Goal: Task Accomplishment & Management: Manage account settings

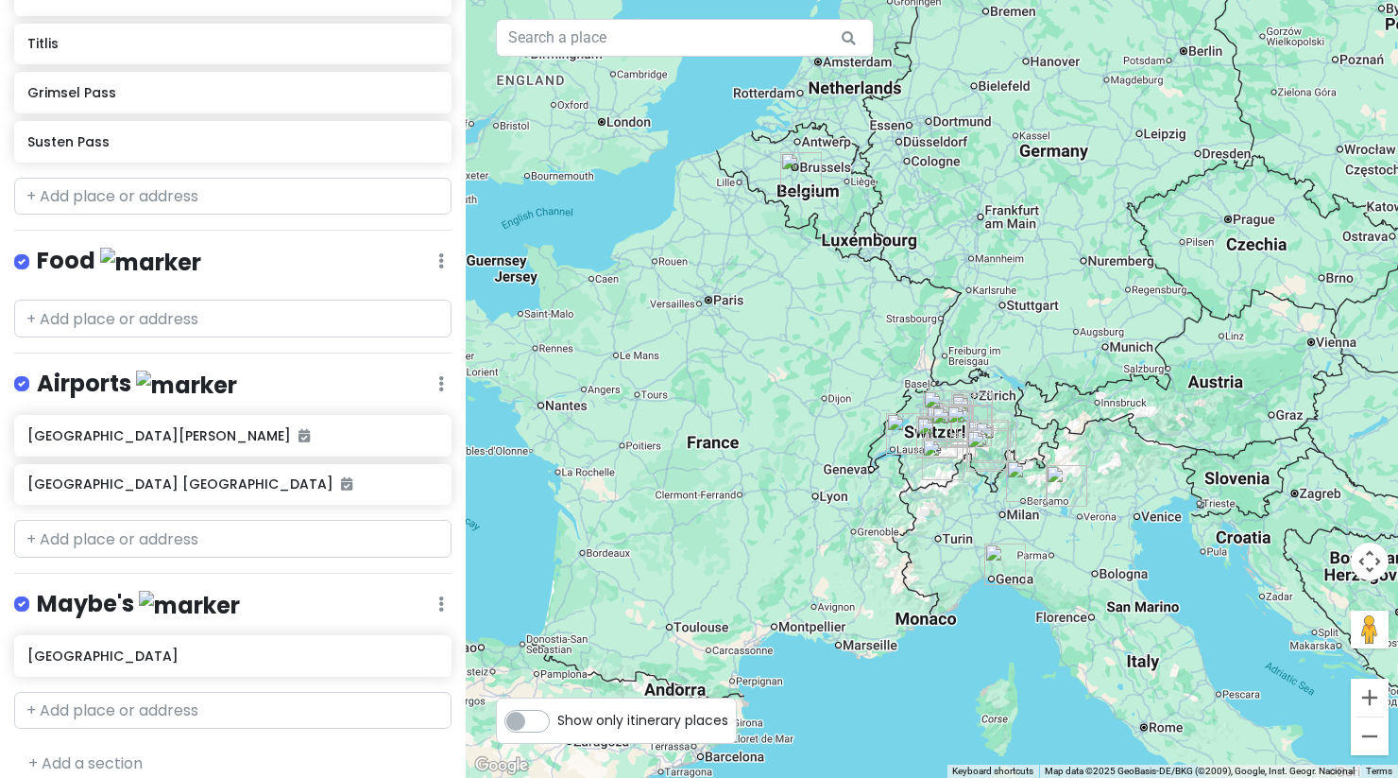
scroll to position [1500, 0]
click at [314, 438] on div "[GEOGRAPHIC_DATA][PERSON_NAME]" at bounding box center [226, 434] width 398 height 26
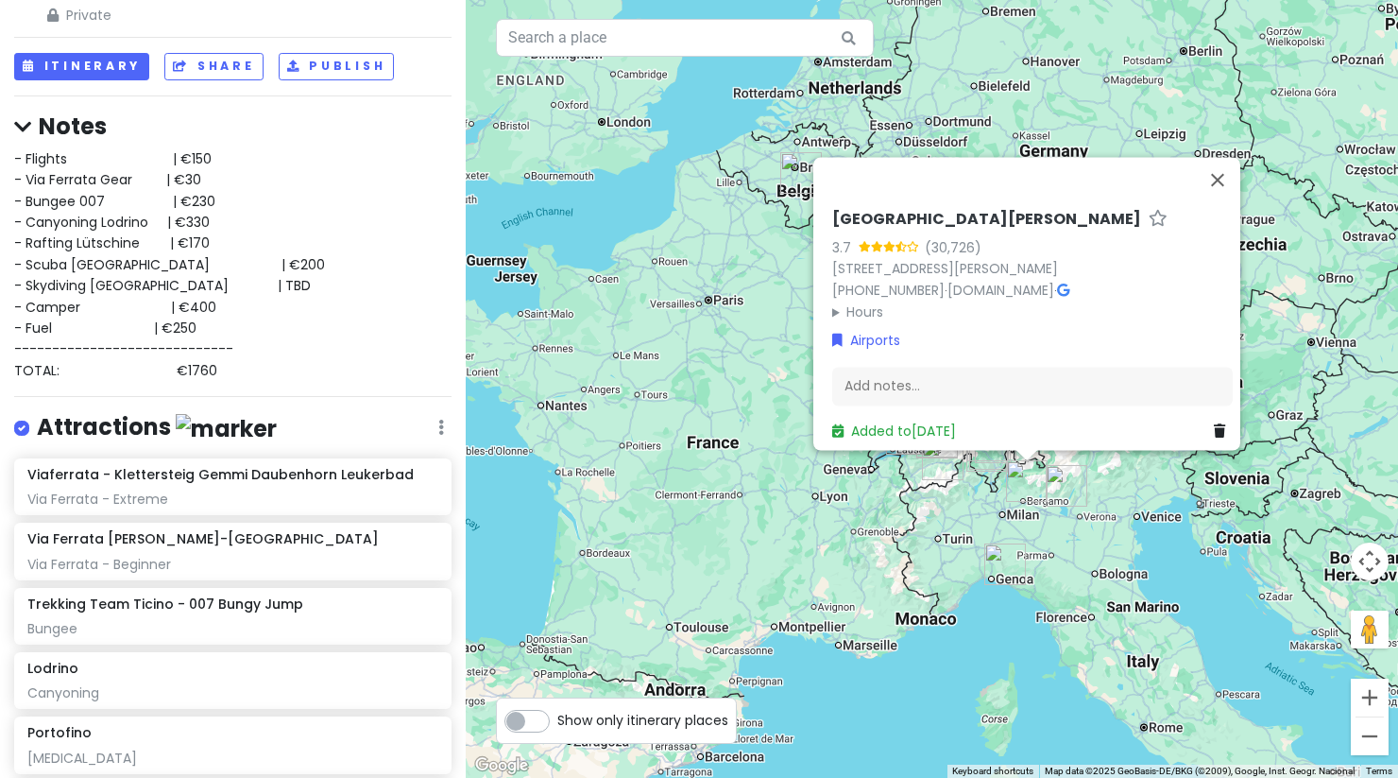
scroll to position [66, 0]
click at [300, 327] on div "- Flights | €150 - Via Ferrata Gear | €30 - Bungee 007 | €230 - Canyoning [GEOG…" at bounding box center [232, 263] width 437 height 232
click at [265, 447] on div "Interlaken Trip Private Change Dates Make a Copy Delete Trip Go Pro ⚡️ Give Fee…" at bounding box center [233, 389] width 466 height 778
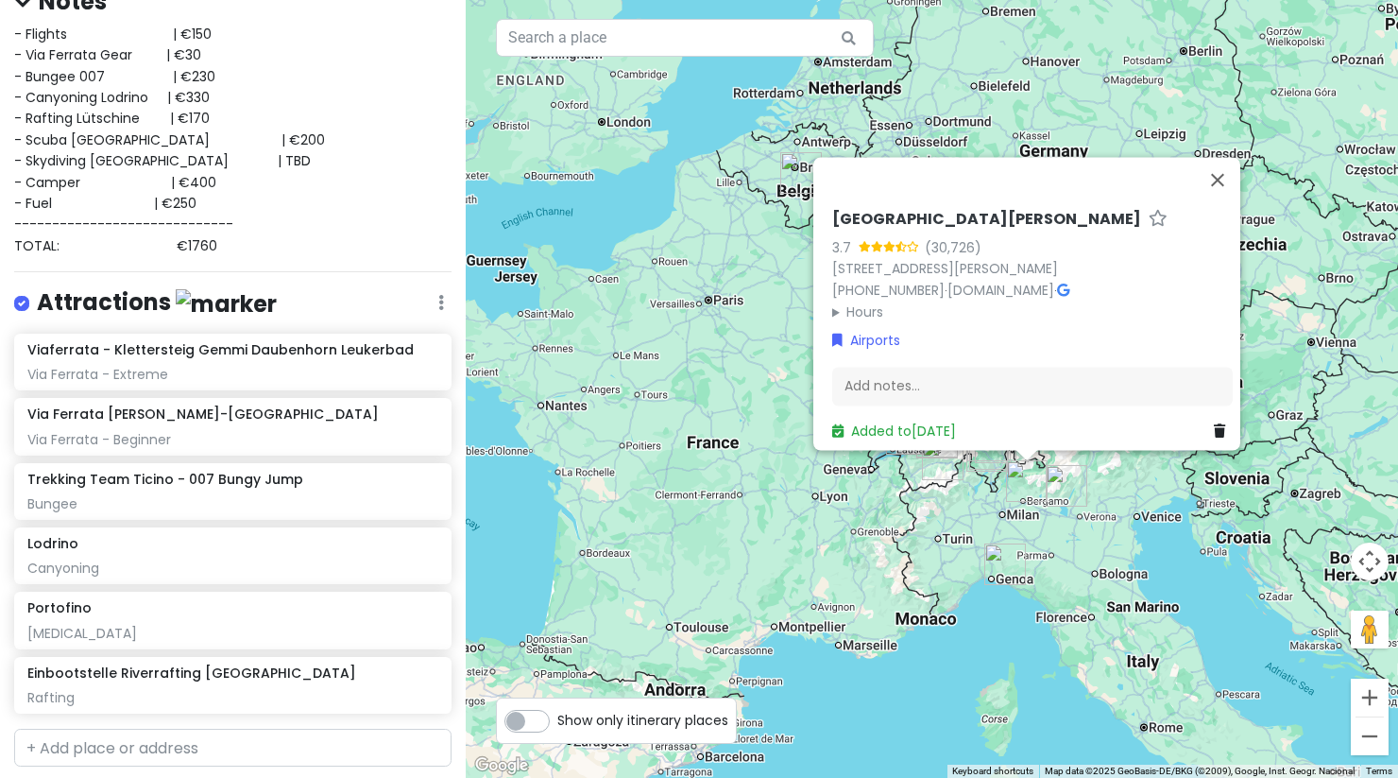
scroll to position [0, 0]
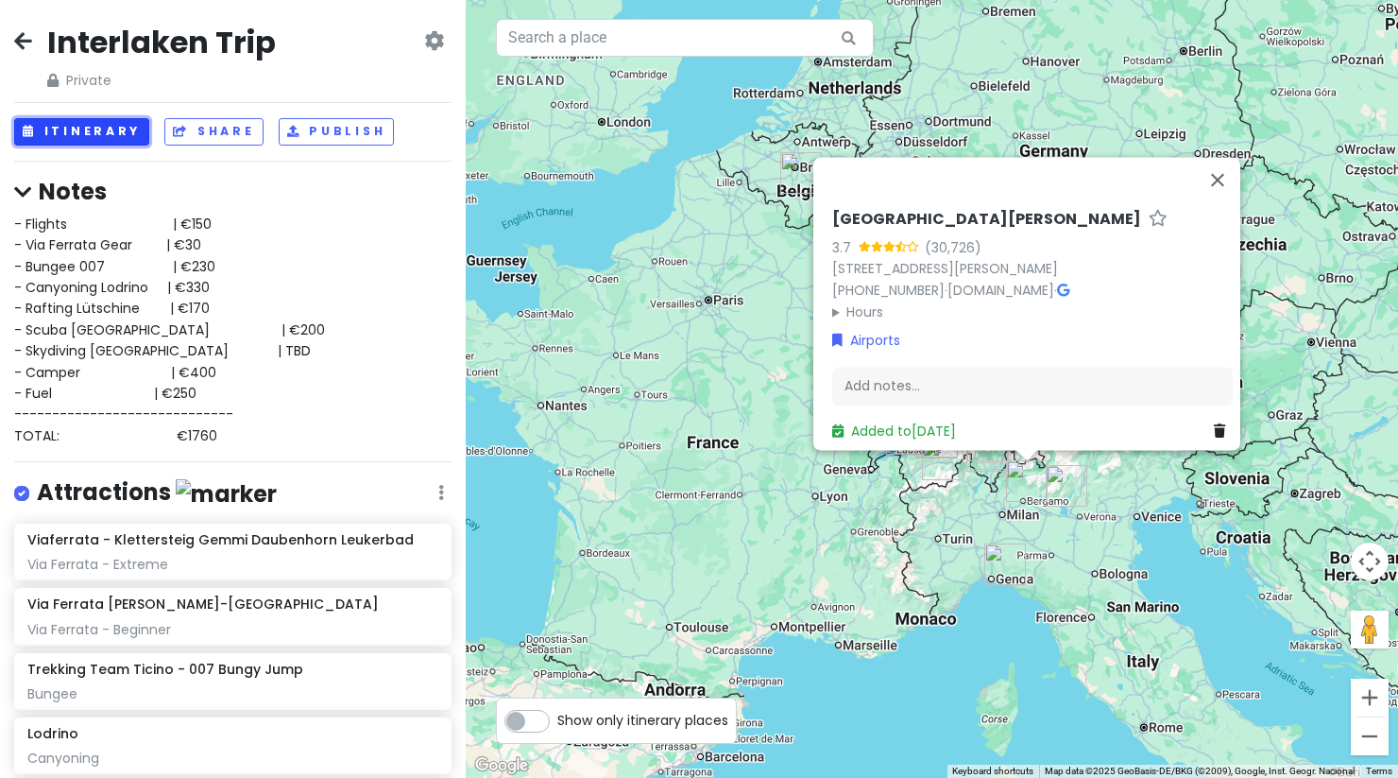
click at [119, 123] on button "Itinerary" at bounding box center [81, 131] width 135 height 27
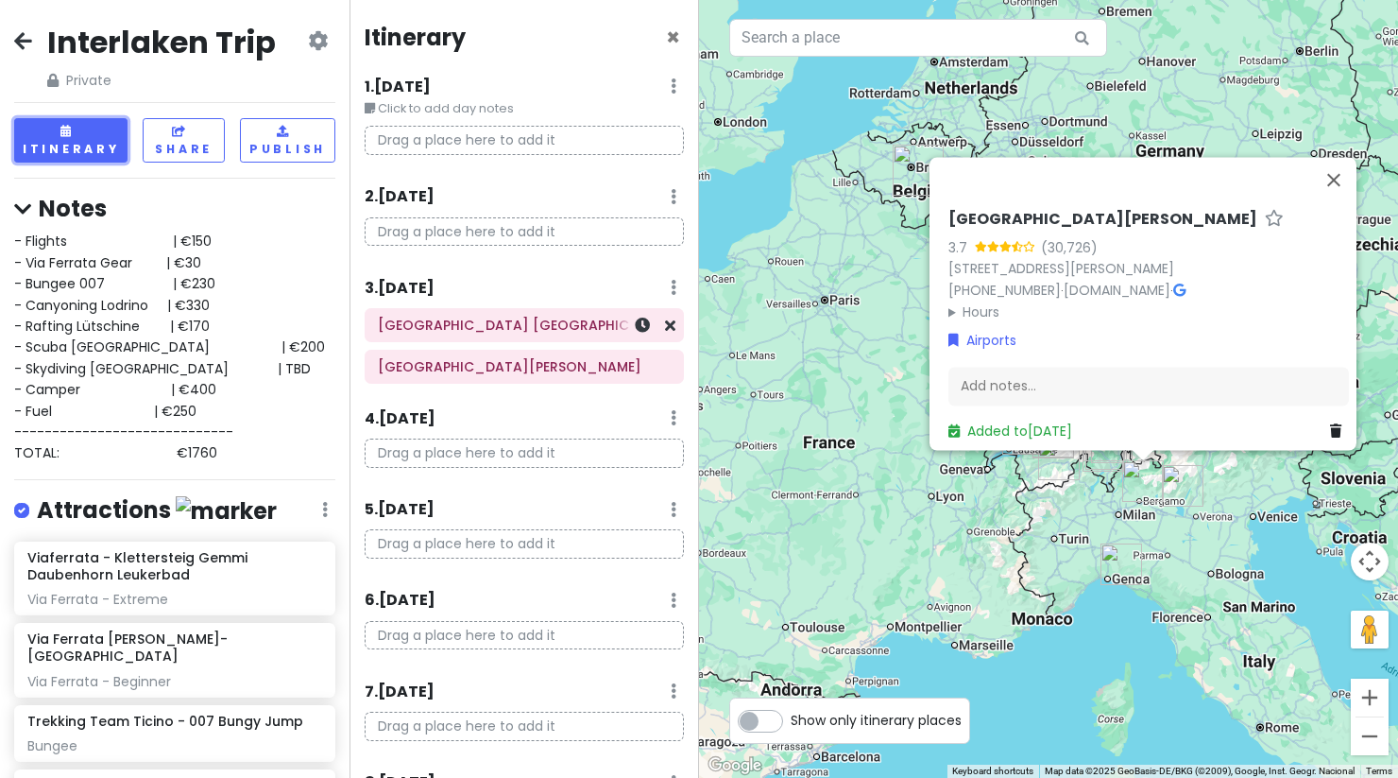
click at [496, 327] on h6 "[GEOGRAPHIC_DATA] [GEOGRAPHIC_DATA]" at bounding box center [524, 325] width 293 height 17
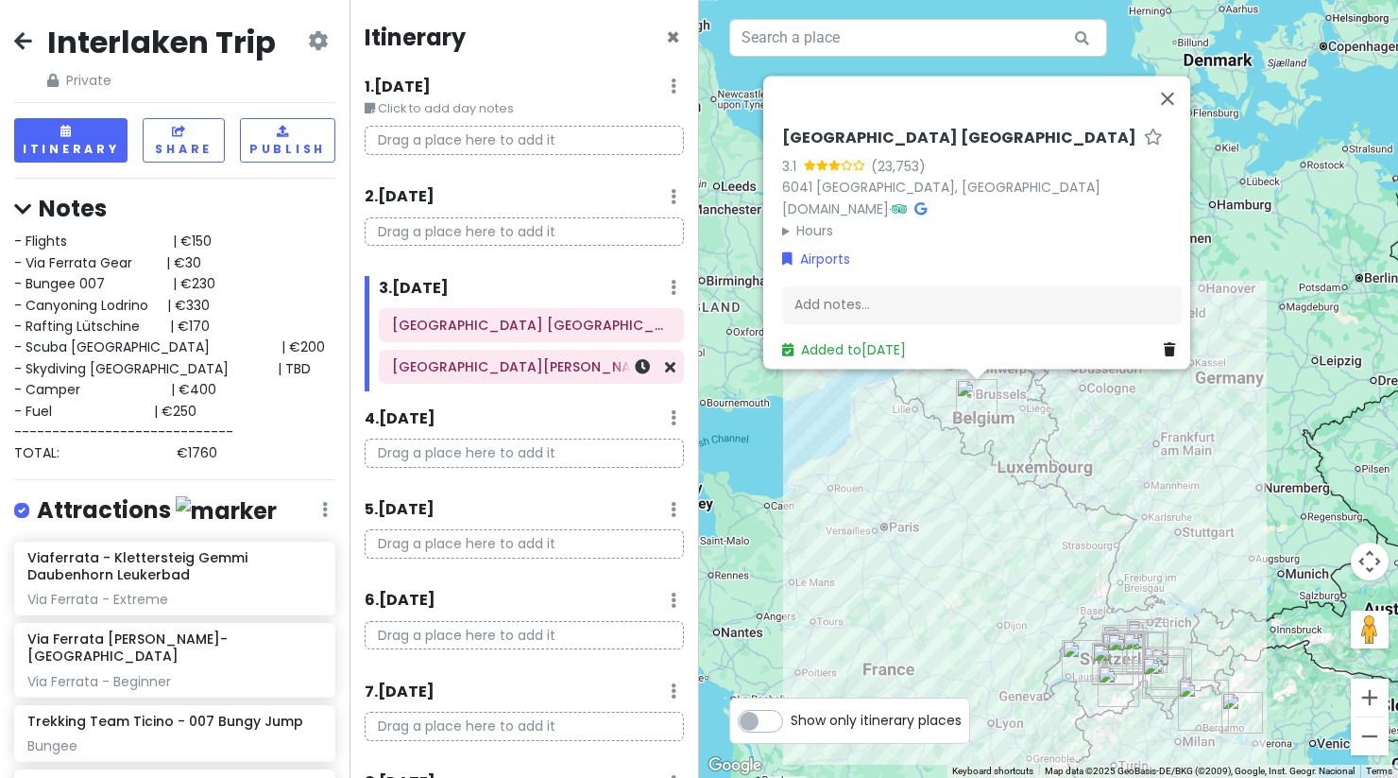
click at [503, 376] on div "[GEOGRAPHIC_DATA][PERSON_NAME]" at bounding box center [531, 366] width 279 height 26
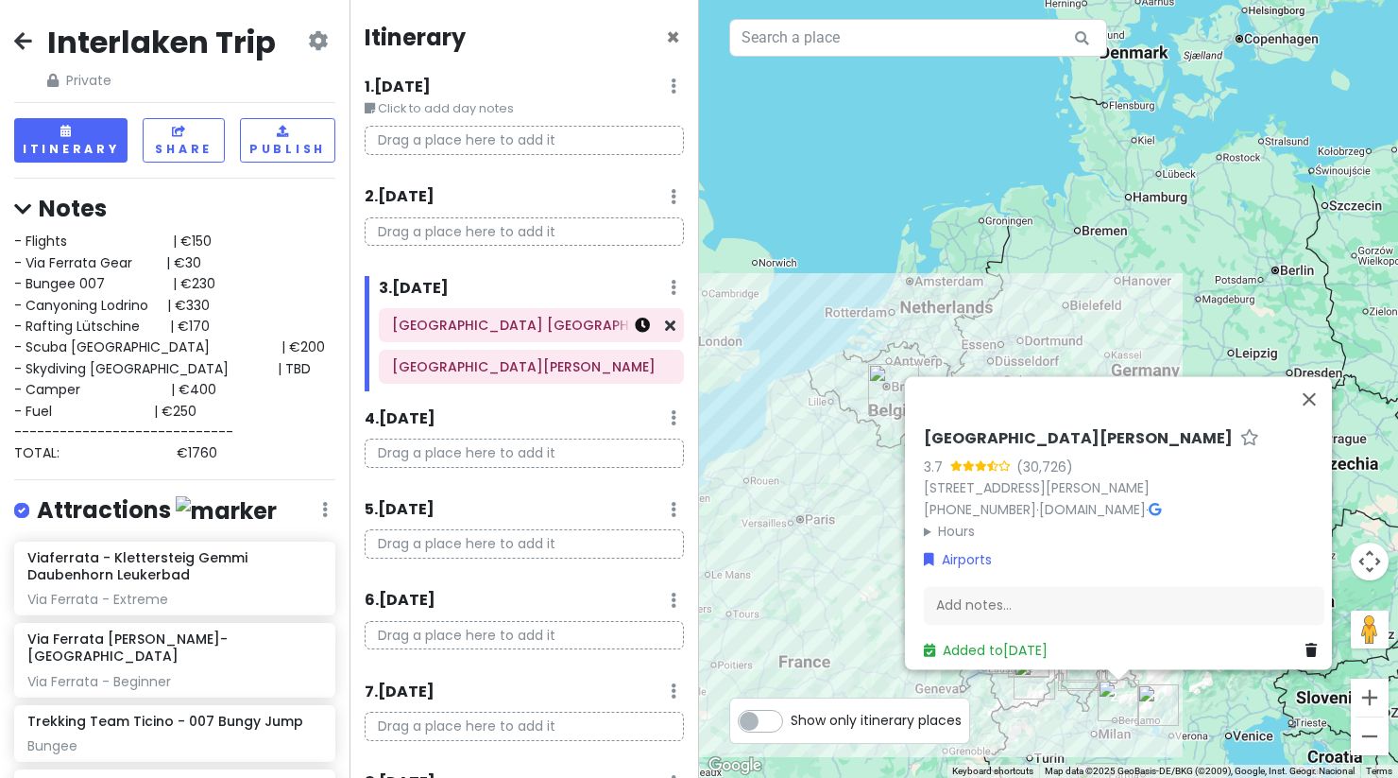
click at [635, 333] on icon at bounding box center [642, 324] width 15 height 15
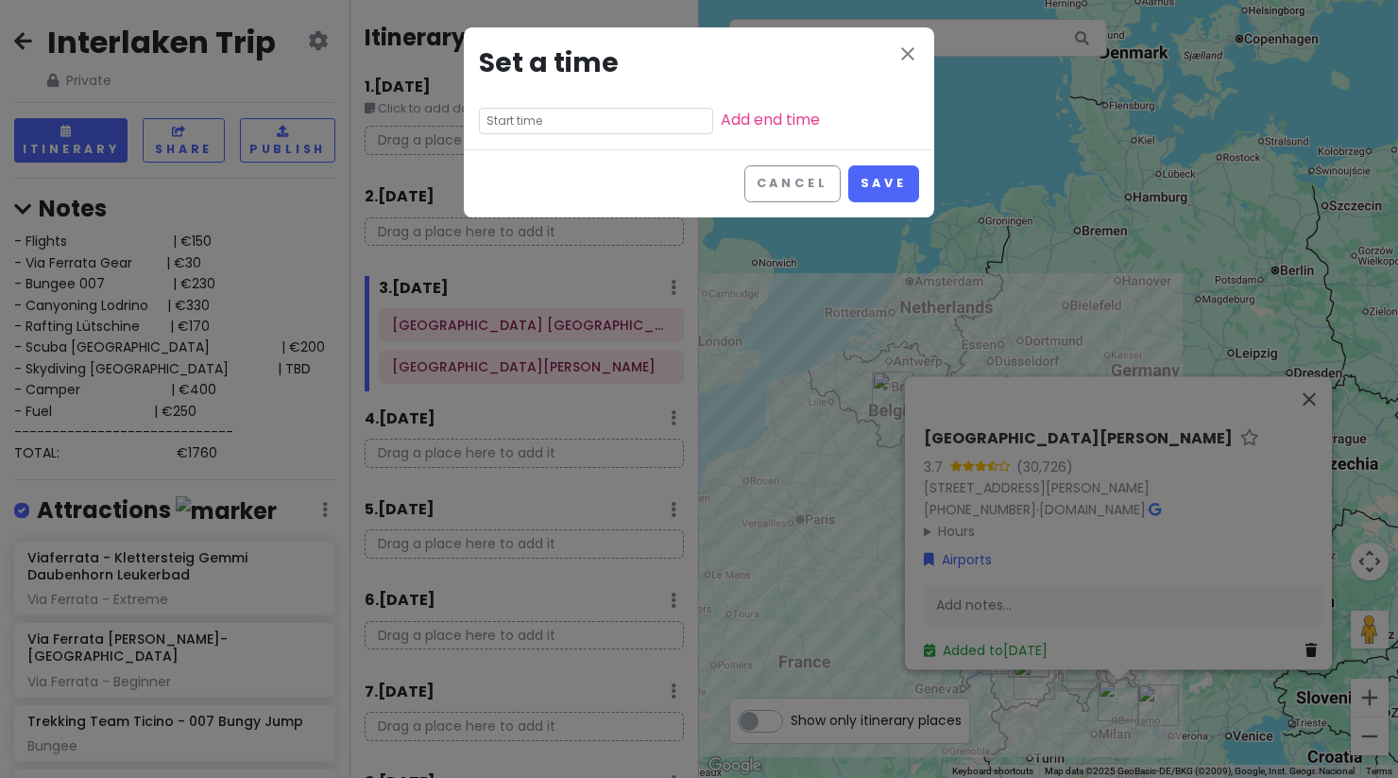
click at [557, 123] on input "text" at bounding box center [596, 121] width 234 height 26
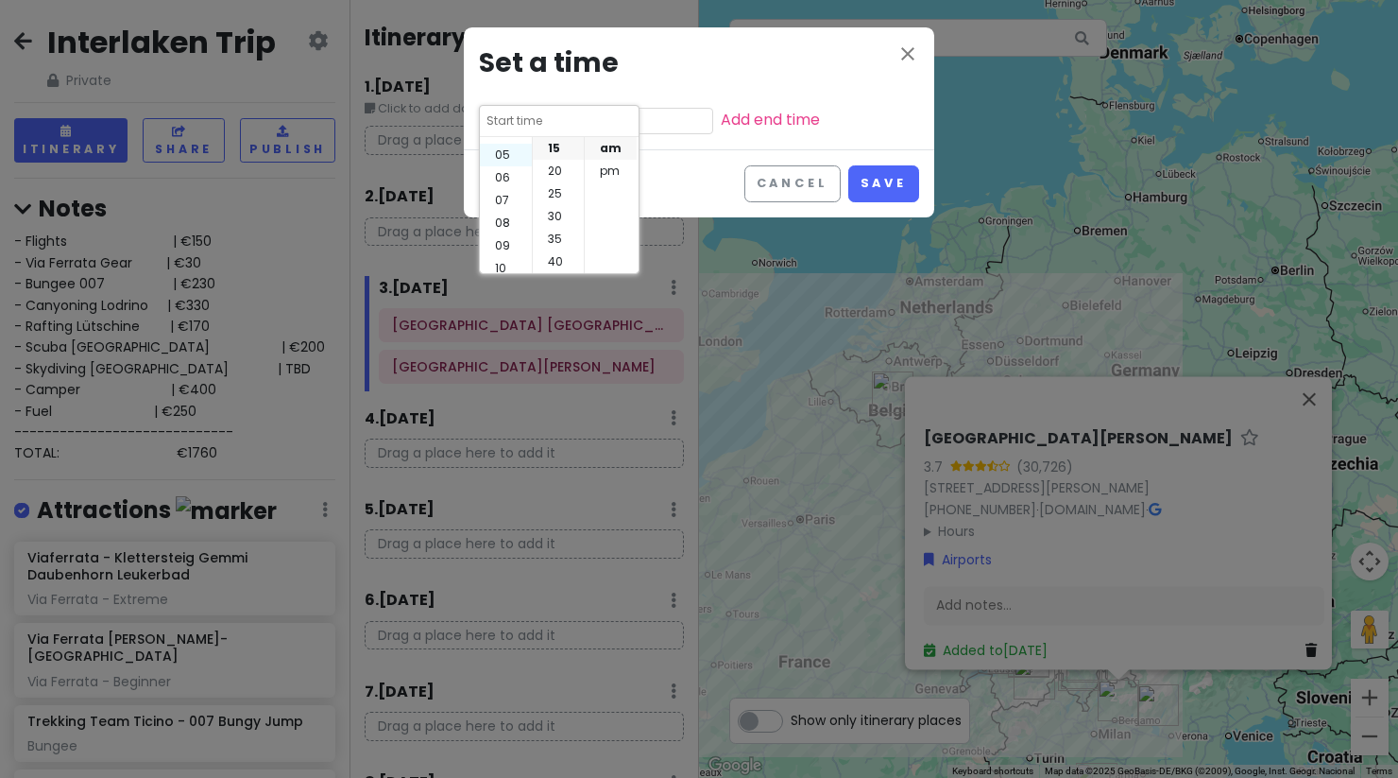
scroll to position [136, 0]
click at [505, 257] on li "11" at bounding box center [506, 261] width 52 height 23
type input "11:15 am"
click at [597, 150] on li "am" at bounding box center [611, 148] width 52 height 23
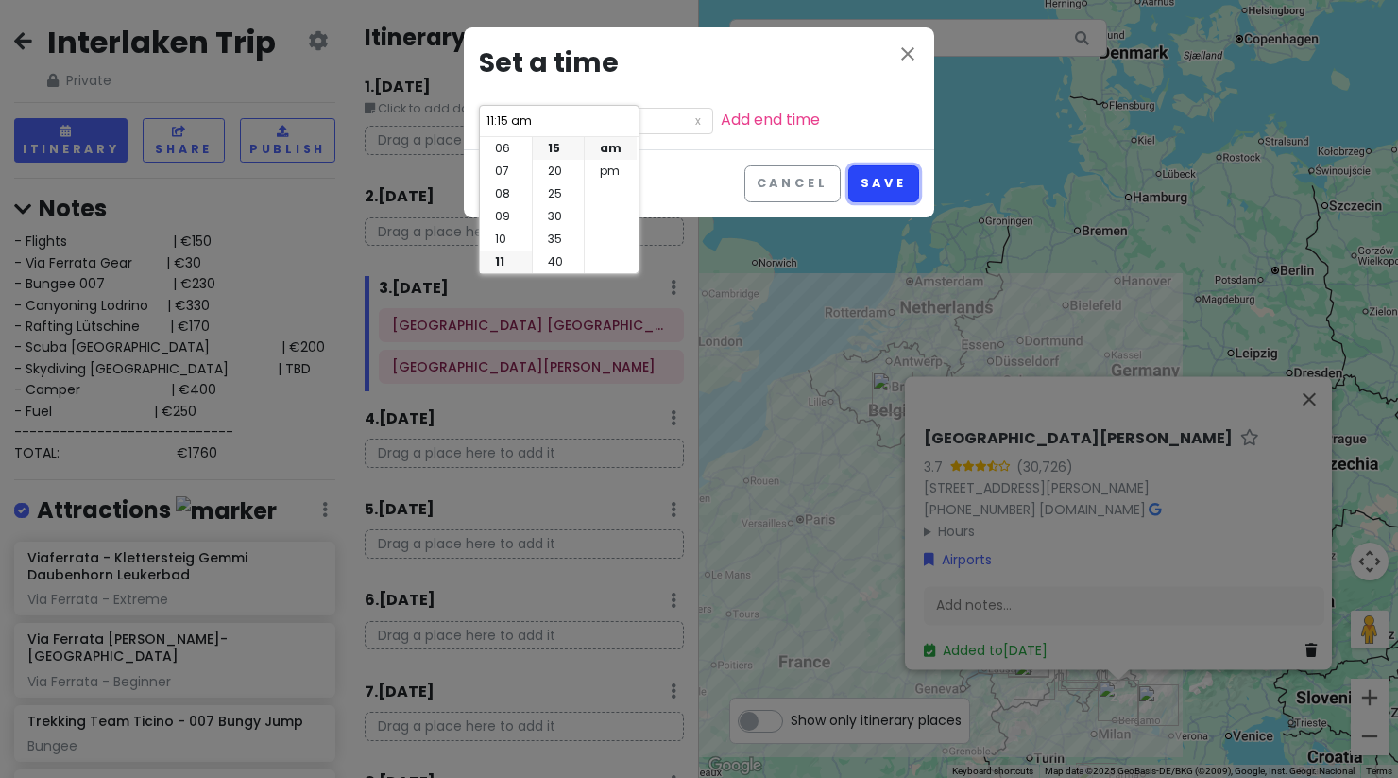
click at [899, 192] on button "Save" at bounding box center [883, 183] width 71 height 37
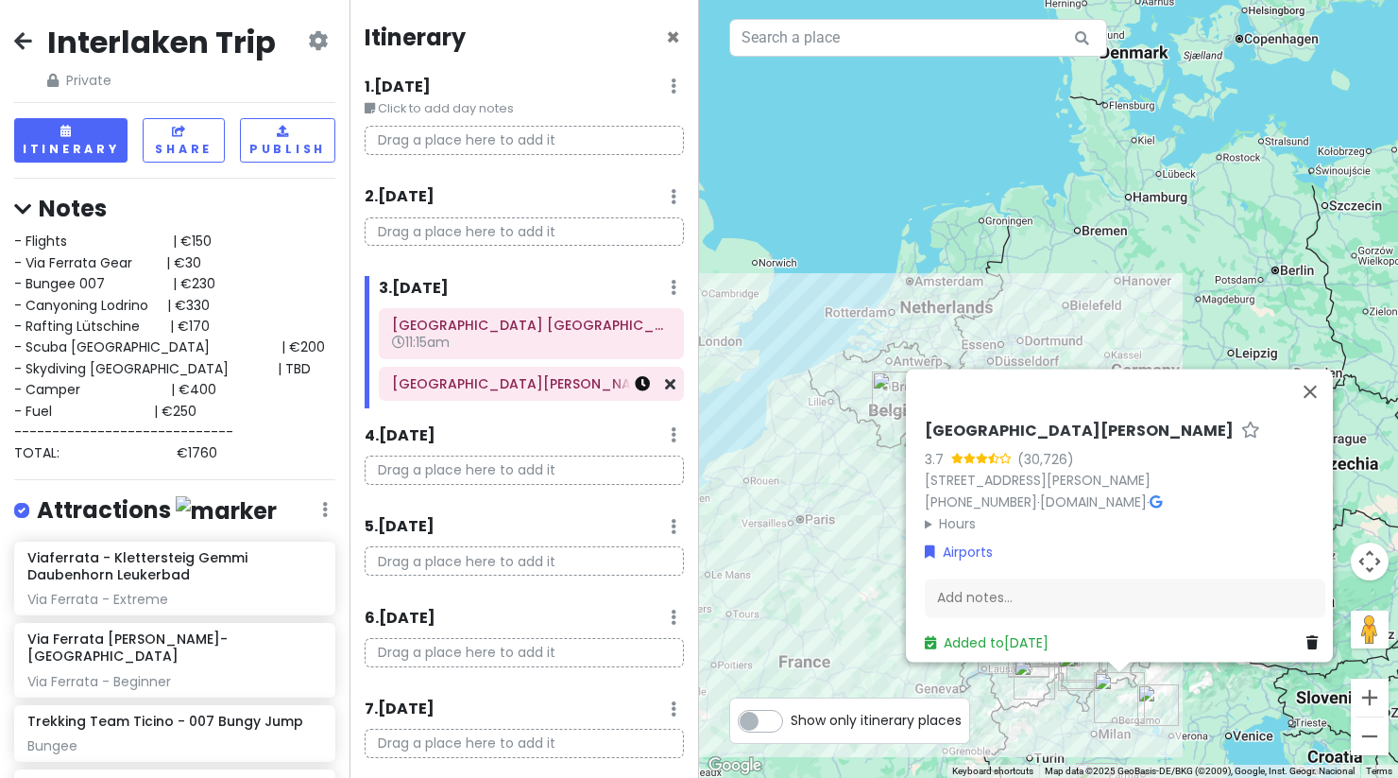
click at [635, 390] on icon at bounding box center [642, 383] width 15 height 15
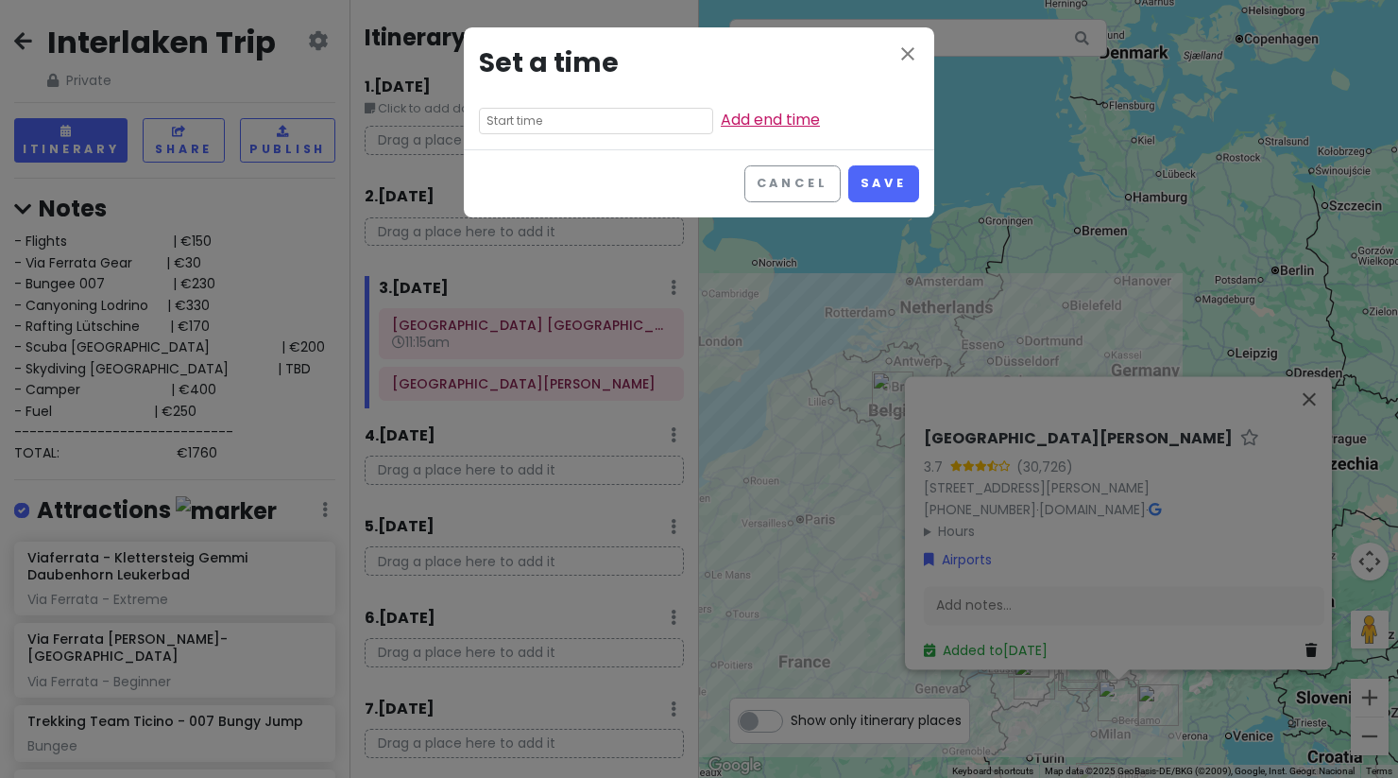
click at [721, 119] on link "Add end time" at bounding box center [770, 120] width 99 height 22
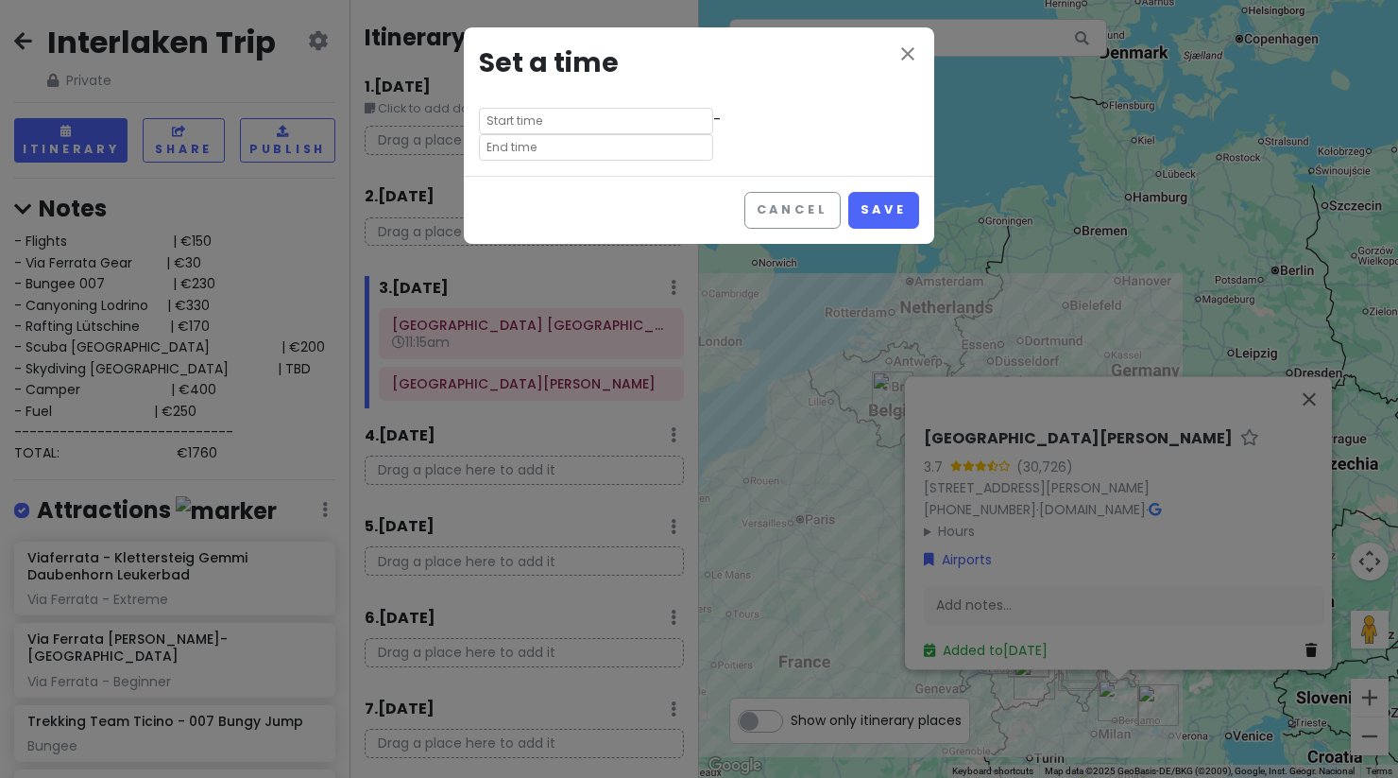
click at [642, 134] on input "text" at bounding box center [596, 147] width 234 height 26
click at [648, 143] on li "01" at bounding box center [652, 148] width 52 height 23
type input "1:15 am"
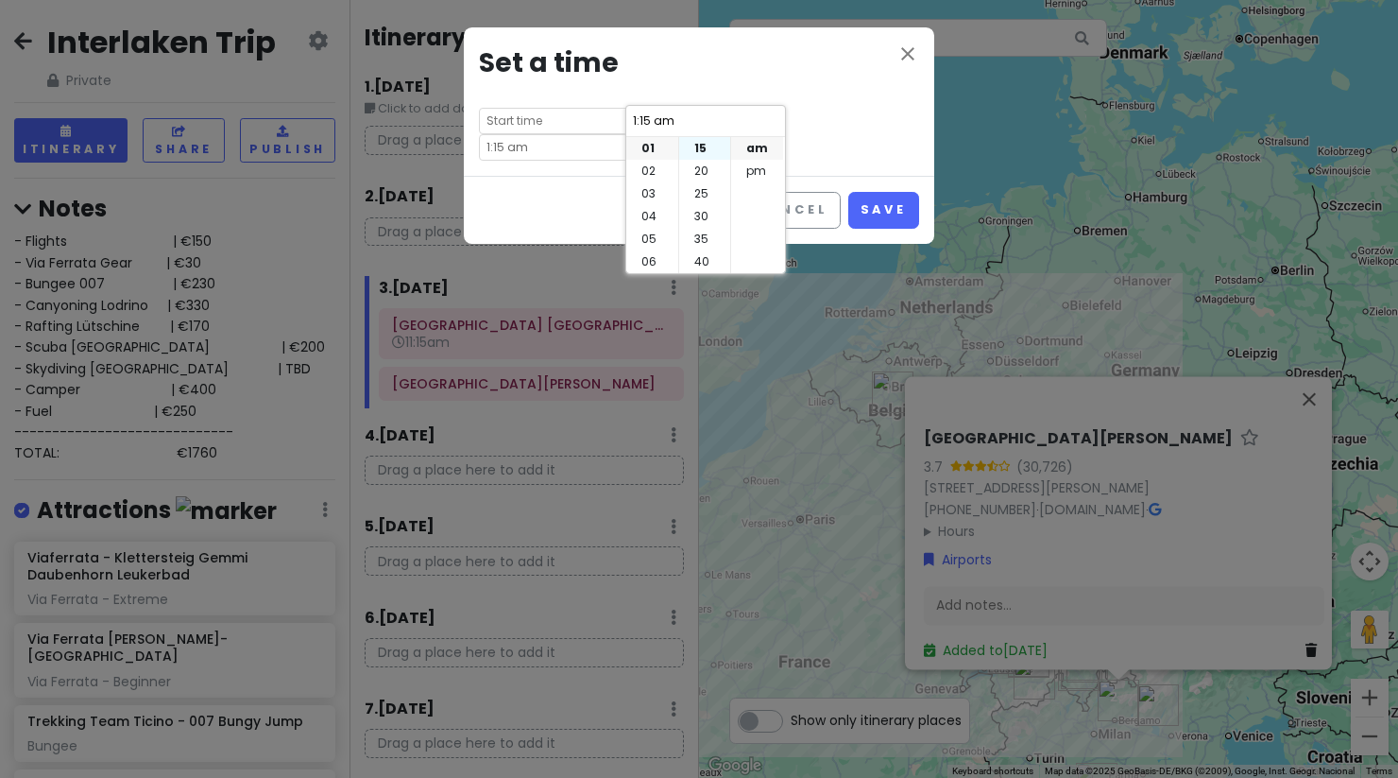
click at [691, 145] on li "15" at bounding box center [704, 148] width 51 height 23
click at [760, 166] on li "pm" at bounding box center [757, 171] width 52 height 23
type input "1:15 pm"
click at [873, 192] on button "Save" at bounding box center [883, 210] width 71 height 37
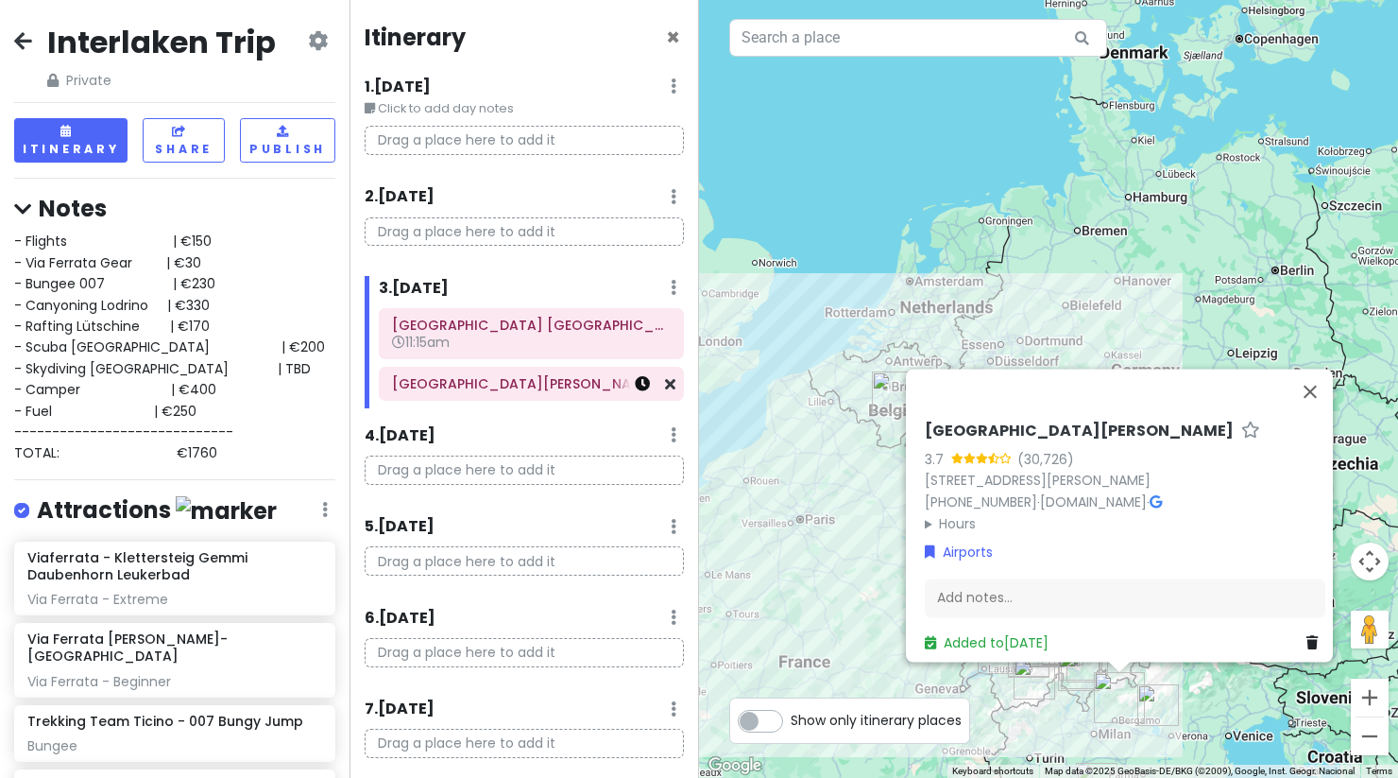
click at [635, 385] on icon at bounding box center [642, 383] width 15 height 15
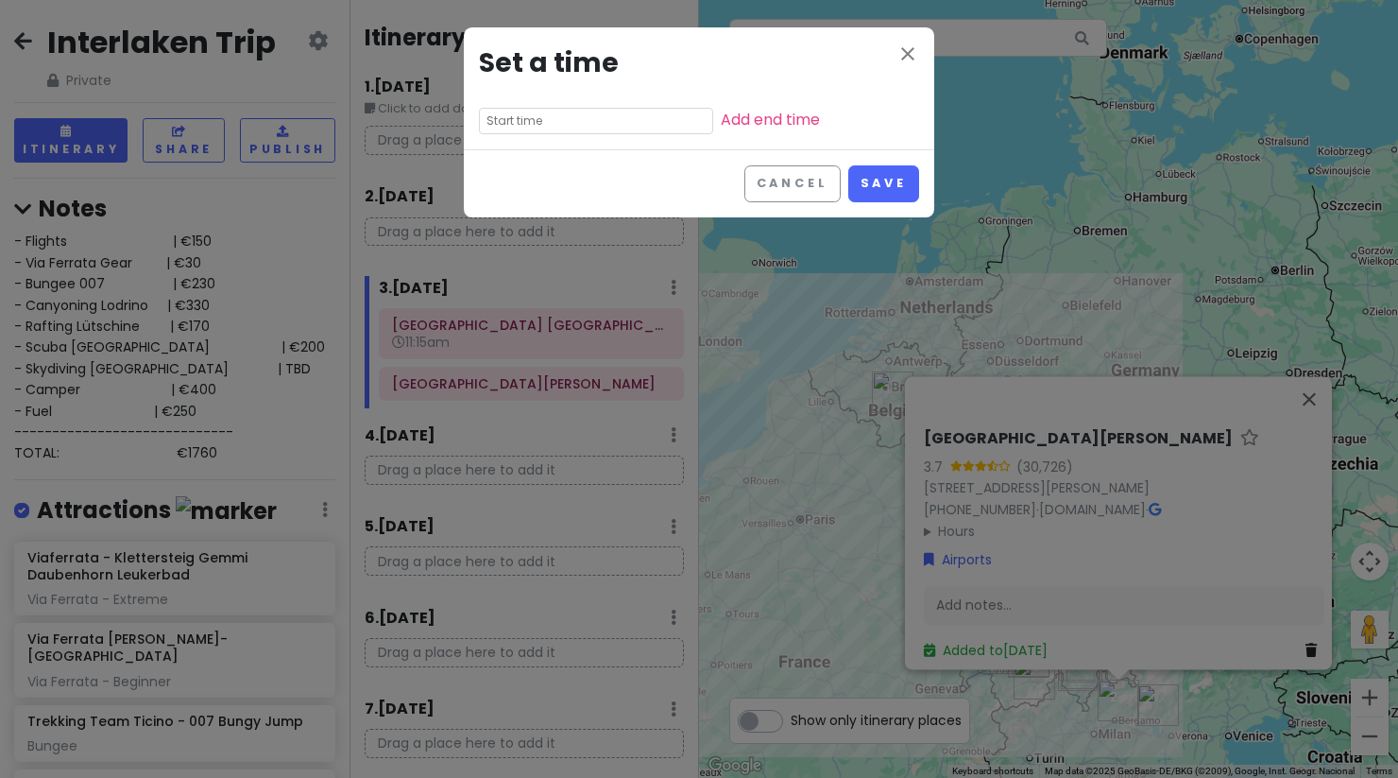
click at [568, 126] on input "text" at bounding box center [596, 121] width 234 height 26
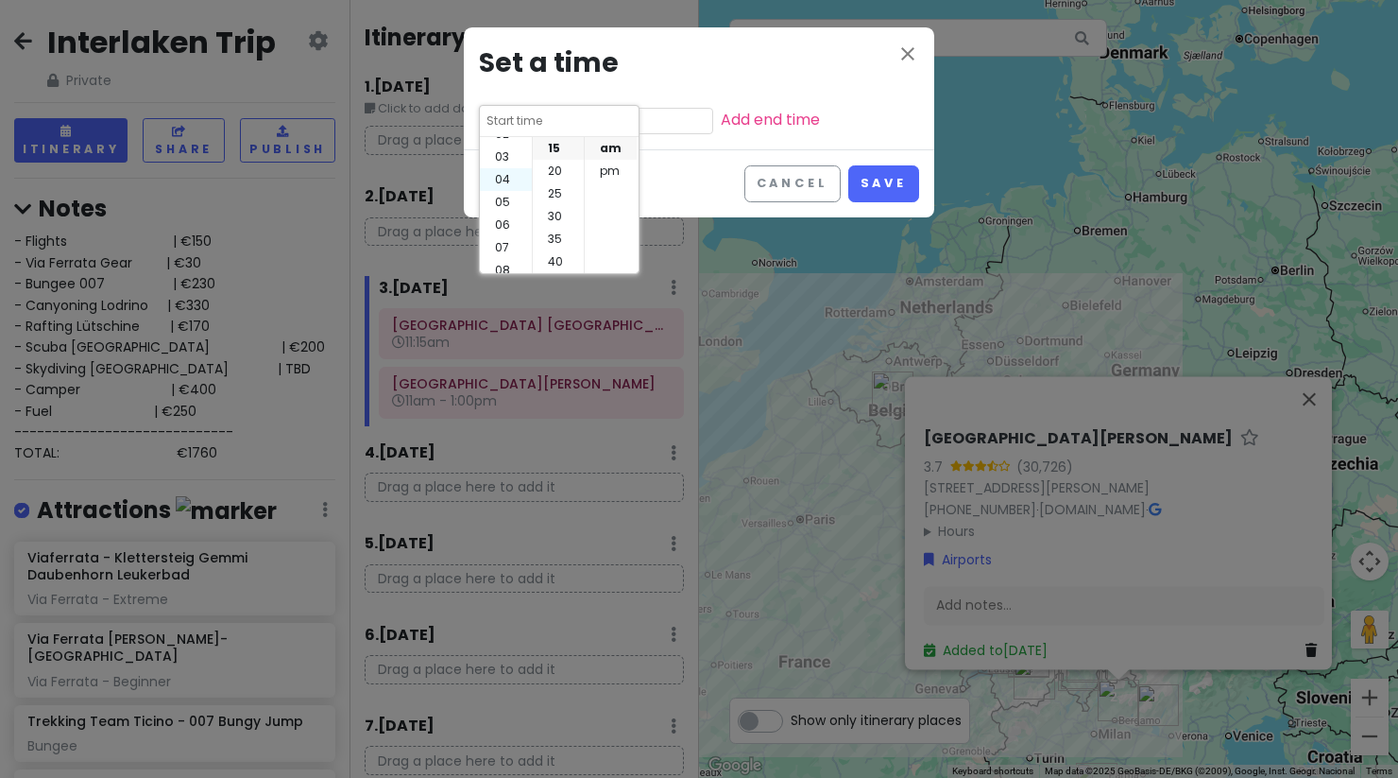
scroll to position [69, 0]
click at [903, 51] on icon "close" at bounding box center [908, 54] width 23 height 23
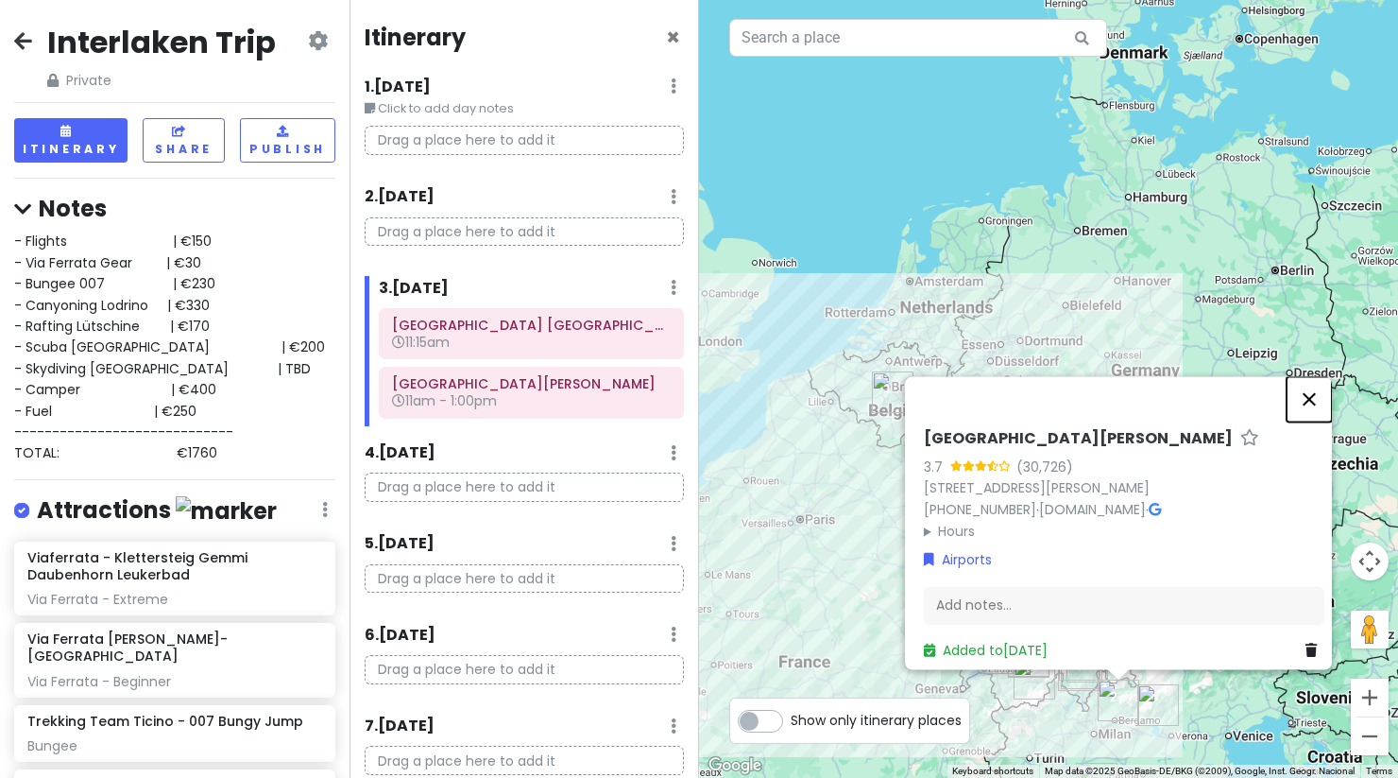
click at [1317, 381] on button "Close" at bounding box center [1309, 398] width 45 height 45
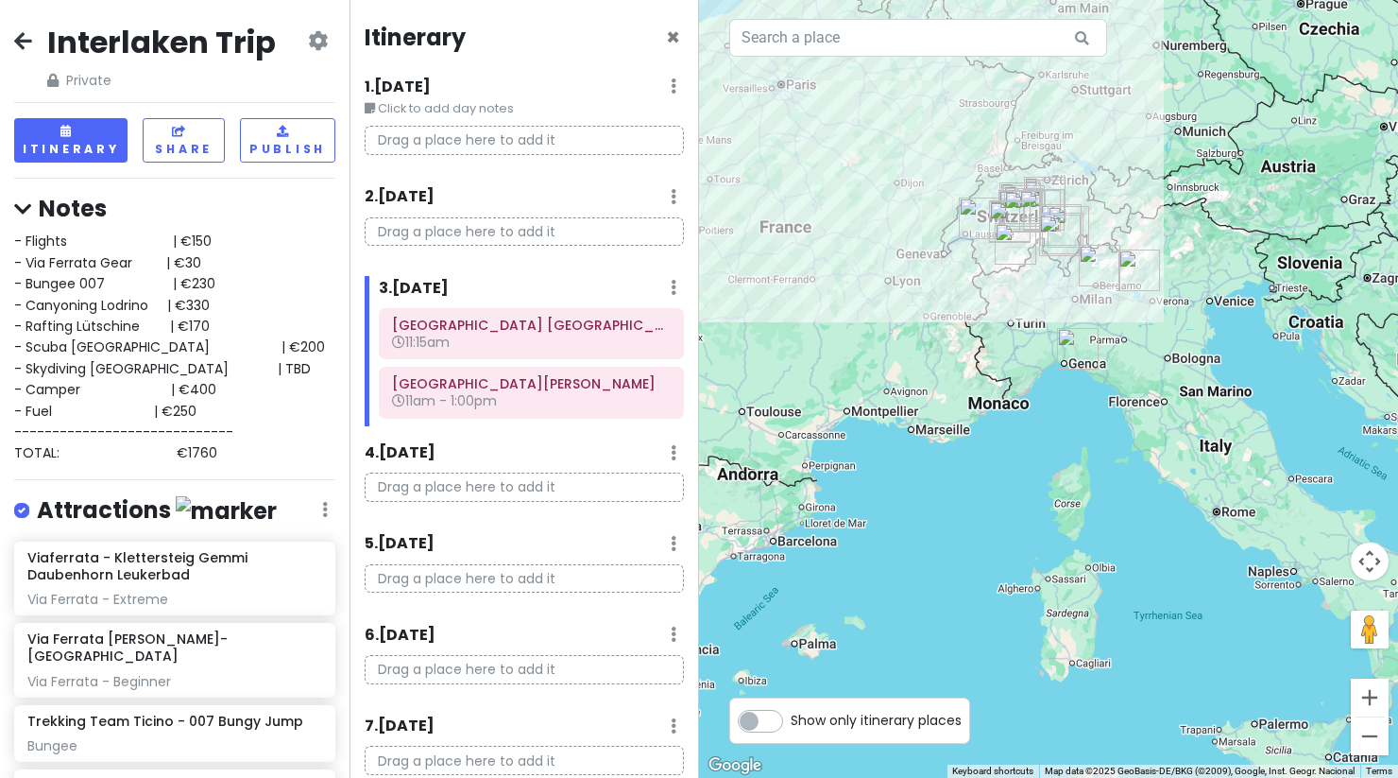
drag, startPoint x: 1085, startPoint y: 622, endPoint x: 1066, endPoint y: 185, distance: 436.9
click at [1066, 185] on div at bounding box center [1048, 389] width 699 height 778
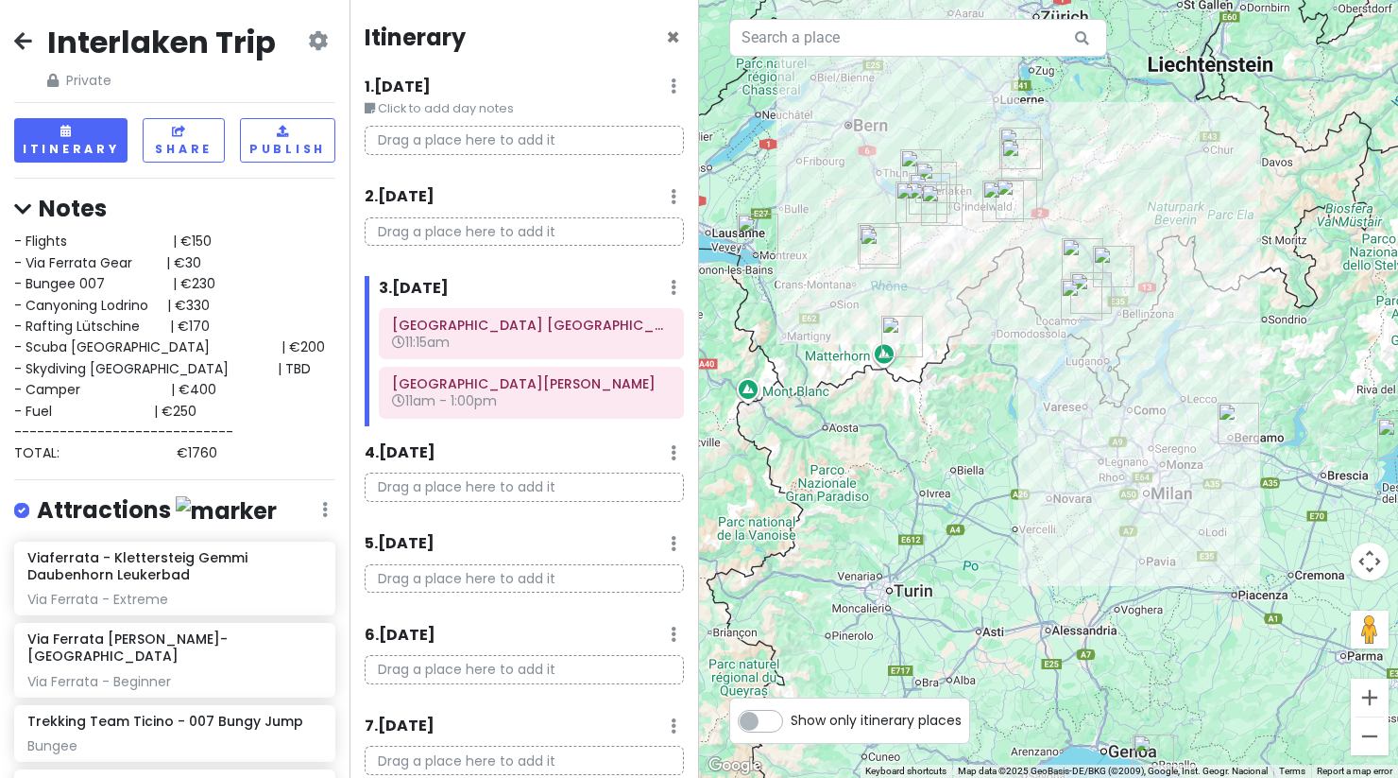
drag, startPoint x: 1014, startPoint y: 246, endPoint x: 1015, endPoint y: 377, distance: 131.3
click at [1015, 377] on div at bounding box center [1048, 389] width 699 height 778
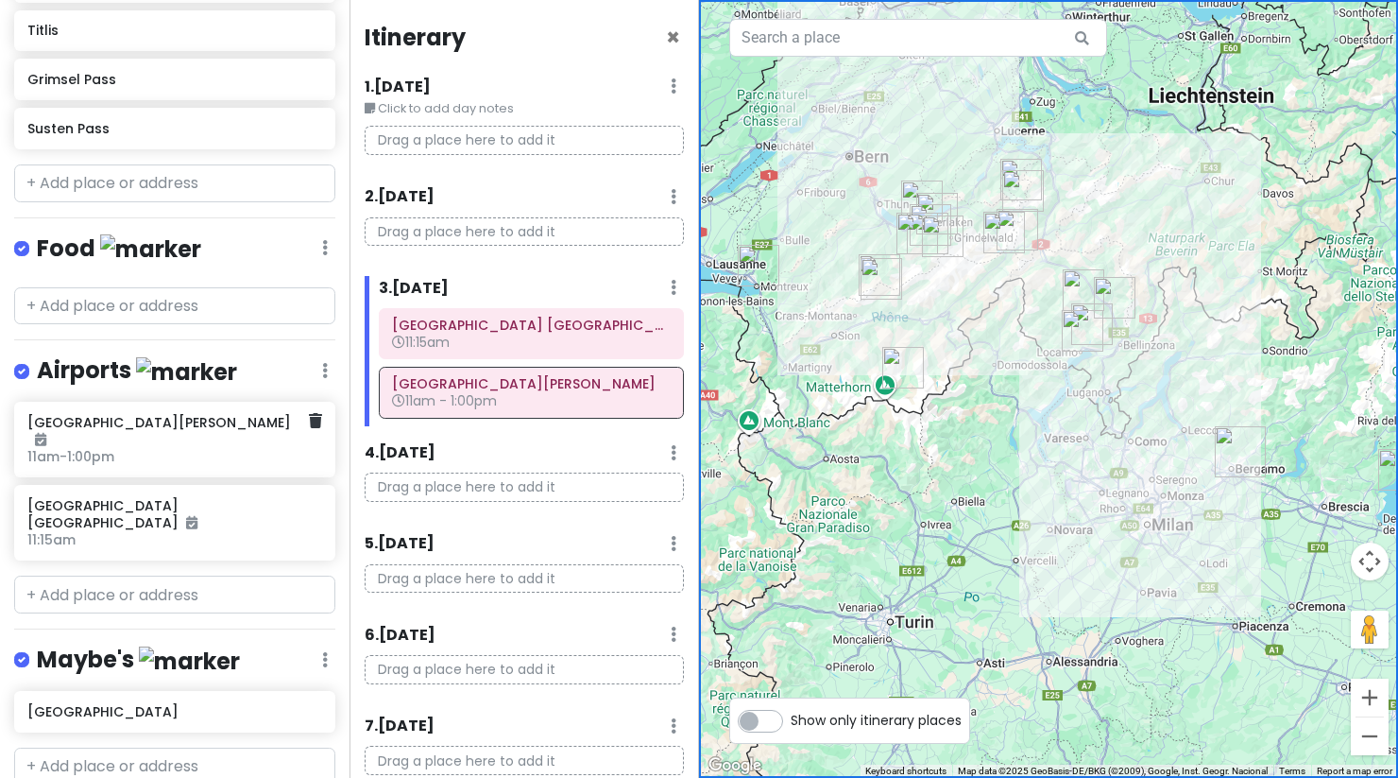
scroll to position [1540, 0]
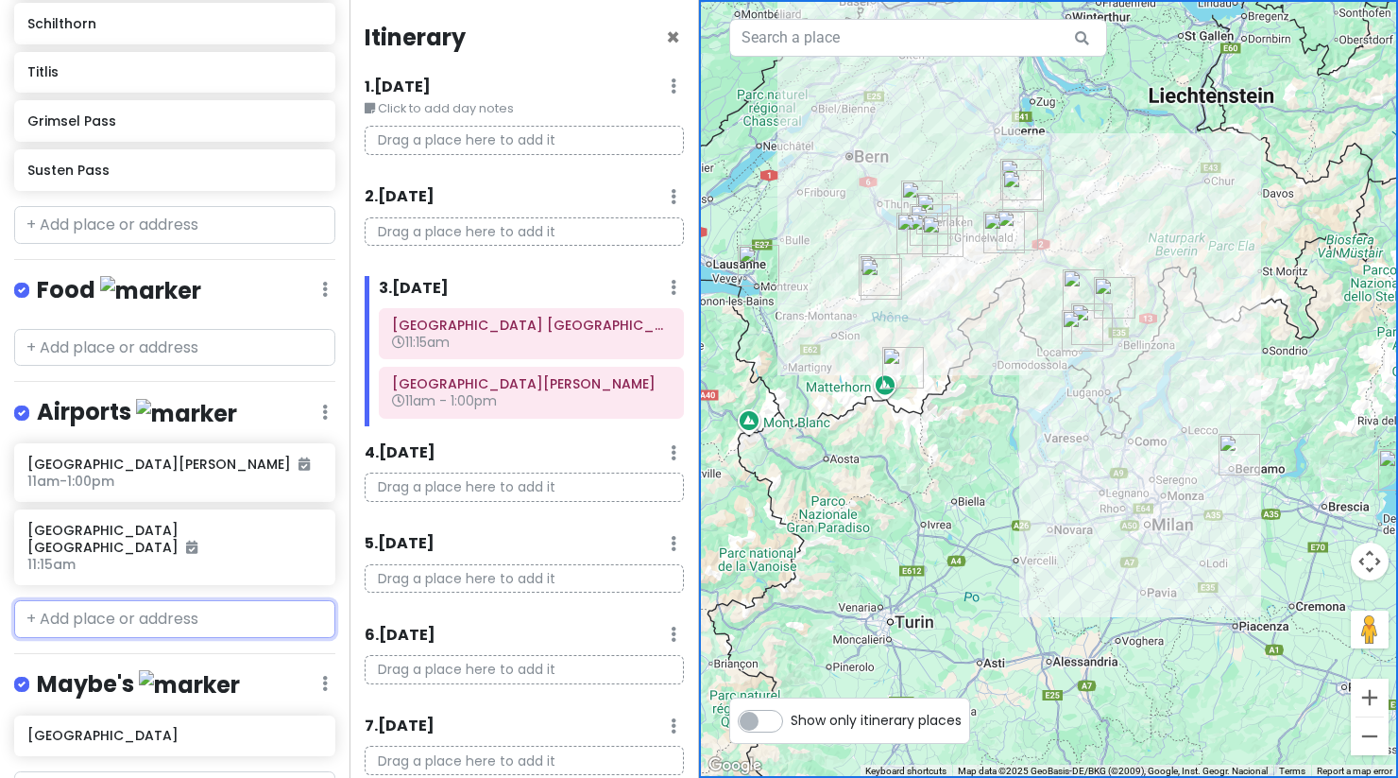
click at [157, 600] on input "text" at bounding box center [174, 619] width 321 height 38
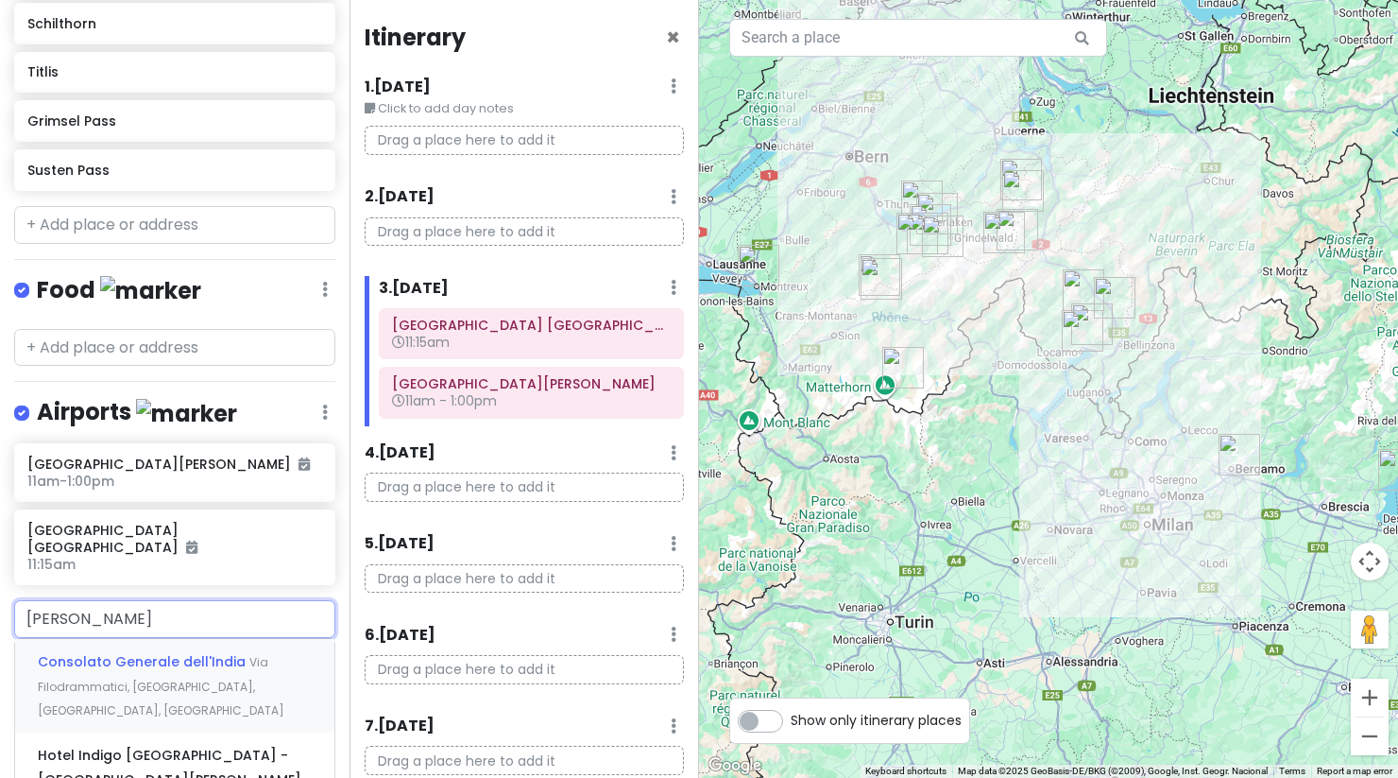
type input "milan indie"
click at [126, 678] on span "Via [PERSON_NAME], [GEOGRAPHIC_DATA], [GEOGRAPHIC_DATA], [GEOGRAPHIC_DATA]" at bounding box center [162, 710] width 248 height 64
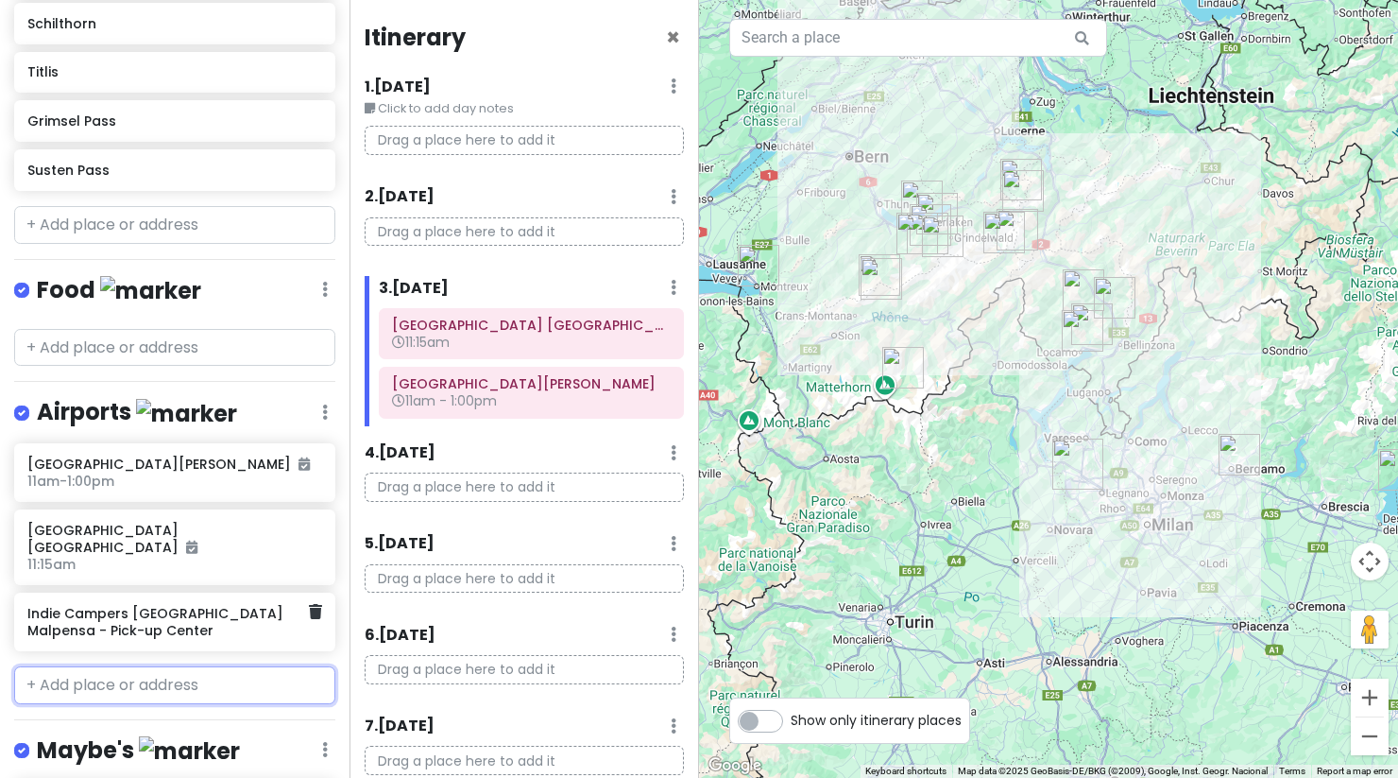
click at [266, 605] on h6 "Indie Campers [GEOGRAPHIC_DATA] Malpensa - Pick-up Center" at bounding box center [167, 622] width 281 height 34
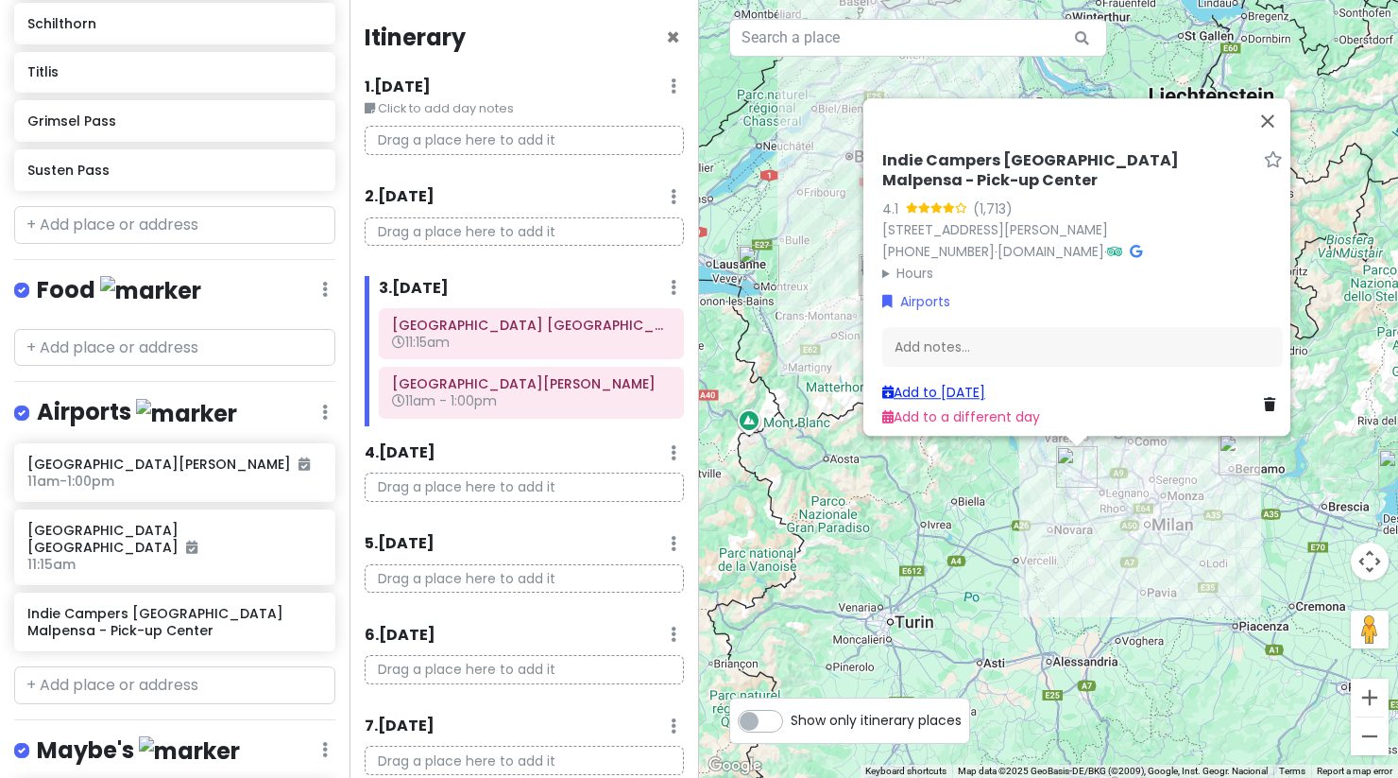
click at [962, 384] on link "Add to [DATE]" at bounding box center [933, 392] width 103 height 19
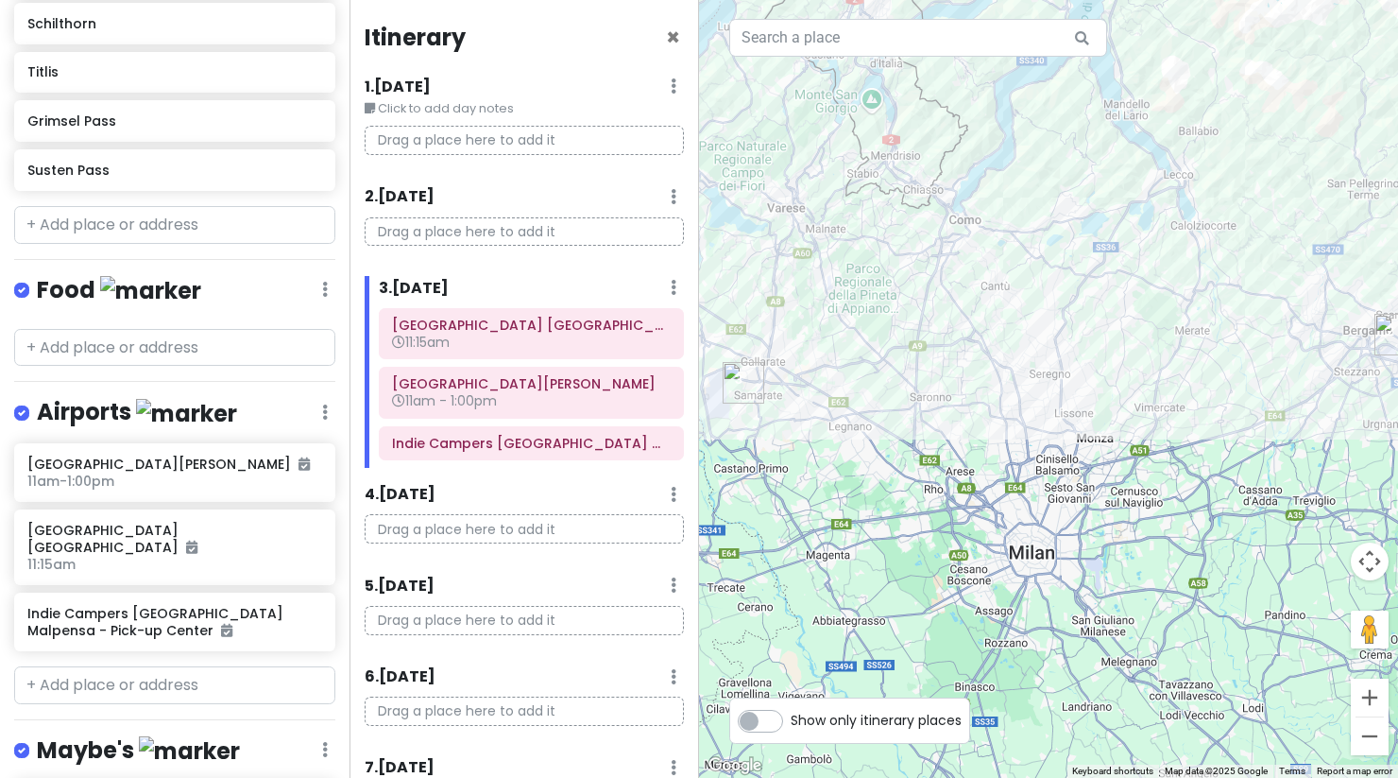
drag, startPoint x: 1197, startPoint y: 470, endPoint x: 1040, endPoint y: 525, distance: 166.5
click at [1040, 525] on div at bounding box center [1048, 389] width 699 height 778
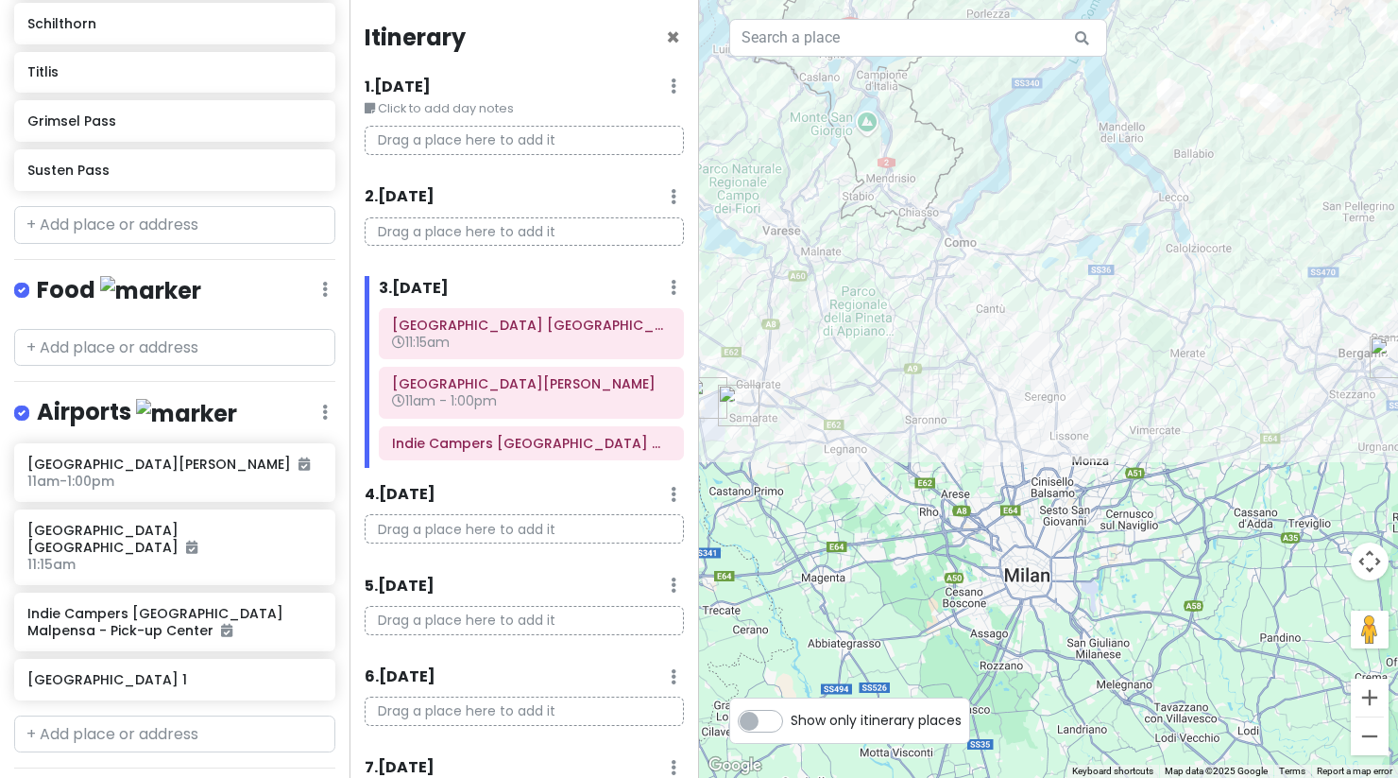
click at [65, 275] on h4 "Food" at bounding box center [119, 290] width 164 height 31
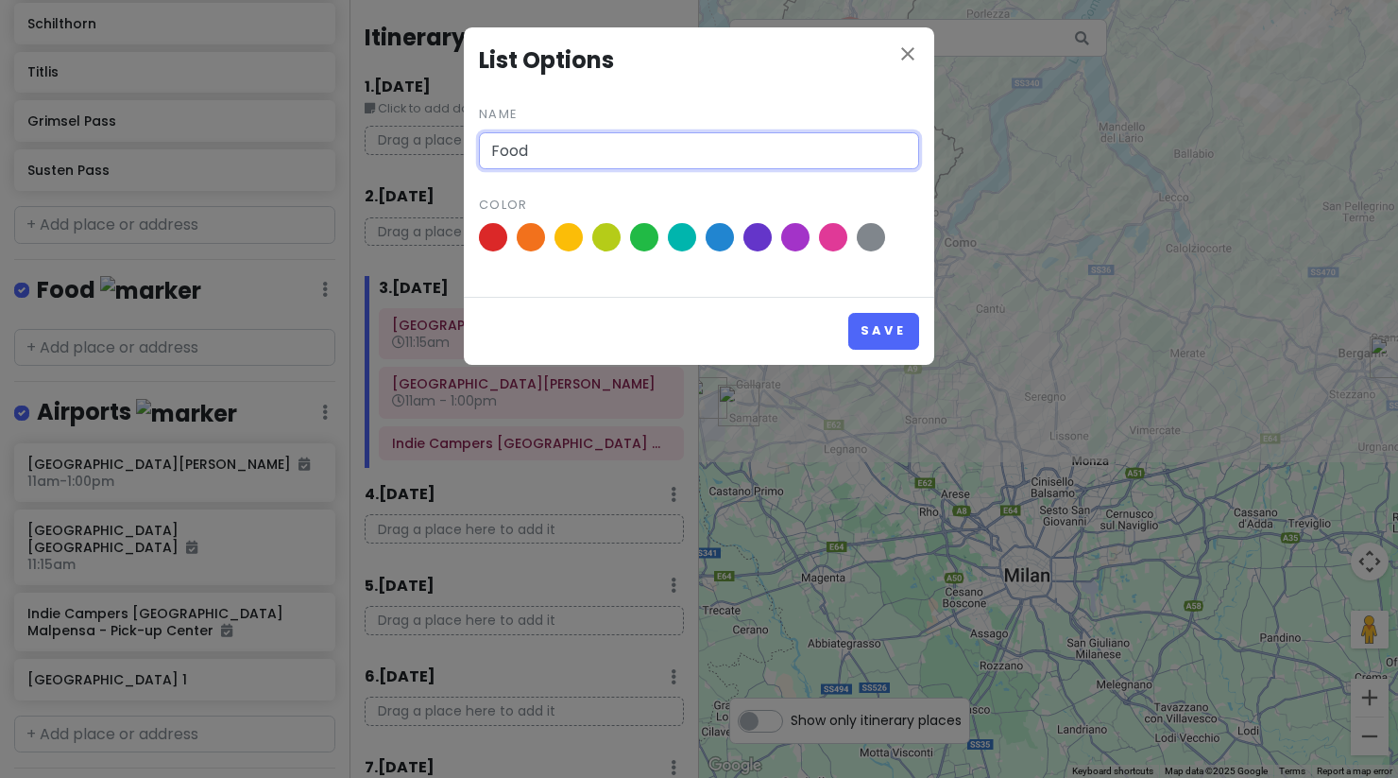
click at [566, 150] on input "Food" at bounding box center [699, 151] width 440 height 38
type input "Van and Campsites"
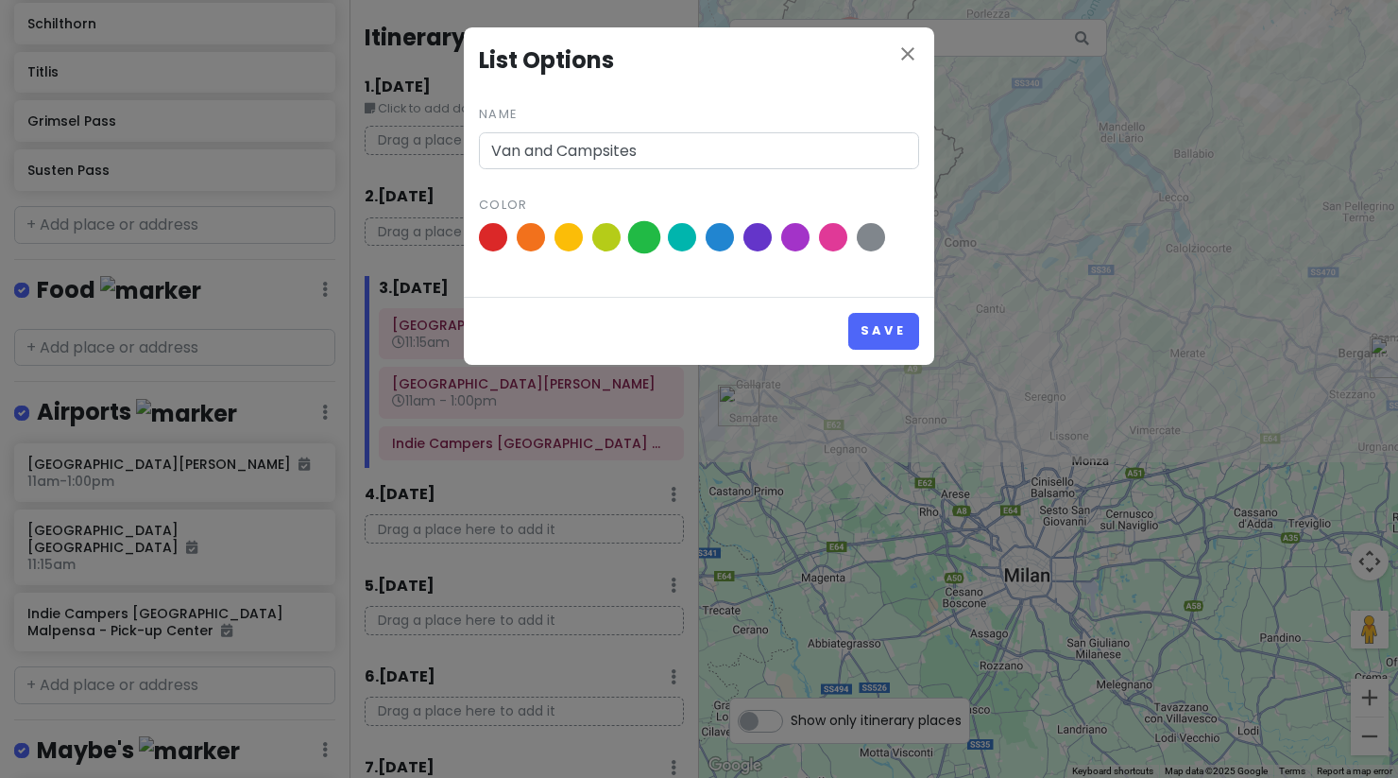
click at [649, 246] on span at bounding box center [644, 237] width 33 height 33
click at [0, 0] on input "radio" at bounding box center [0, 0] width 0 height 0
click at [856, 325] on button "Save" at bounding box center [883, 331] width 71 height 37
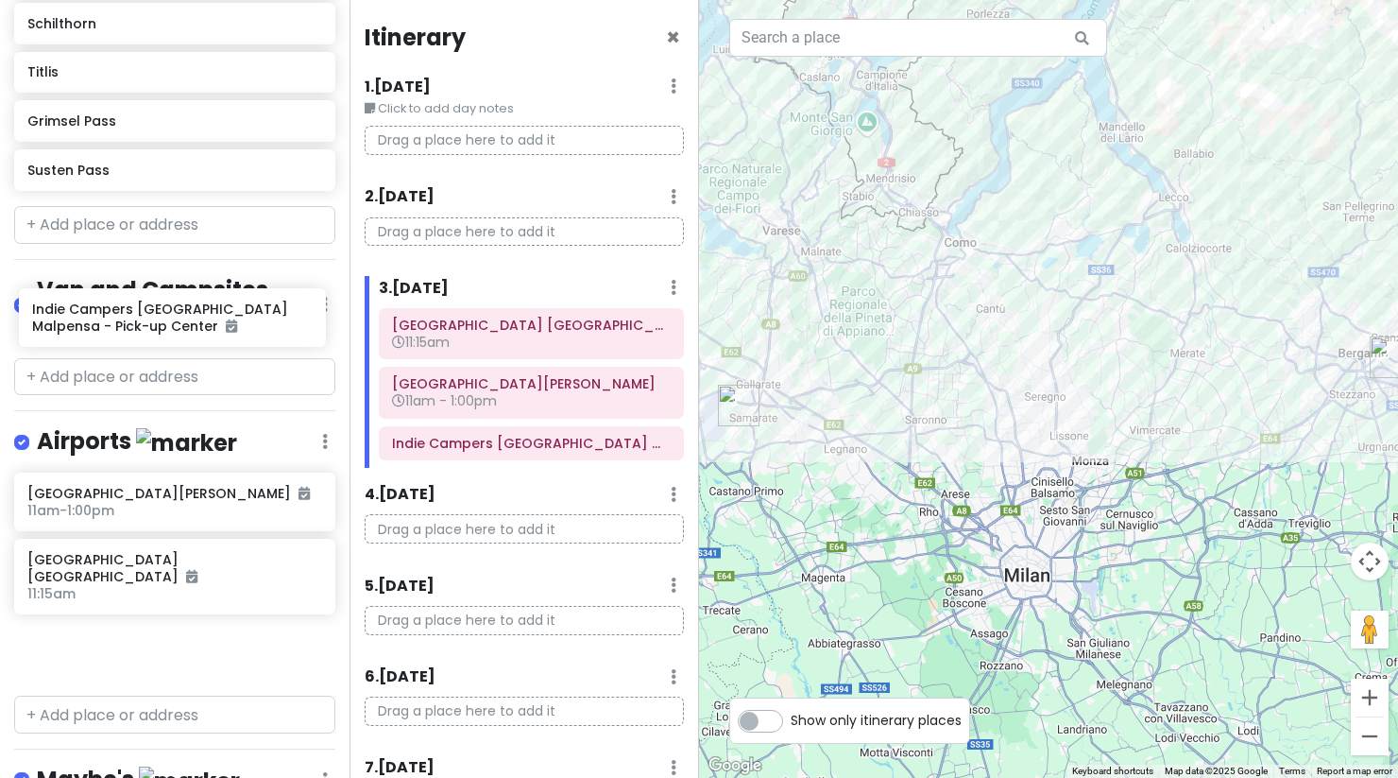
drag, startPoint x: 131, startPoint y: 567, endPoint x: 136, endPoint y: 320, distance: 246.6
click at [136, 320] on div "Interlaken Trip Private Change Dates Make a Copy Delete Trip Go Pro ⚡️ Give Fee…" at bounding box center [175, 389] width 350 height 778
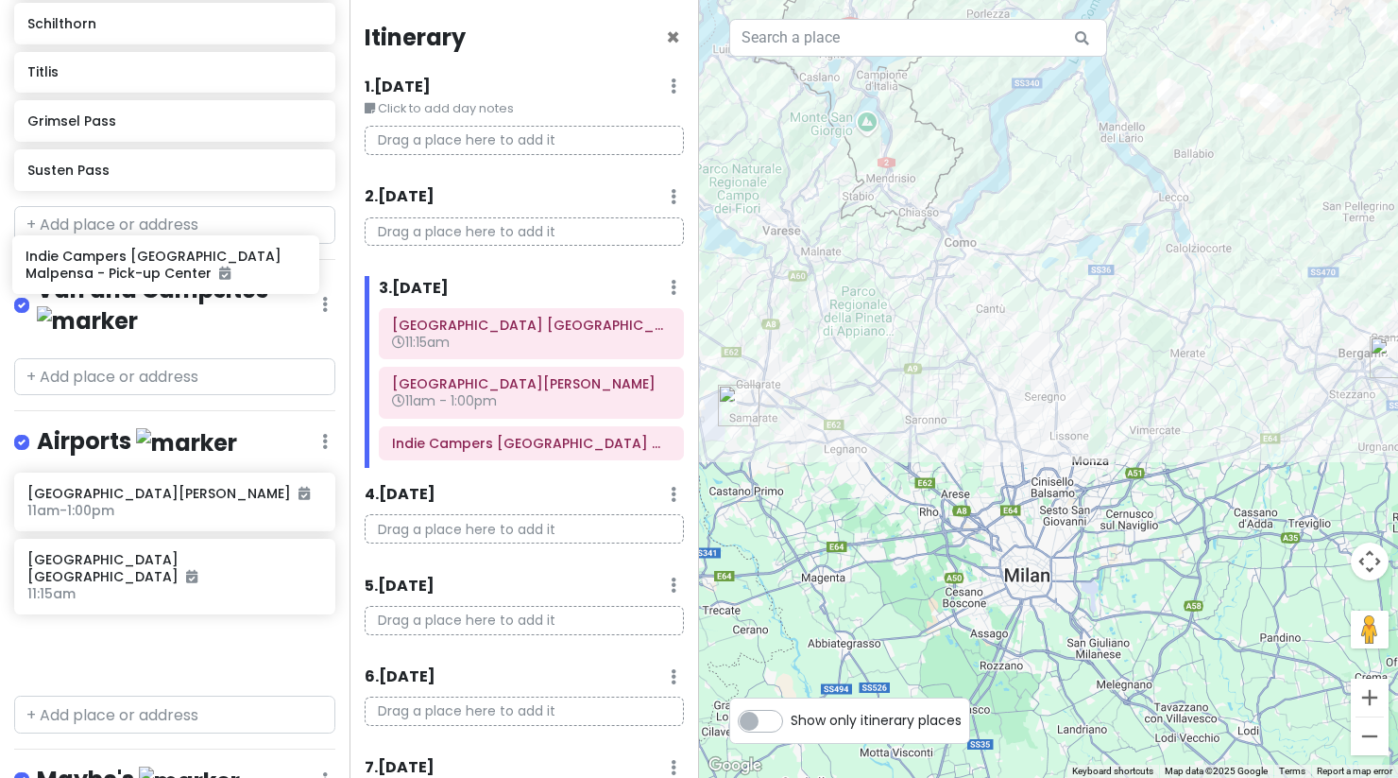
drag, startPoint x: 113, startPoint y: 574, endPoint x: 111, endPoint y: 275, distance: 299.5
click at [111, 275] on div "Interlaken Trip Private Change Dates Make a Copy Delete Trip Go Pro ⚡️ Give Fee…" at bounding box center [175, 389] width 350 height 778
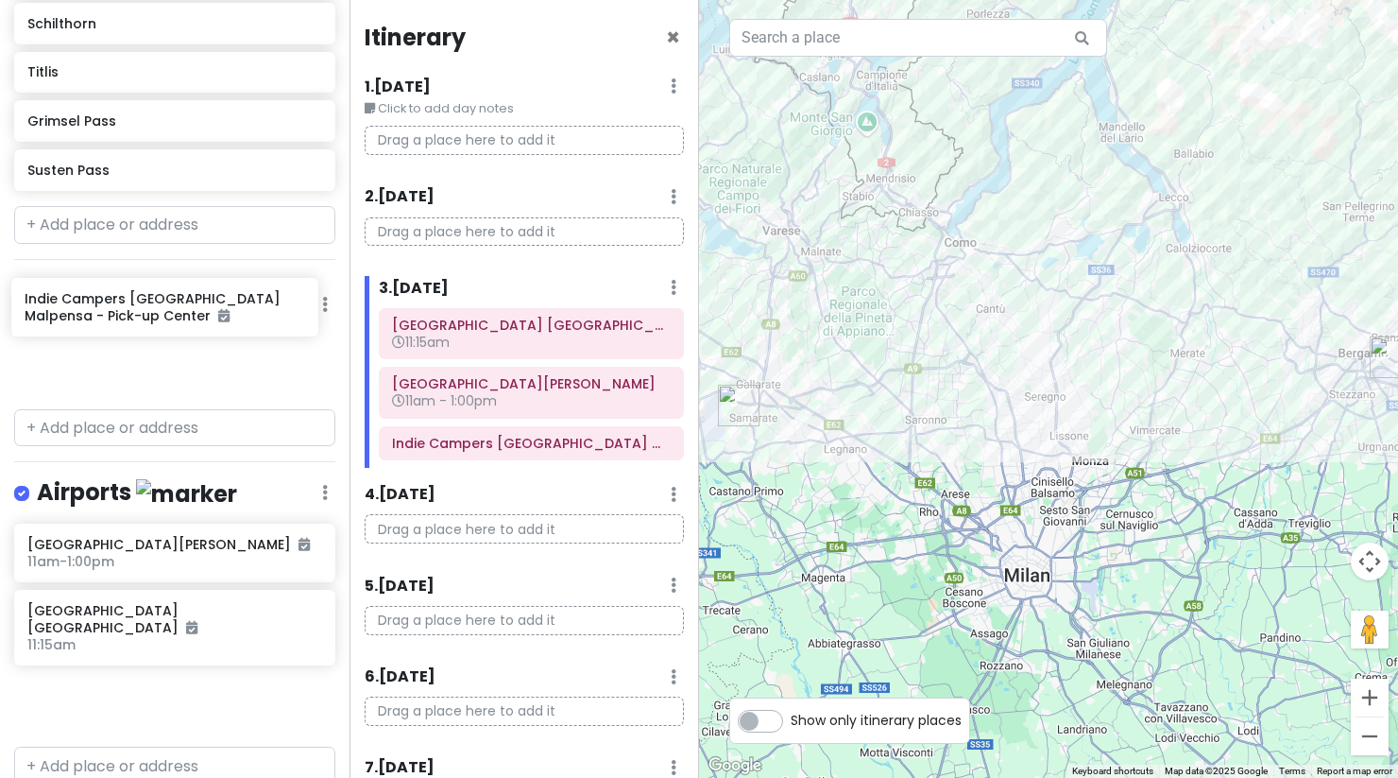
drag, startPoint x: 110, startPoint y: 575, endPoint x: 107, endPoint y: 318, distance: 257.0
click at [107, 318] on div "Interlaken Trip Private Change Dates Make a Copy Delete Trip Go Pro ⚡️ Give Fee…" at bounding box center [175, 389] width 350 height 778
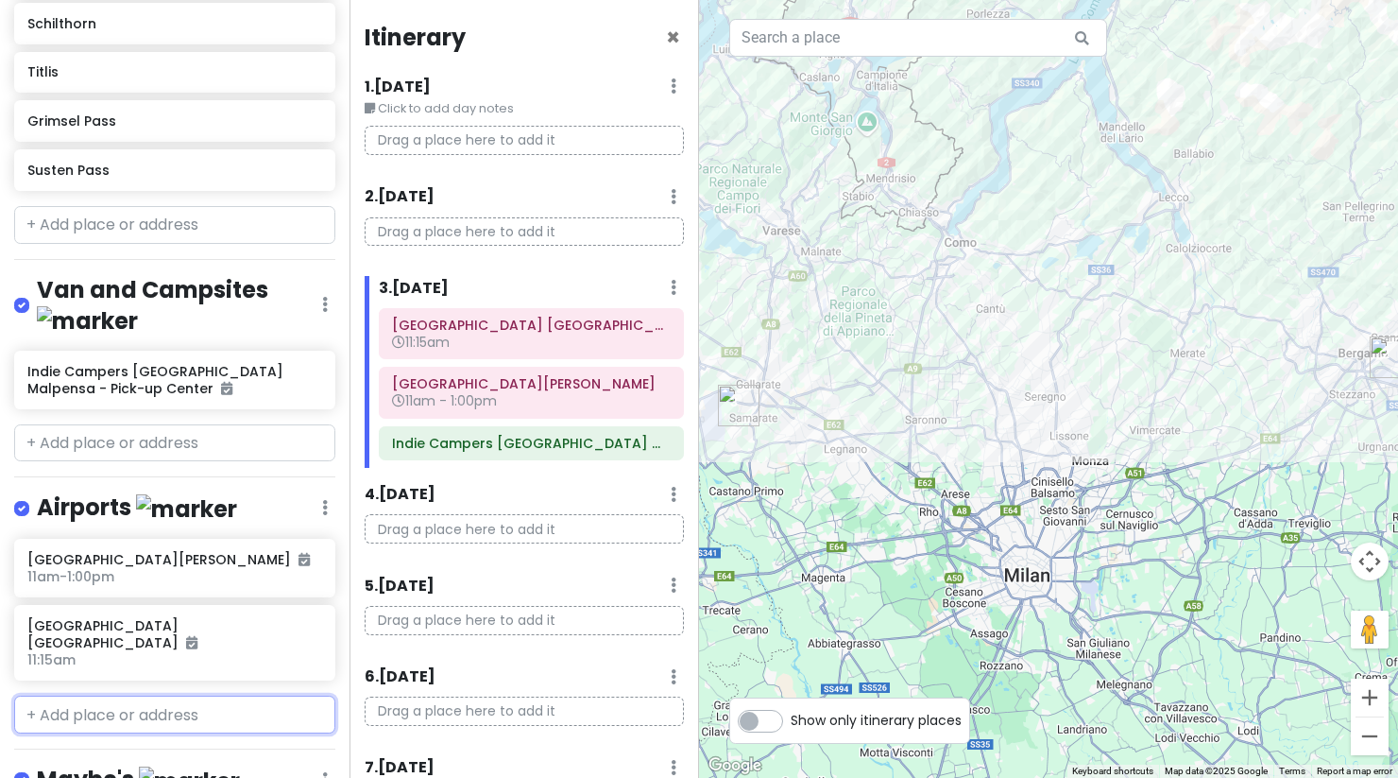
click at [156, 695] on input "text" at bounding box center [174, 714] width 321 height 38
type input "bgy"
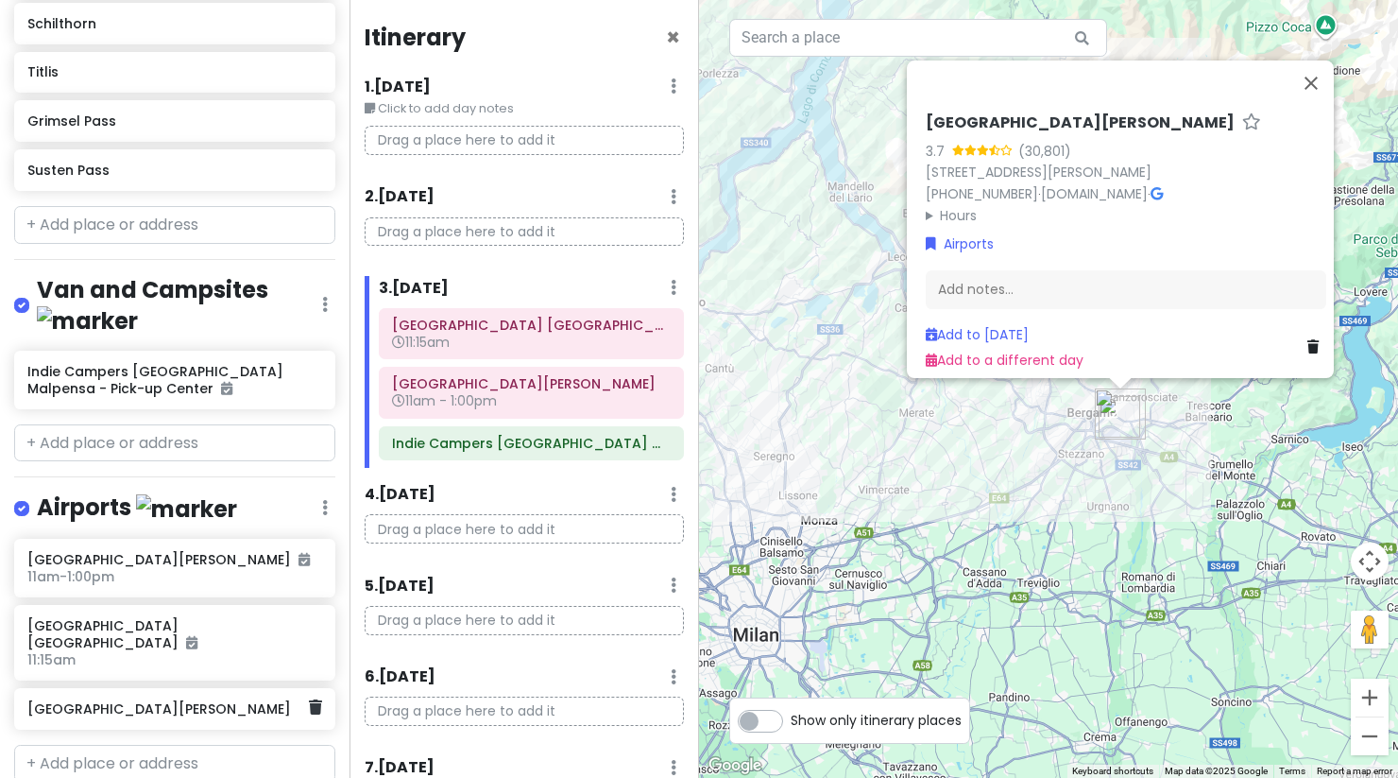
click at [220, 688] on div "[GEOGRAPHIC_DATA][PERSON_NAME]" at bounding box center [174, 709] width 321 height 42
click at [309, 695] on link at bounding box center [315, 707] width 13 height 25
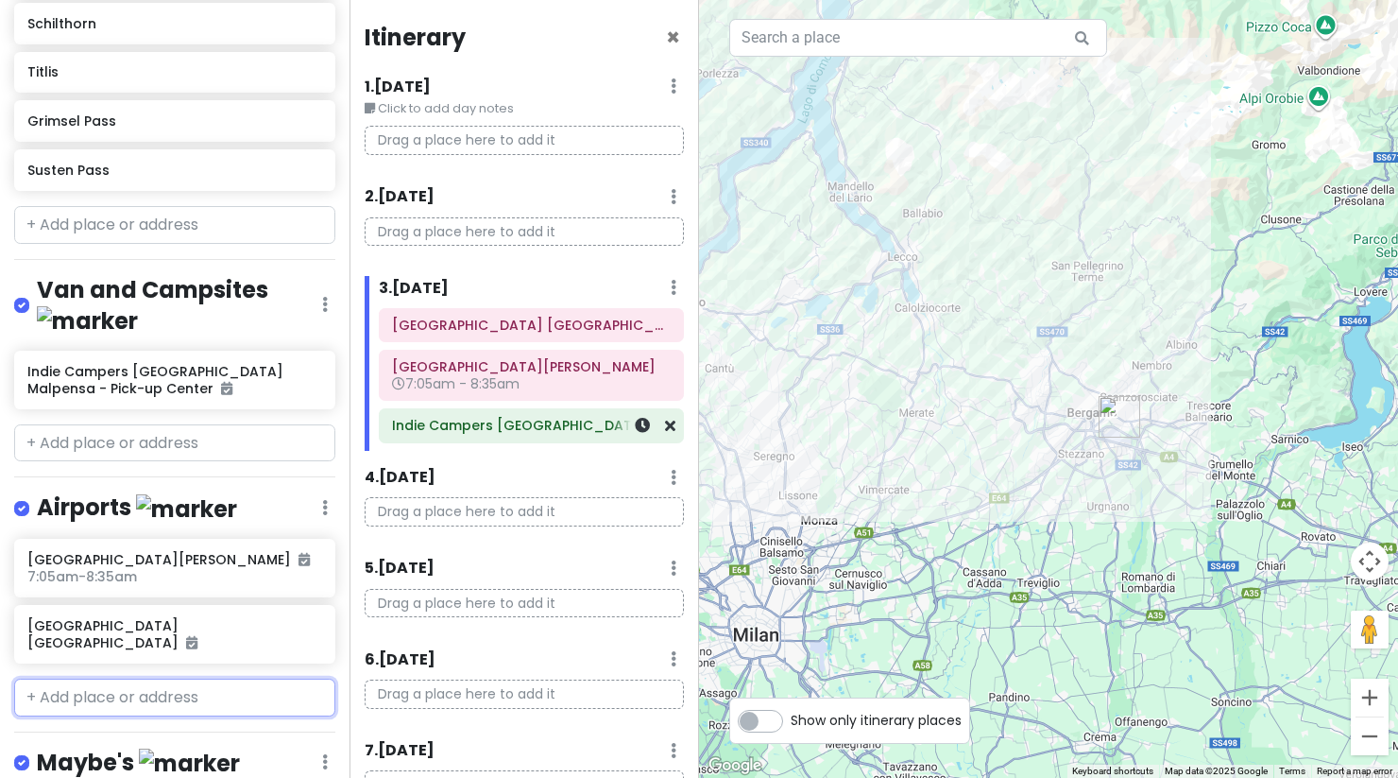
click at [502, 435] on div "Indie Campers [GEOGRAPHIC_DATA] Malpensa - Pick-up Center" at bounding box center [531, 426] width 279 height 26
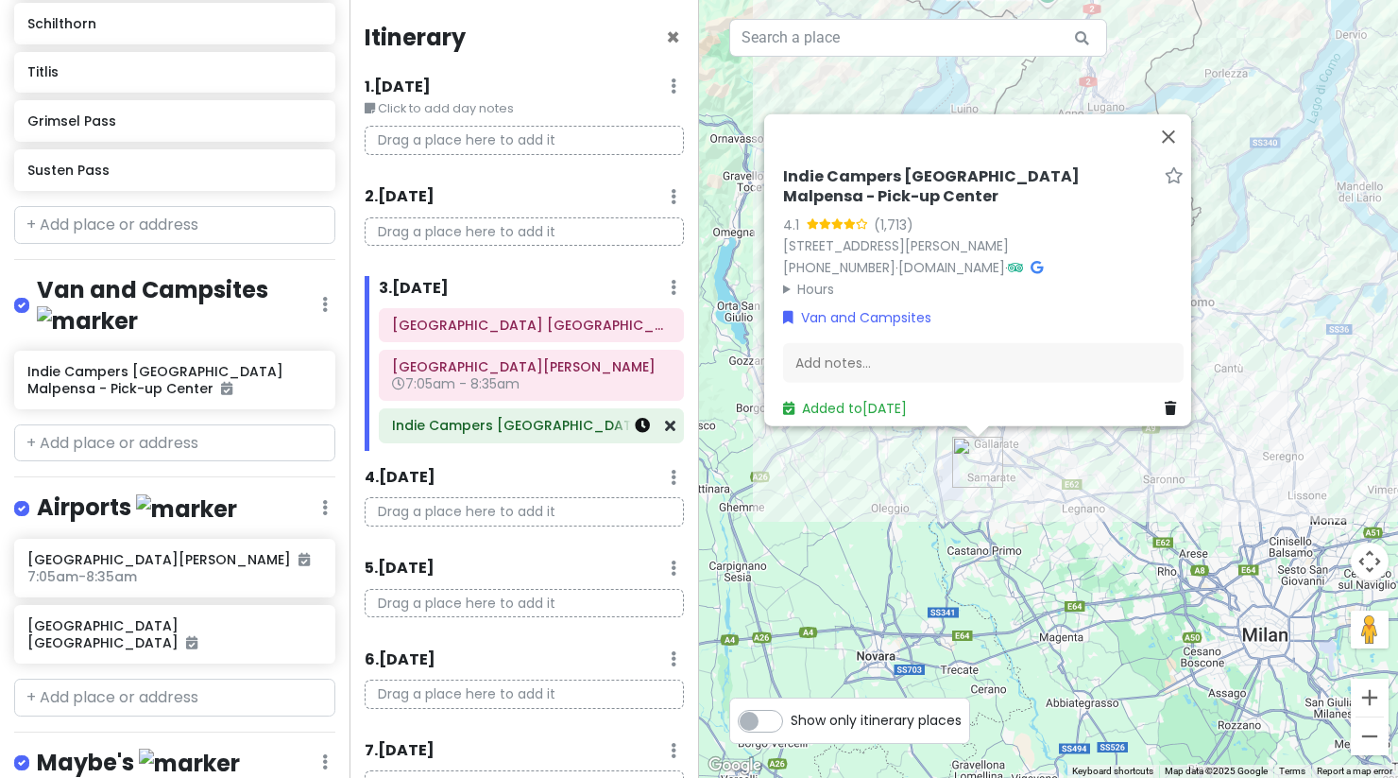
click at [635, 427] on icon at bounding box center [642, 425] width 15 height 15
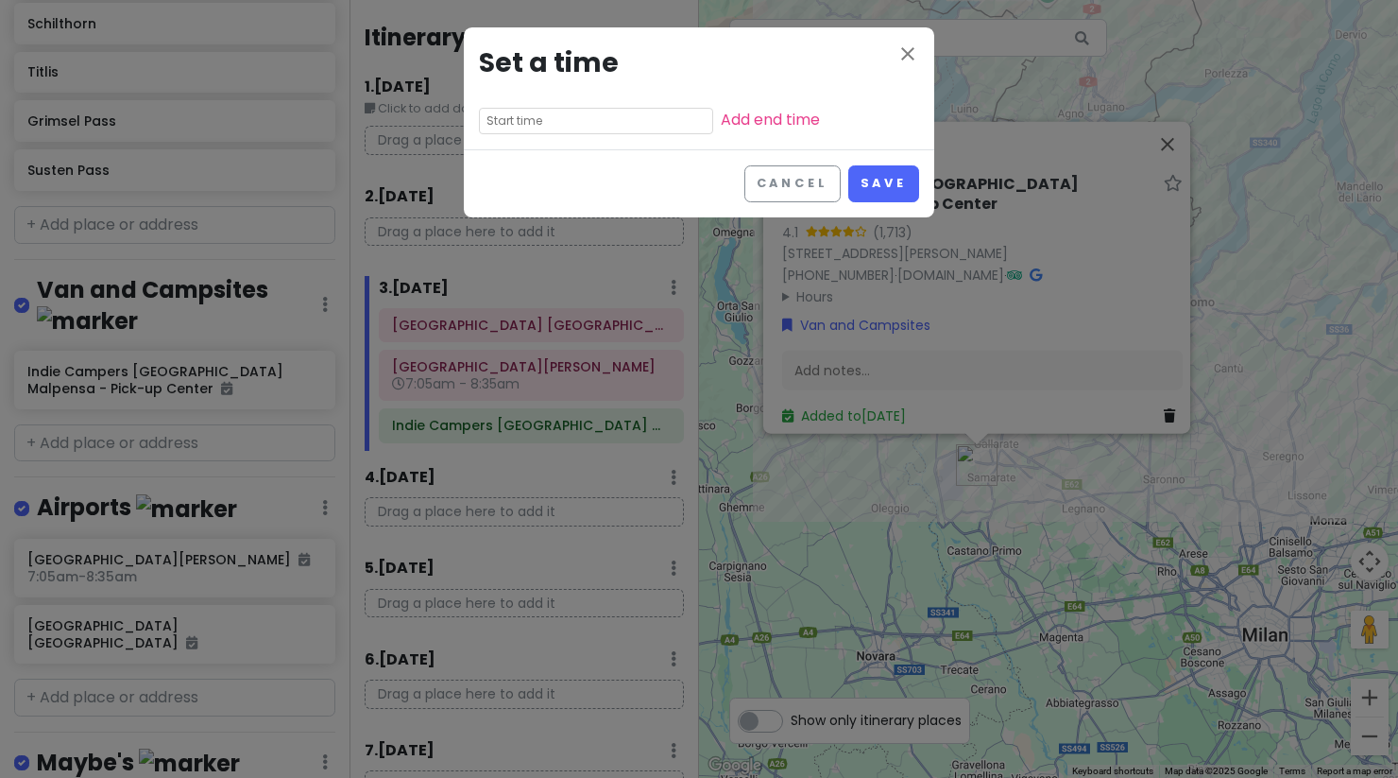
click at [573, 118] on input "text" at bounding box center [596, 121] width 234 height 26
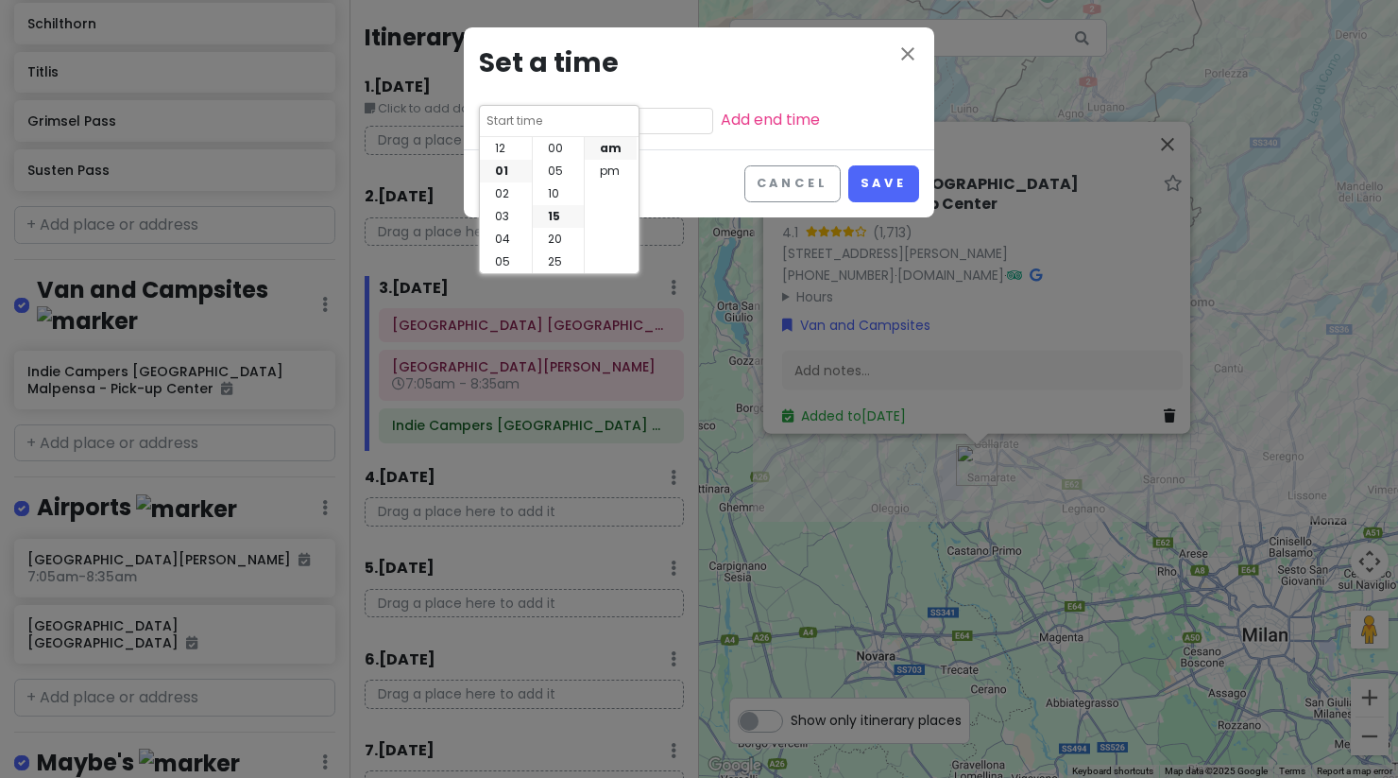
scroll to position [68, 0]
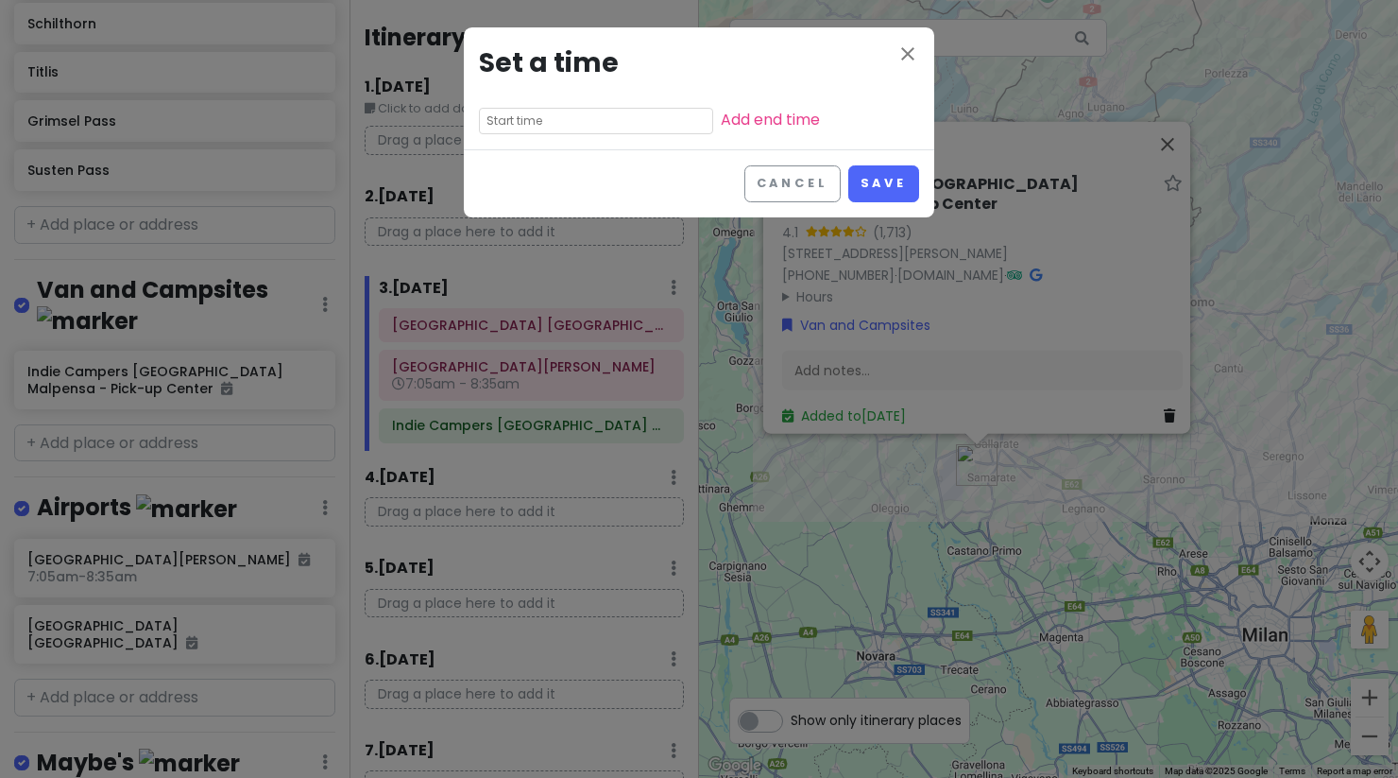
drag, startPoint x: 1071, startPoint y: 601, endPoint x: 865, endPoint y: 575, distance: 207.5
click at [865, 575] on div "close Set a time Add end time Cancel Save" at bounding box center [699, 389] width 1398 height 778
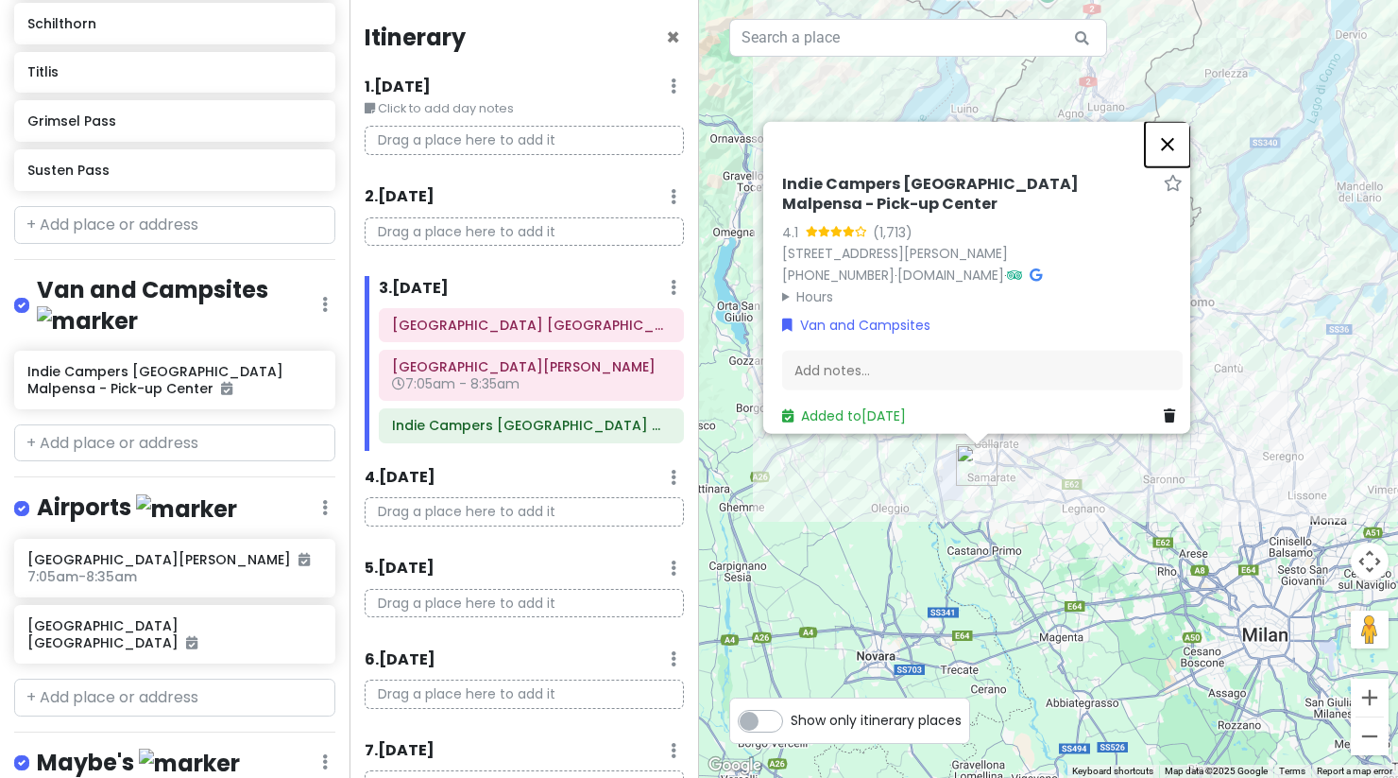
click at [1178, 145] on button "Close" at bounding box center [1167, 143] width 45 height 45
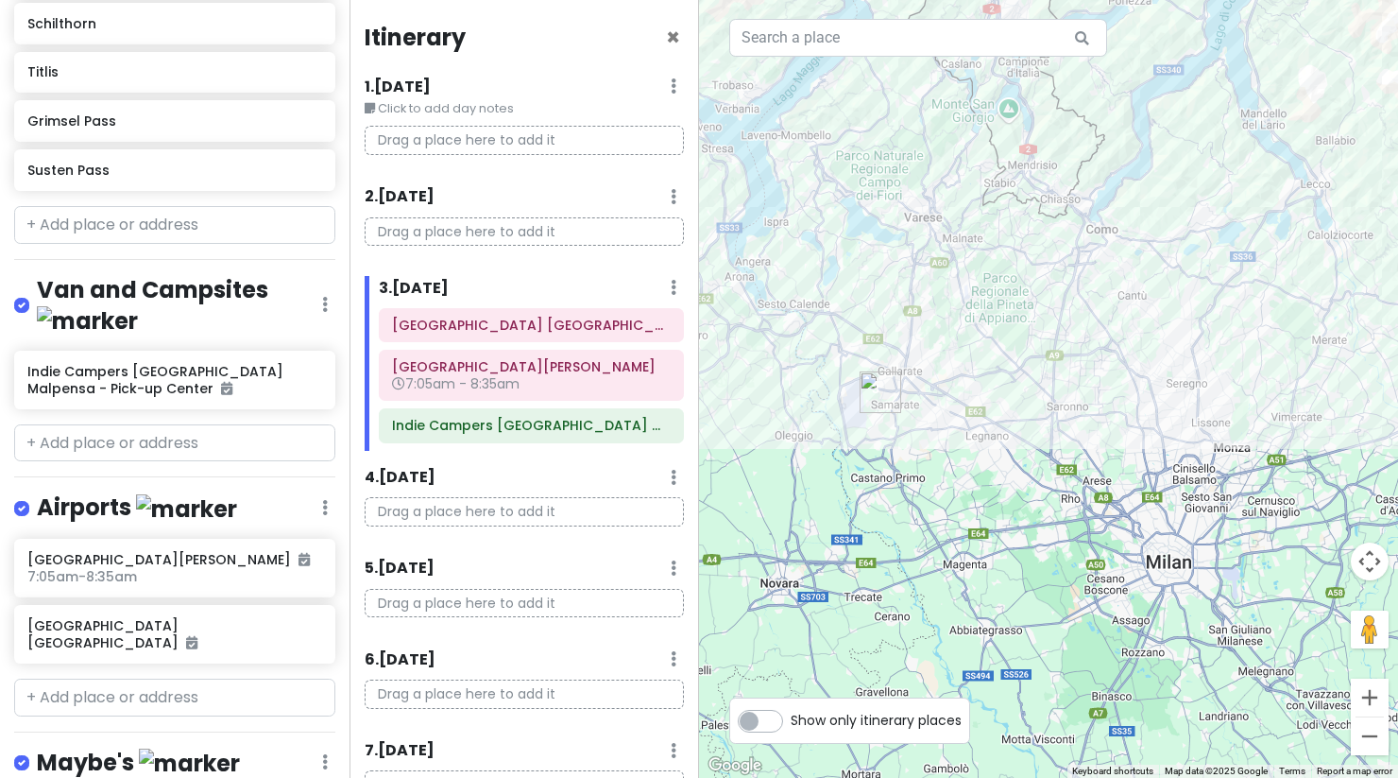
drag, startPoint x: 1150, startPoint y: 492, endPoint x: 1053, endPoint y: 418, distance: 121.9
click at [1053, 418] on div at bounding box center [1048, 389] width 699 height 778
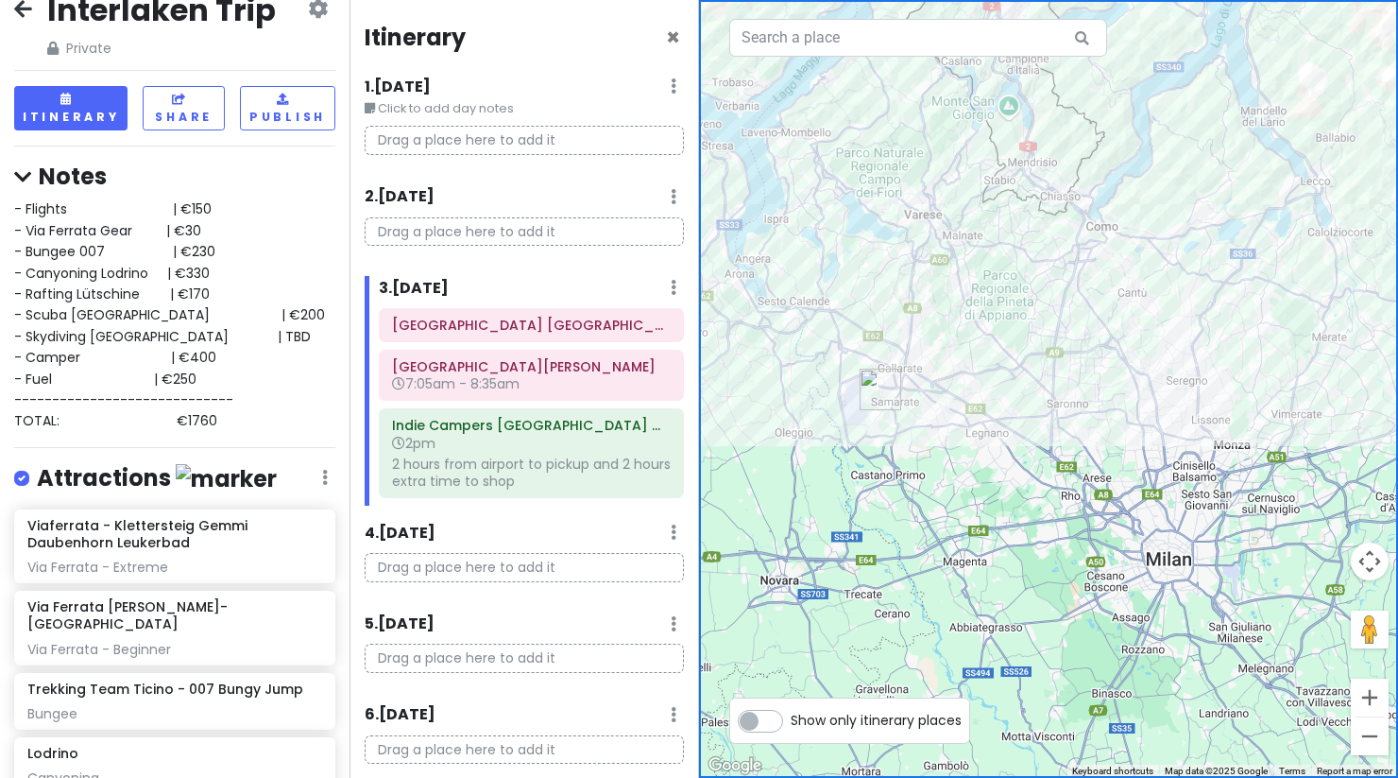
scroll to position [0, 0]
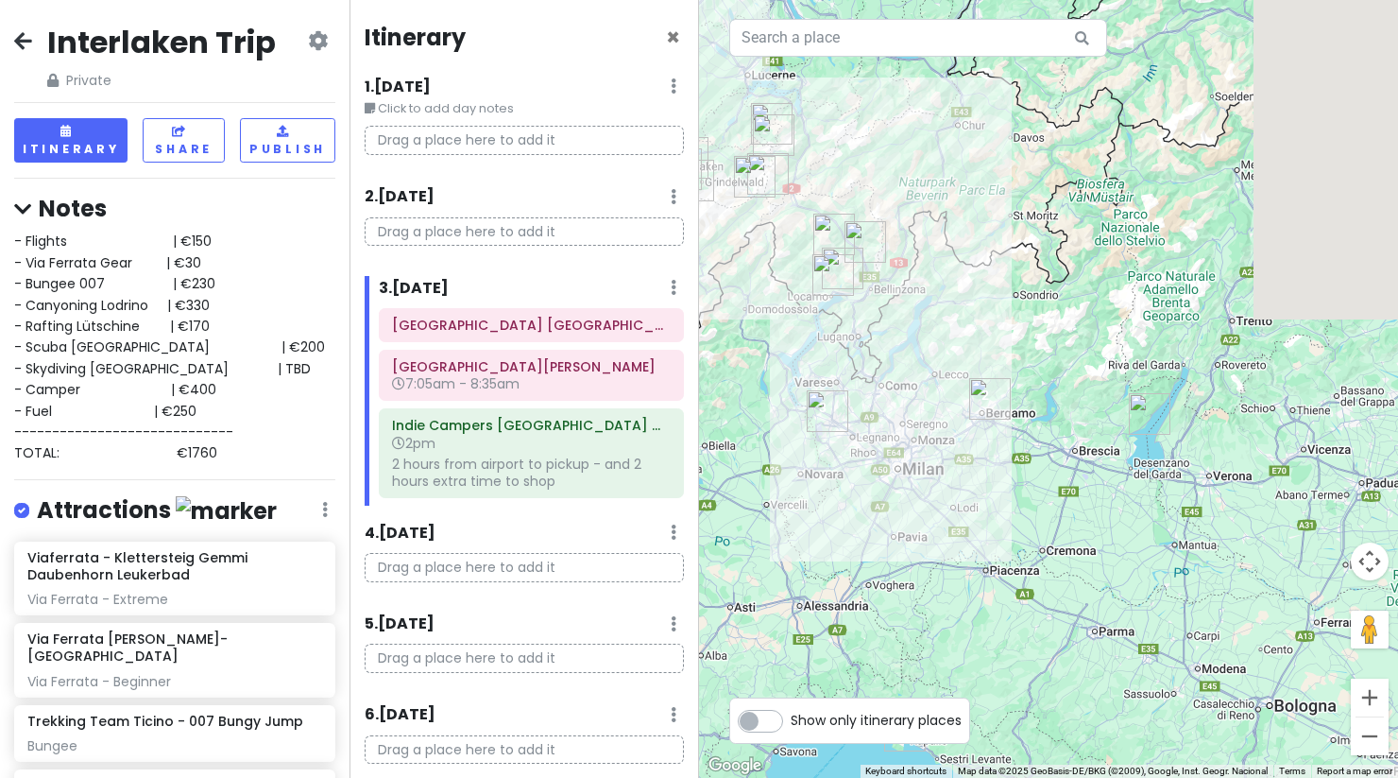
drag, startPoint x: 1057, startPoint y: 488, endPoint x: 876, endPoint y: 460, distance: 183.5
click at [876, 460] on div at bounding box center [1048, 389] width 699 height 778
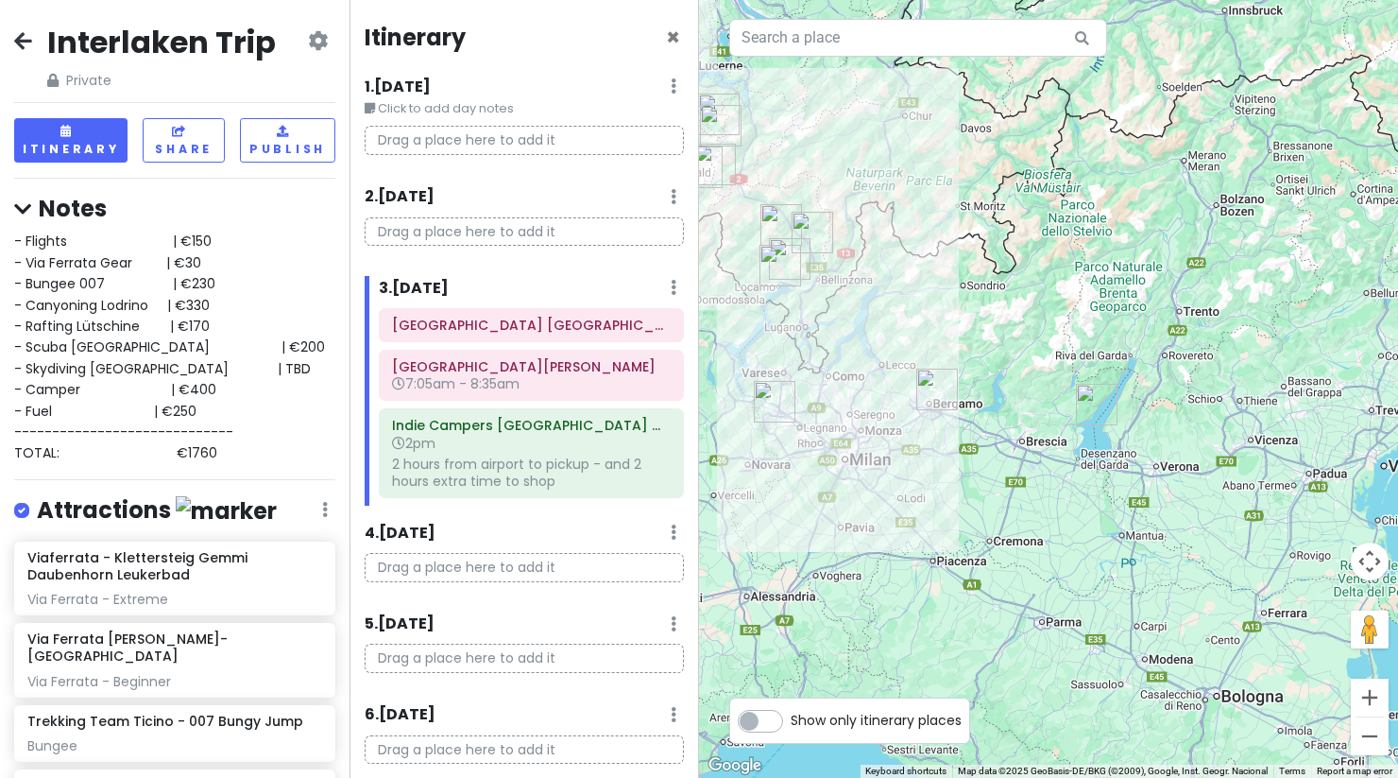
drag, startPoint x: 1019, startPoint y: 462, endPoint x: 991, endPoint y: 463, distance: 28.4
click at [991, 463] on div at bounding box center [1048, 389] width 699 height 778
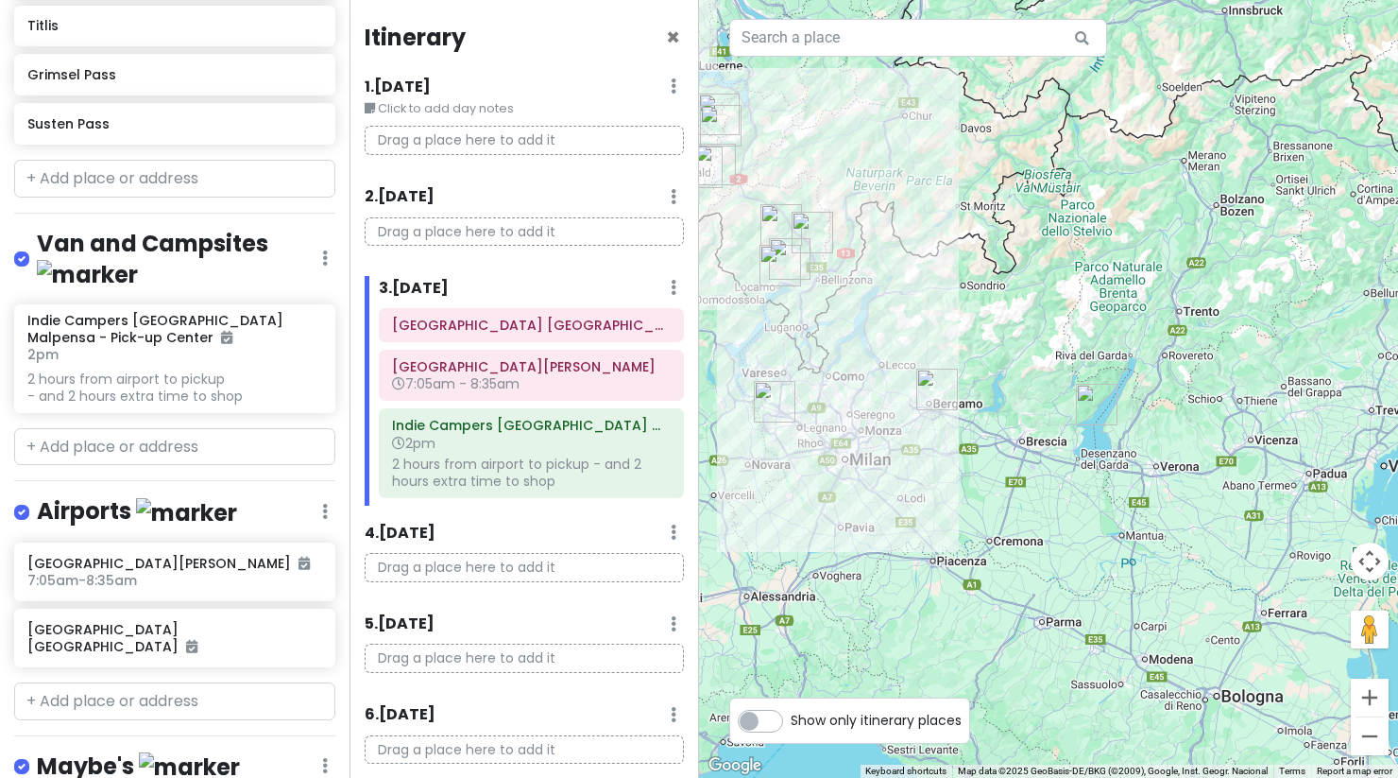
scroll to position [1680, 0]
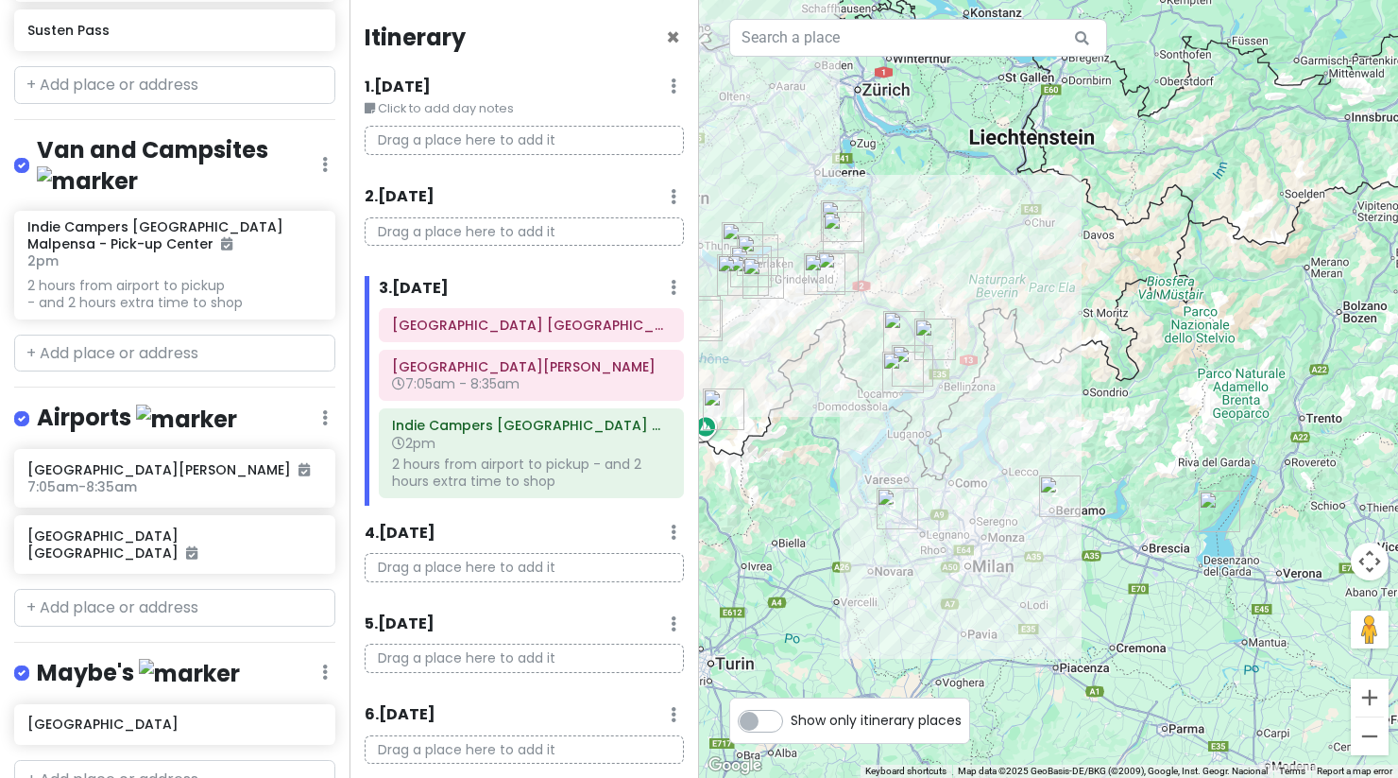
drag, startPoint x: 806, startPoint y: 362, endPoint x: 932, endPoint y: 471, distance: 166.7
click at [933, 471] on div at bounding box center [1048, 389] width 699 height 778
click at [899, 385] on img "Locarno" at bounding box center [905, 375] width 42 height 42
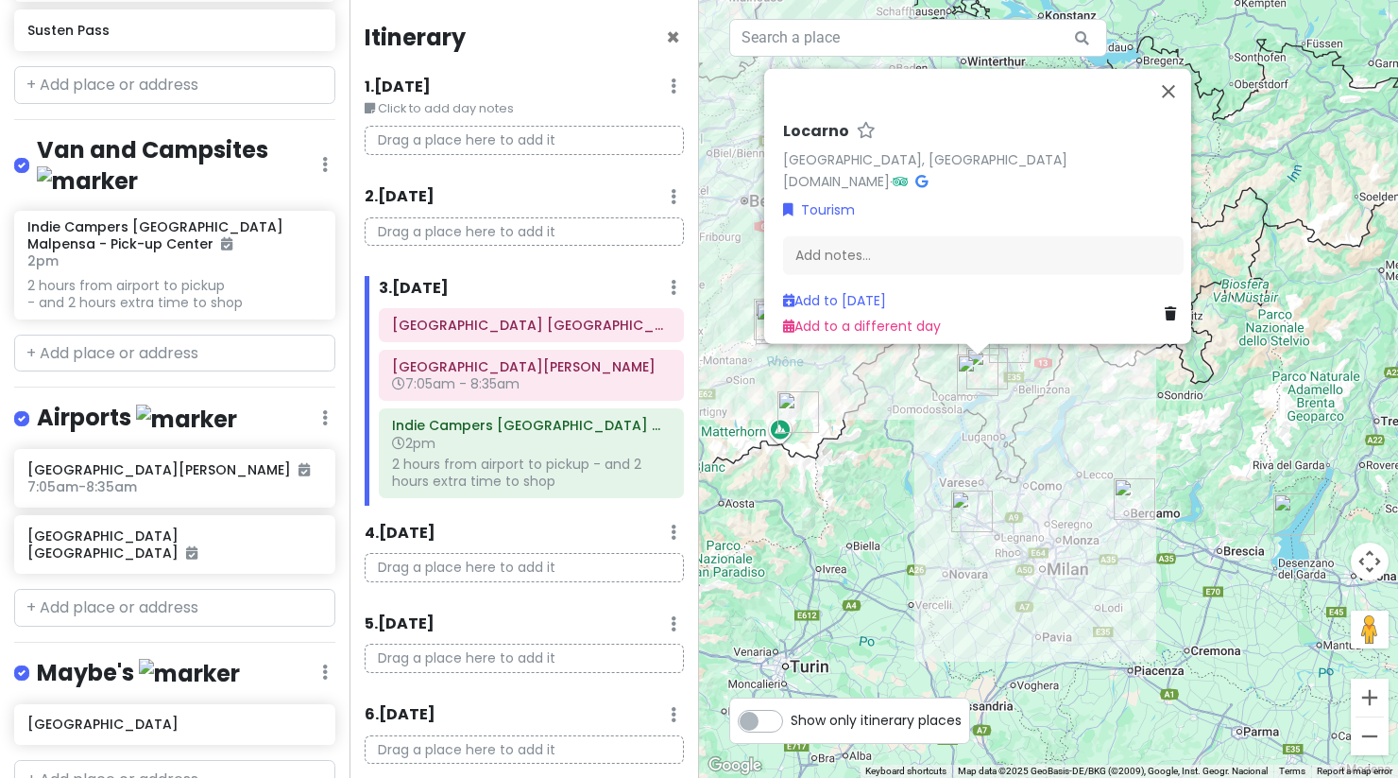
click at [899, 420] on div "[PERSON_NAME], [GEOGRAPHIC_DATA] [DOMAIN_NAME] · Tourism Add notes... Add to [D…" at bounding box center [1048, 389] width 699 height 778
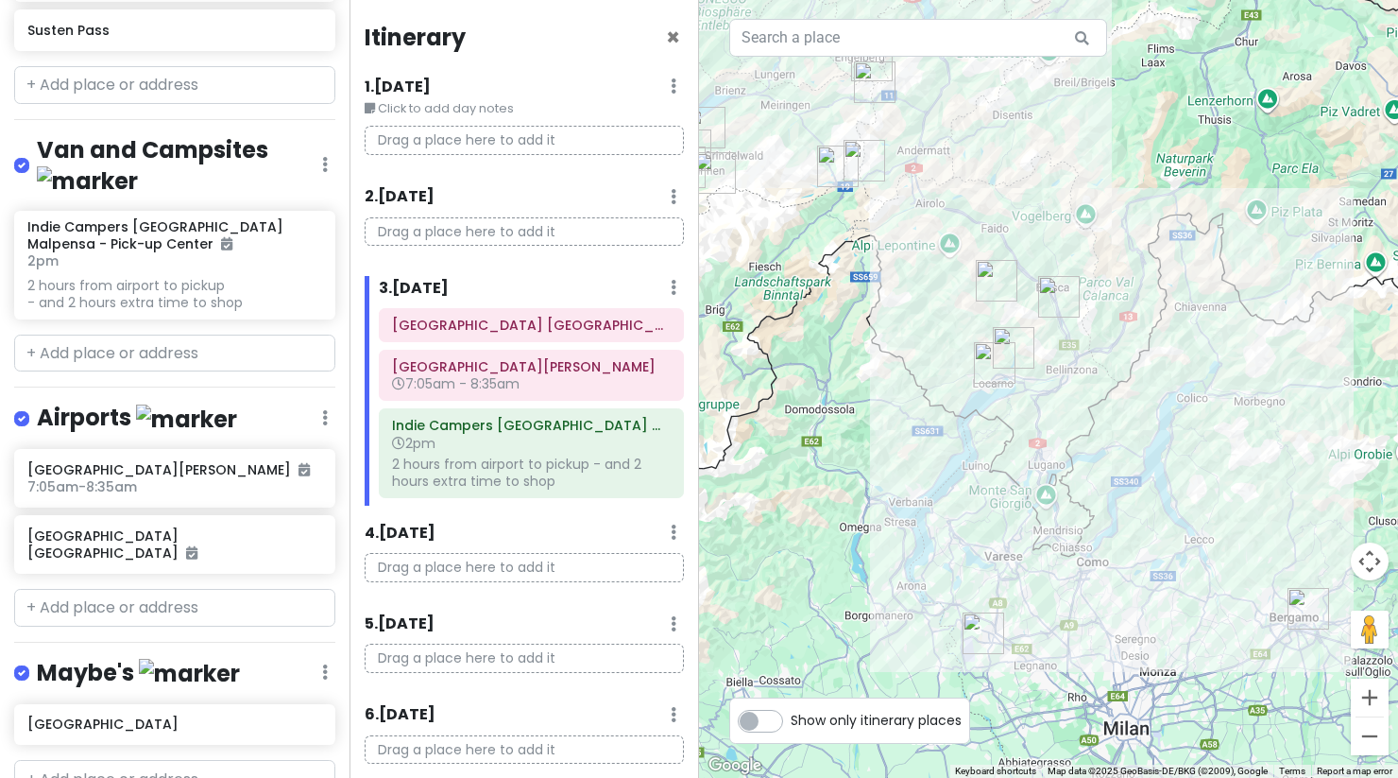
click at [1012, 346] on img "Locarno" at bounding box center [995, 363] width 42 height 42
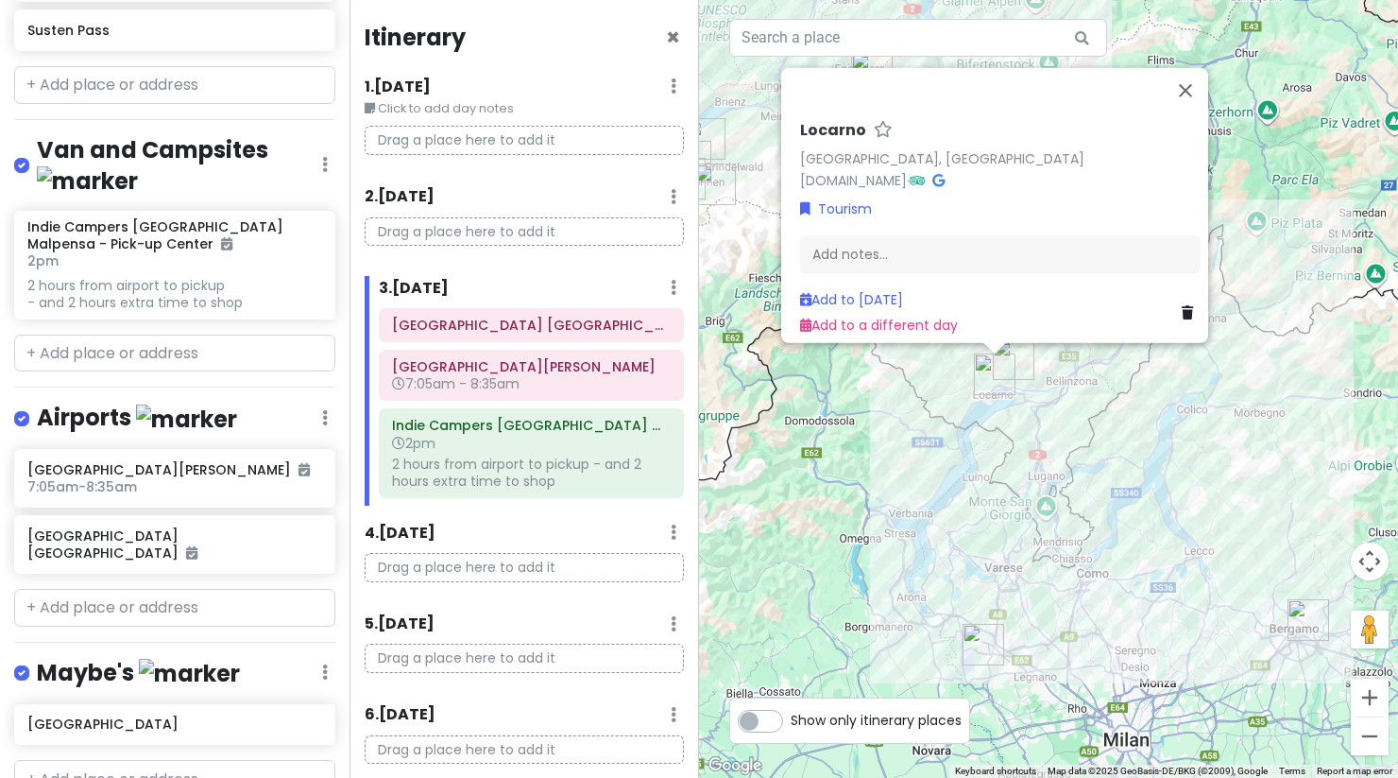
click at [1035, 382] on div "[PERSON_NAME], [GEOGRAPHIC_DATA] [DOMAIN_NAME] · Tourism Add notes... Add to [D…" at bounding box center [1048, 389] width 699 height 778
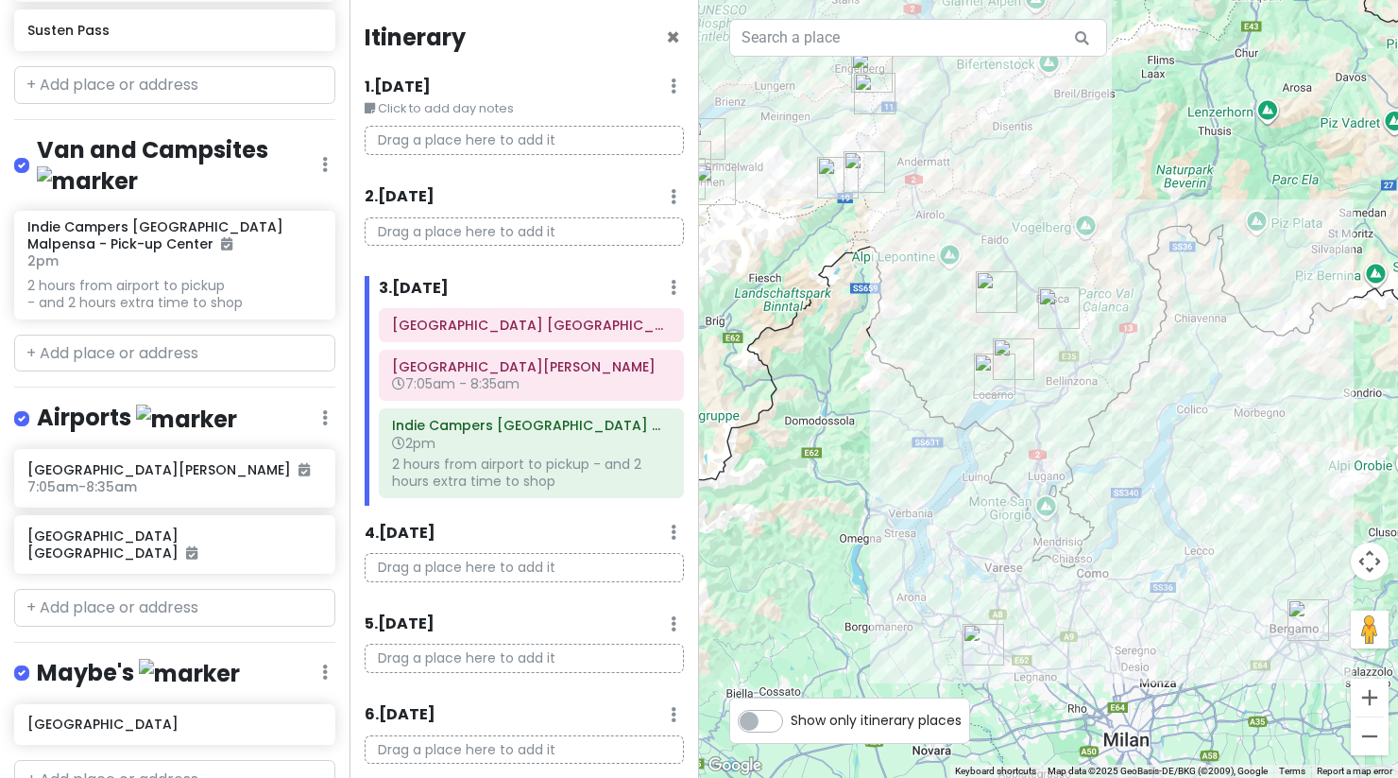
click at [1055, 313] on img "Lodrino" at bounding box center [1059, 308] width 42 height 42
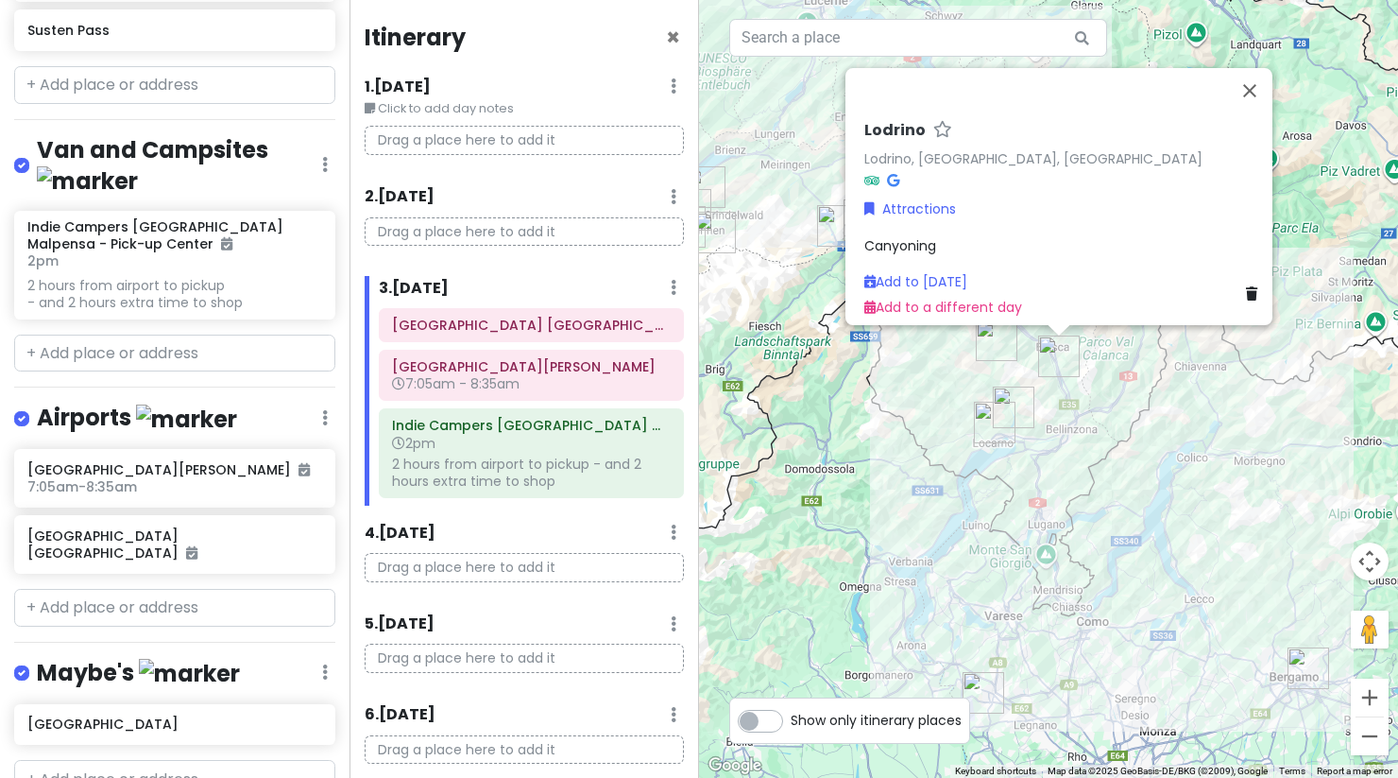
click at [992, 354] on img "Ticino" at bounding box center [997, 340] width 42 height 42
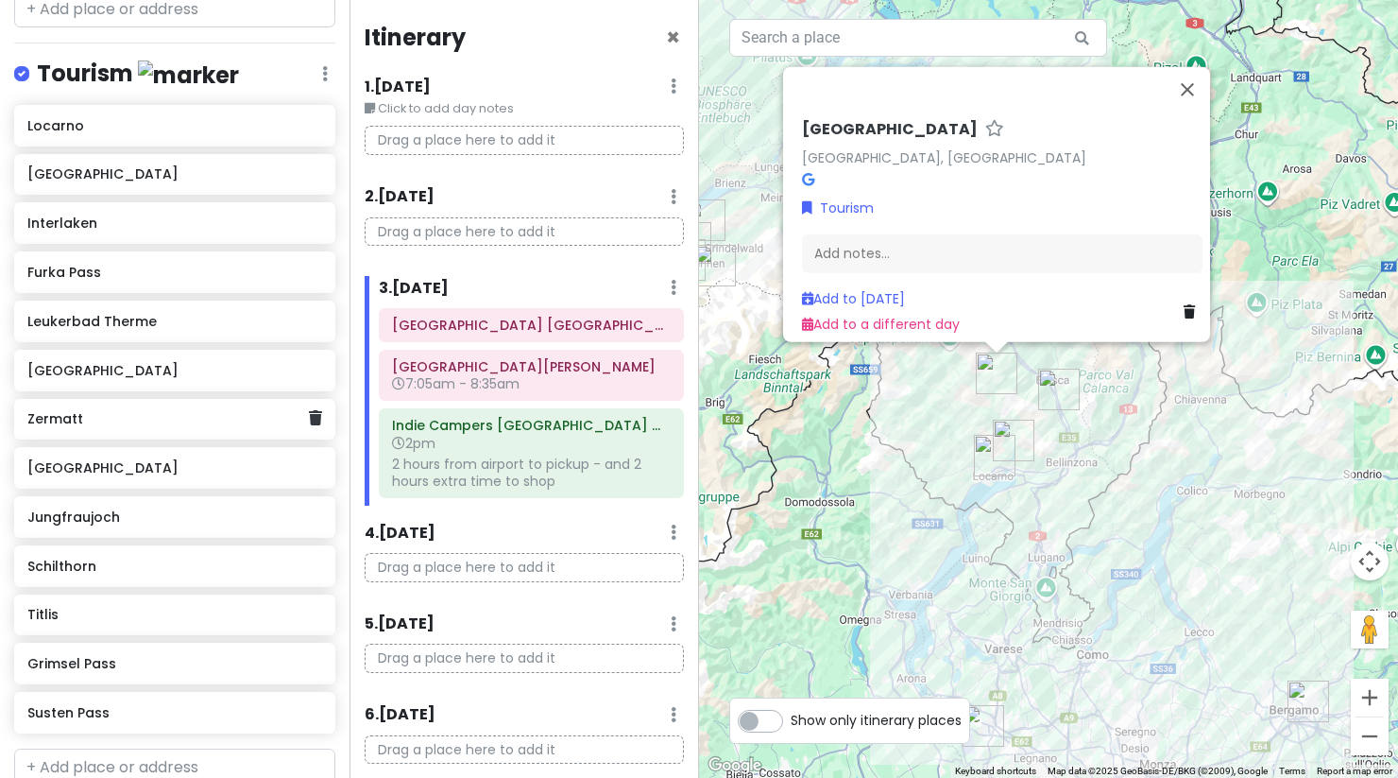
scroll to position [996, 0]
click at [180, 265] on h6 "Furka Pass" at bounding box center [167, 273] width 281 height 17
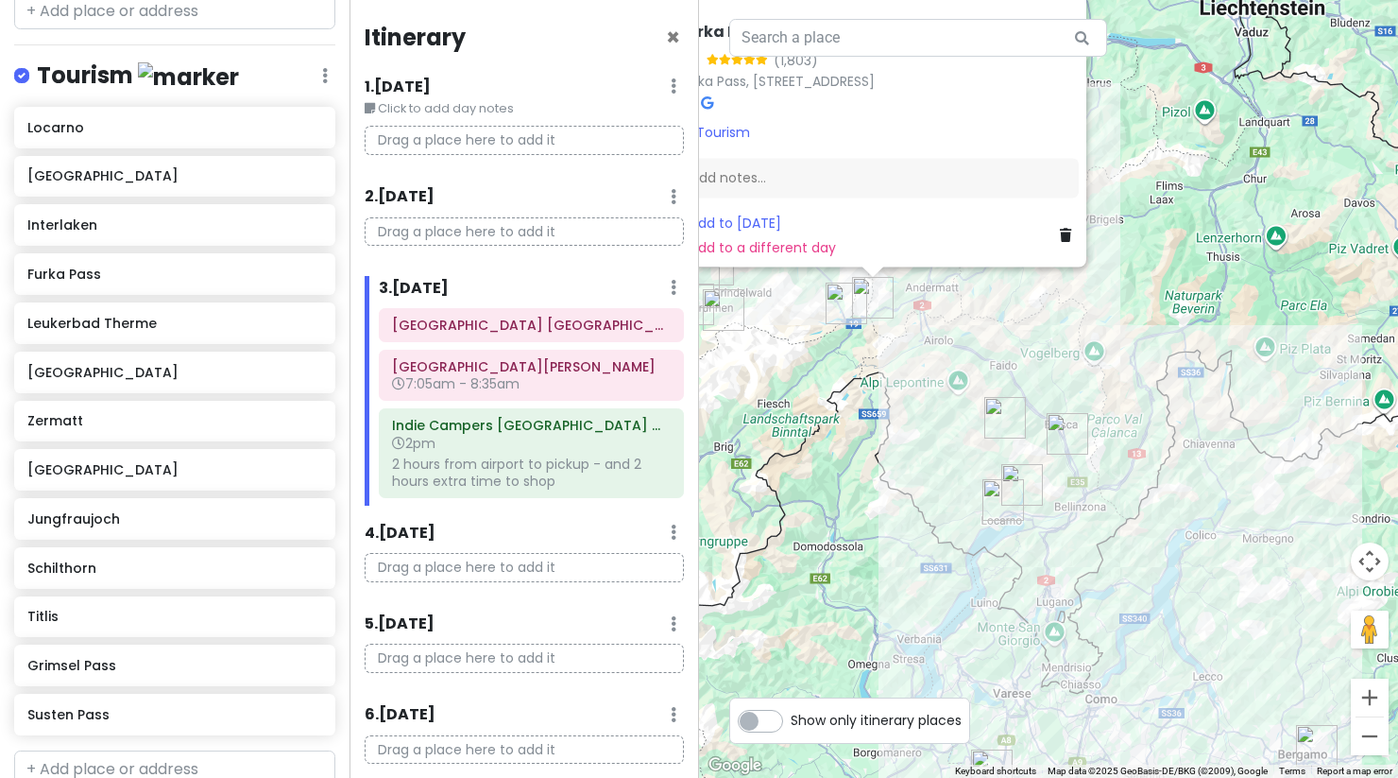
drag, startPoint x: 982, startPoint y: 537, endPoint x: 865, endPoint y: 414, distance: 169.1
click at [865, 414] on div "Furka Pass 4.9 (1,803) [GEOGRAPHIC_DATA], 3999 [GEOGRAPHIC_DATA], [GEOGRAPHIC_D…" at bounding box center [1048, 389] width 699 height 778
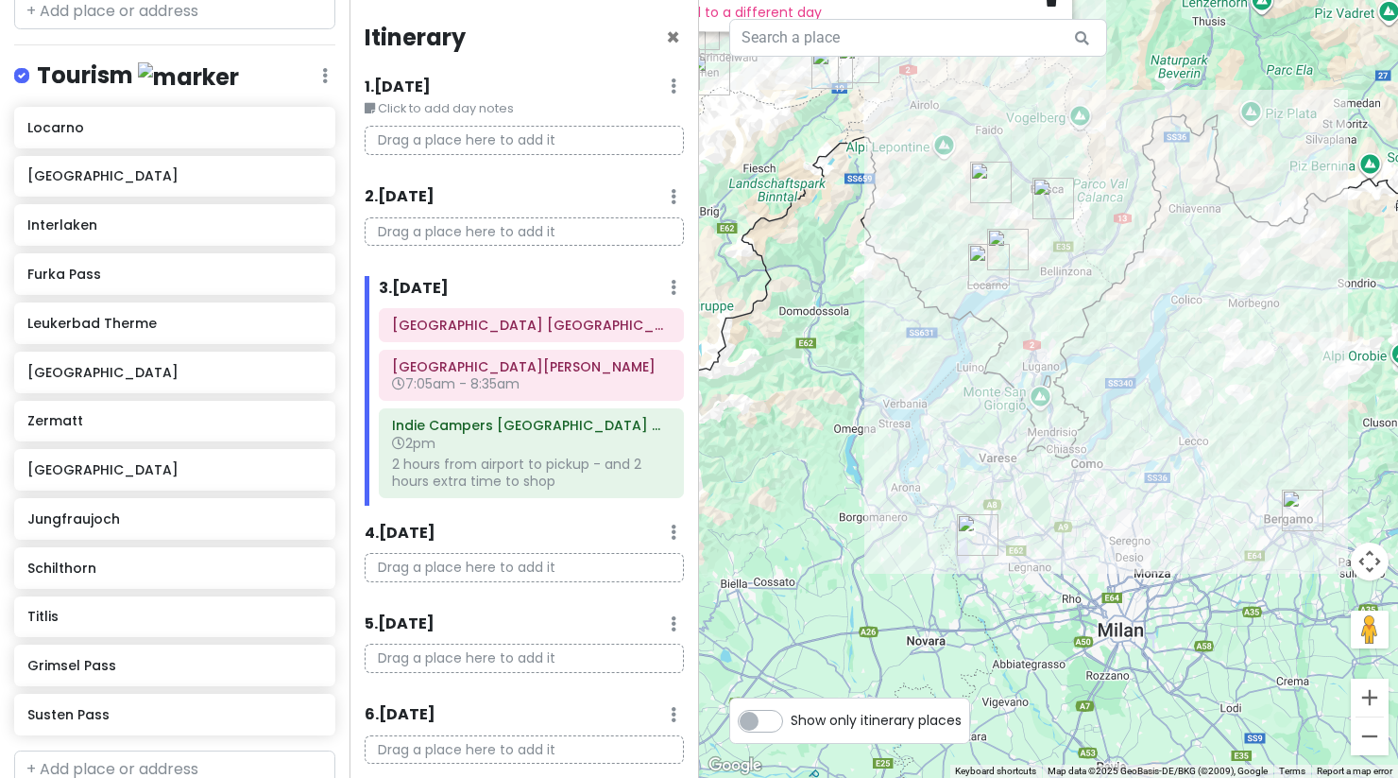
drag, startPoint x: 924, startPoint y: 592, endPoint x: 921, endPoint y: 331, distance: 261.7
click at [921, 331] on div "Furka Pass 4.9 (1,803) [GEOGRAPHIC_DATA], 3999 [GEOGRAPHIC_DATA], [GEOGRAPHIC_D…" at bounding box center [1048, 389] width 699 height 778
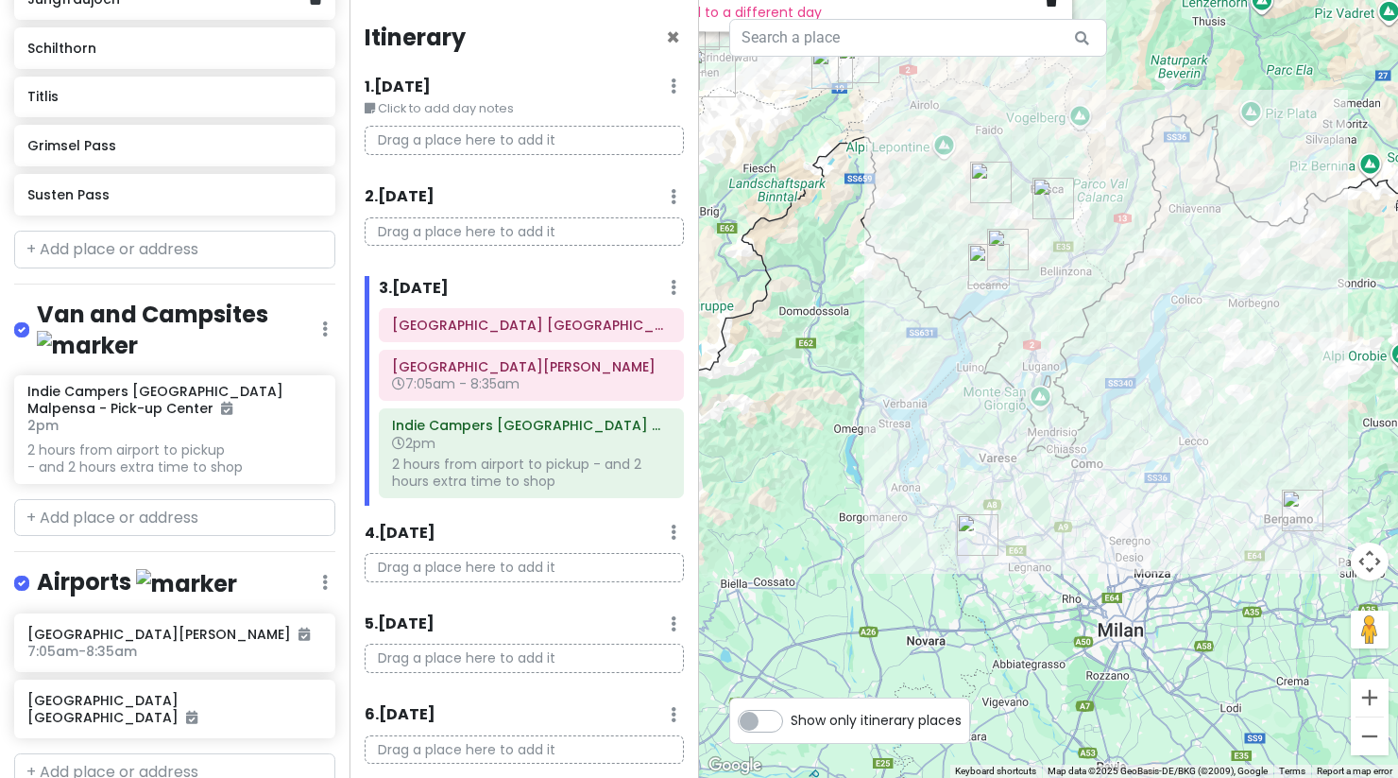
scroll to position [1680, 0]
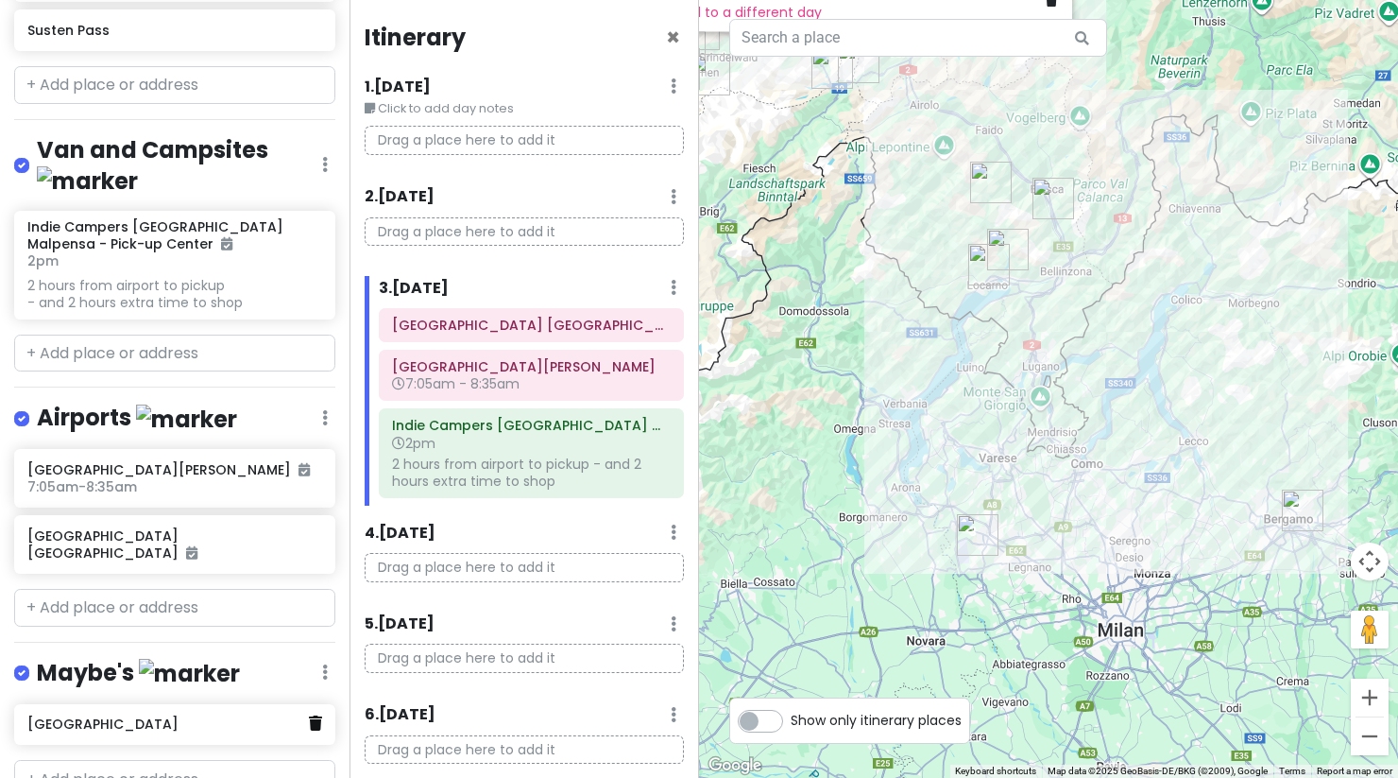
click at [309, 715] on icon at bounding box center [315, 722] width 13 height 15
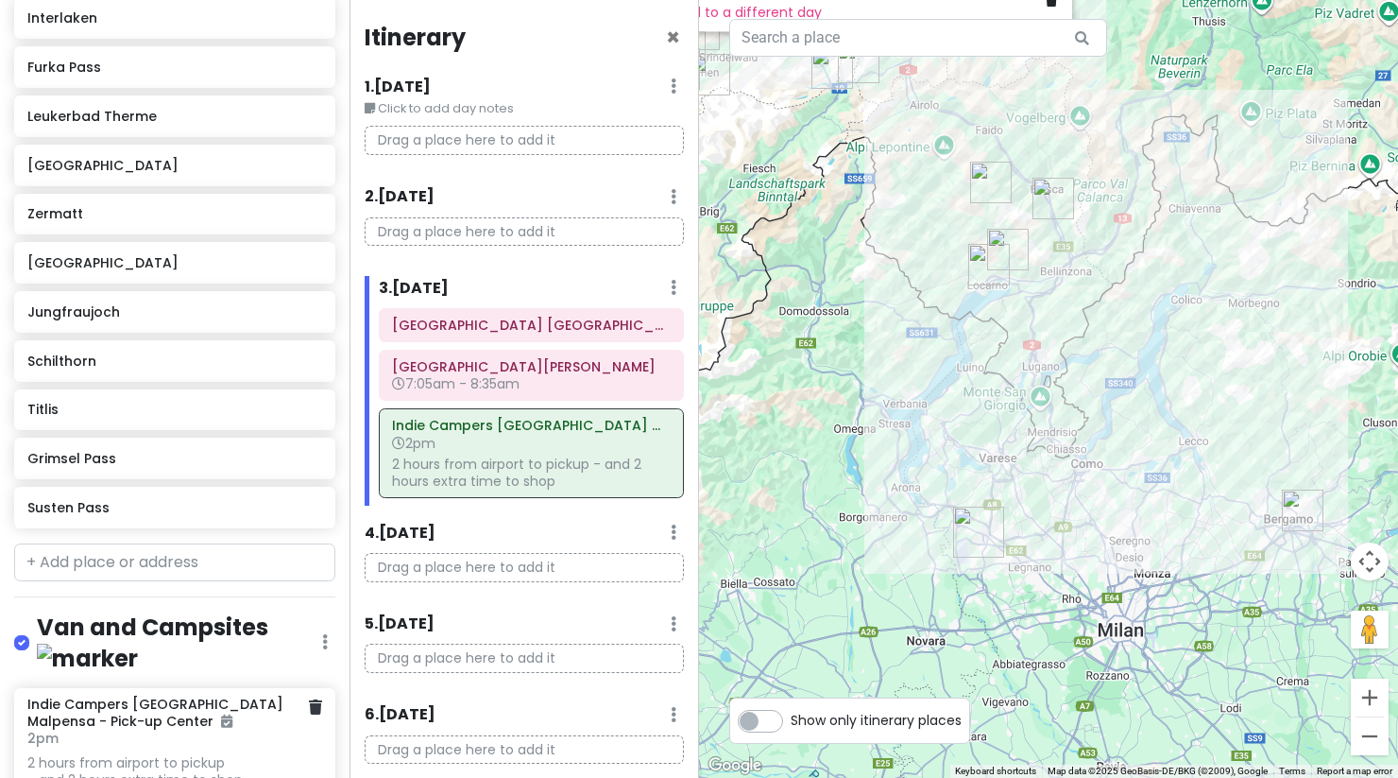
scroll to position [1183, 0]
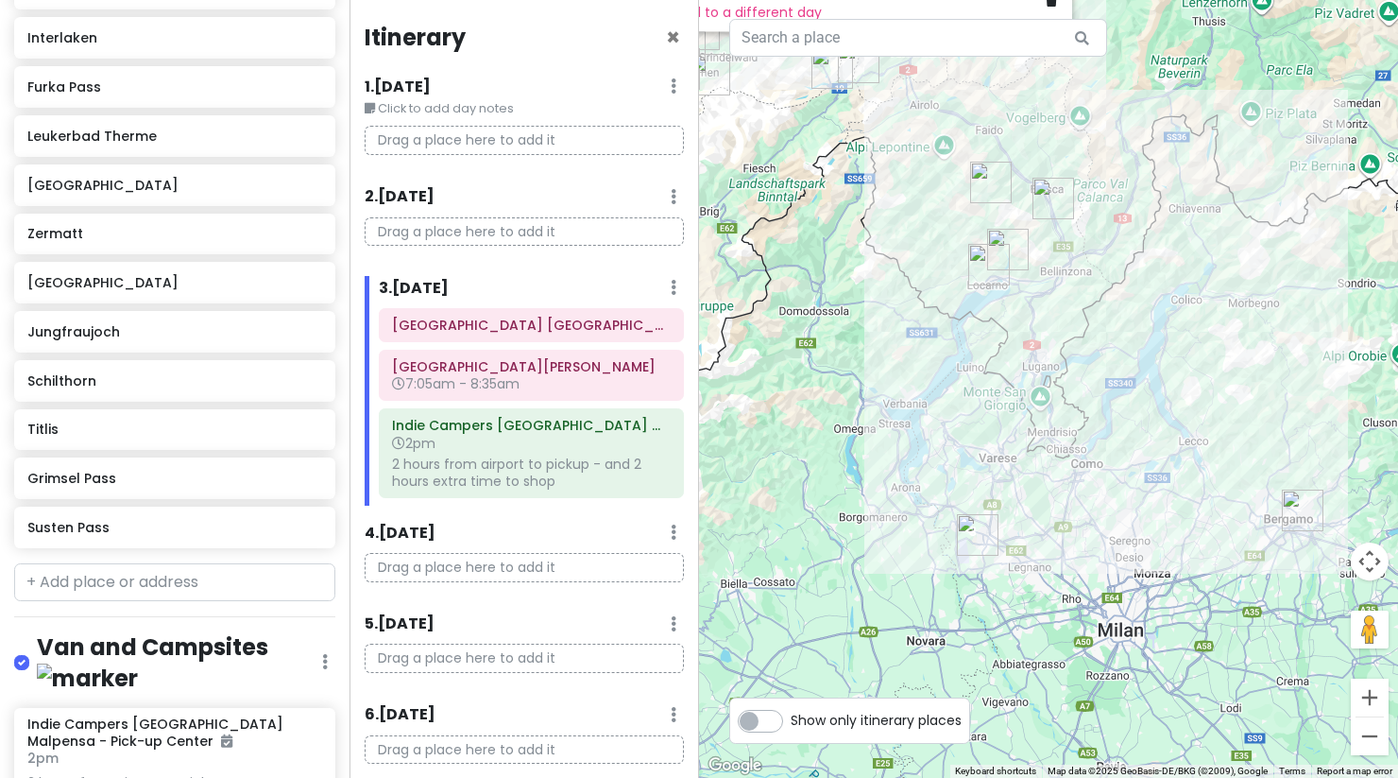
click at [988, 279] on img "Locarno" at bounding box center [989, 265] width 42 height 42
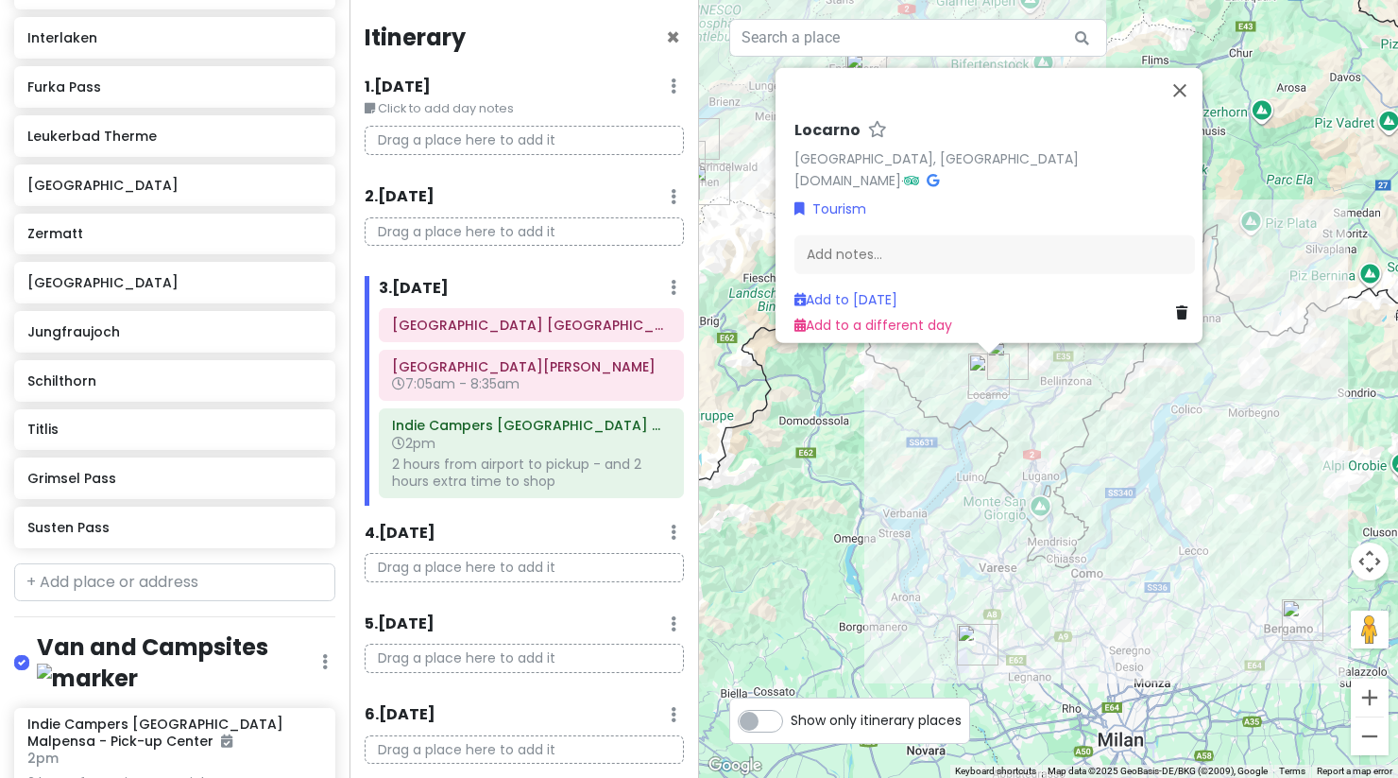
click at [872, 472] on div "[PERSON_NAME], [GEOGRAPHIC_DATA] [DOMAIN_NAME] · Tourism Add notes... Add to [D…" at bounding box center [1048, 389] width 699 height 778
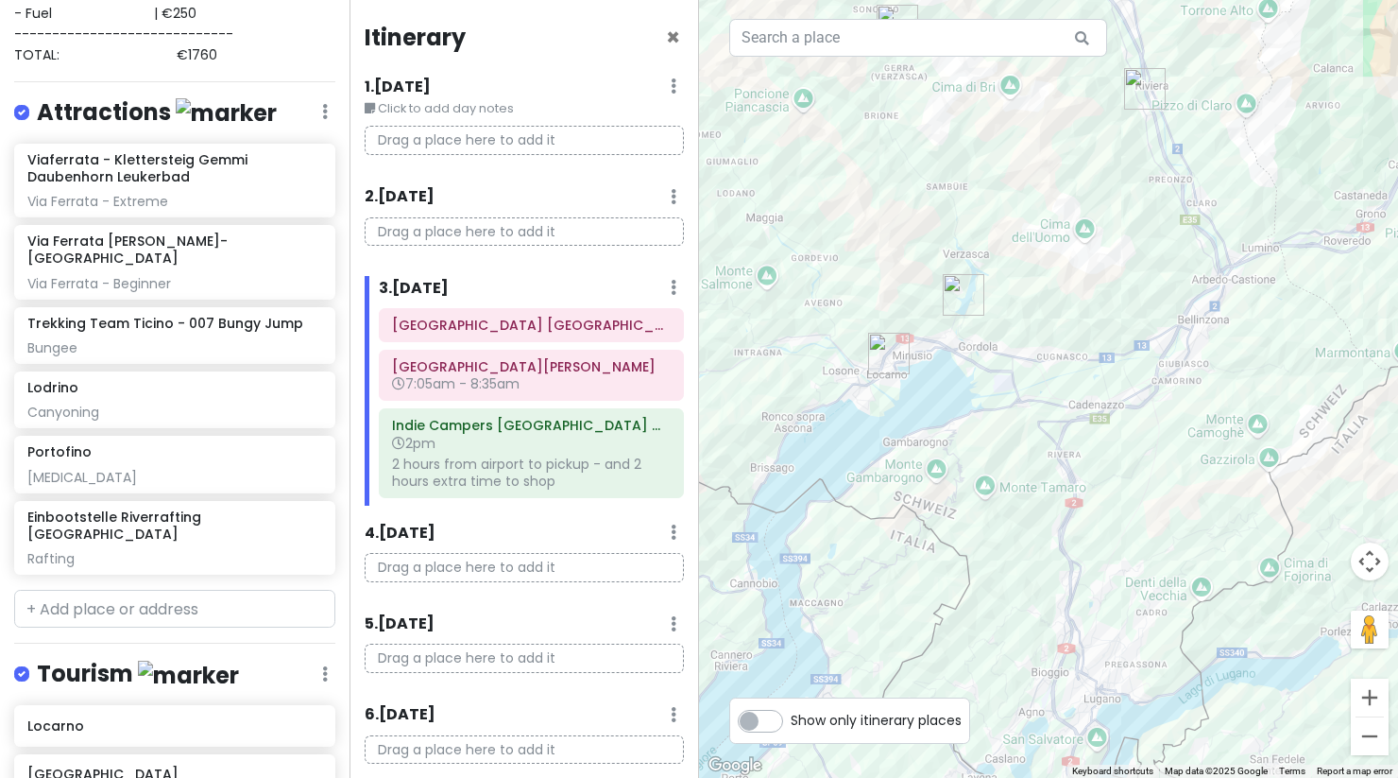
scroll to position [397, 0]
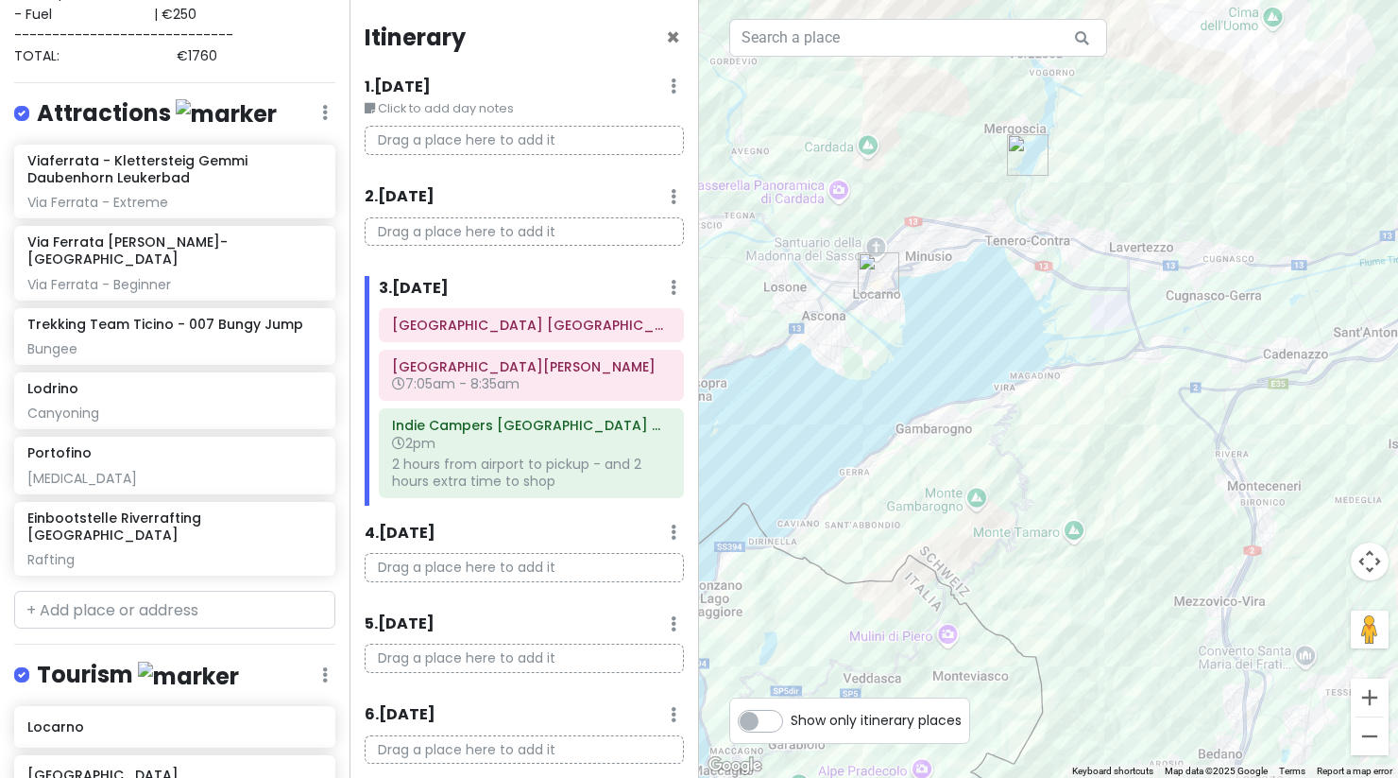
click at [1028, 176] on div at bounding box center [1048, 389] width 699 height 778
click at [1023, 153] on img "Trekking Team Ticino - 007 Bungy Jump" at bounding box center [1028, 155] width 42 height 42
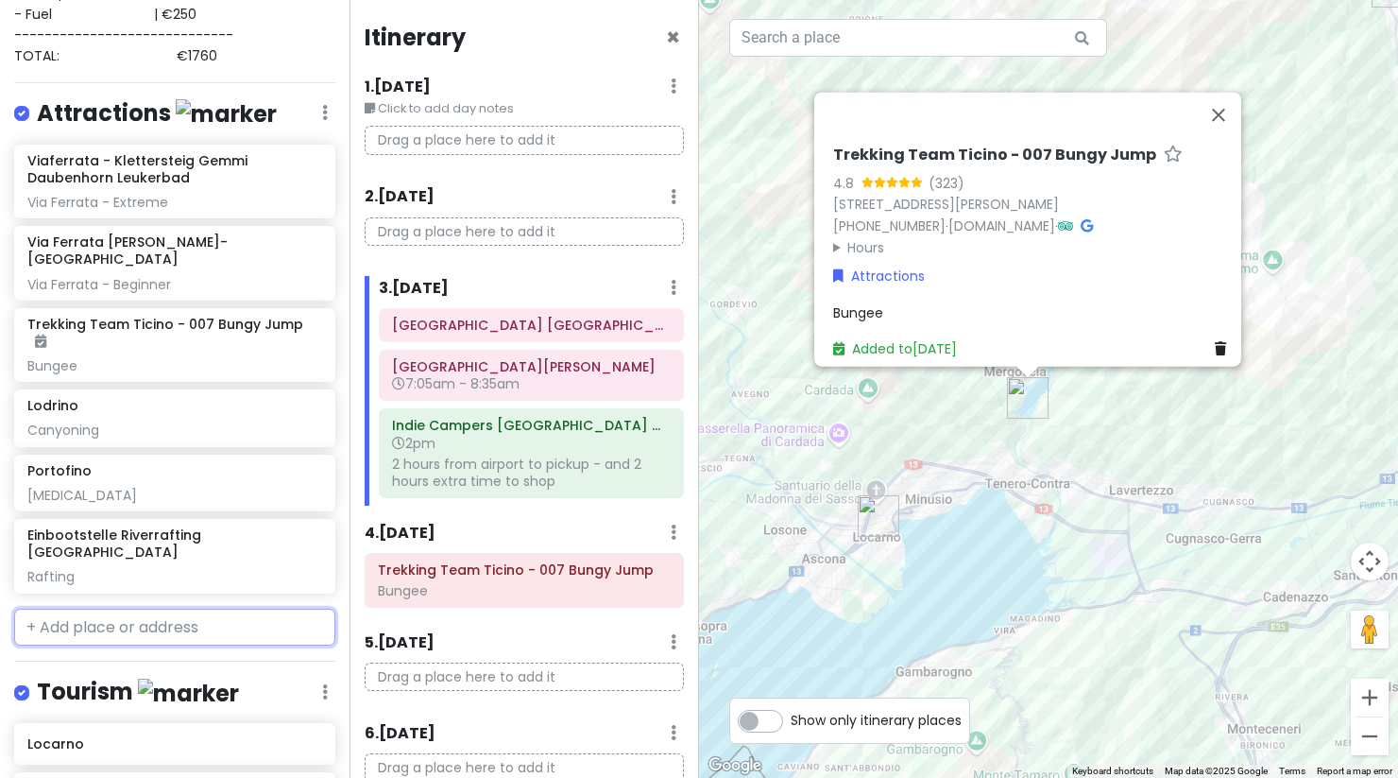
click at [124, 608] on input "text" at bounding box center [174, 627] width 321 height 38
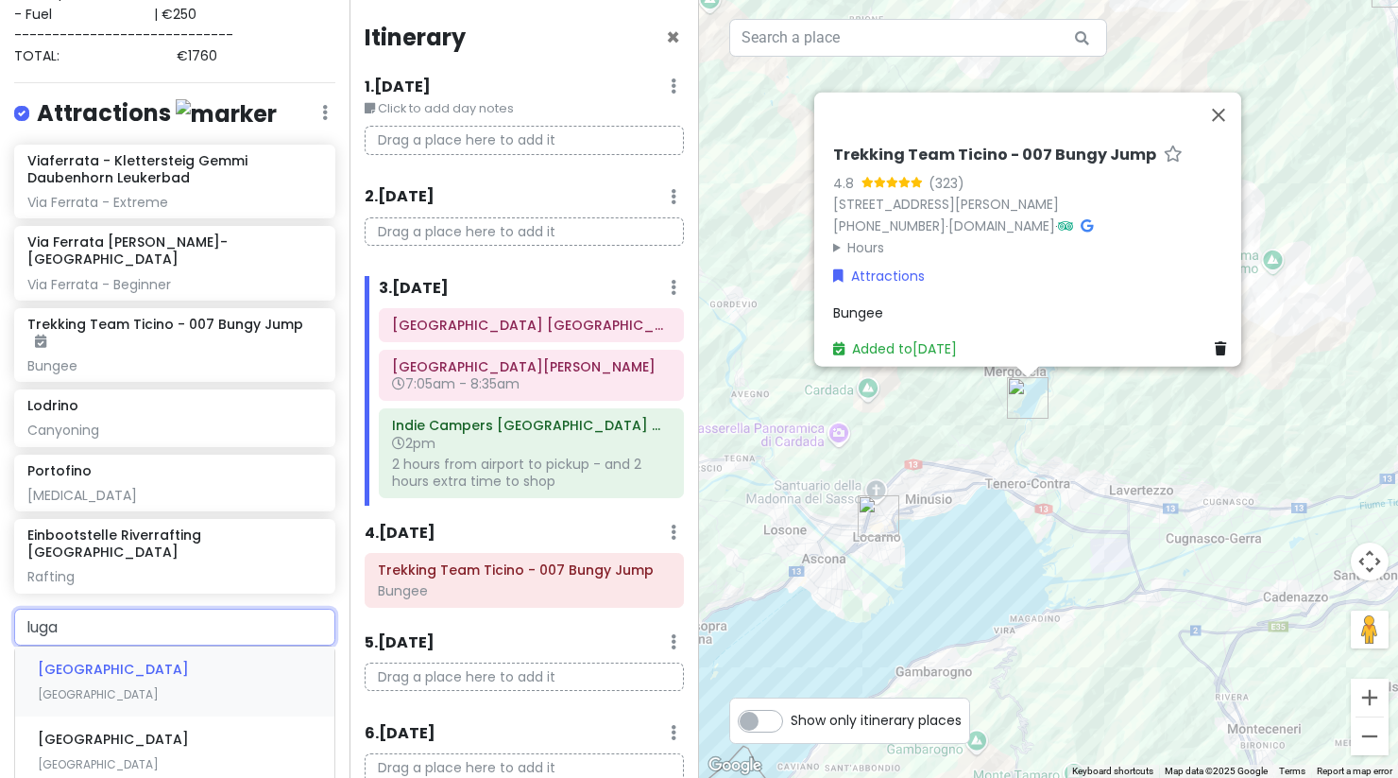
type input "lugan"
click at [104, 686] on span "[GEOGRAPHIC_DATA]" at bounding box center [98, 694] width 121 height 16
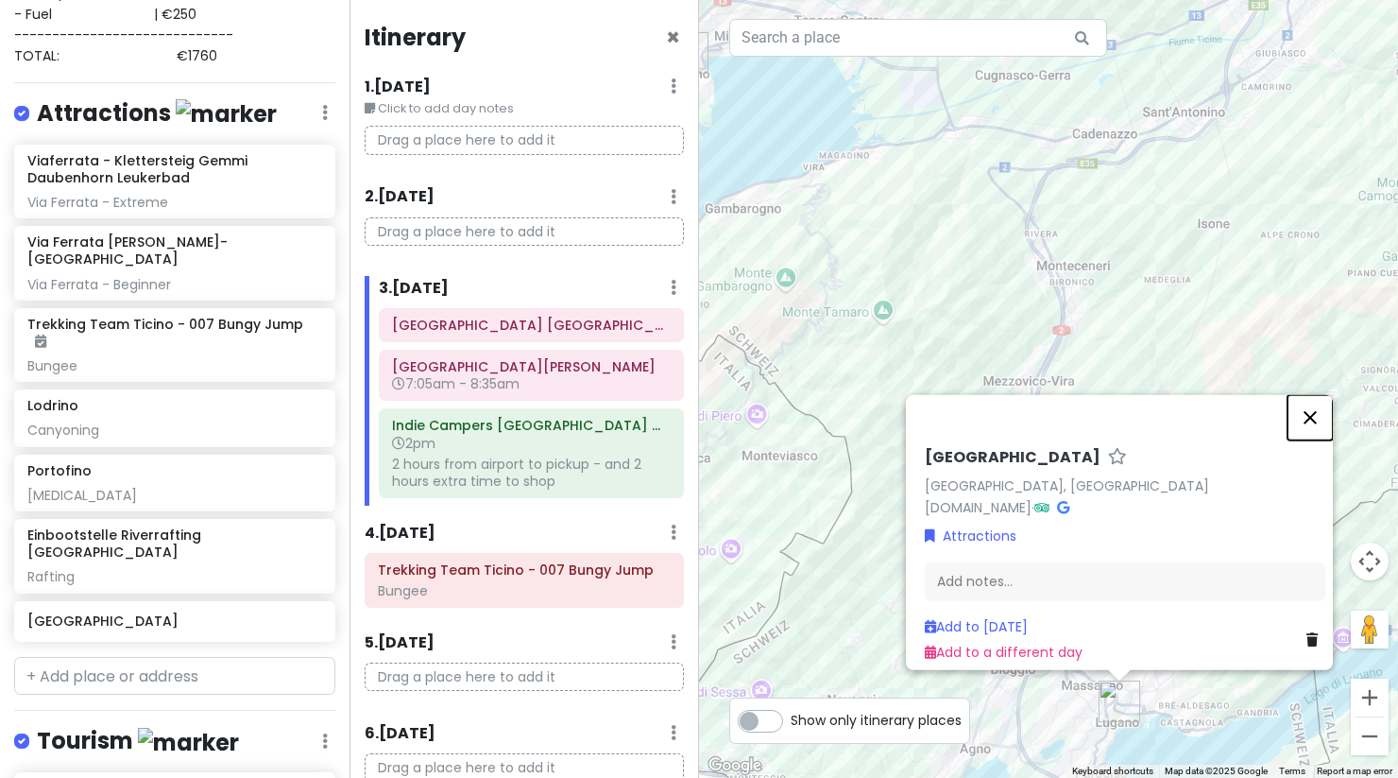
click at [1327, 419] on button "Close" at bounding box center [1310, 416] width 45 height 45
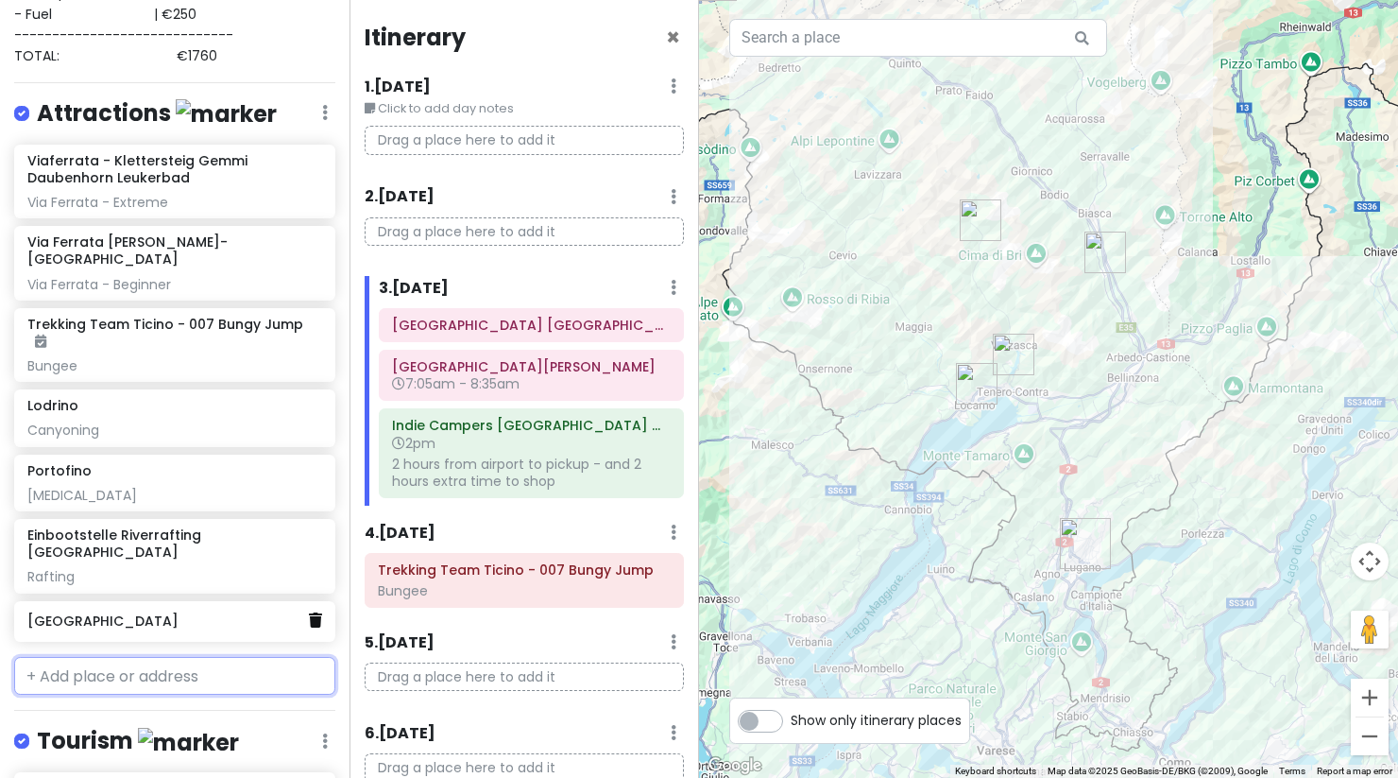
click at [309, 612] on icon at bounding box center [315, 619] width 13 height 15
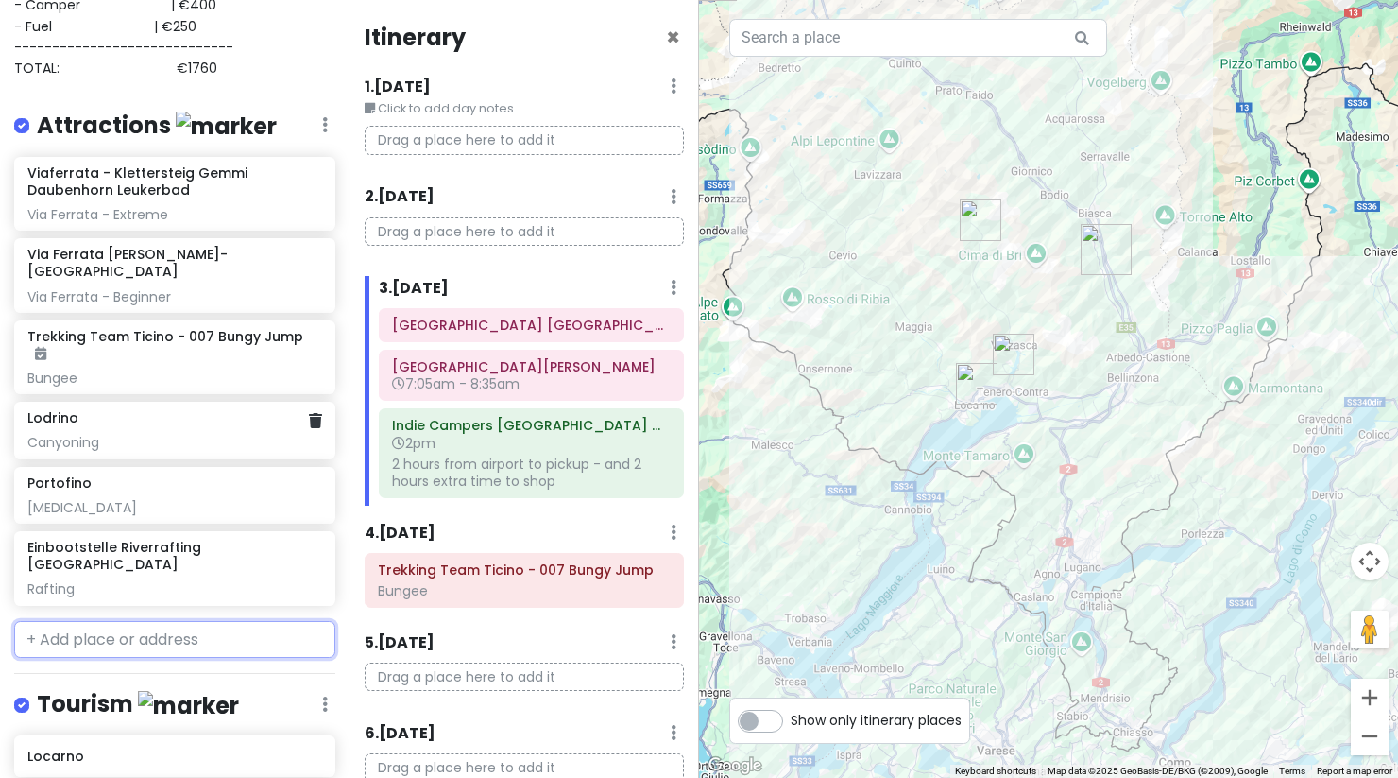
scroll to position [407, 0]
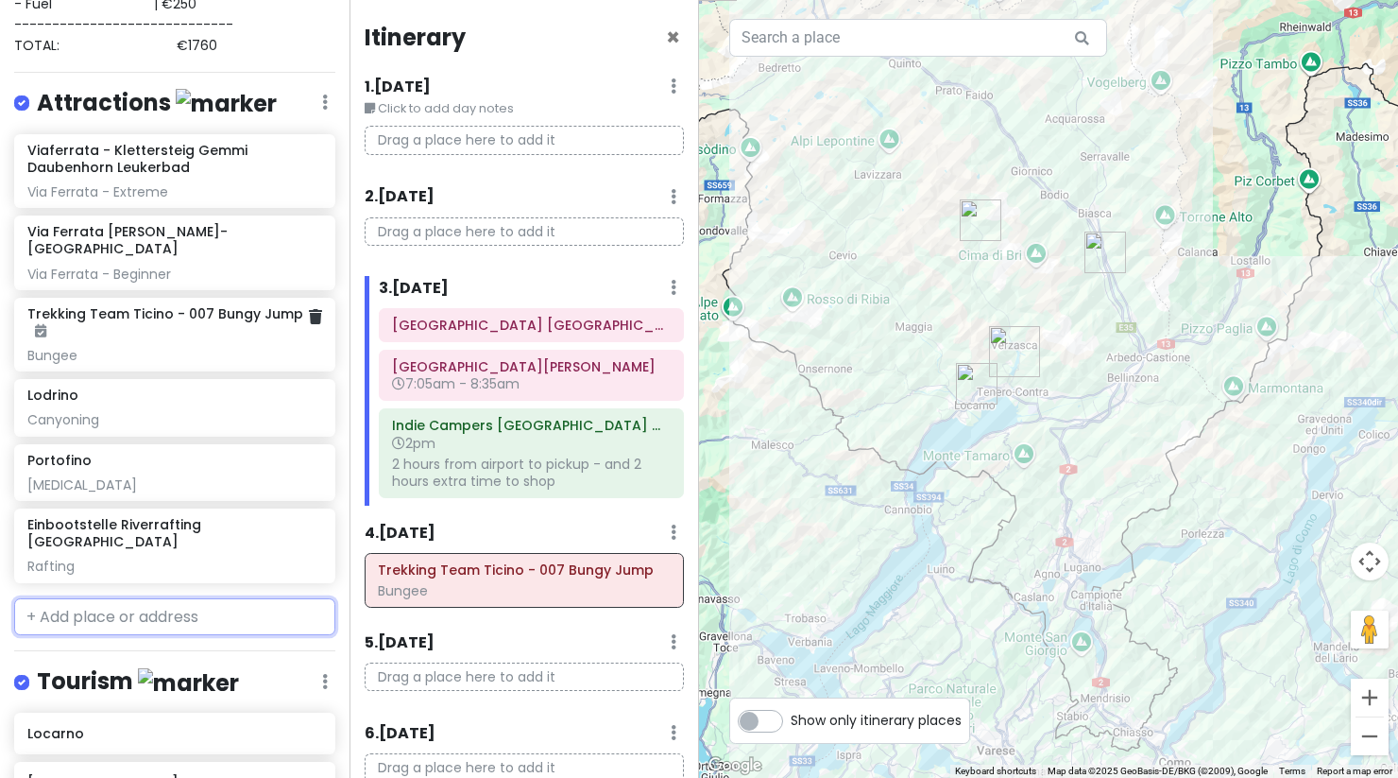
click at [195, 305] on h6 "Trekking Team Ticino - 007 Bungy Jump" at bounding box center [167, 322] width 281 height 34
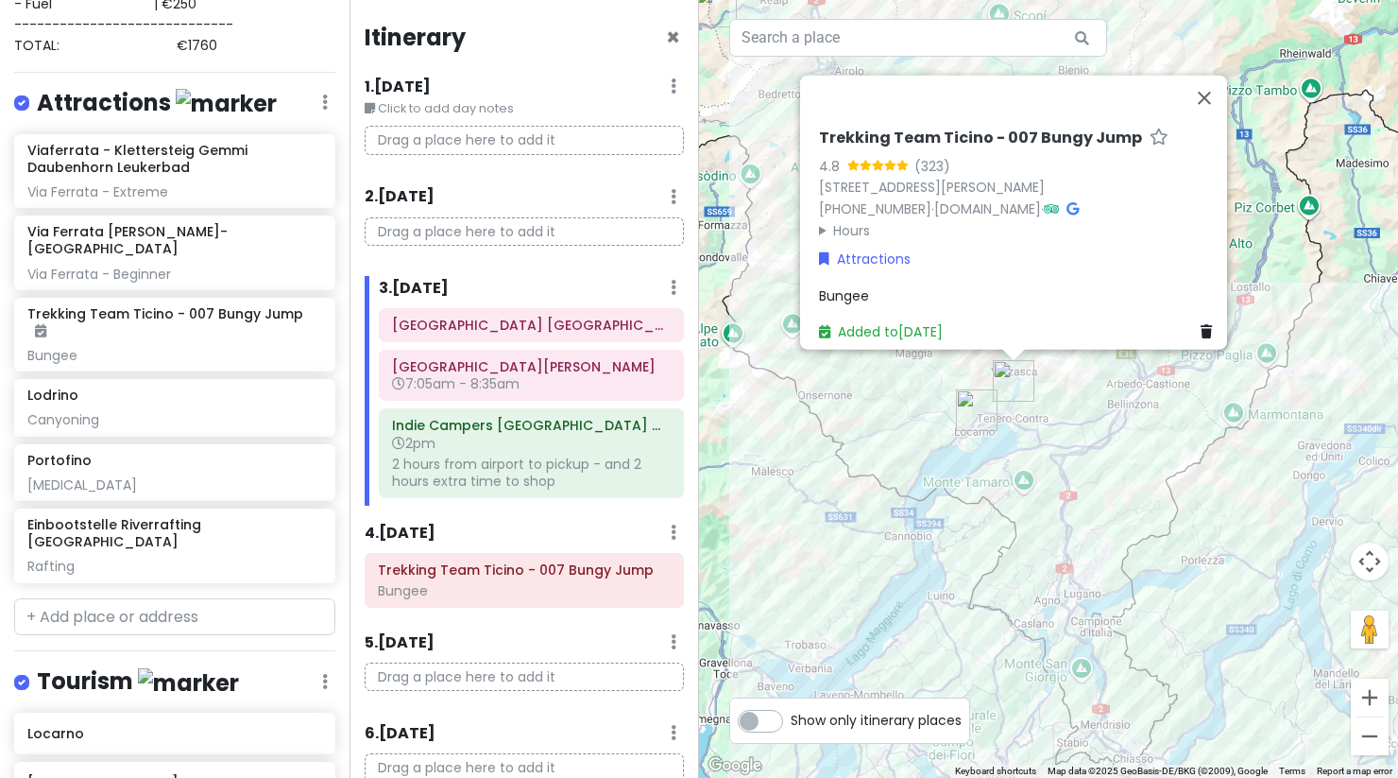
click at [907, 128] on h6 "Trekking Team Ticino - 007 Bungy Jump" at bounding box center [980, 138] width 323 height 20
click at [1059, 201] on icon at bounding box center [1051, 207] width 15 height 13
drag, startPoint x: 801, startPoint y: 123, endPoint x: 1115, endPoint y: 134, distance: 313.9
click at [1115, 134] on div "Trekking Team Ticino - 007 Bungy Jump 4.8 (323) [STREET_ADDRESS][PERSON_NAME] […" at bounding box center [1013, 212] width 427 height 274
copy h6 "Trekking Team Ticino - 007 Bungy Jump"
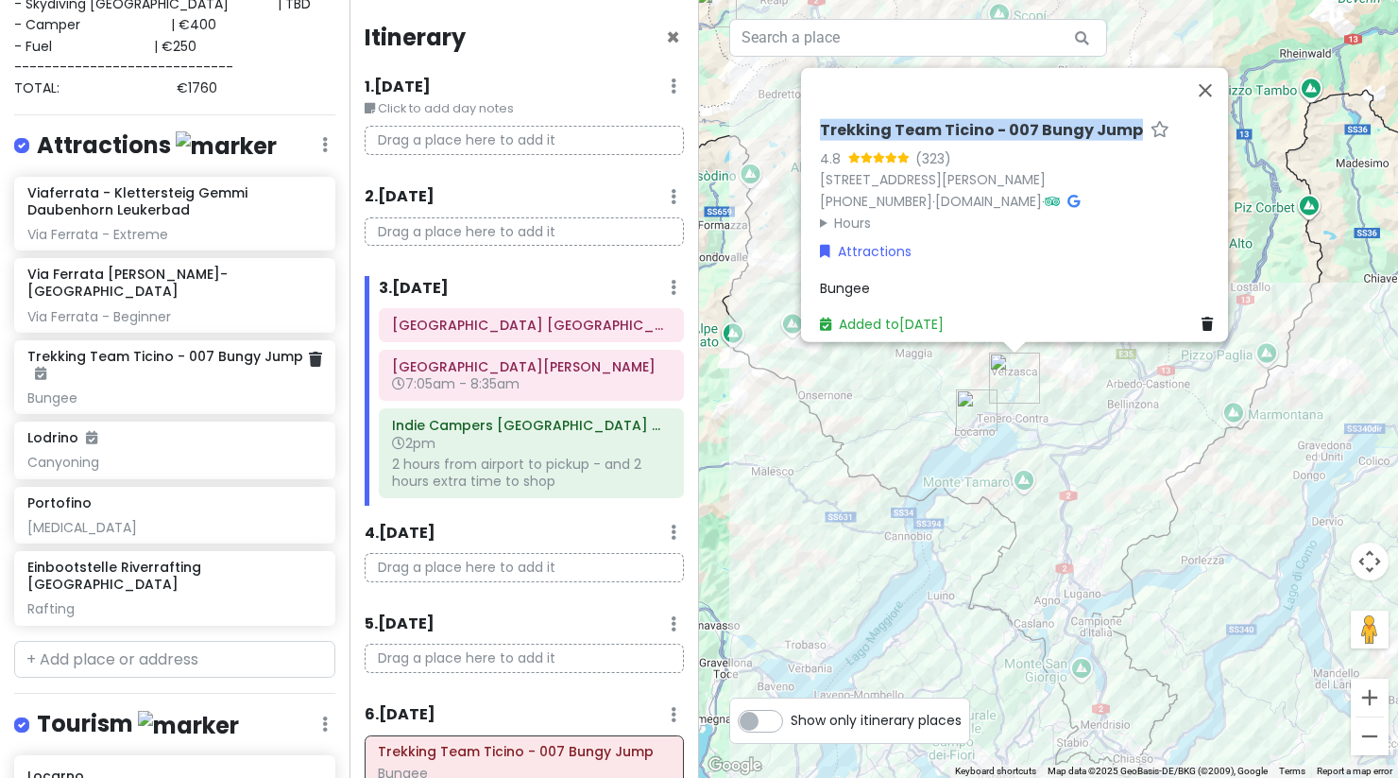
scroll to position [369, 0]
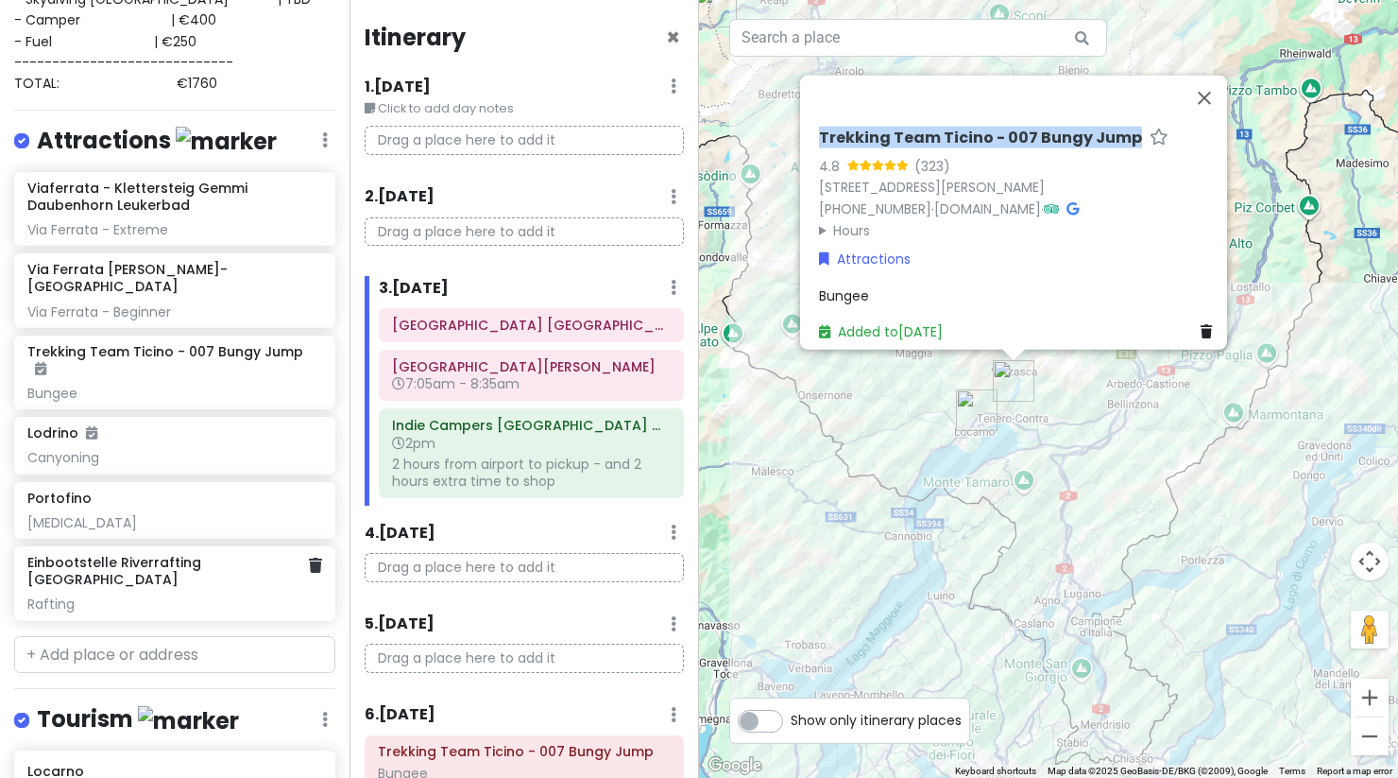
click at [218, 595] on div "Rafting" at bounding box center [174, 603] width 294 height 17
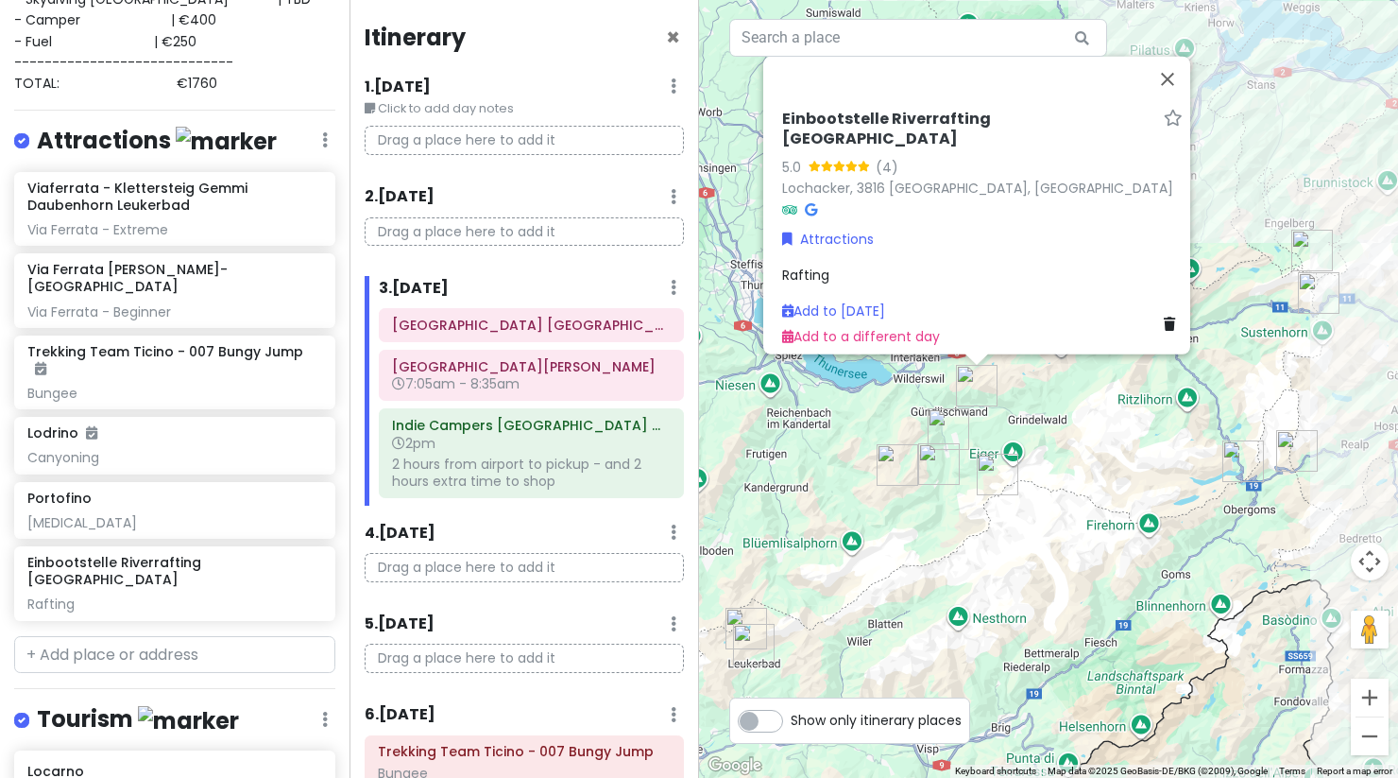
click at [922, 552] on div "Einbootstelle Riverrafting Lütschine 5.0 (4) Lochacker, 3816 [GEOGRAPHIC_DATA],…" at bounding box center [1048, 389] width 699 height 778
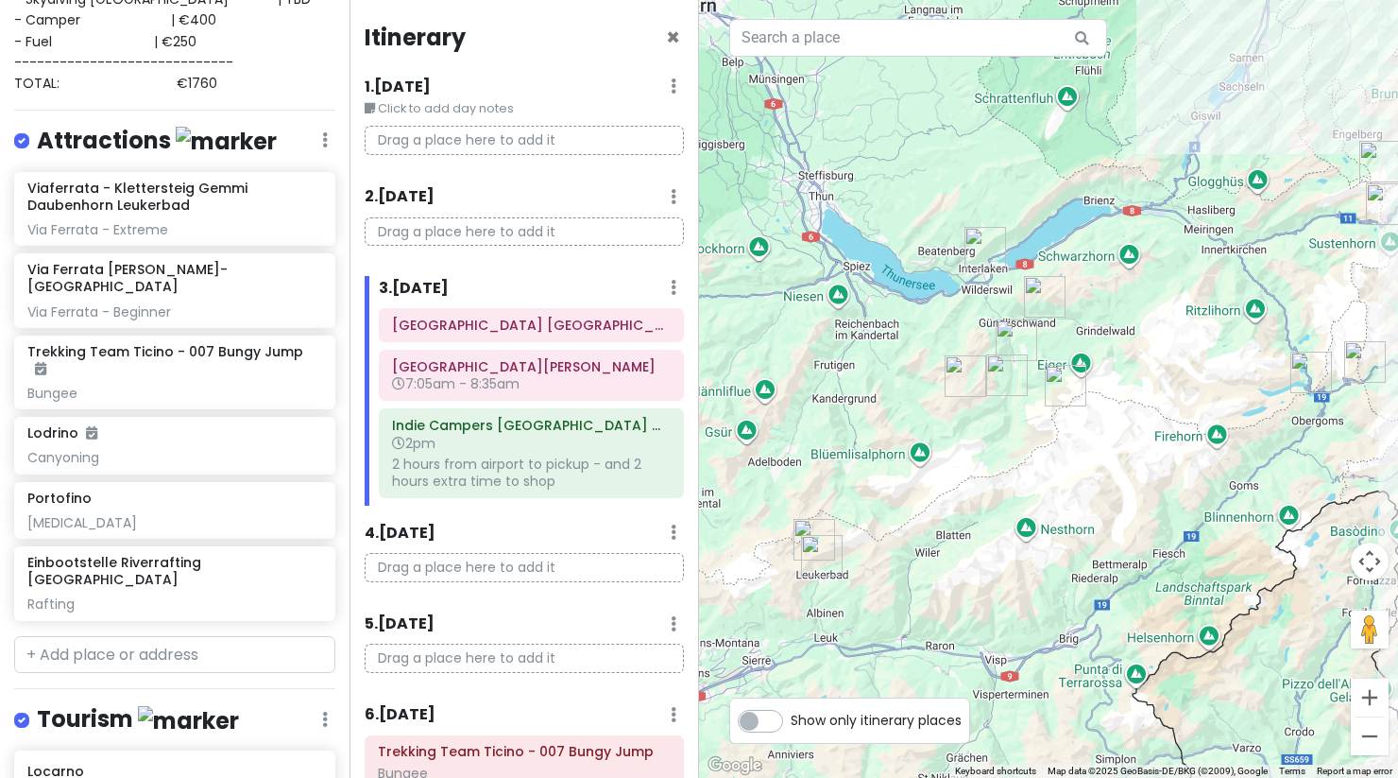
drag, startPoint x: 899, startPoint y: 544, endPoint x: 967, endPoint y: 454, distance: 112.8
click at [967, 454] on div at bounding box center [1048, 389] width 699 height 778
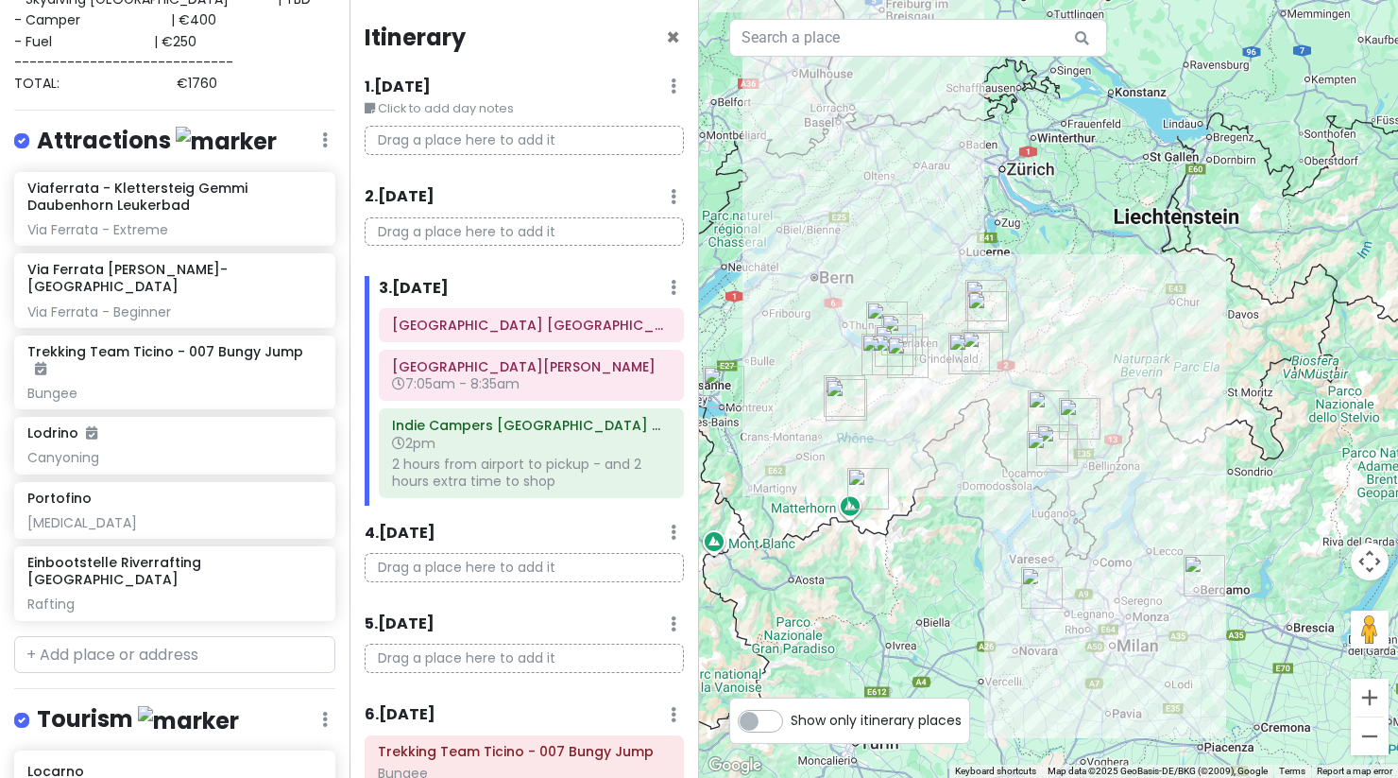
drag, startPoint x: 974, startPoint y: 495, endPoint x: 885, endPoint y: 405, distance: 126.3
click at [885, 405] on div at bounding box center [1048, 389] width 699 height 778
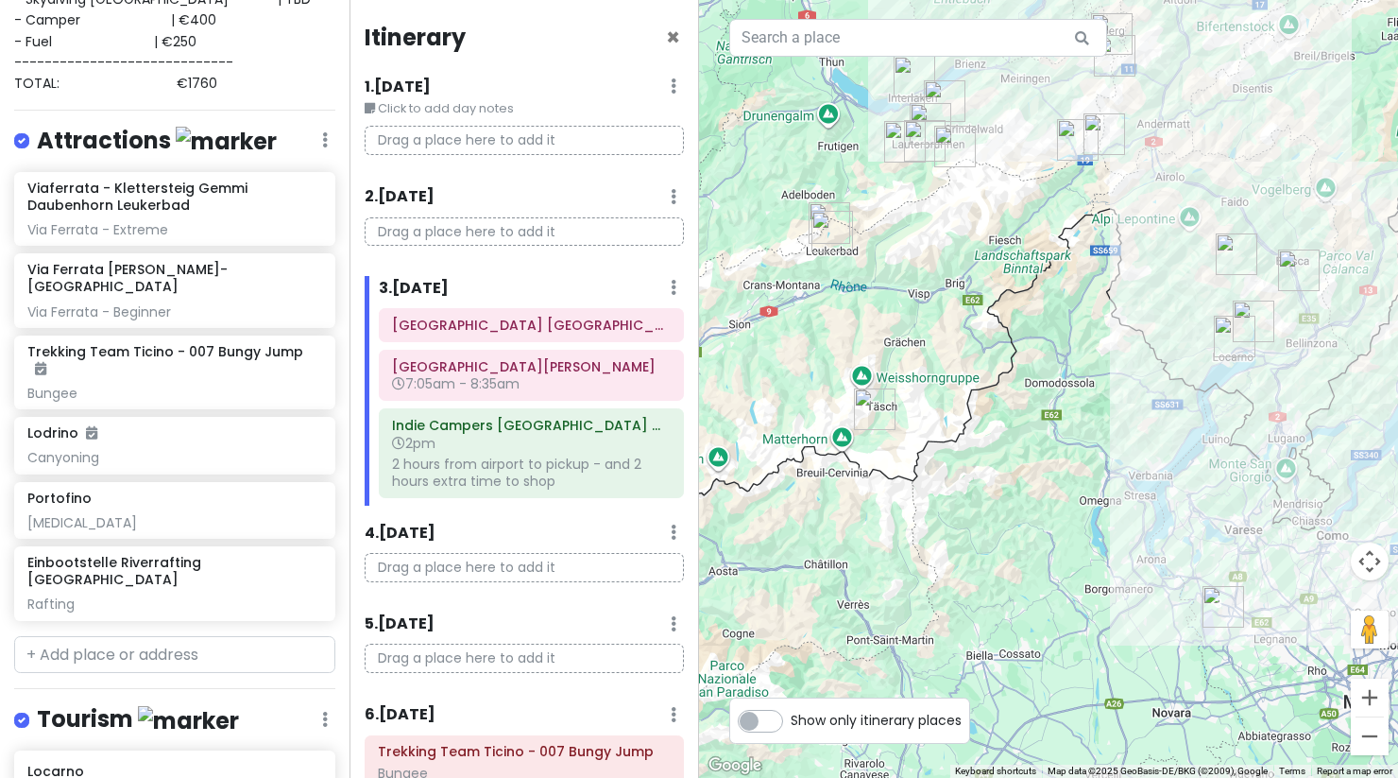
drag, startPoint x: 895, startPoint y: 453, endPoint x: 902, endPoint y: 274, distance: 178.7
click at [902, 274] on div at bounding box center [1048, 389] width 699 height 778
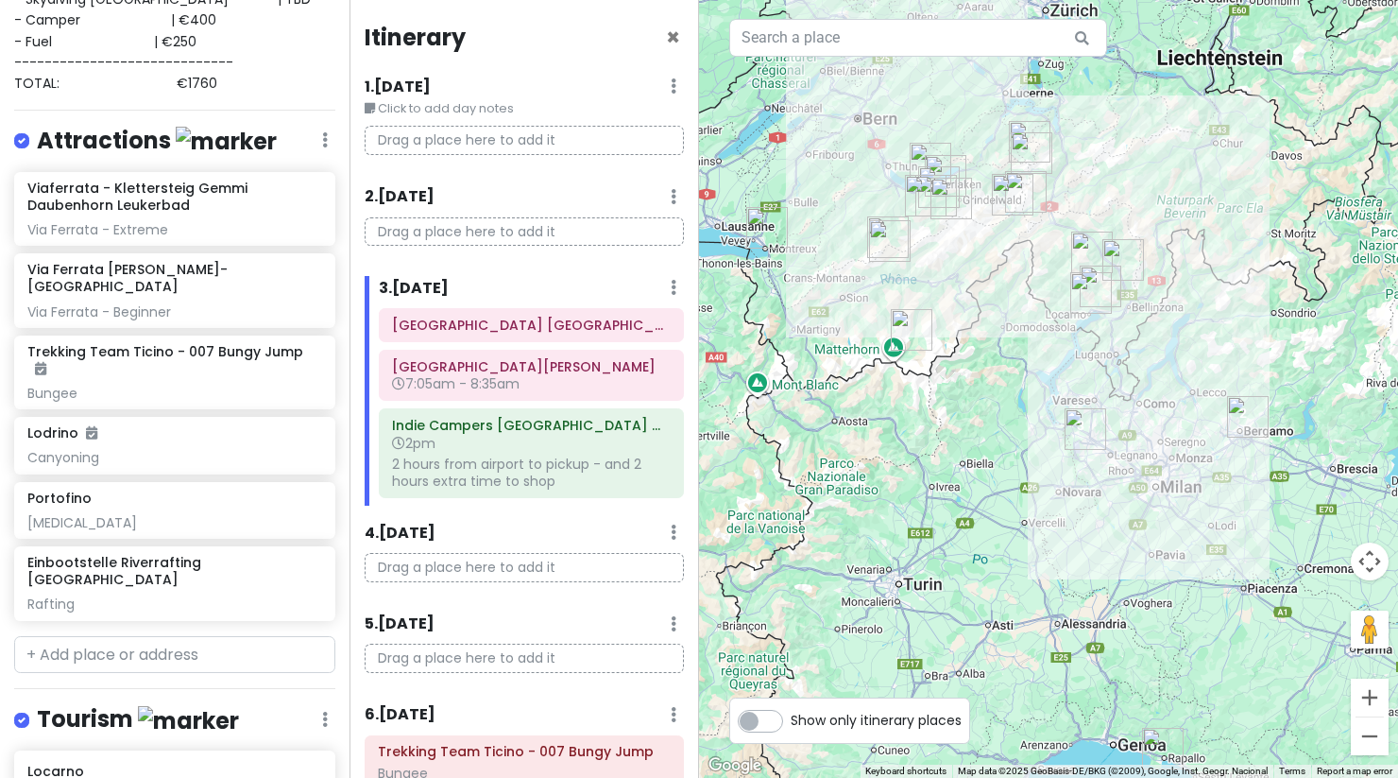
drag, startPoint x: 902, startPoint y: 274, endPoint x: 1007, endPoint y: 300, distance: 108.2
click at [1009, 301] on div at bounding box center [1048, 389] width 699 height 778
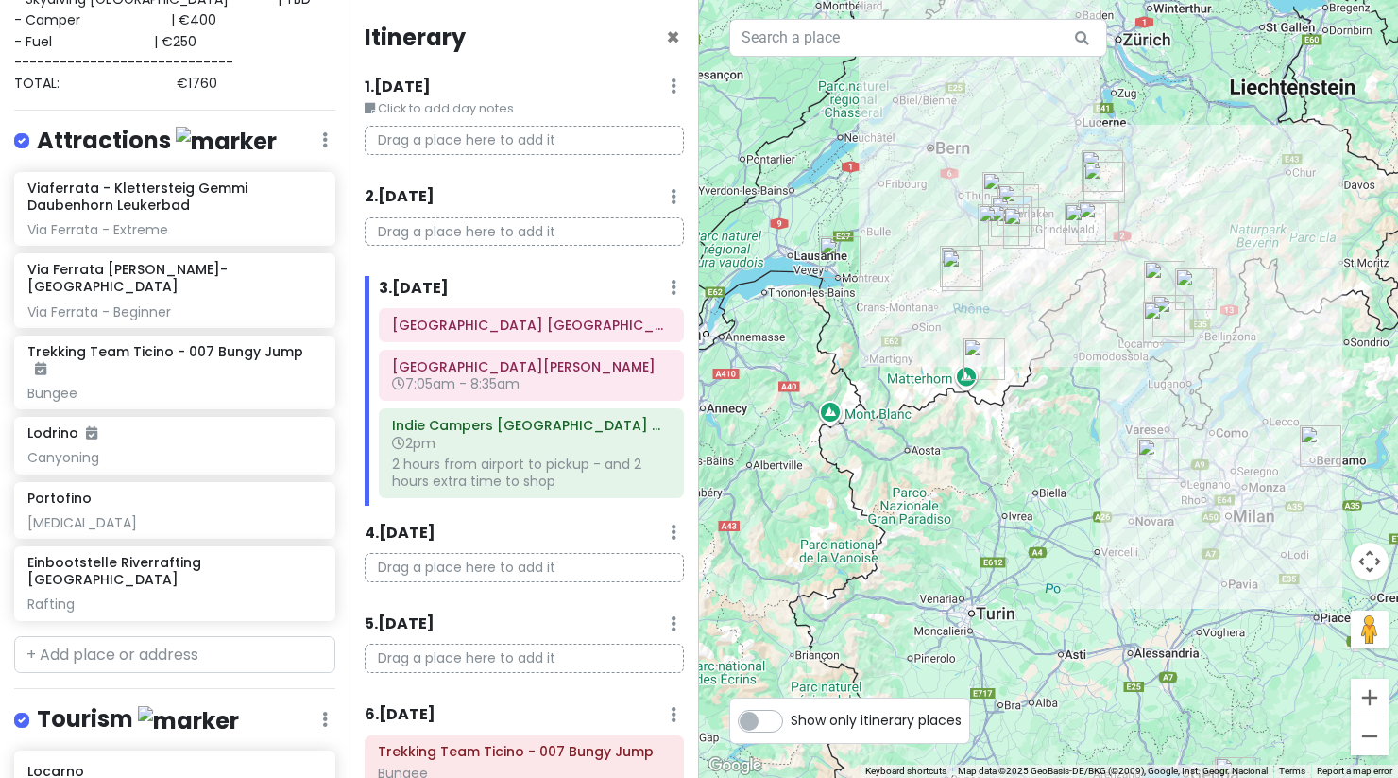
click at [835, 250] on img "Montreux" at bounding box center [840, 257] width 42 height 42
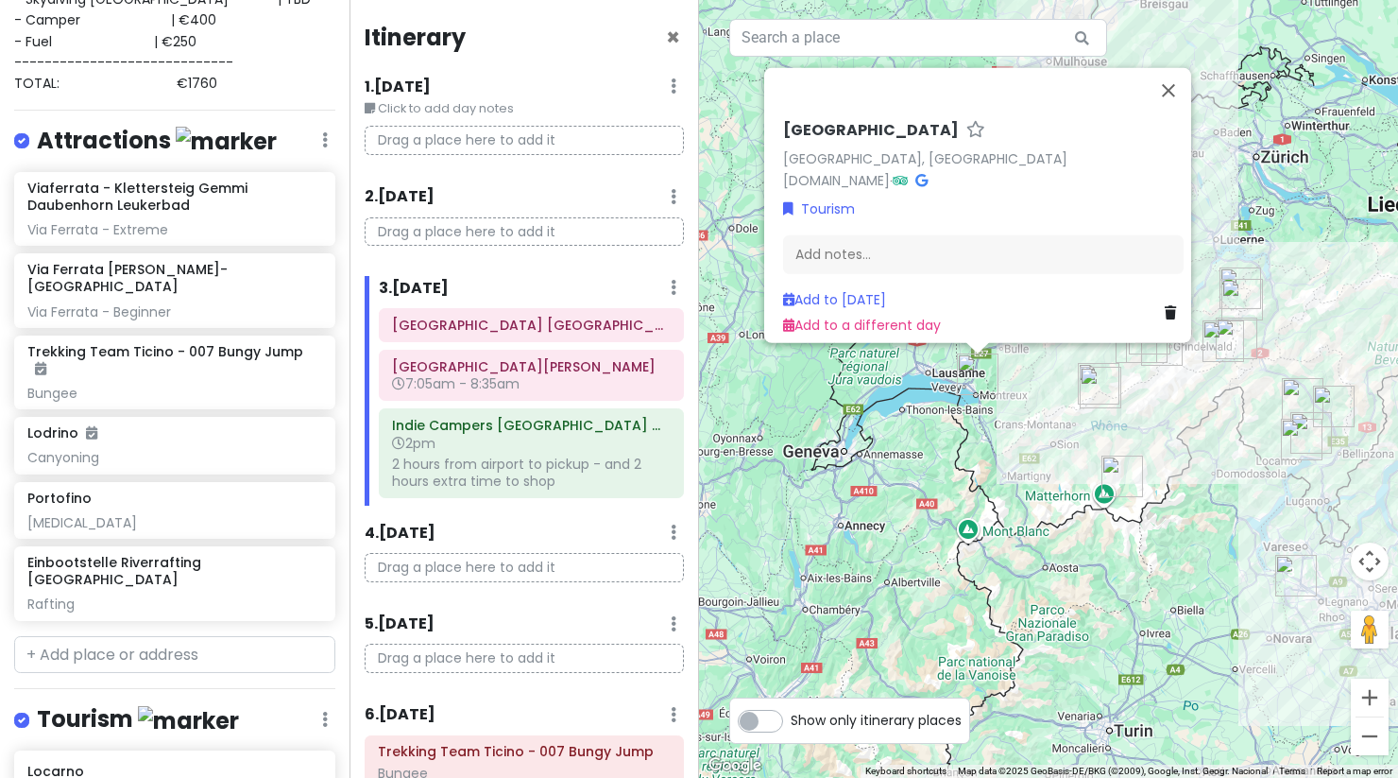
click at [1118, 475] on img "Zermatt" at bounding box center [1123, 476] width 42 height 42
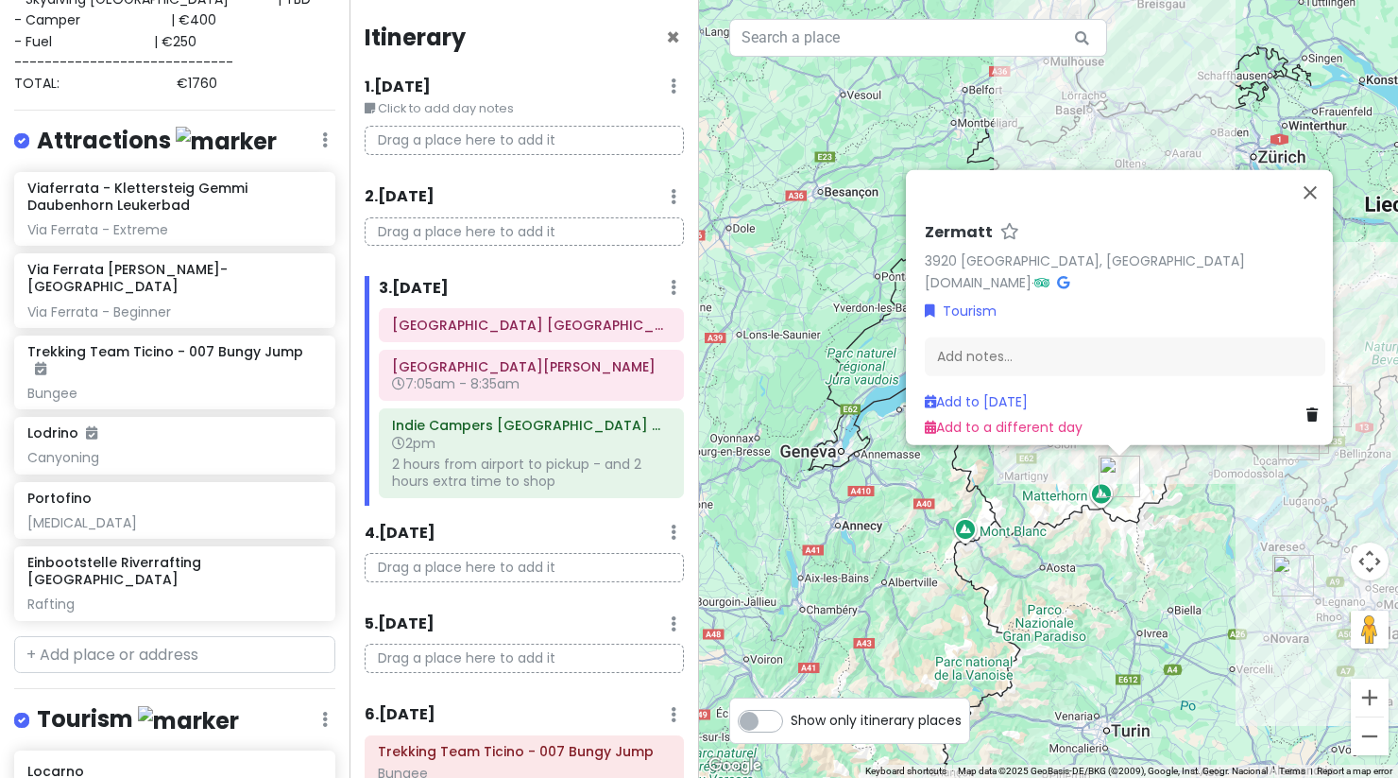
click at [1044, 532] on div "Zermatt 3920 [GEOGRAPHIC_DATA], [GEOGRAPHIC_DATA] [DOMAIN_NAME] · Tourism Add n…" at bounding box center [1048, 389] width 699 height 778
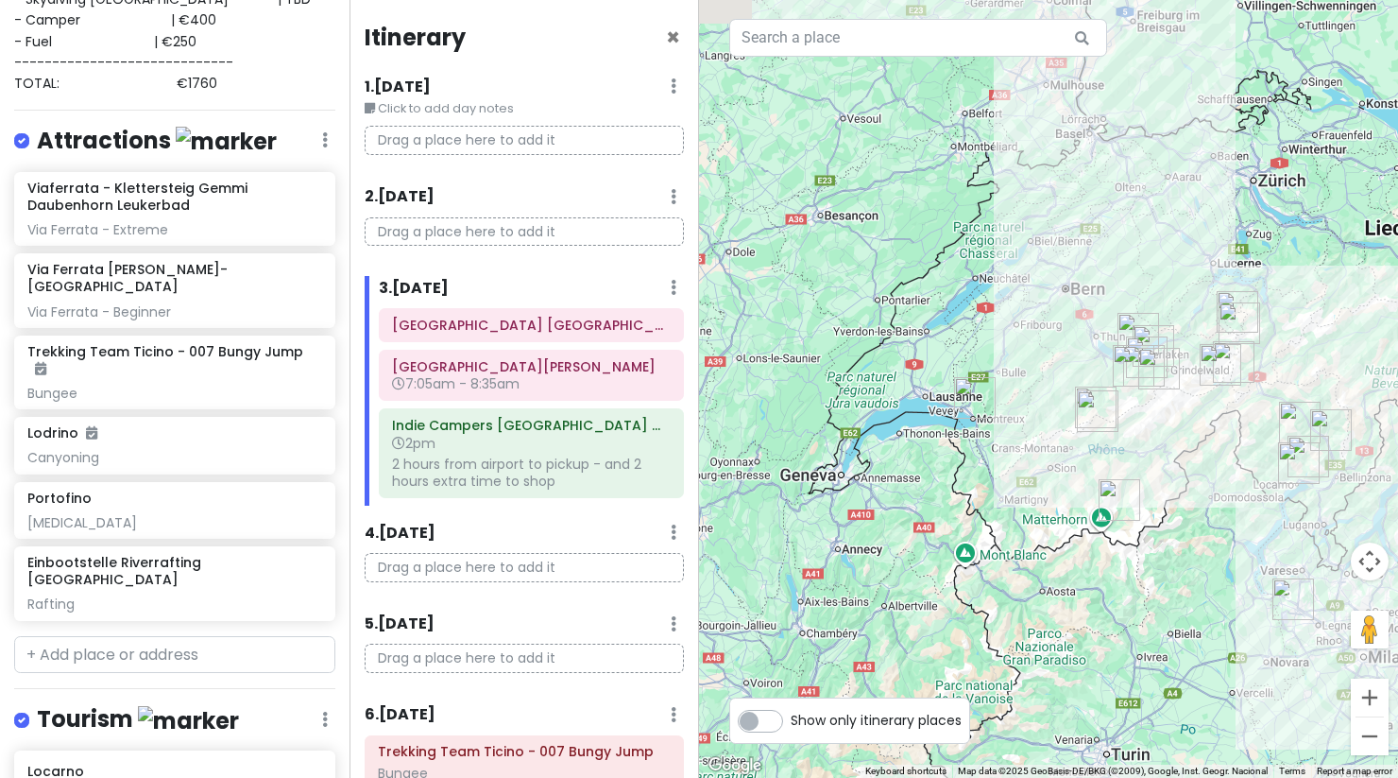
drag, startPoint x: 1069, startPoint y: 467, endPoint x: 1069, endPoint y: 520, distance: 52.9
click at [1069, 520] on div at bounding box center [1048, 389] width 699 height 778
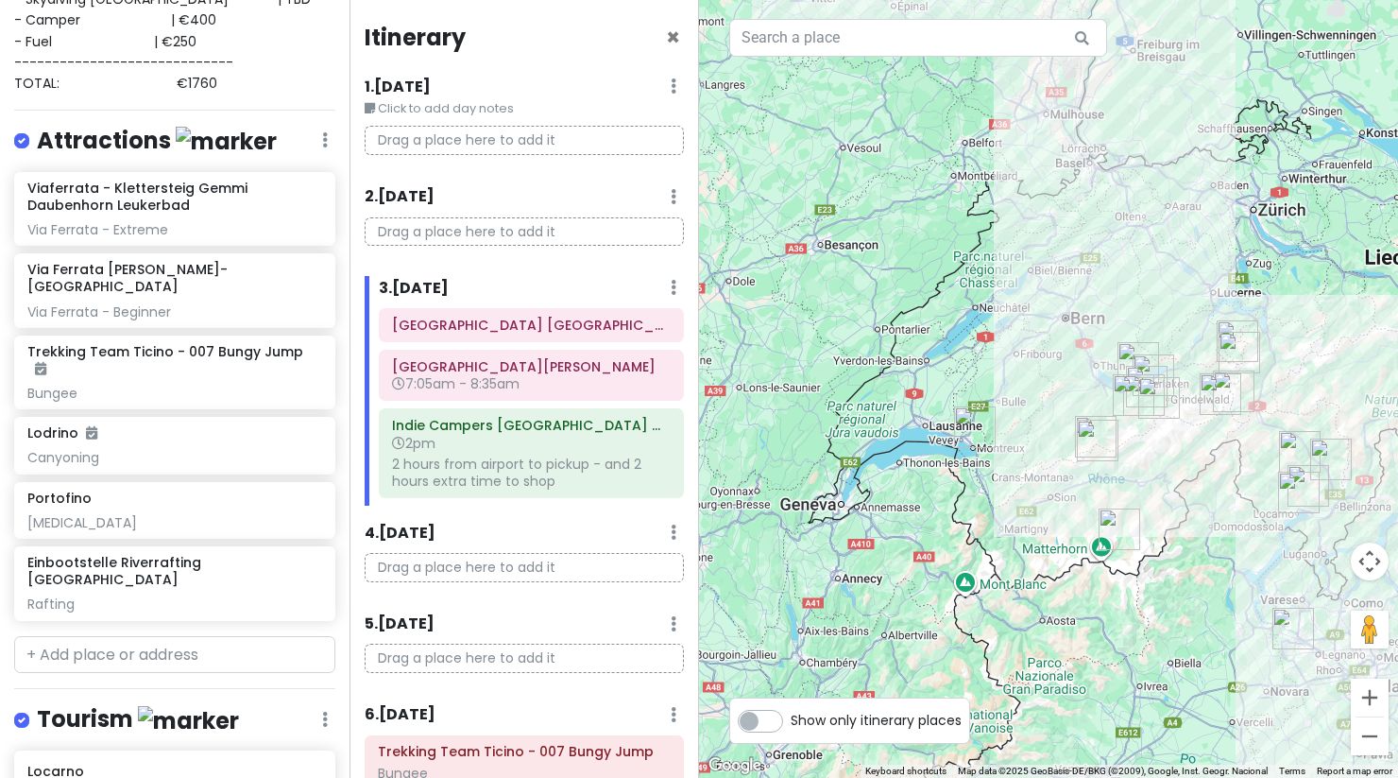
click at [1096, 468] on div at bounding box center [1048, 389] width 699 height 778
click at [1093, 449] on img "Leukerbad Therme" at bounding box center [1098, 440] width 42 height 42
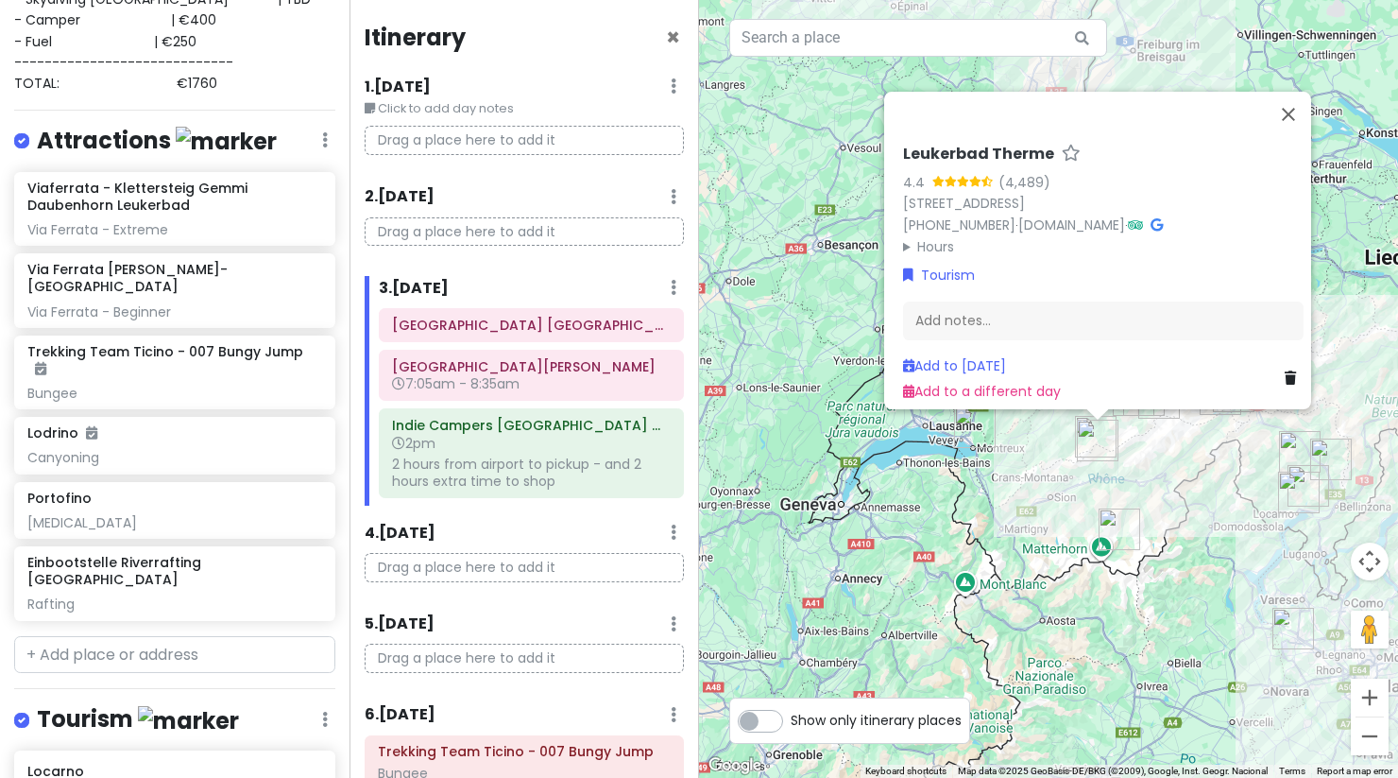
click at [1058, 543] on div "Leukerbad Therme 4.4 (4,489) [STREET_ADDRESS] [PHONE_NUMBER] · [DOMAIN_NAME] · …" at bounding box center [1048, 389] width 699 height 778
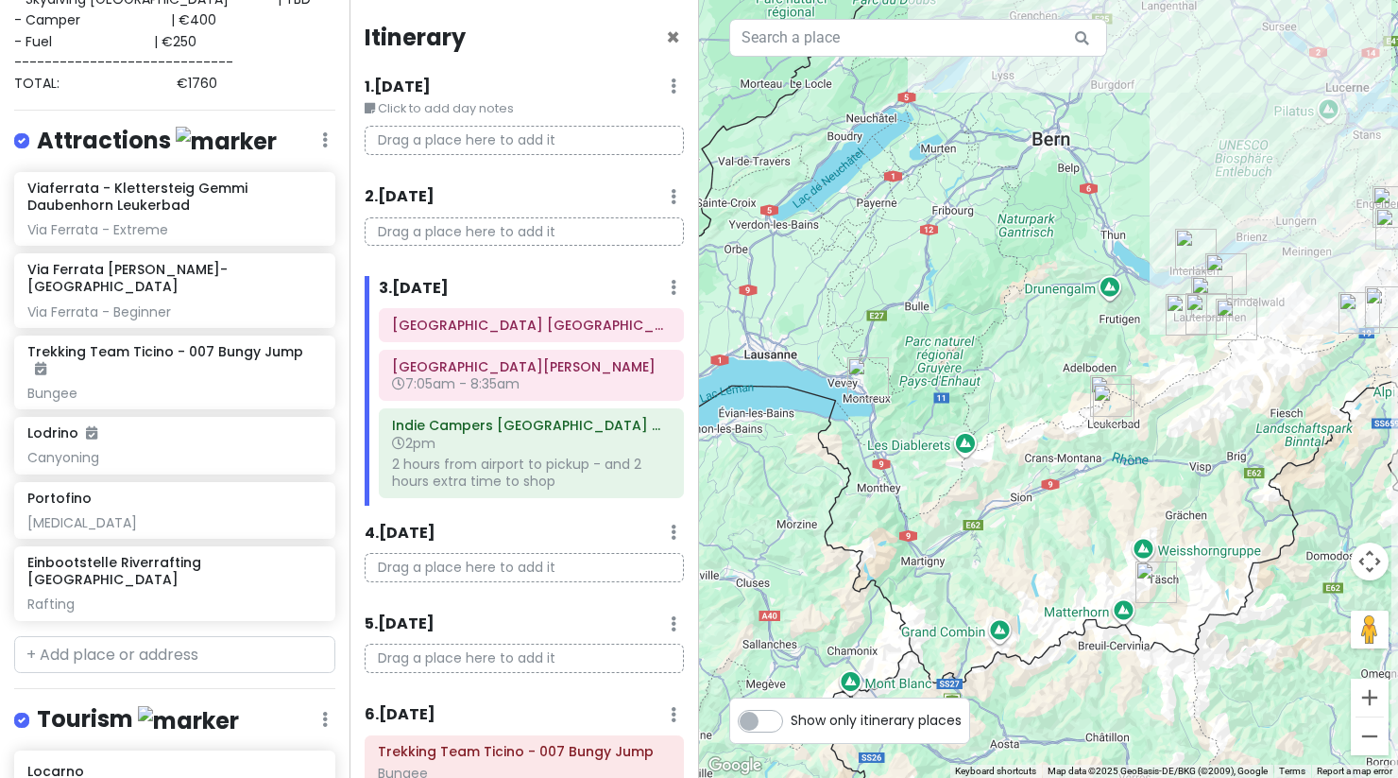
click at [1105, 378] on img "Viaferrata - Klettersteig Gemmi Daubenhorn Leukerbad" at bounding box center [1111, 396] width 42 height 42
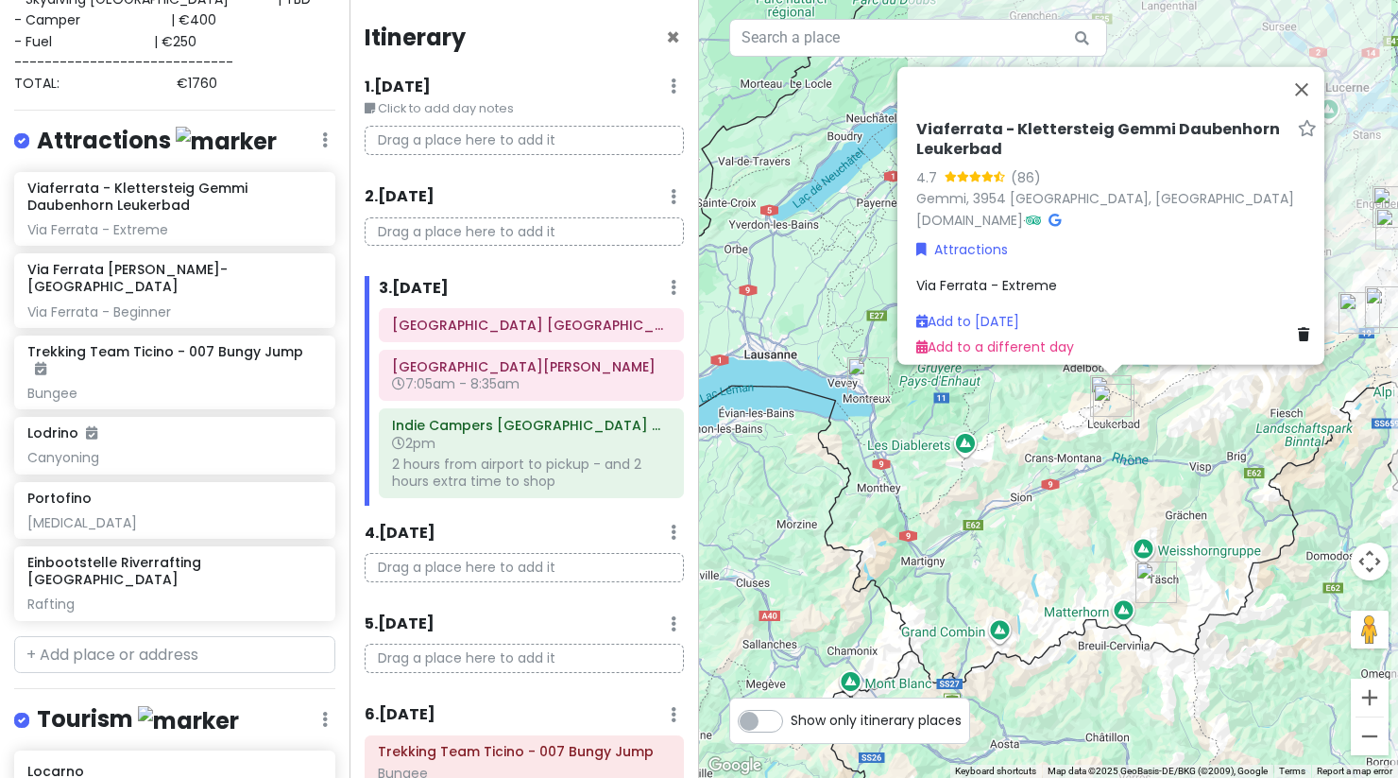
click at [1101, 453] on div "Viaferrata - Klettersteig Gemmi Daubenhorn Leukerbad 4.7 (86) Gemmi, 3954 [GEOG…" at bounding box center [1048, 389] width 699 height 778
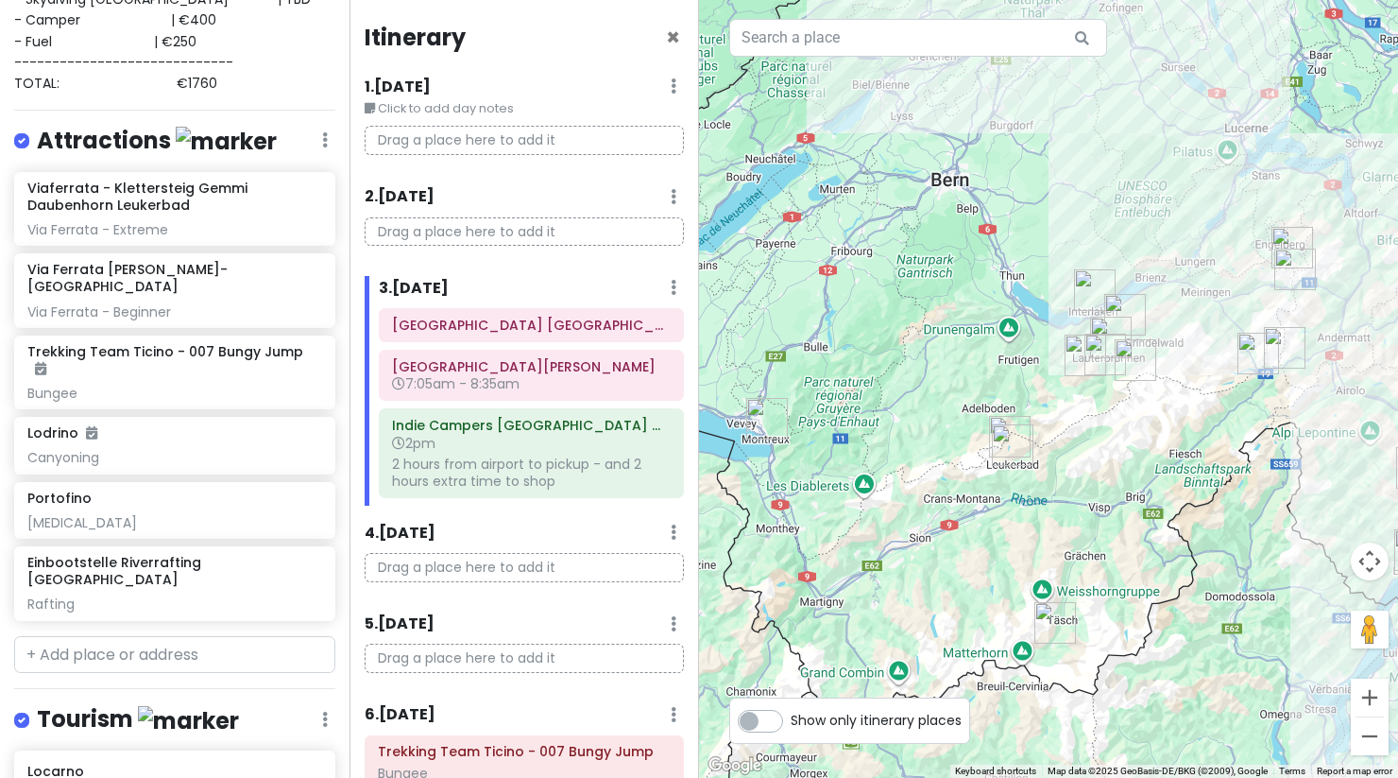
drag, startPoint x: 1157, startPoint y: 438, endPoint x: 1053, endPoint y: 479, distance: 111.6
click at [1053, 479] on div at bounding box center [1048, 389] width 699 height 778
click at [1100, 363] on img "Schilthorn" at bounding box center [1086, 355] width 42 height 42
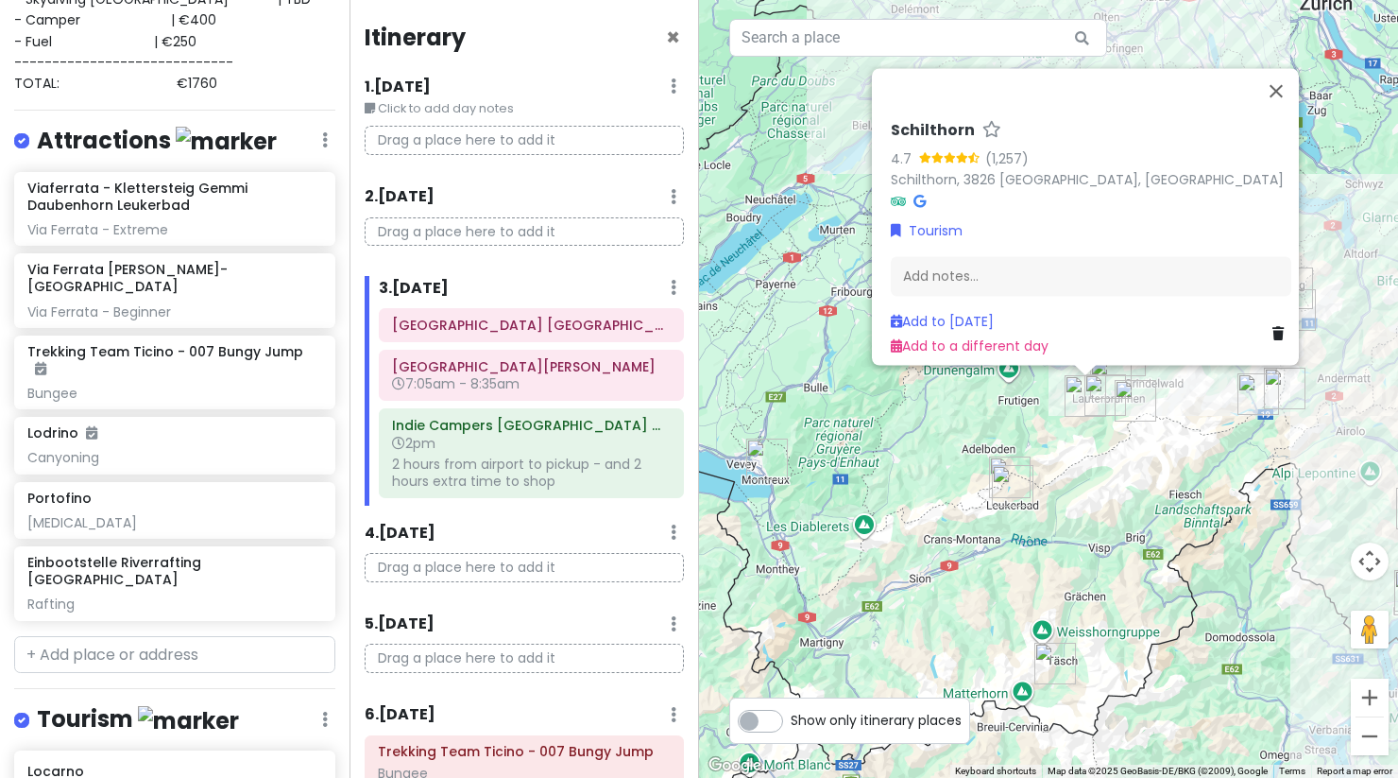
click at [1112, 454] on div "Schilthorn 4.7 (1,257) [GEOGRAPHIC_DATA], 3826 [GEOGRAPHIC_DATA], [GEOGRAPHIC_D…" at bounding box center [1048, 389] width 699 height 778
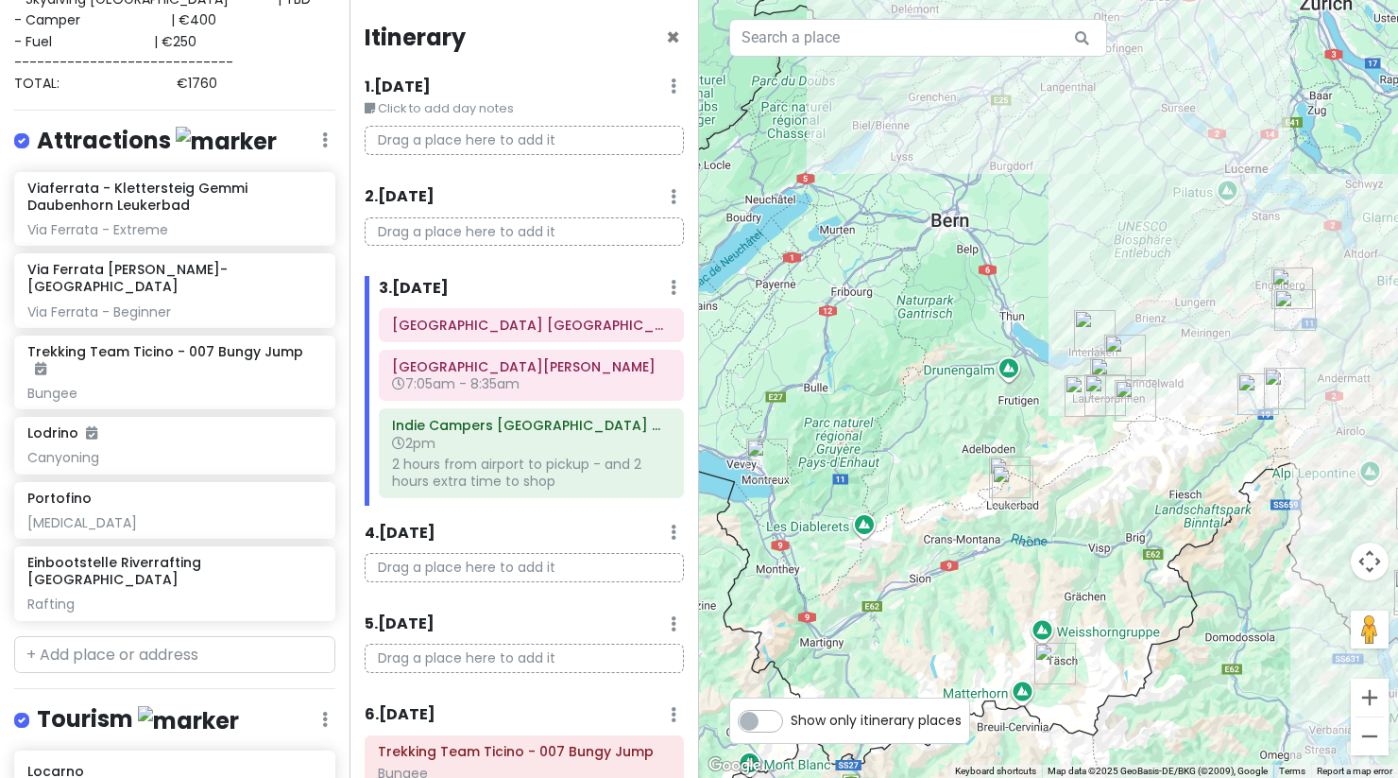
click at [1129, 422] on div at bounding box center [1048, 389] width 699 height 778
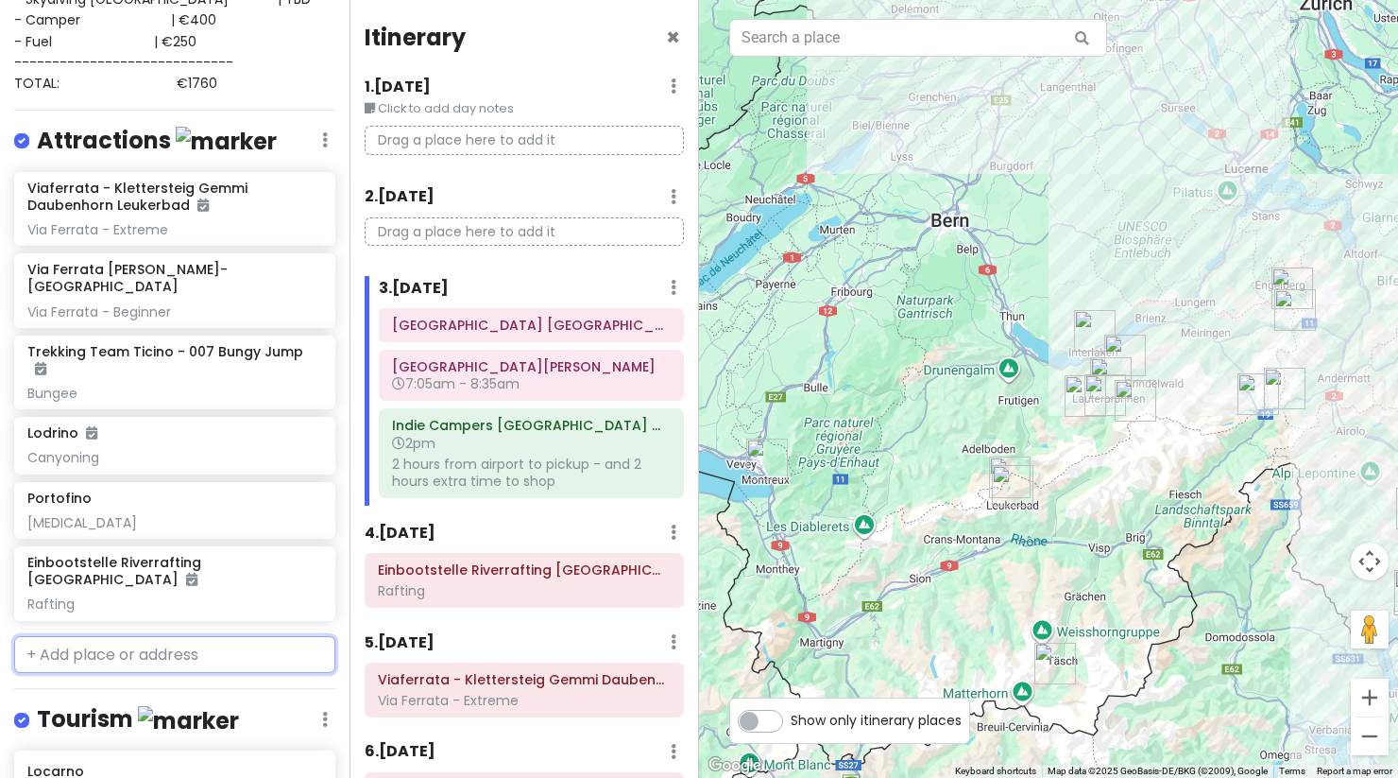
click at [206, 636] on input "text" at bounding box center [174, 655] width 321 height 38
paste input "Hotel [PERSON_NAME] au [GEOGRAPHIC_DATA]"
type input "Hotel [PERSON_NAME] au [GEOGRAPHIC_DATA]"
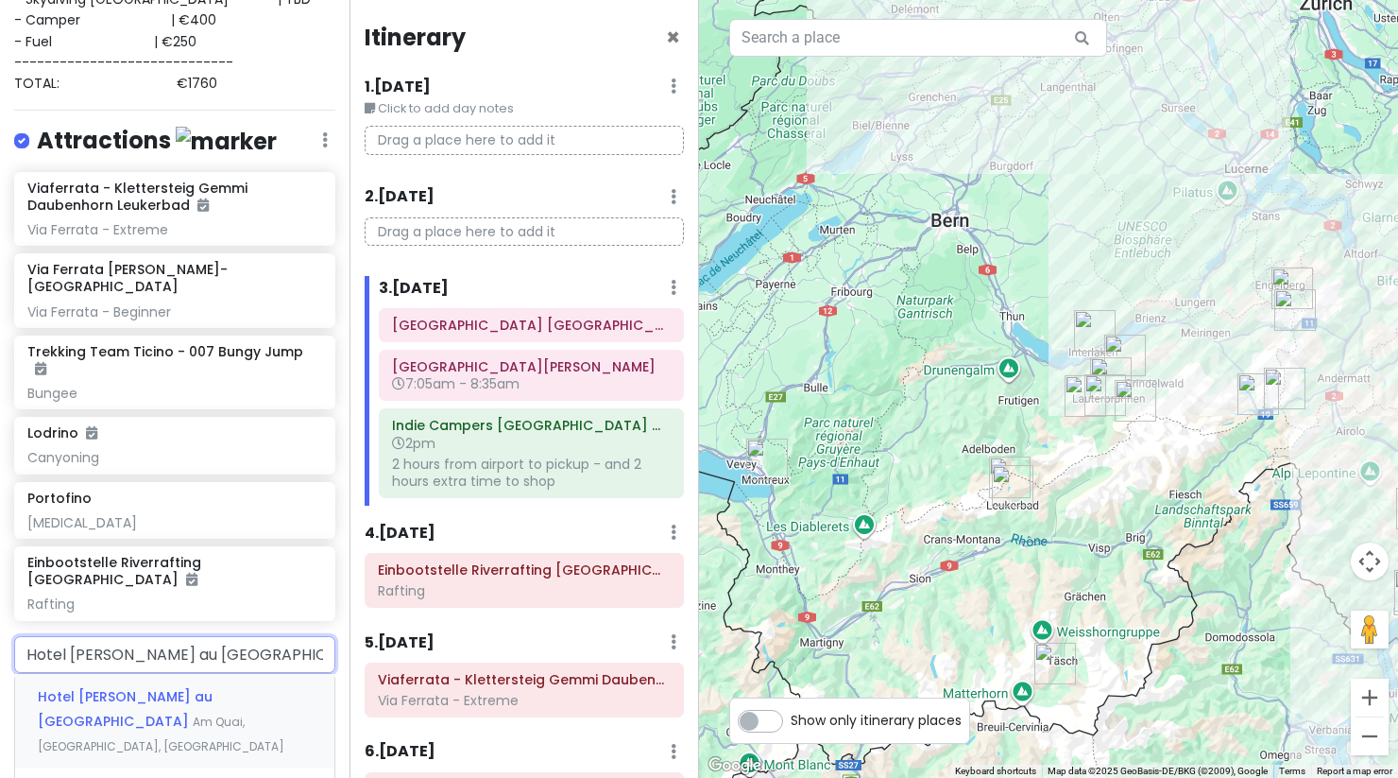
click at [185, 681] on div "Hotel [PERSON_NAME] au [GEOGRAPHIC_DATA], [GEOGRAPHIC_DATA], [GEOGRAPHIC_DATA]" at bounding box center [174, 721] width 319 height 94
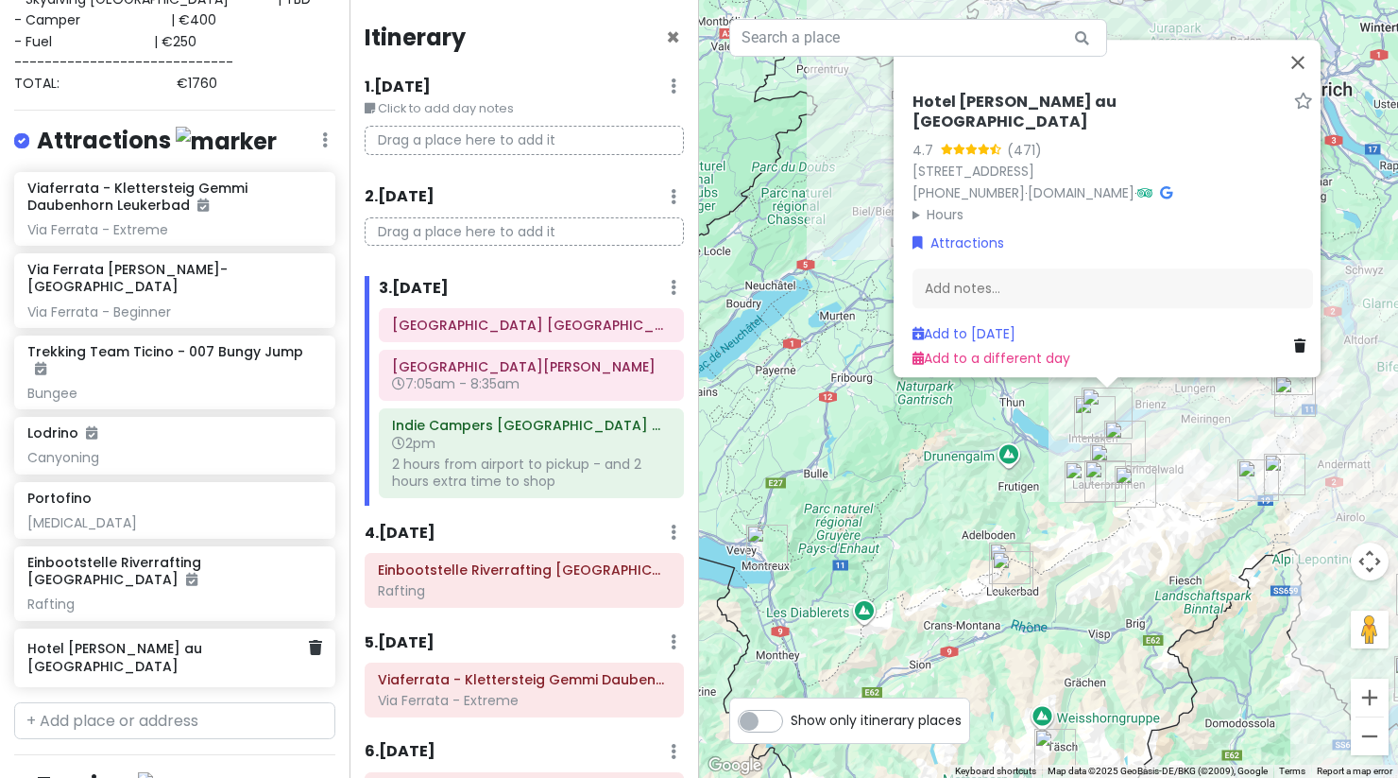
click at [242, 640] on h6 "Hotel [PERSON_NAME] au [GEOGRAPHIC_DATA]" at bounding box center [167, 657] width 281 height 34
click at [166, 640] on h6 "Hotel [PERSON_NAME] au [GEOGRAPHIC_DATA]" at bounding box center [167, 657] width 281 height 34
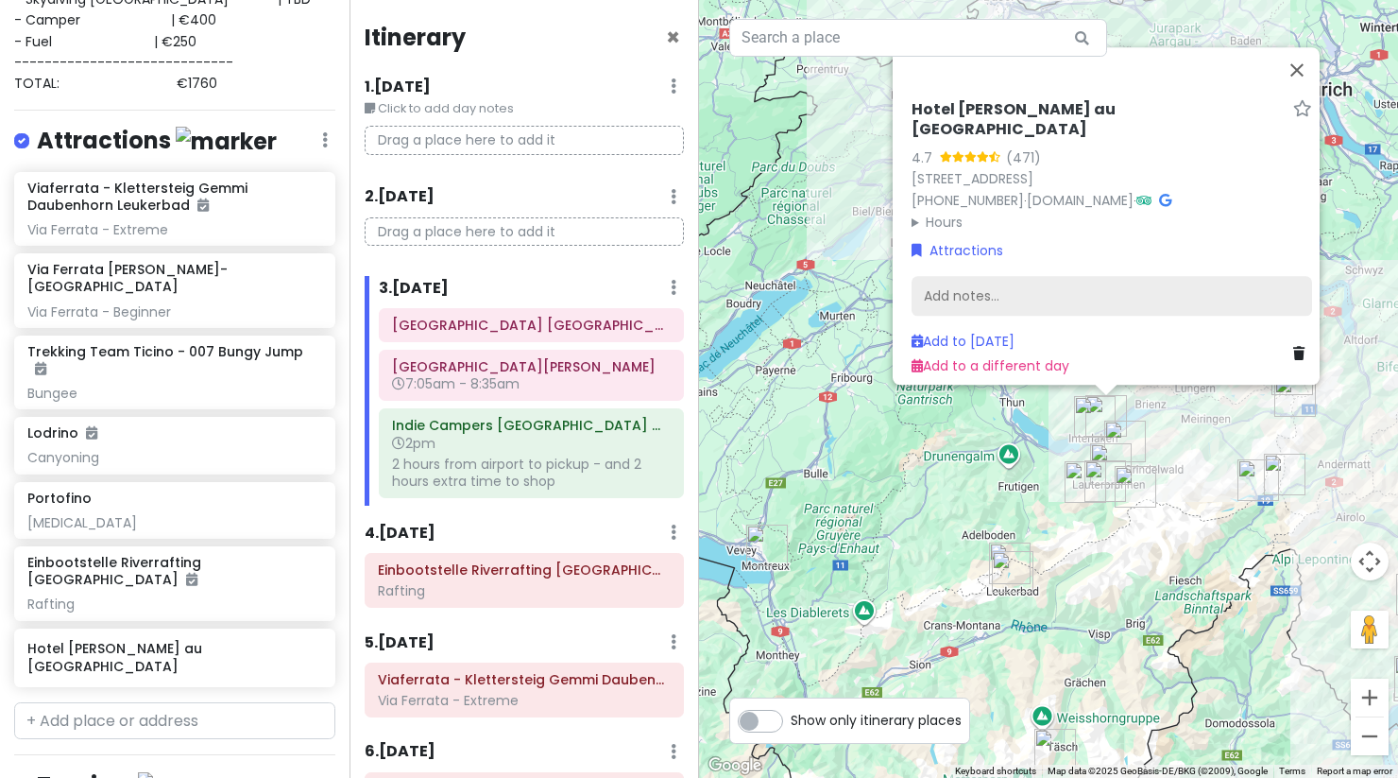
click at [988, 280] on div "Add notes..." at bounding box center [1112, 296] width 401 height 40
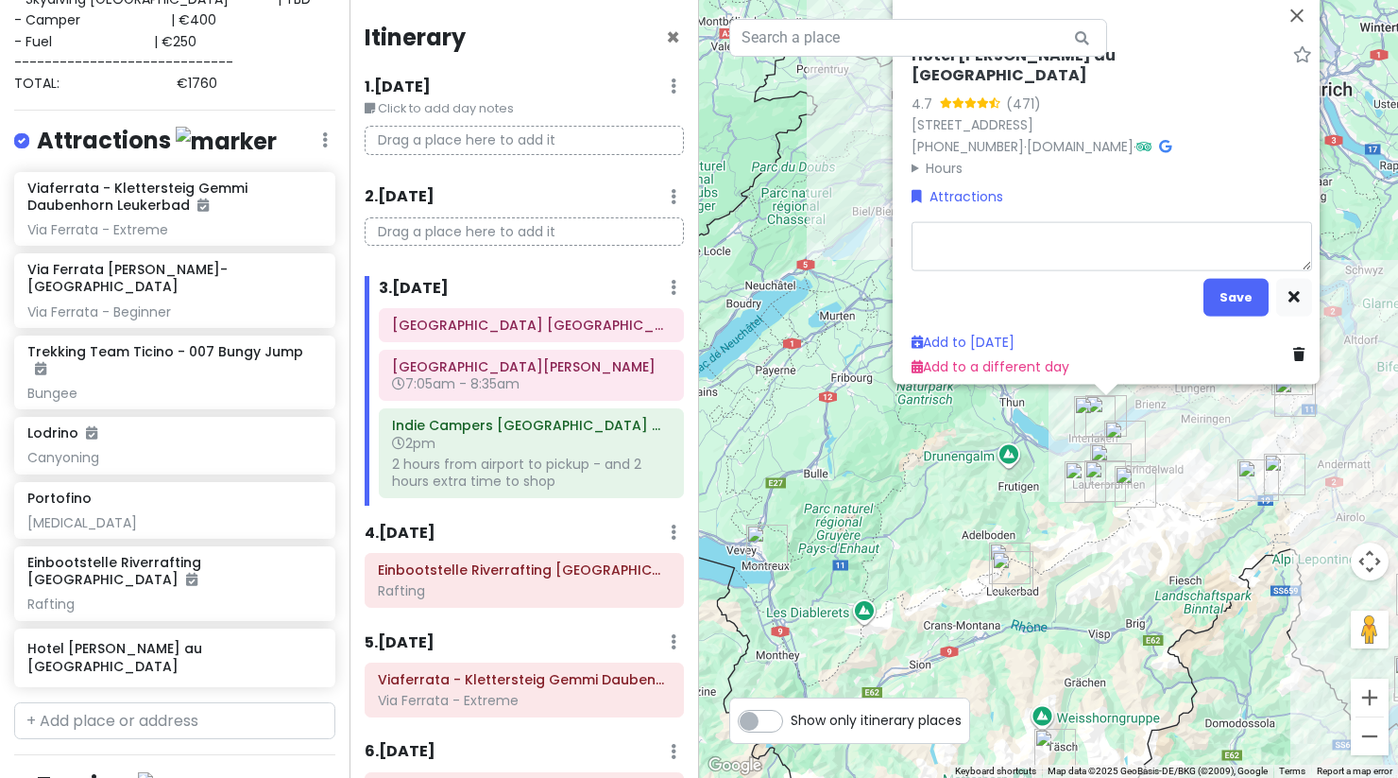
type textarea "x"
type textarea "R"
type textarea "x"
type textarea "Ra"
type textarea "x"
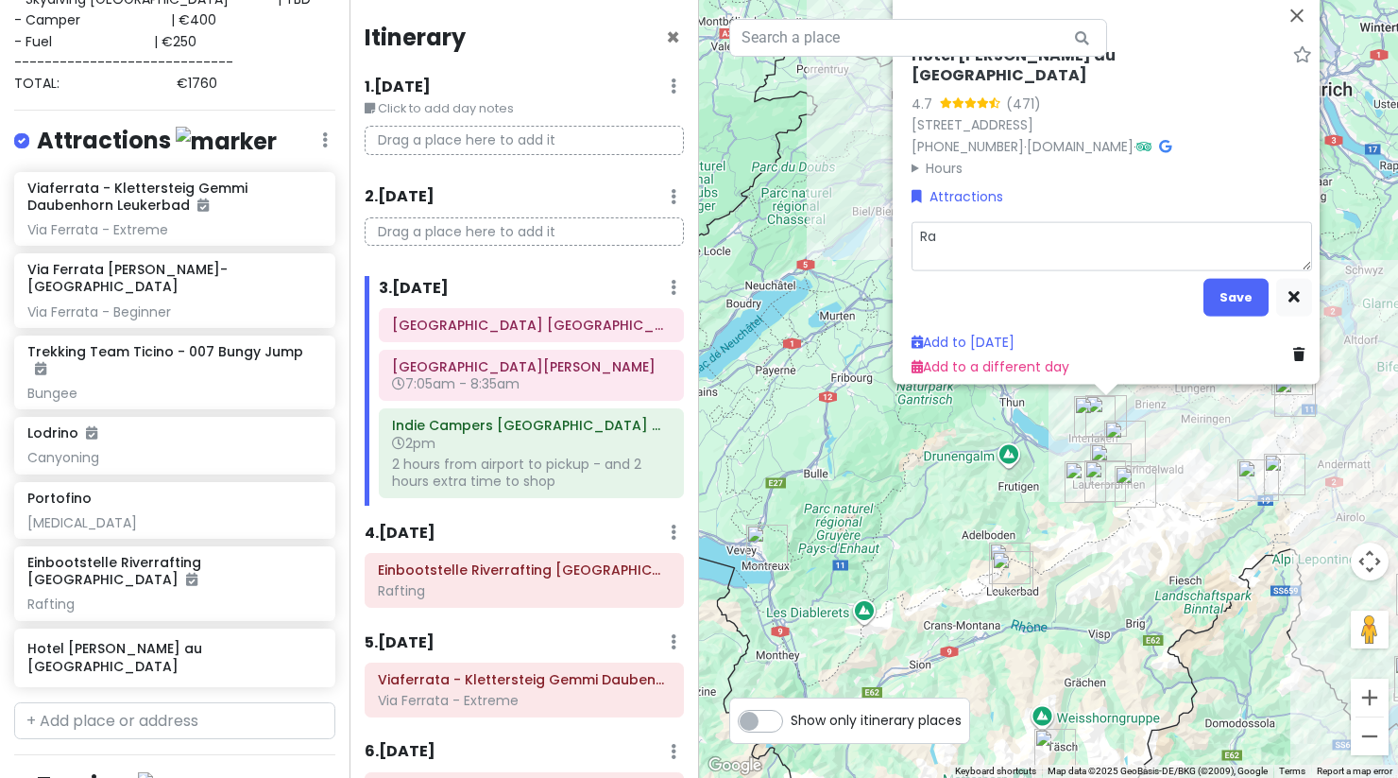
type textarea "Raf"
type textarea "x"
type textarea "Raft"
type textarea "x"
type textarea "Rafti"
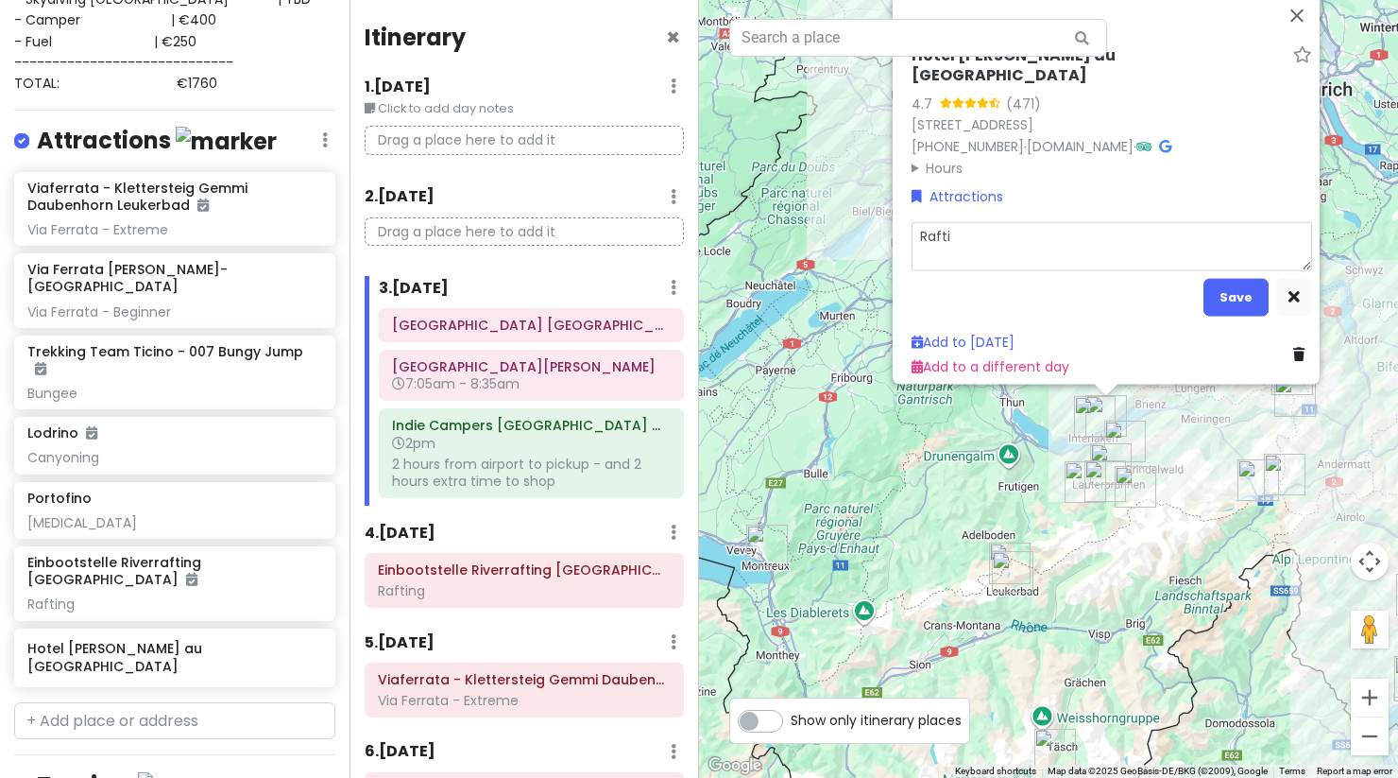
type textarea "x"
type textarea "Raftin"
type textarea "x"
type textarea "Rafting"
type textarea "x"
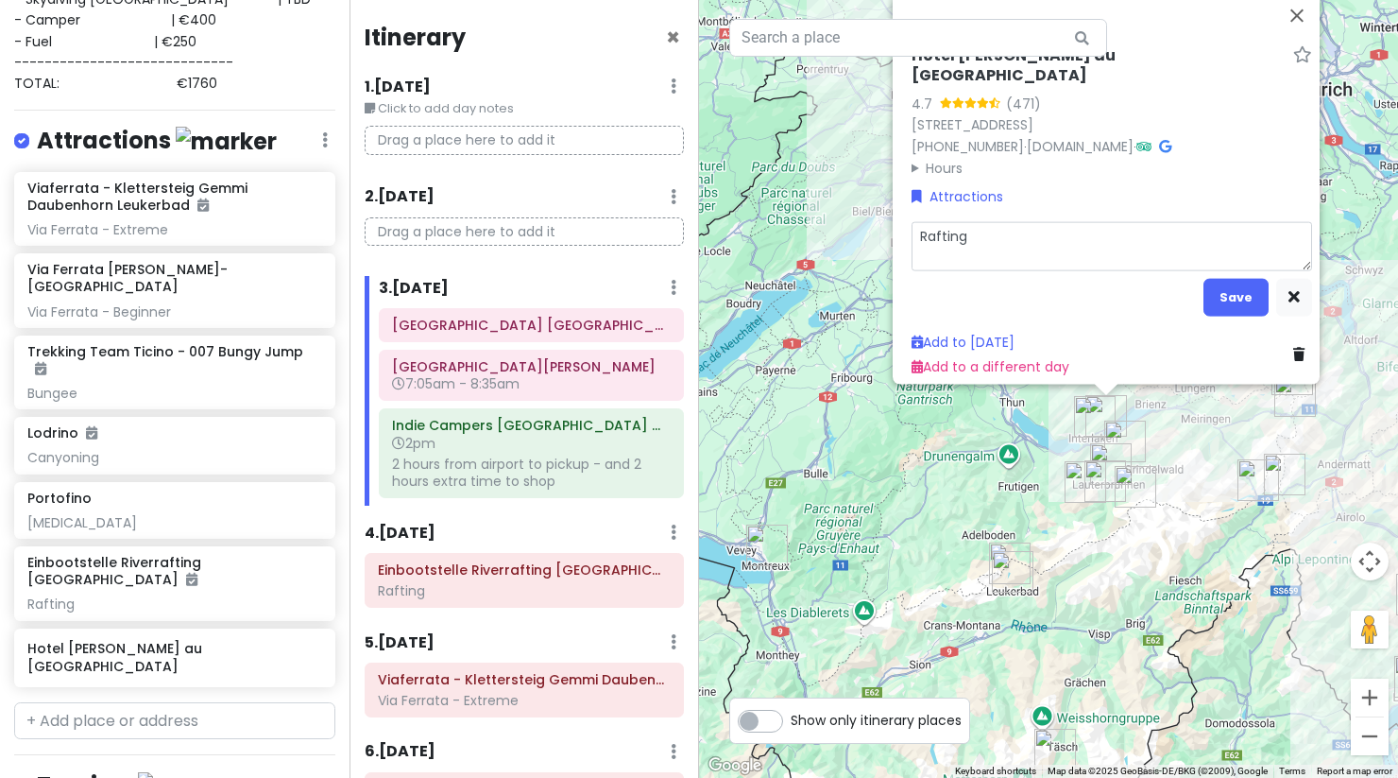
type textarea "Rafting"
type textarea "x"
type textarea "Rafting P"
type textarea "x"
type textarea "Rafting Pi"
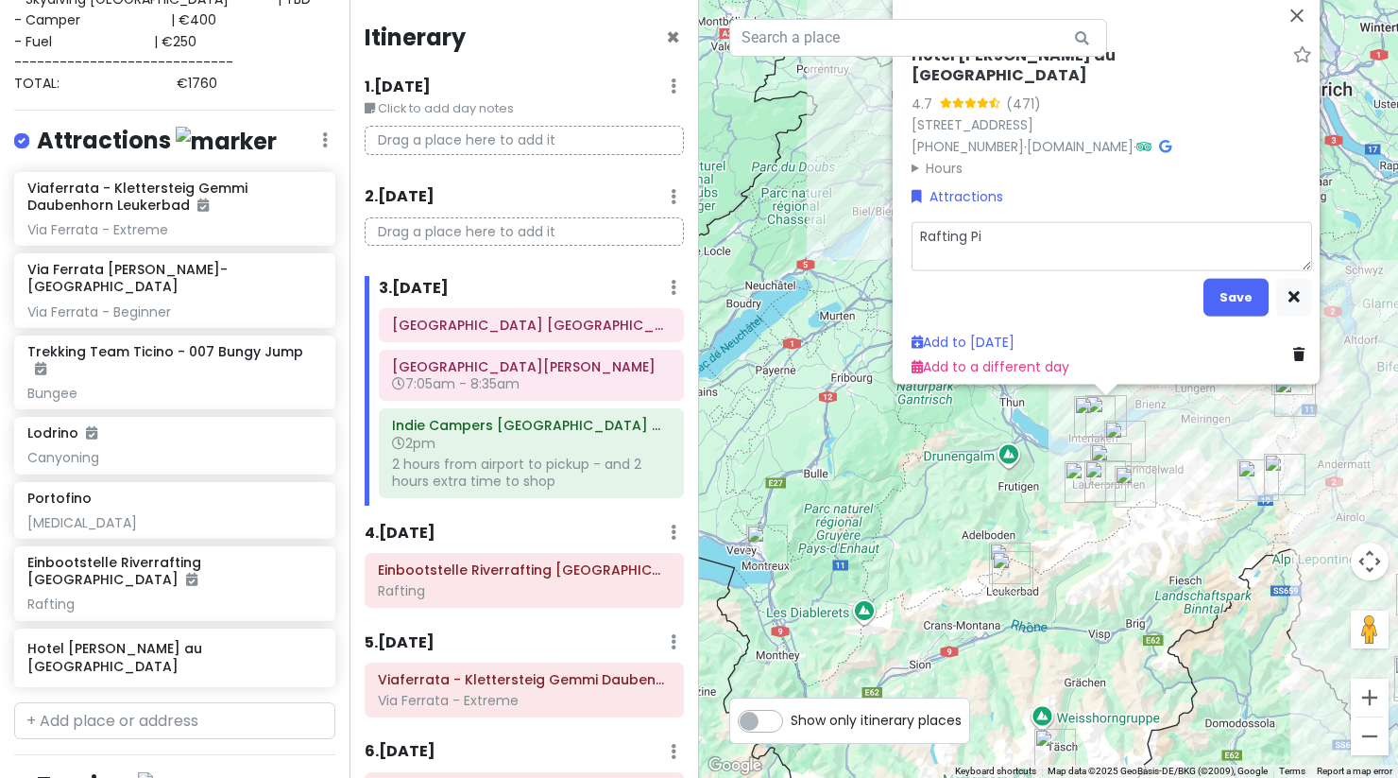
type textarea "x"
type textarea "Rafting Pic"
type textarea "x"
type textarea "Rafting Pick"
type textarea "x"
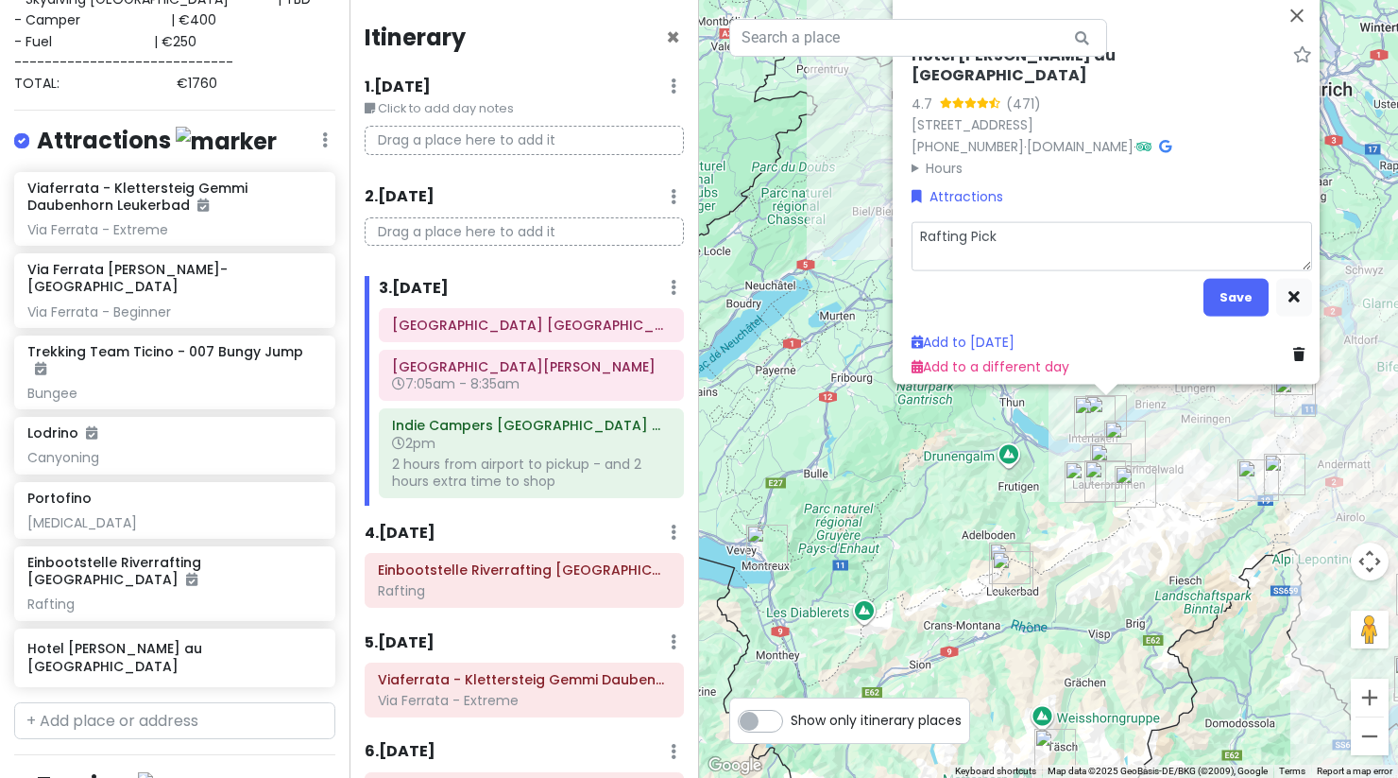
type textarea "Rafting Picku"
type textarea "x"
type textarea "Rafting Pickup"
type textarea "x"
type textarea "Rafting Pickup"
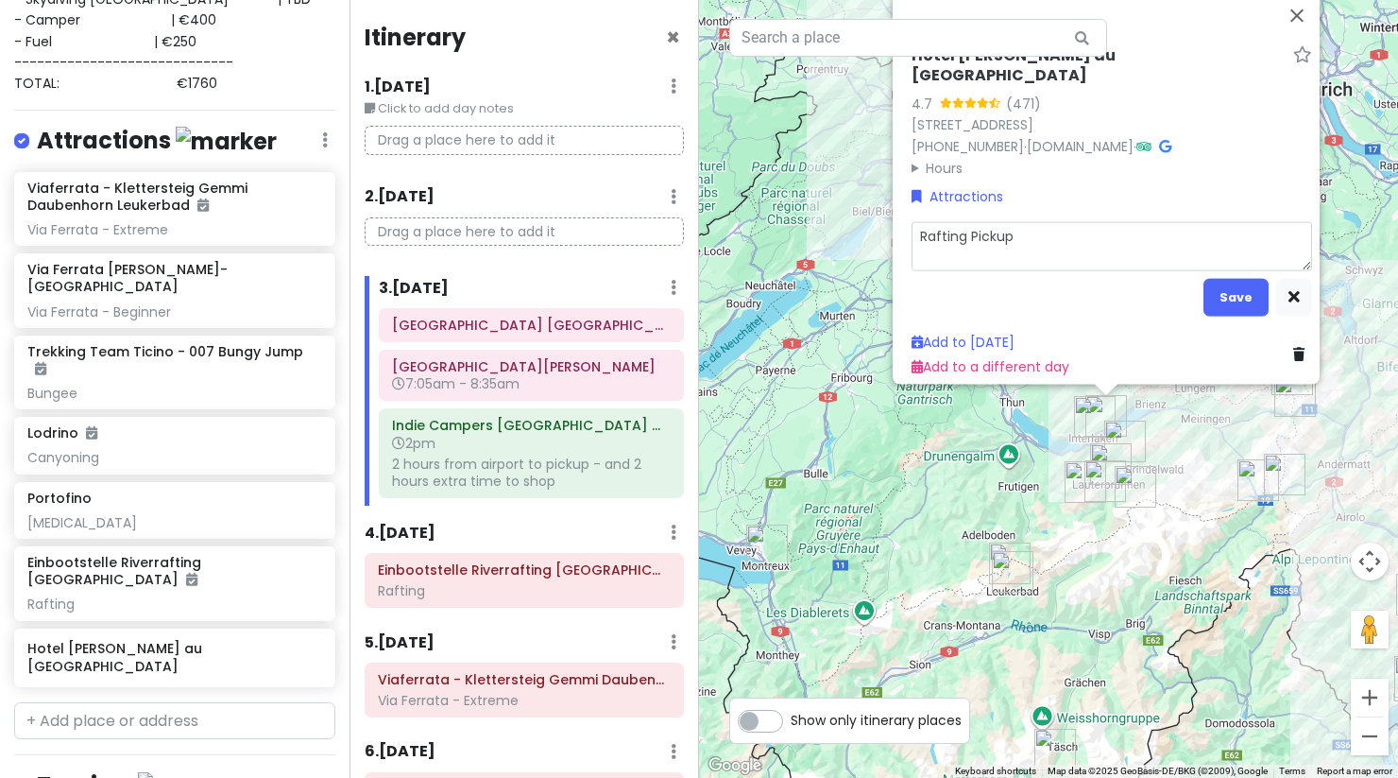
type textarea "x"
type textarea "Rafting Pickup p"
type textarea "x"
type textarea "Rafting Pickup po"
type textarea "x"
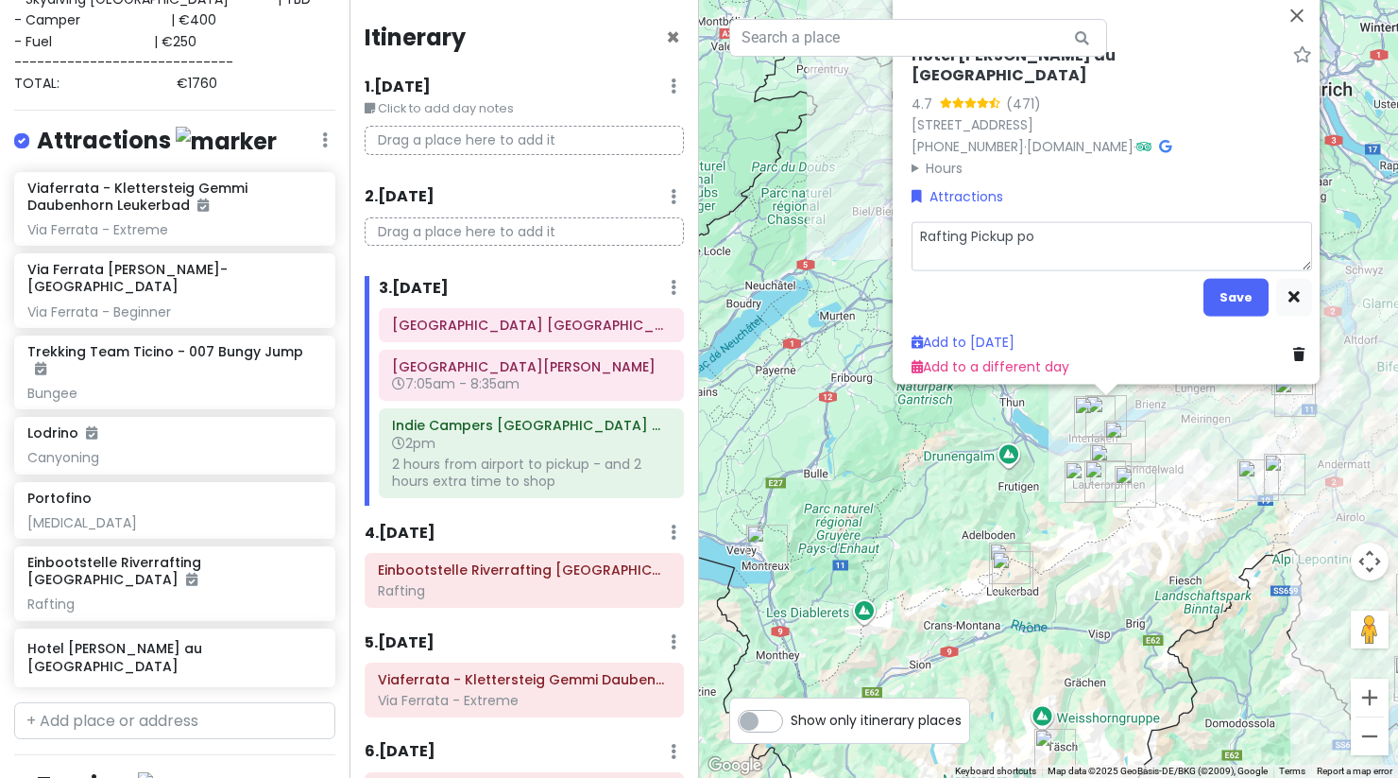
type textarea "Rafting Pickup poi"
type textarea "x"
type textarea "Rafting Pickup poin"
type textarea "x"
type textarea "Rafting Pickup point"
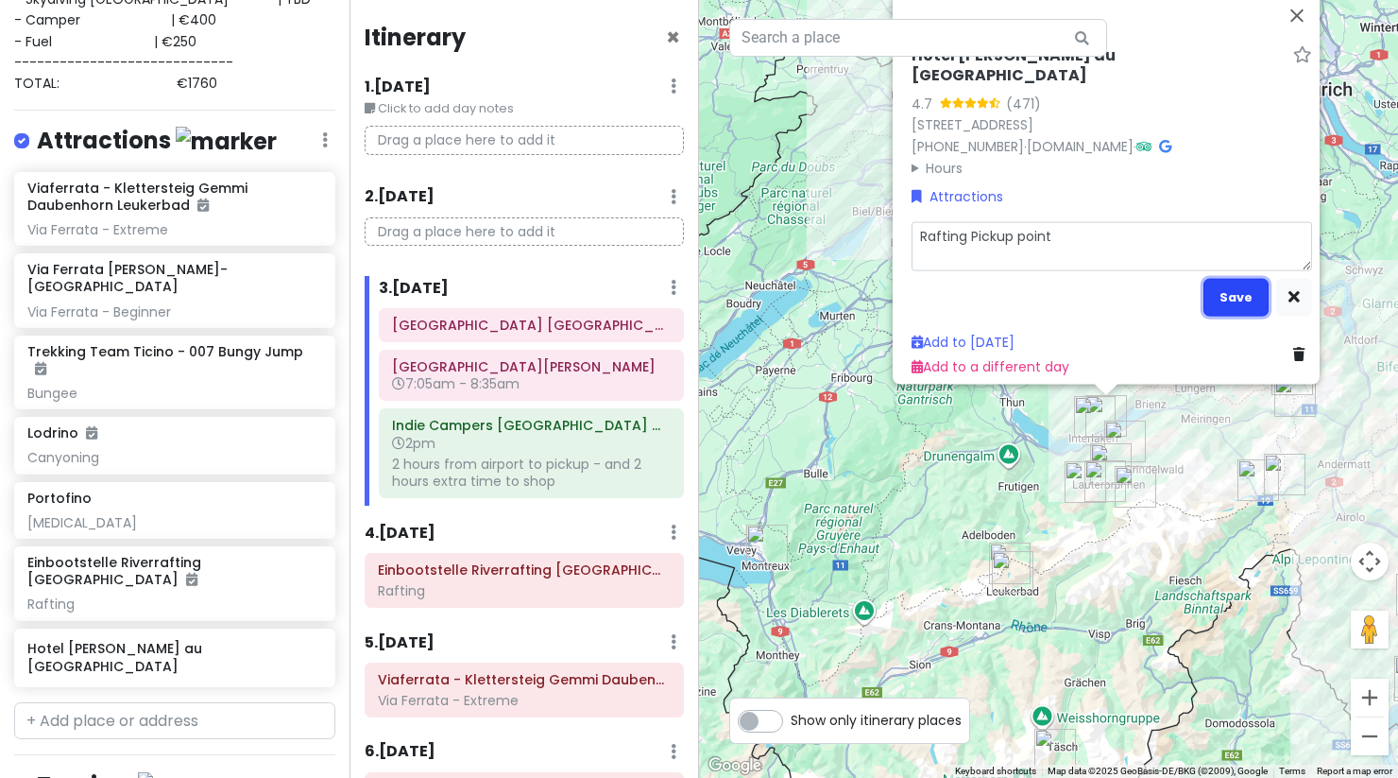
click at [1237, 290] on button "Save" at bounding box center [1236, 296] width 65 height 37
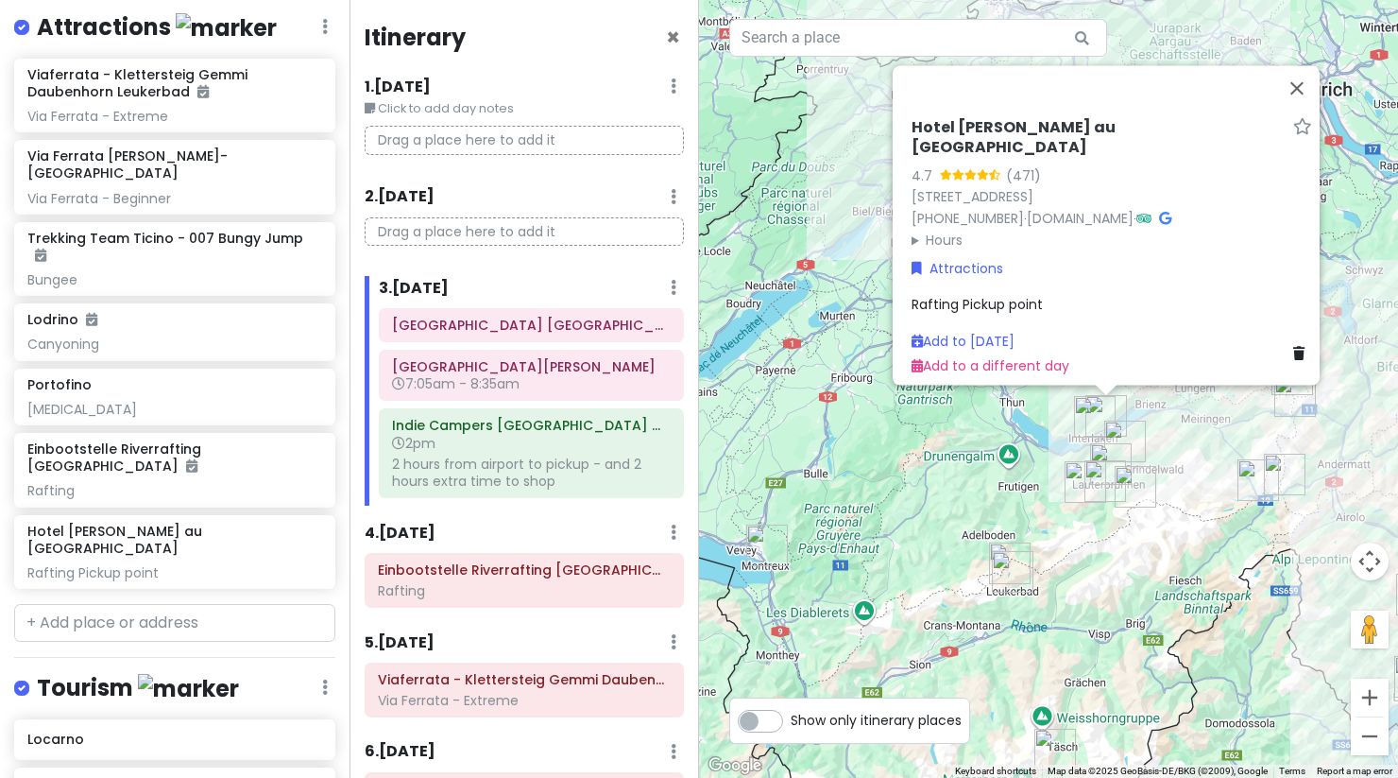
scroll to position [576, 0]
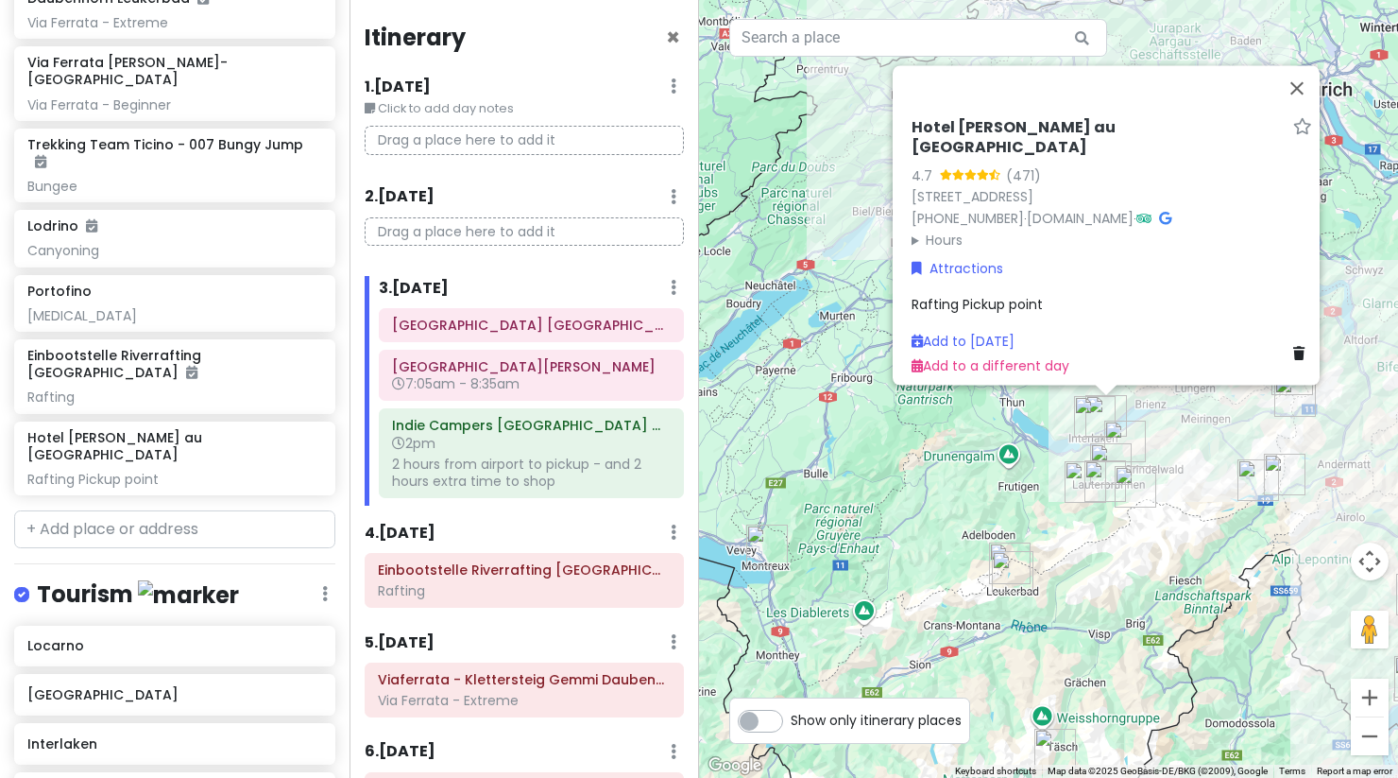
click at [322, 586] on icon at bounding box center [325, 593] width 6 height 15
click at [305, 579] on div "Tourism Edit Reorder Delete List" at bounding box center [174, 598] width 321 height 39
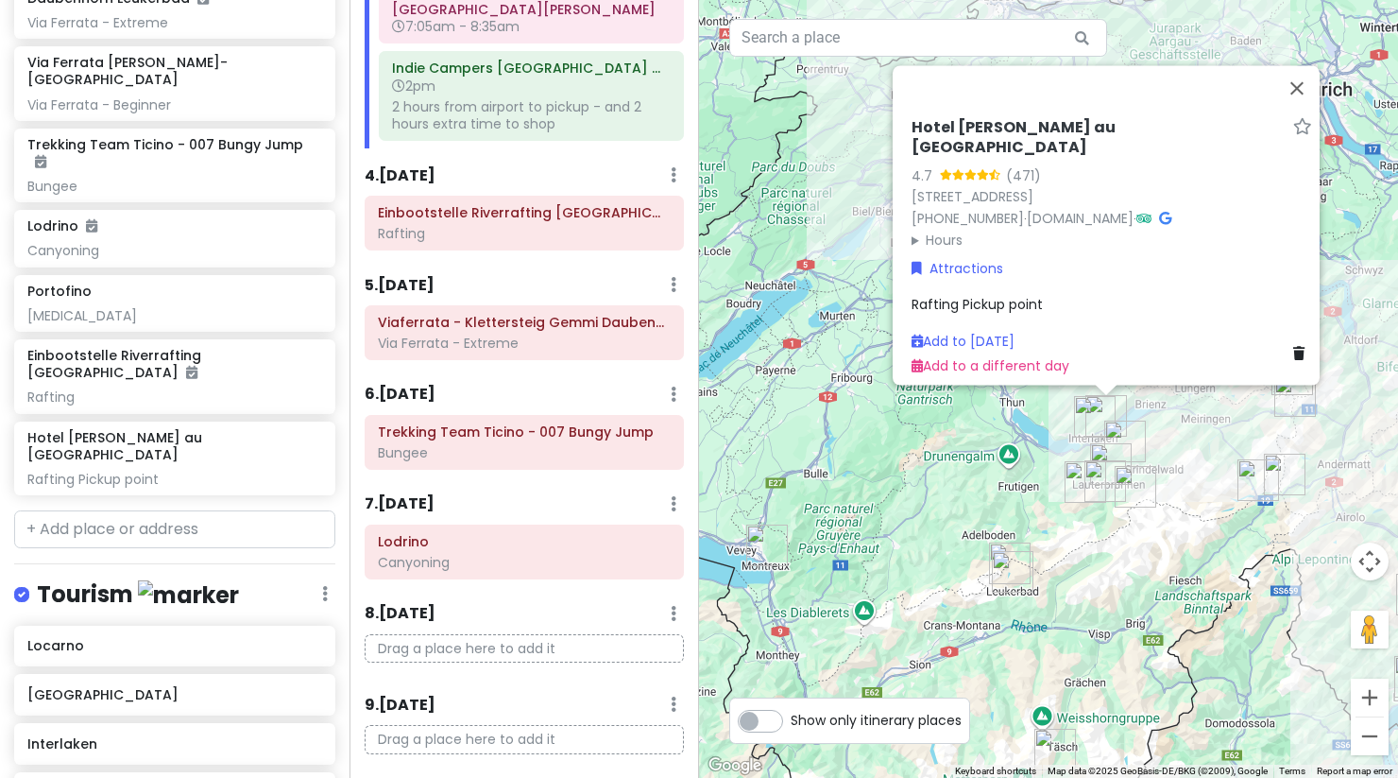
scroll to position [592, 0]
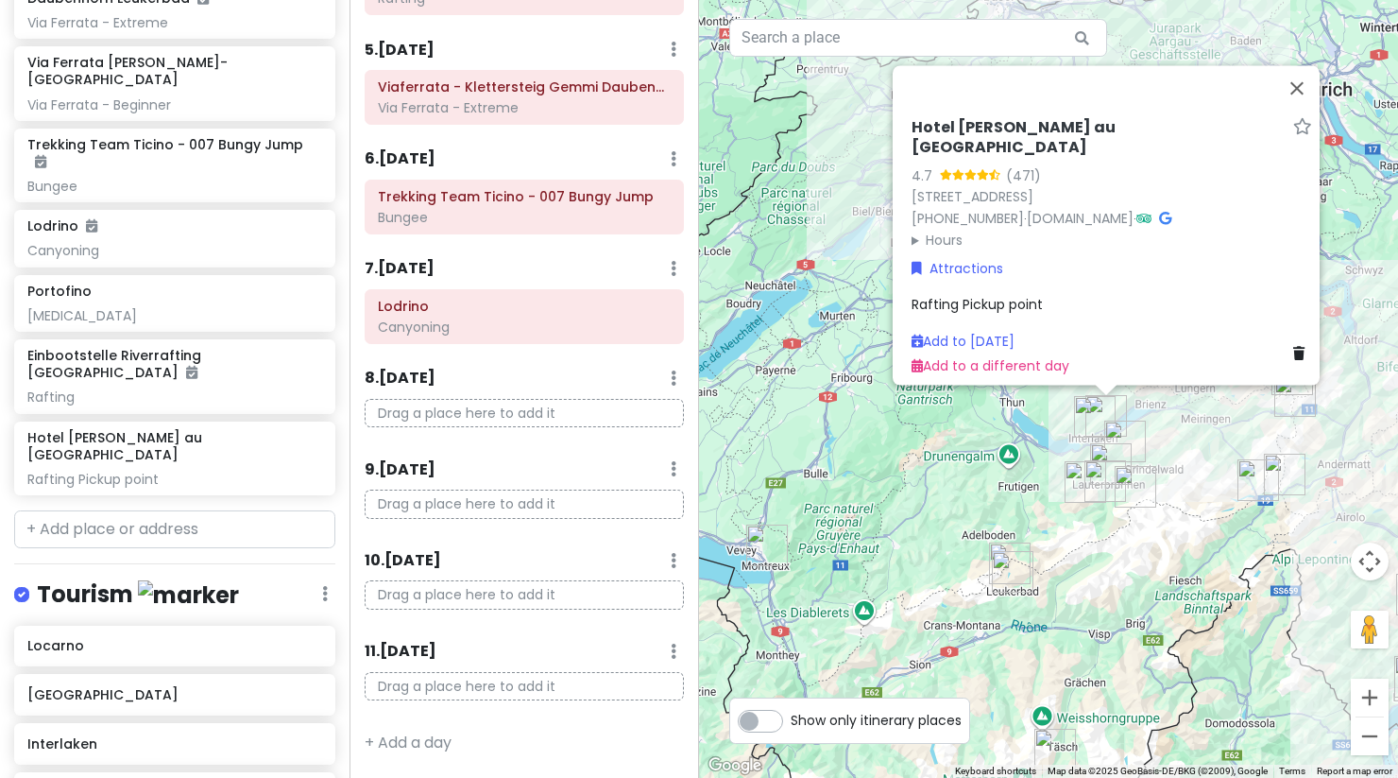
click at [791, 727] on label "Show only itinerary places" at bounding box center [876, 716] width 171 height 23
click at [791, 717] on input "Show only itinerary places" at bounding box center [797, 711] width 12 height 12
checkbox input "true"
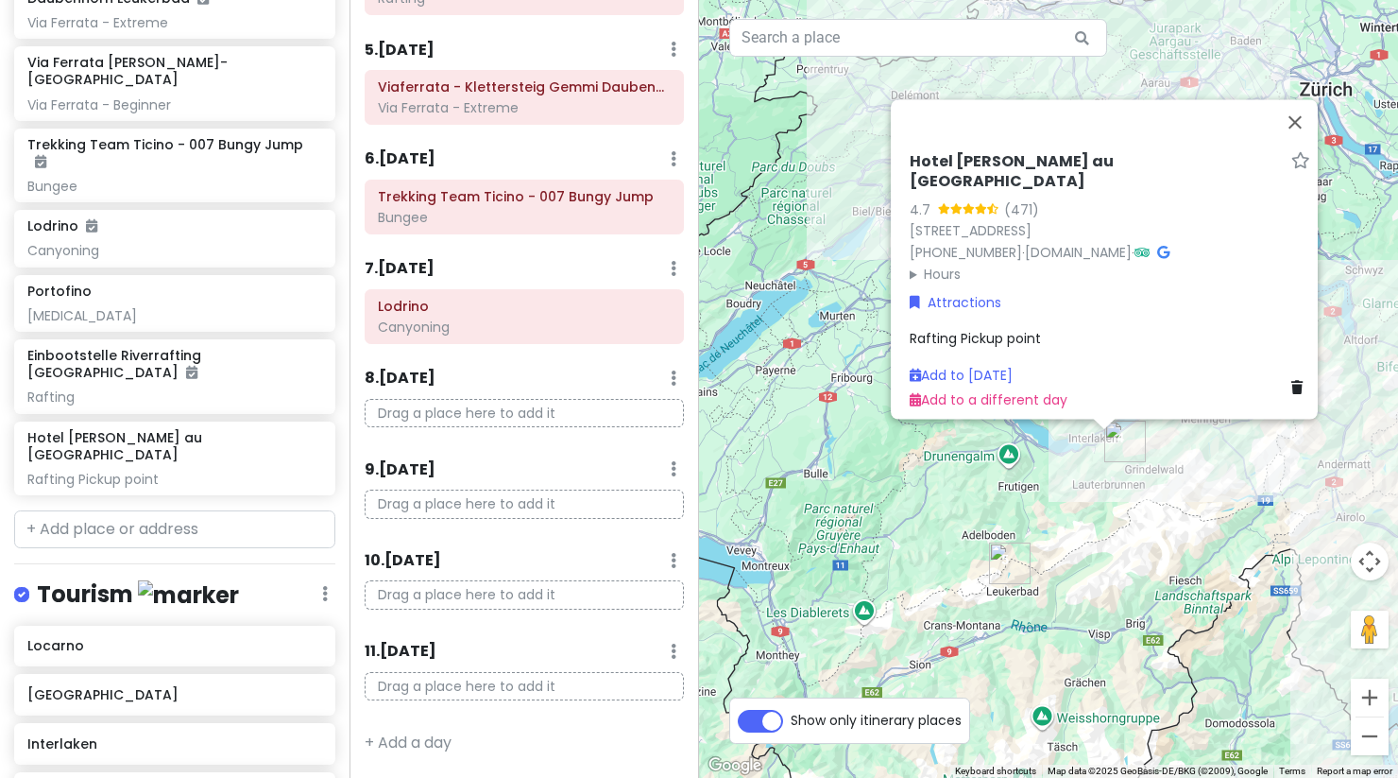
click at [857, 537] on div "Hotel [PERSON_NAME] au Lac 4.7 (471) [STREET_ADDRESS] [PHONE_NUMBER] · [DOMAIN_…" at bounding box center [1048, 389] width 699 height 778
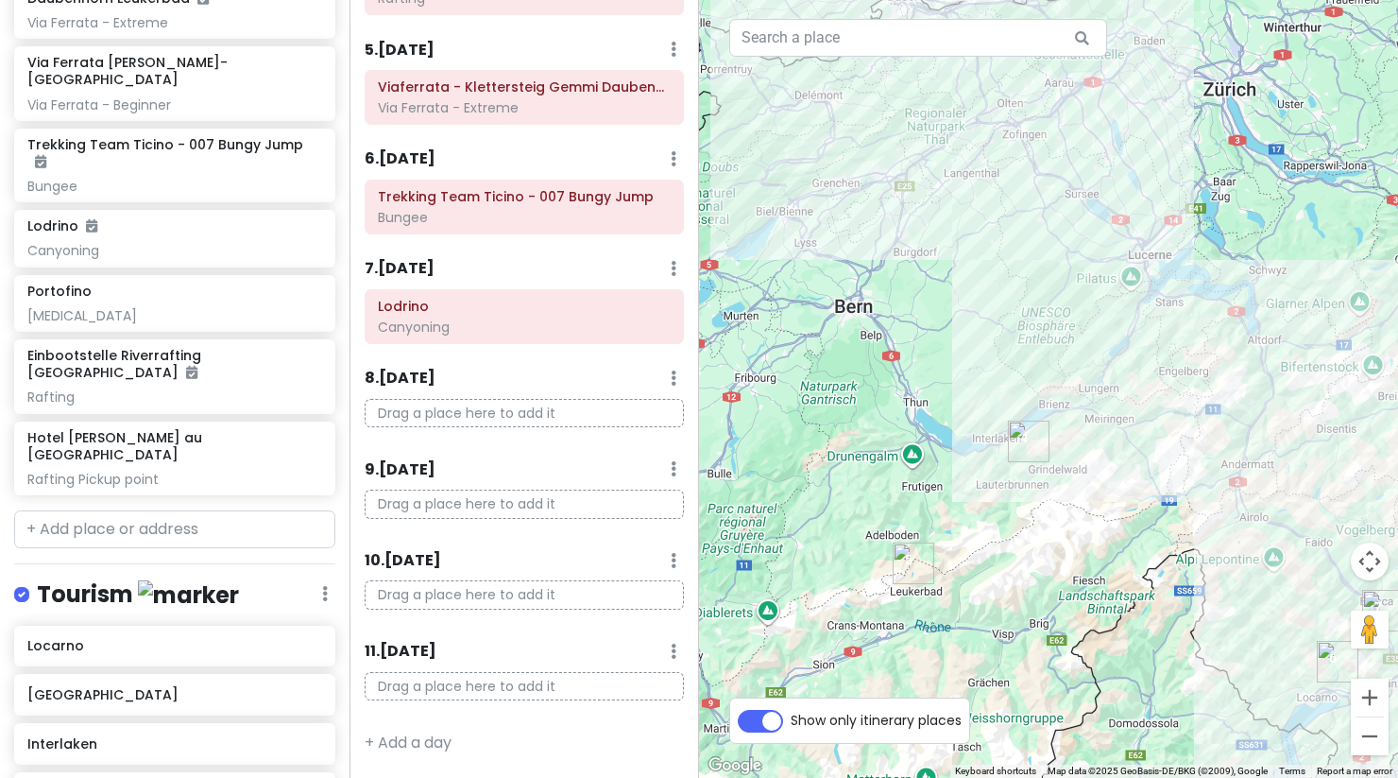
drag, startPoint x: 870, startPoint y: 505, endPoint x: 772, endPoint y: 507, distance: 98.3
click at [772, 507] on div at bounding box center [1048, 389] width 699 height 778
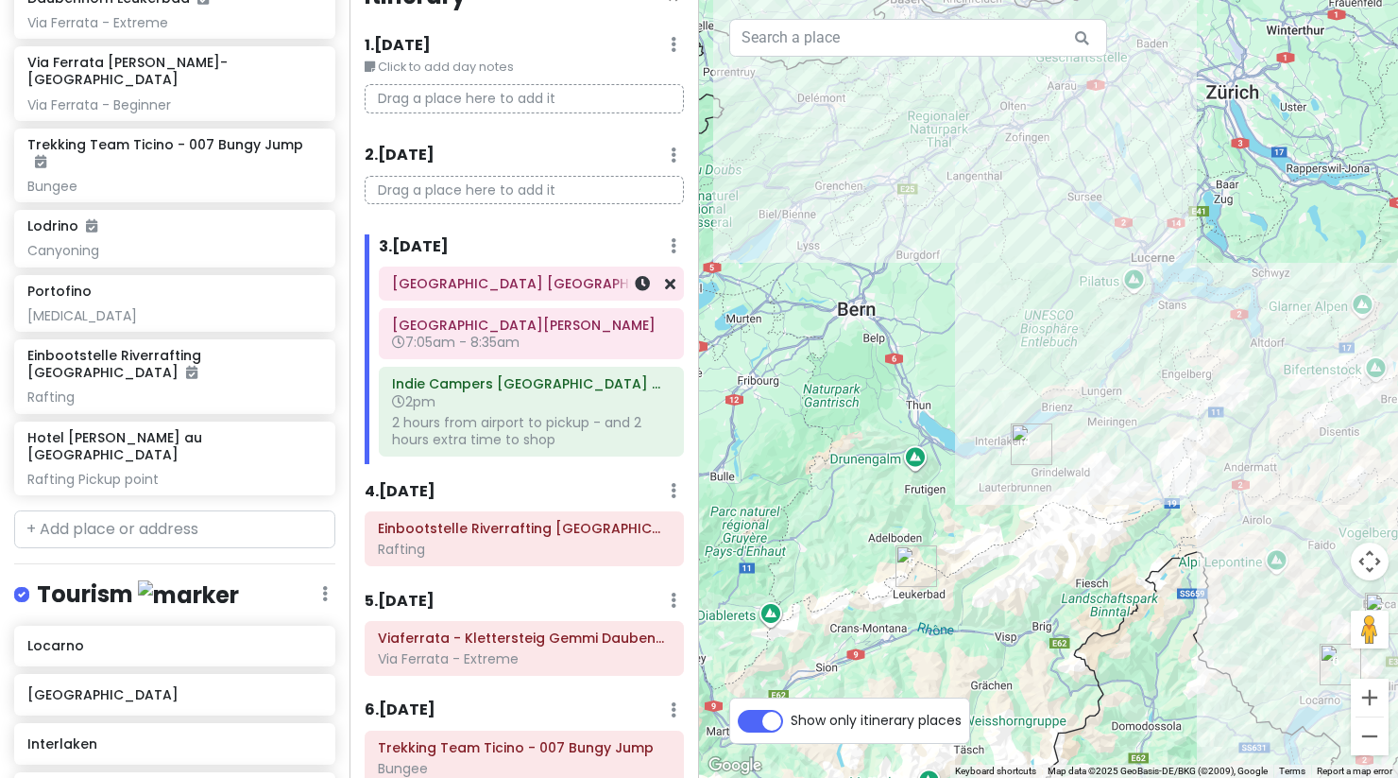
scroll to position [35, 0]
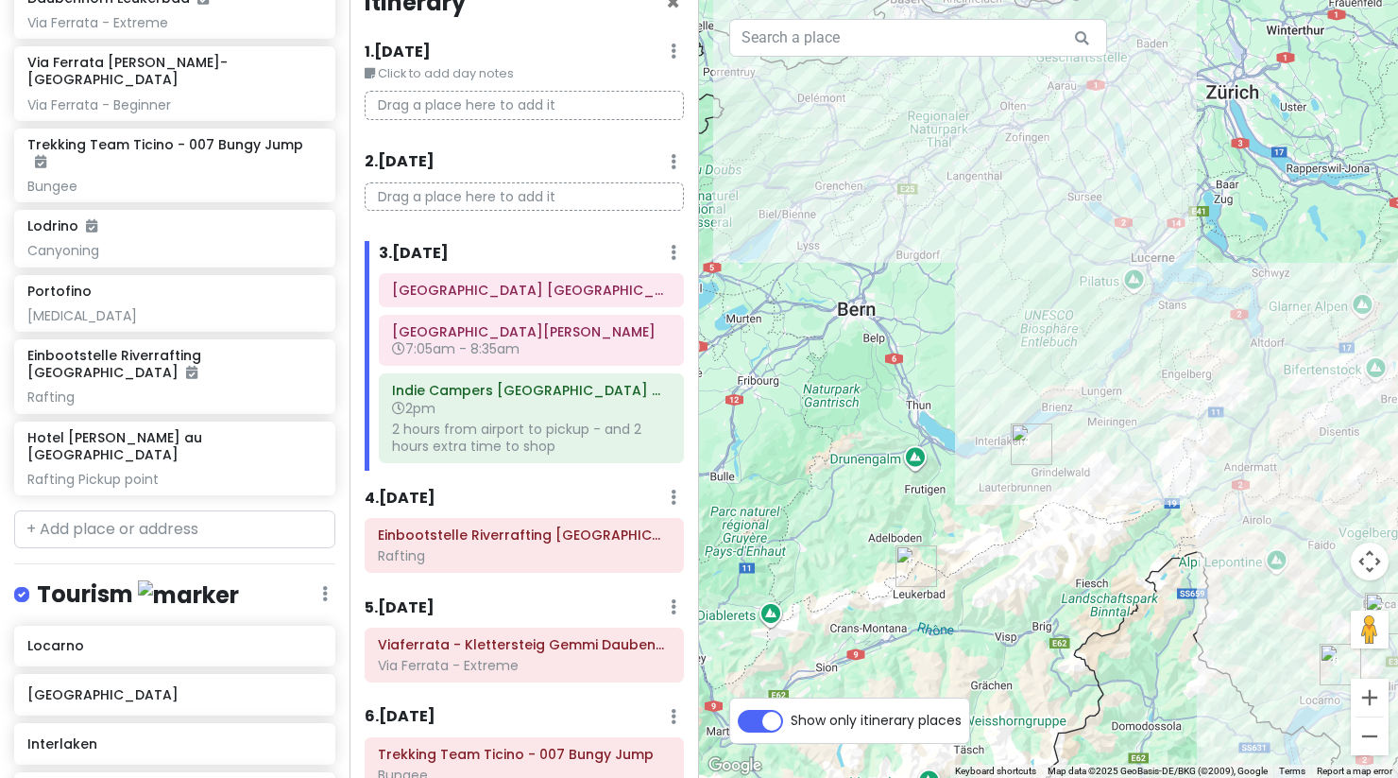
click at [1028, 446] on img "Einbootstelle Riverrafting Lütschine" at bounding box center [1032, 444] width 42 height 42
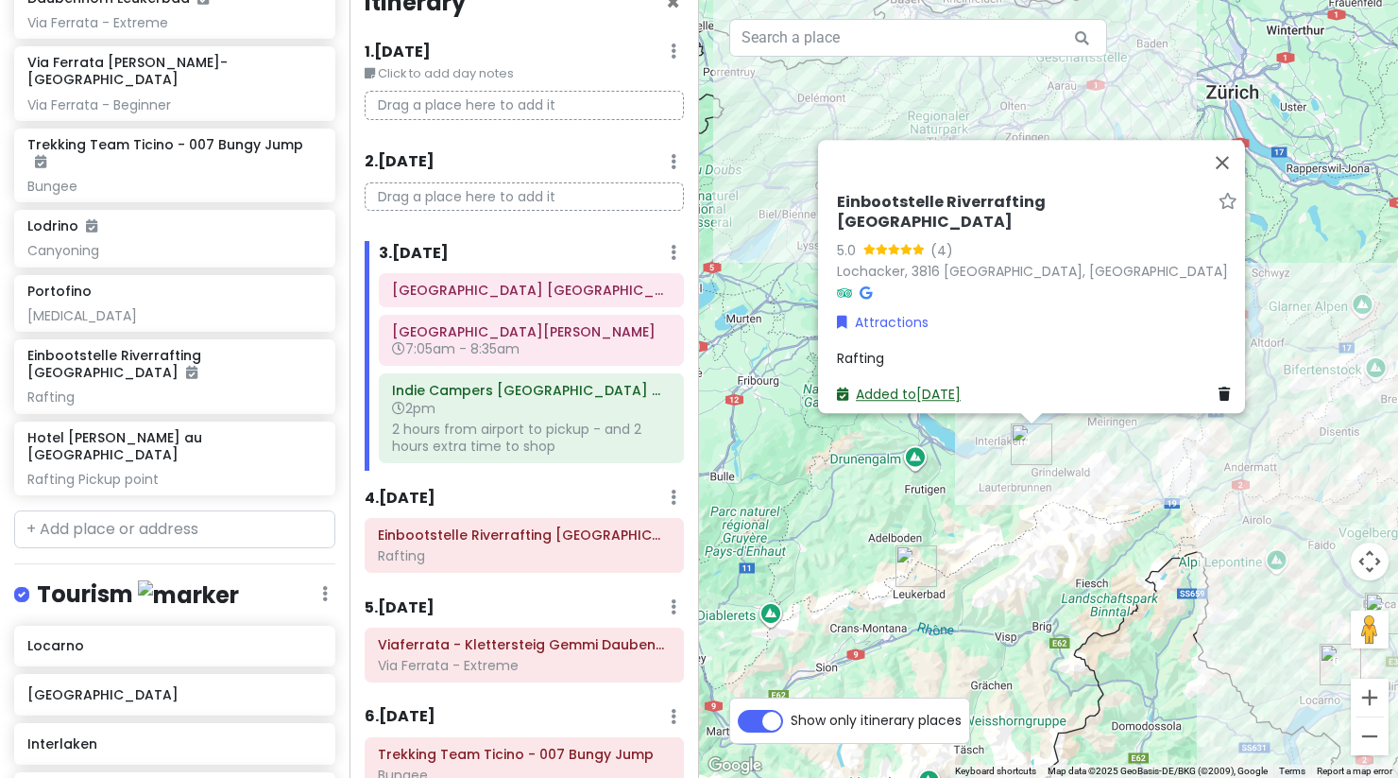
click at [939, 385] on link "Added to [DATE]" at bounding box center [899, 394] width 124 height 19
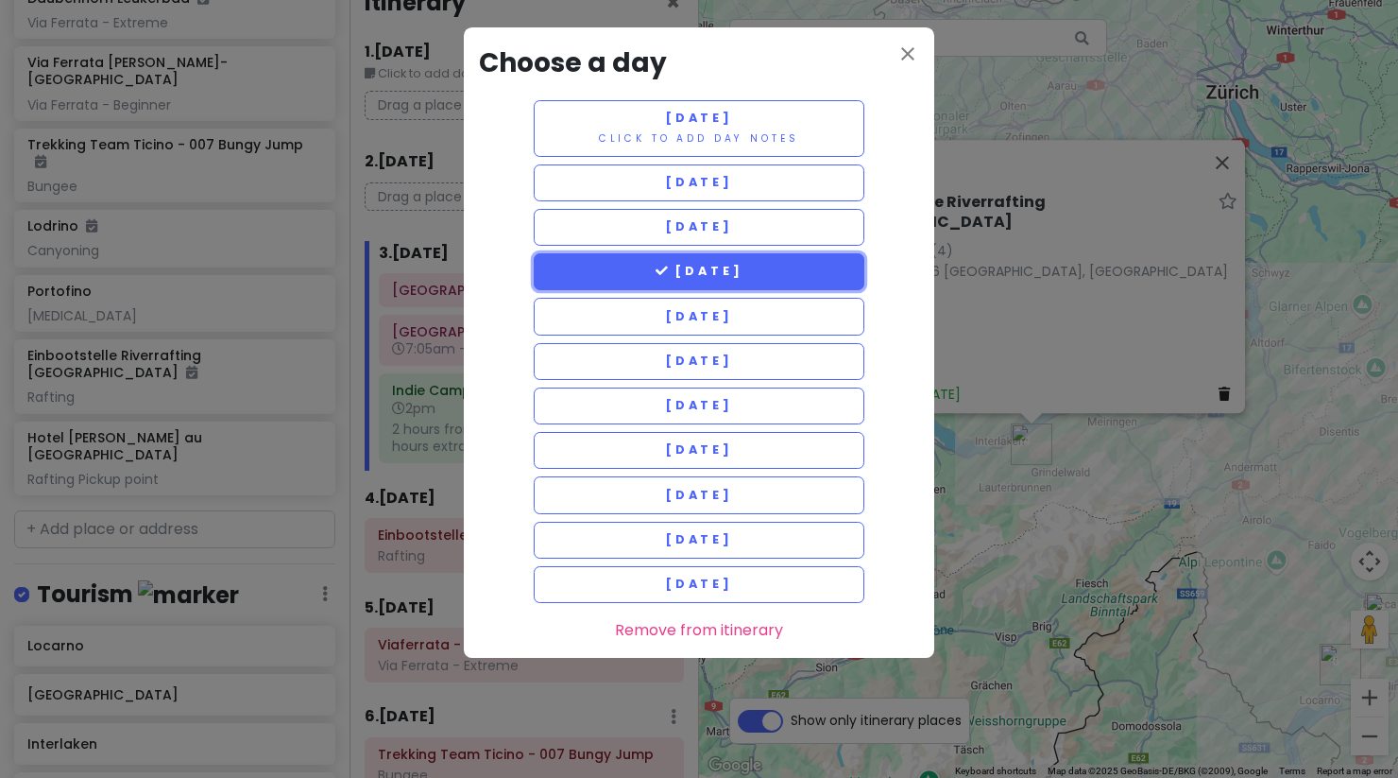
click at [744, 279] on span "[DATE]" at bounding box center [700, 271] width 88 height 16
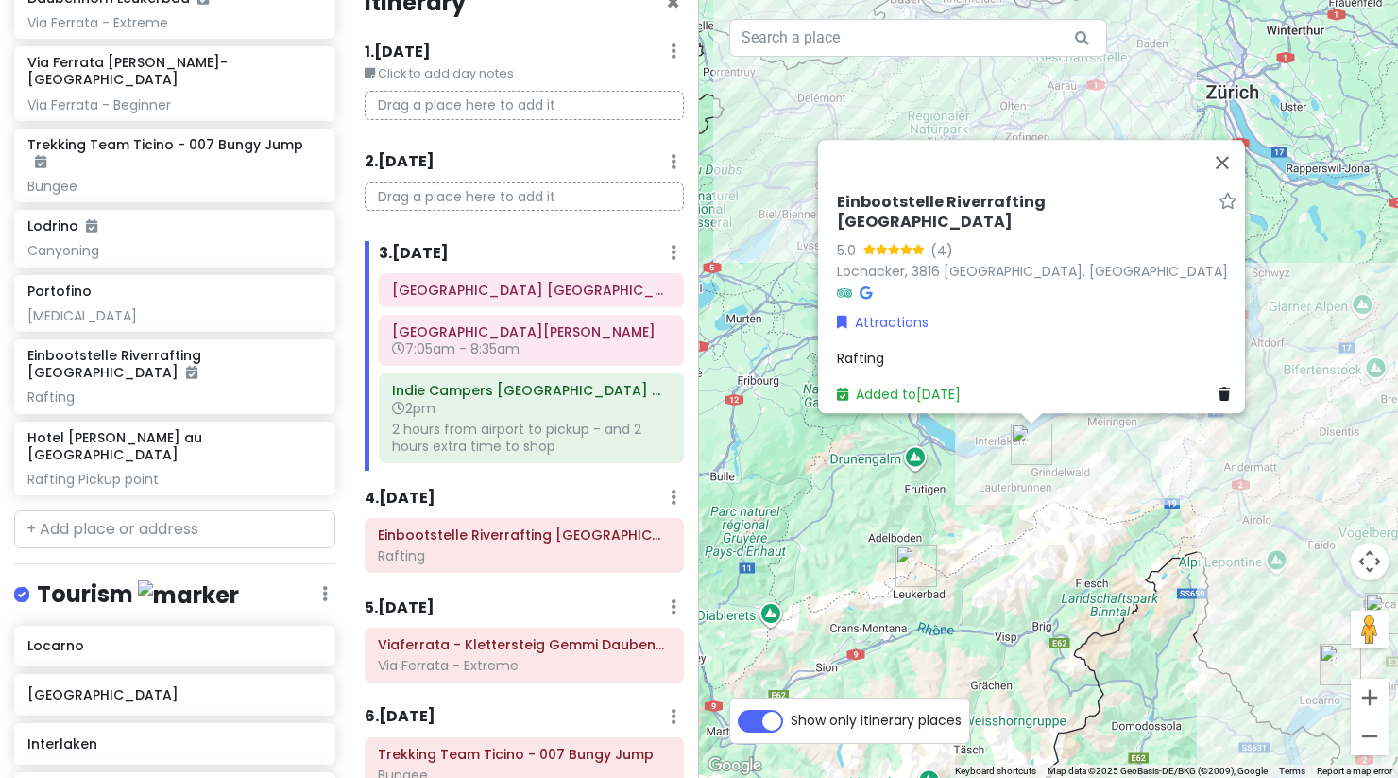
click at [983, 619] on div "Einbootstelle Riverrafting Lütschine 5.0 (4) Lochacker, 3816 [GEOGRAPHIC_DATA],…" at bounding box center [1048, 389] width 699 height 778
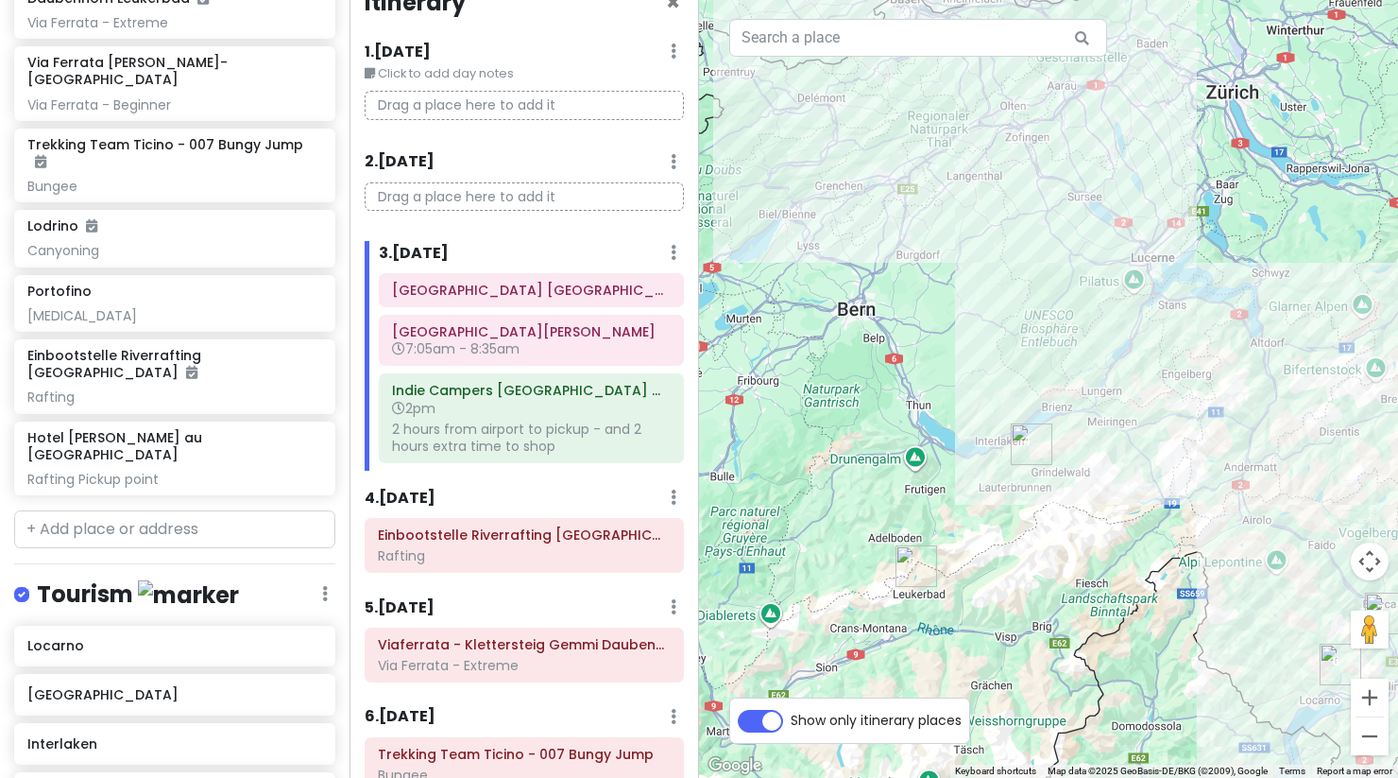
click at [571, 574] on div "Einbootstelle Riverrafting Lütschine Rafting" at bounding box center [525, 549] width 348 height 62
click at [571, 556] on div "Rafting" at bounding box center [524, 555] width 293 height 17
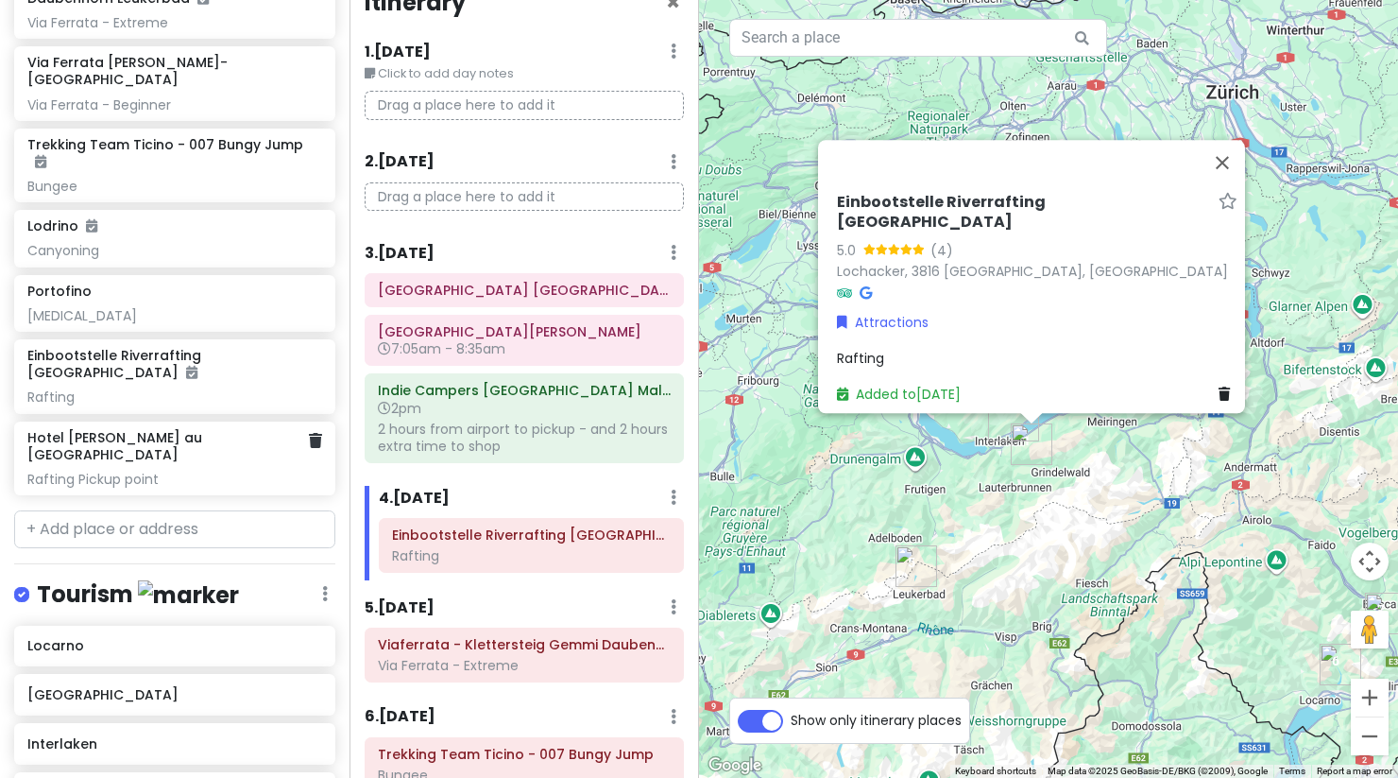
click at [260, 471] on div "Rafting Pickup point" at bounding box center [174, 479] width 294 height 17
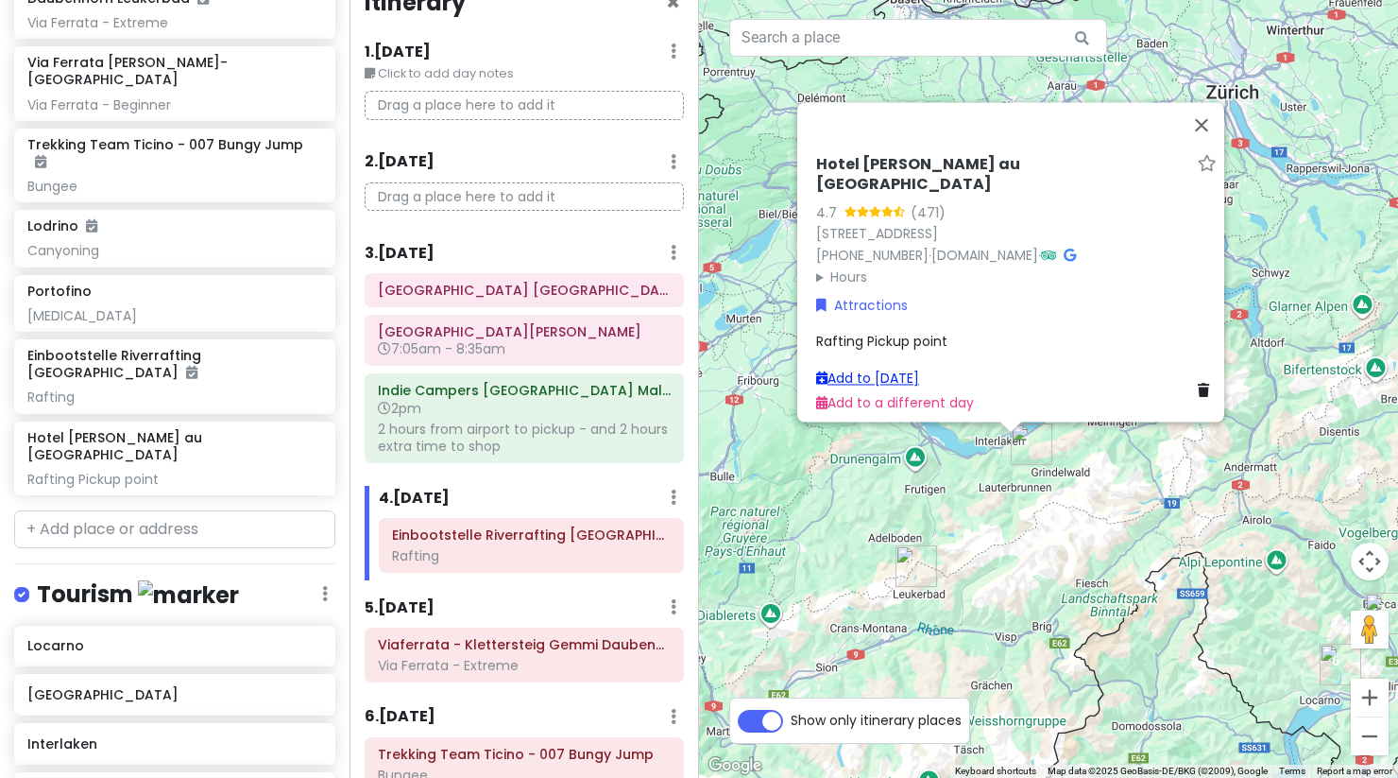
click at [886, 368] on link "Add to [DATE]" at bounding box center [867, 377] width 103 height 19
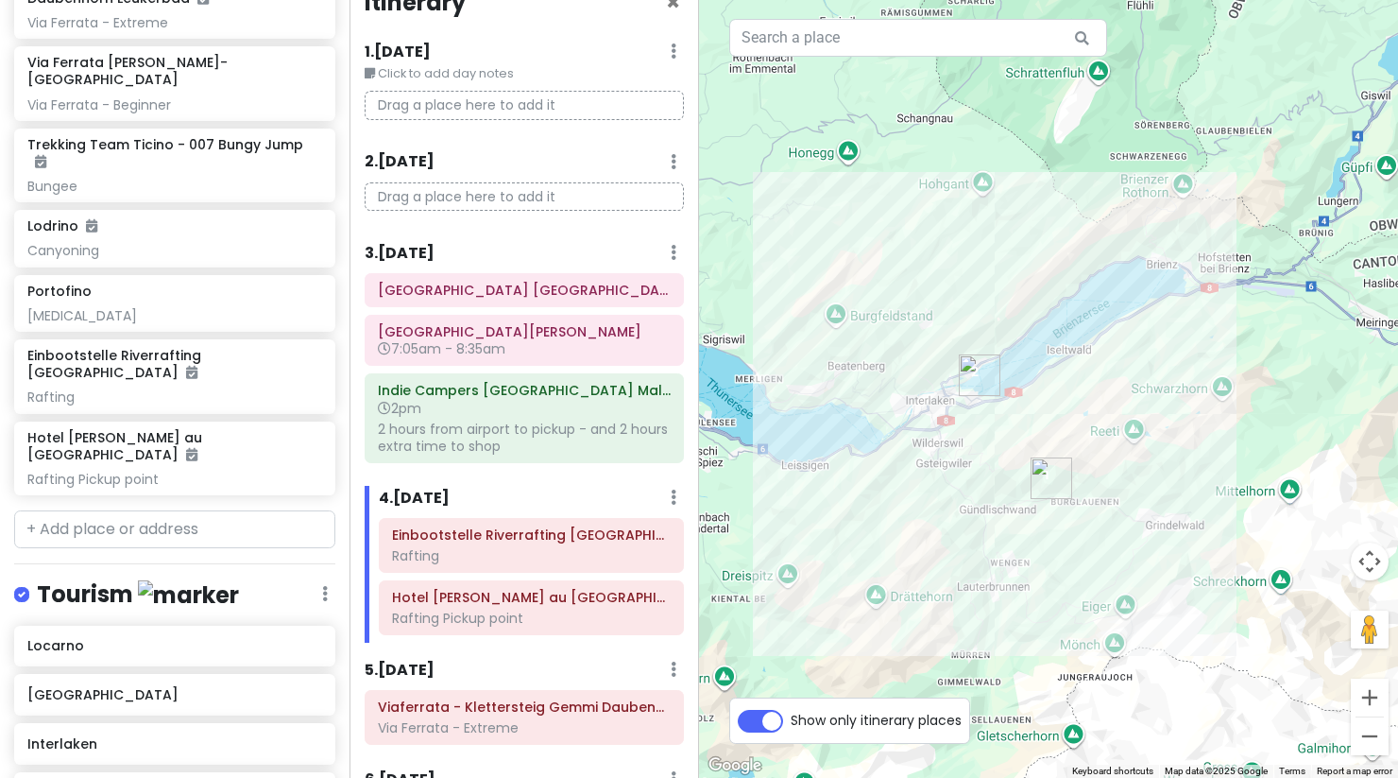
drag, startPoint x: 931, startPoint y: 489, endPoint x: 1061, endPoint y: 489, distance: 130.4
click at [1061, 489] on img "Einbootstelle Riverrafting Lütschine" at bounding box center [1052, 478] width 42 height 42
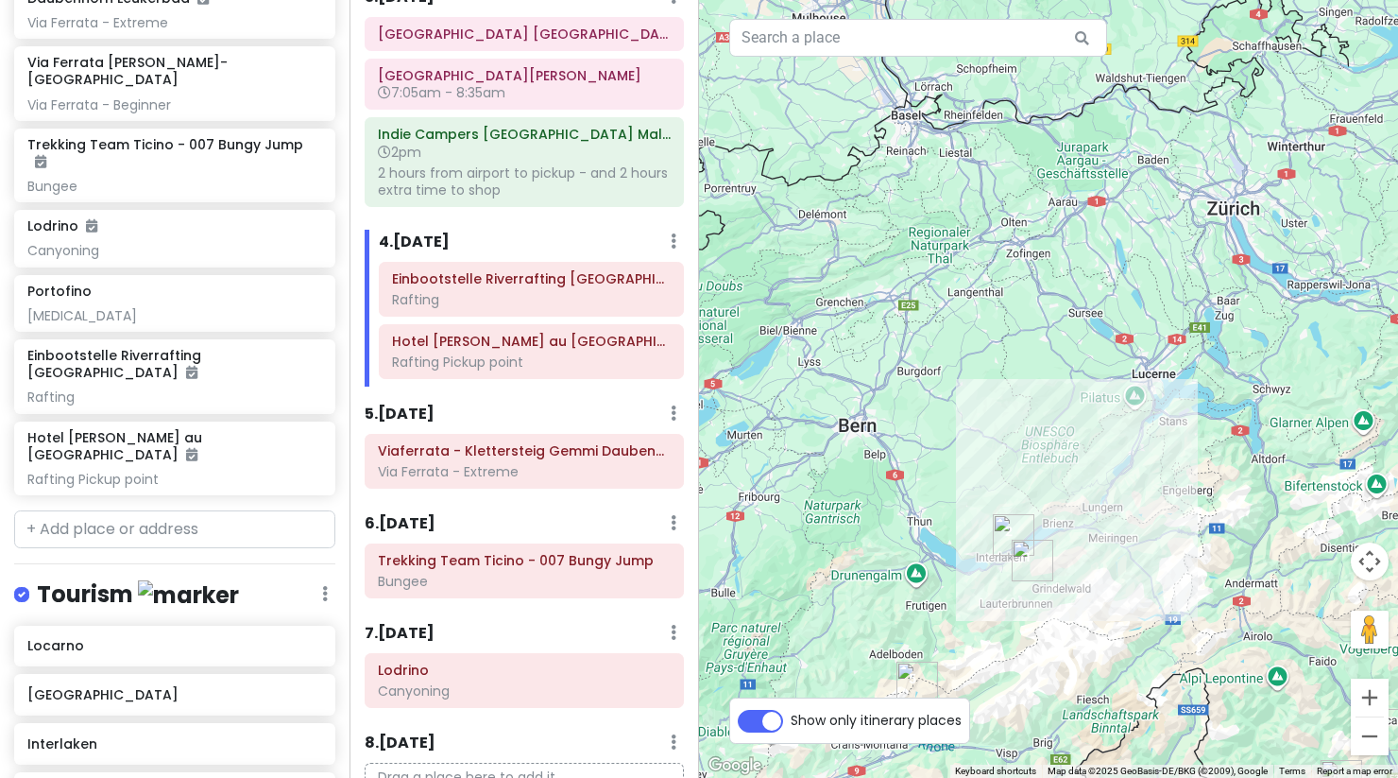
scroll to position [299, 0]
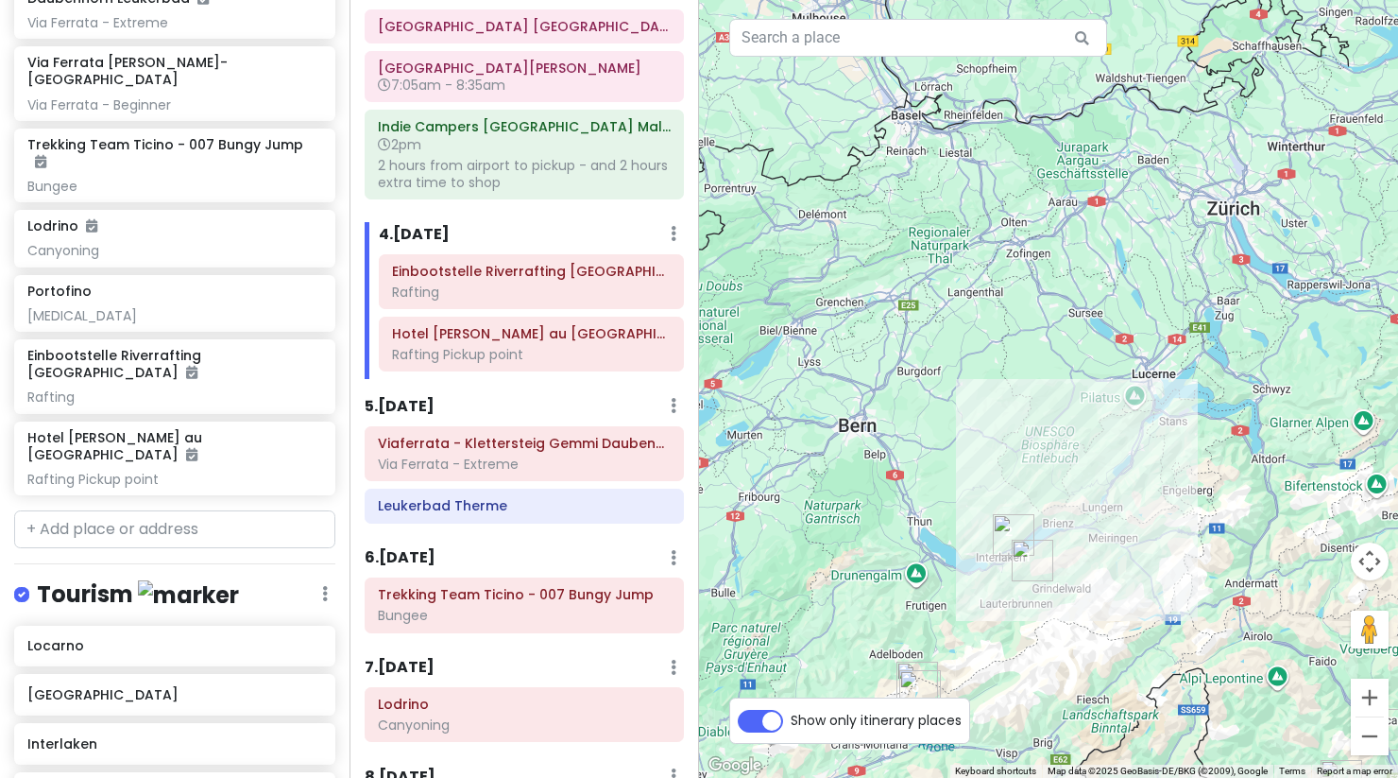
click at [880, 633] on div "To navigate, press the arrow keys." at bounding box center [1048, 389] width 699 height 778
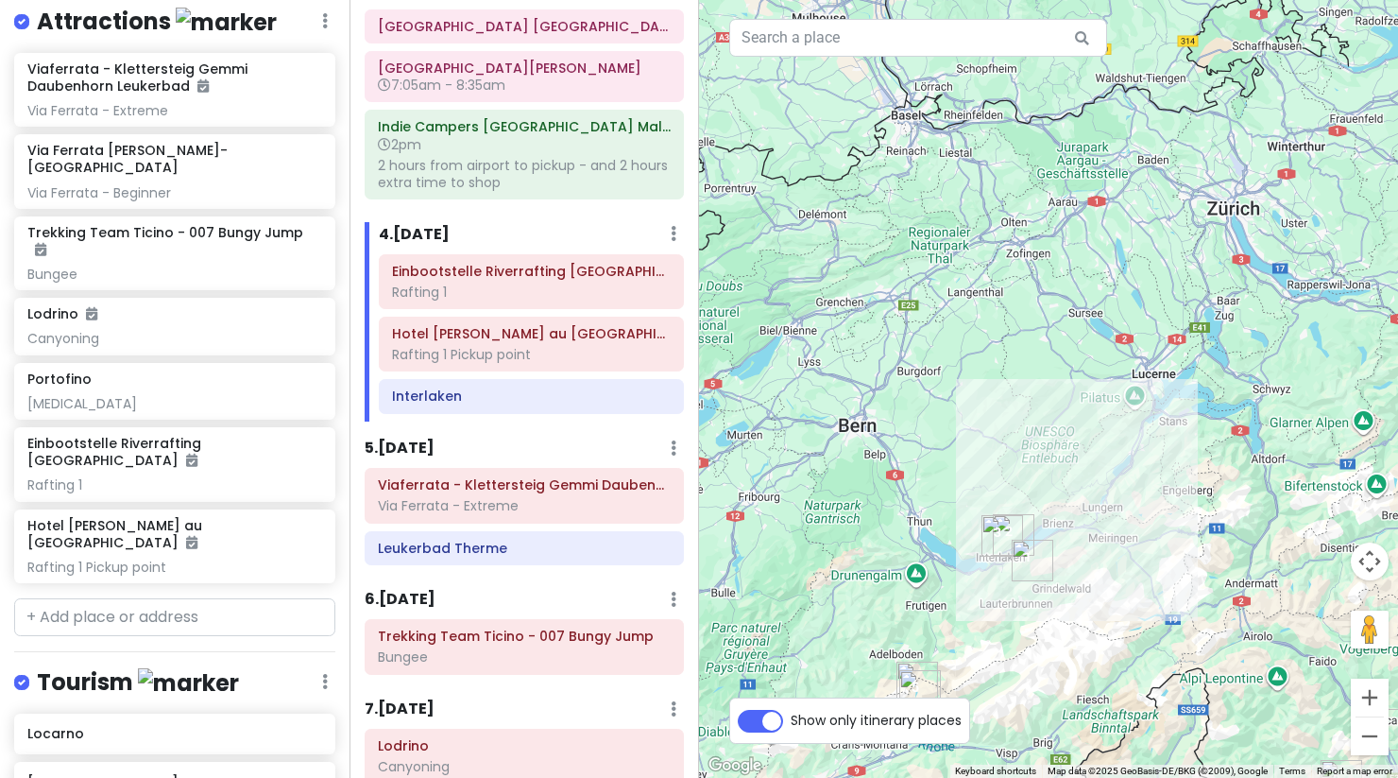
scroll to position [490, 0]
click at [199, 596] on input "text" at bounding box center [174, 615] width 321 height 38
paste input "Ilanz railroad station"
type input "Ilanz railroad station"
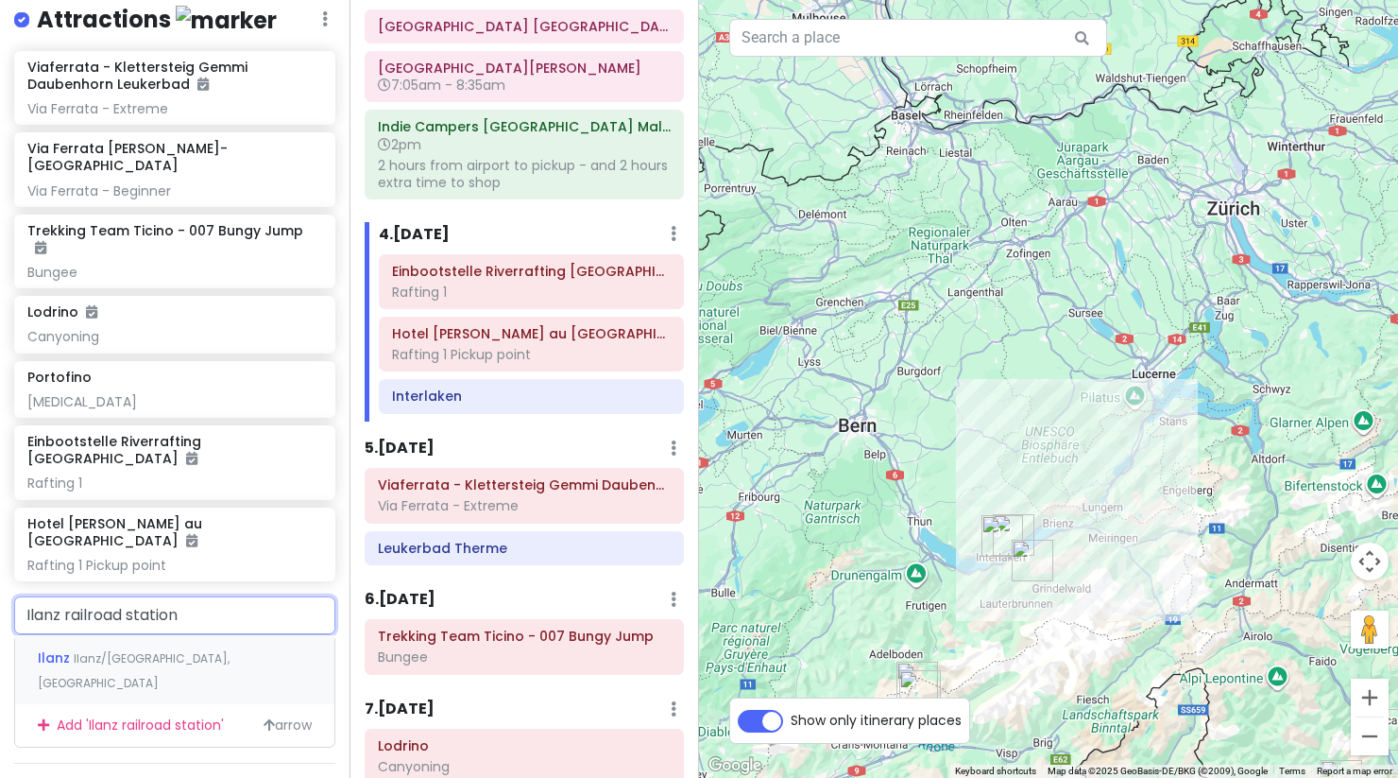
click at [174, 650] on span "Ilanz/[GEOGRAPHIC_DATA], [GEOGRAPHIC_DATA]" at bounding box center [134, 670] width 192 height 41
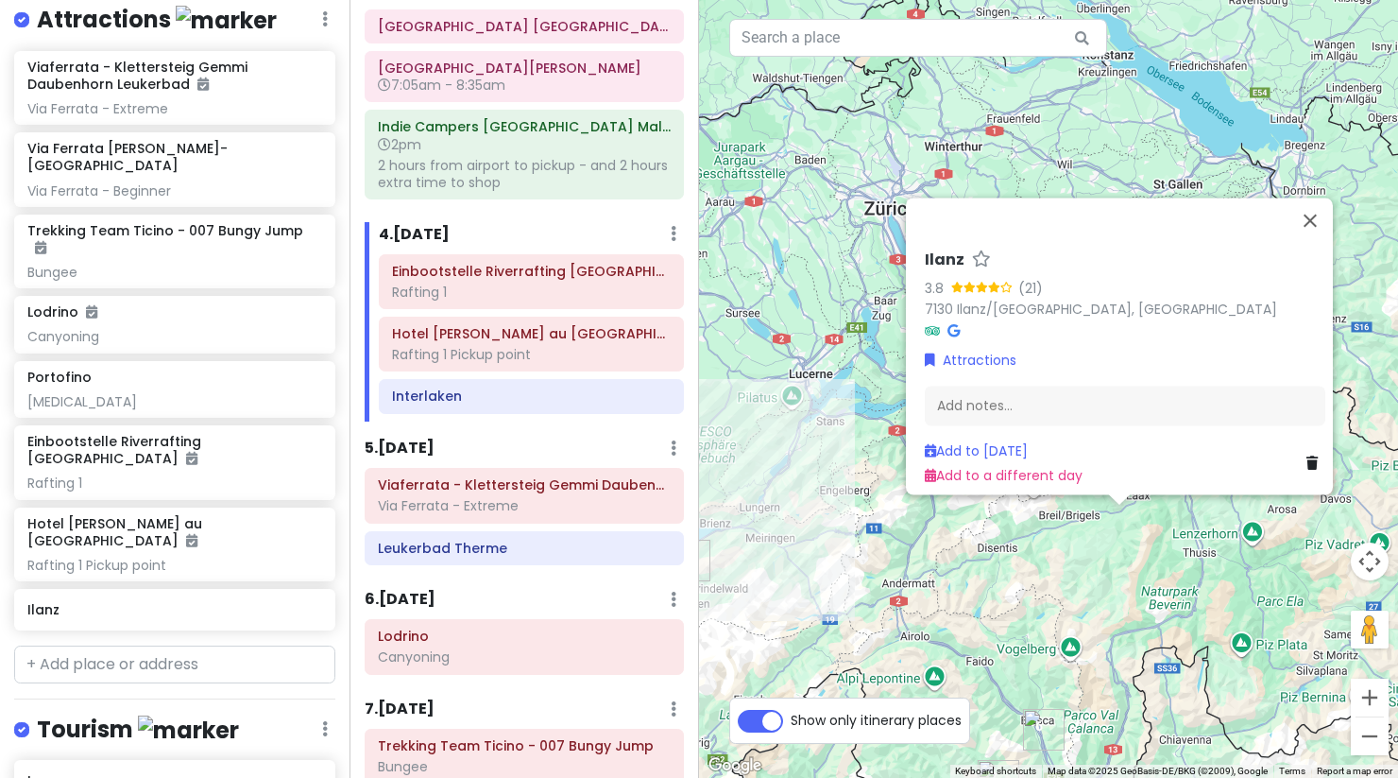
click at [791, 717] on label "Show only itinerary places" at bounding box center [876, 716] width 171 height 23
click at [791, 717] on input "Show only itinerary places" at bounding box center [797, 711] width 12 height 12
checkbox input "false"
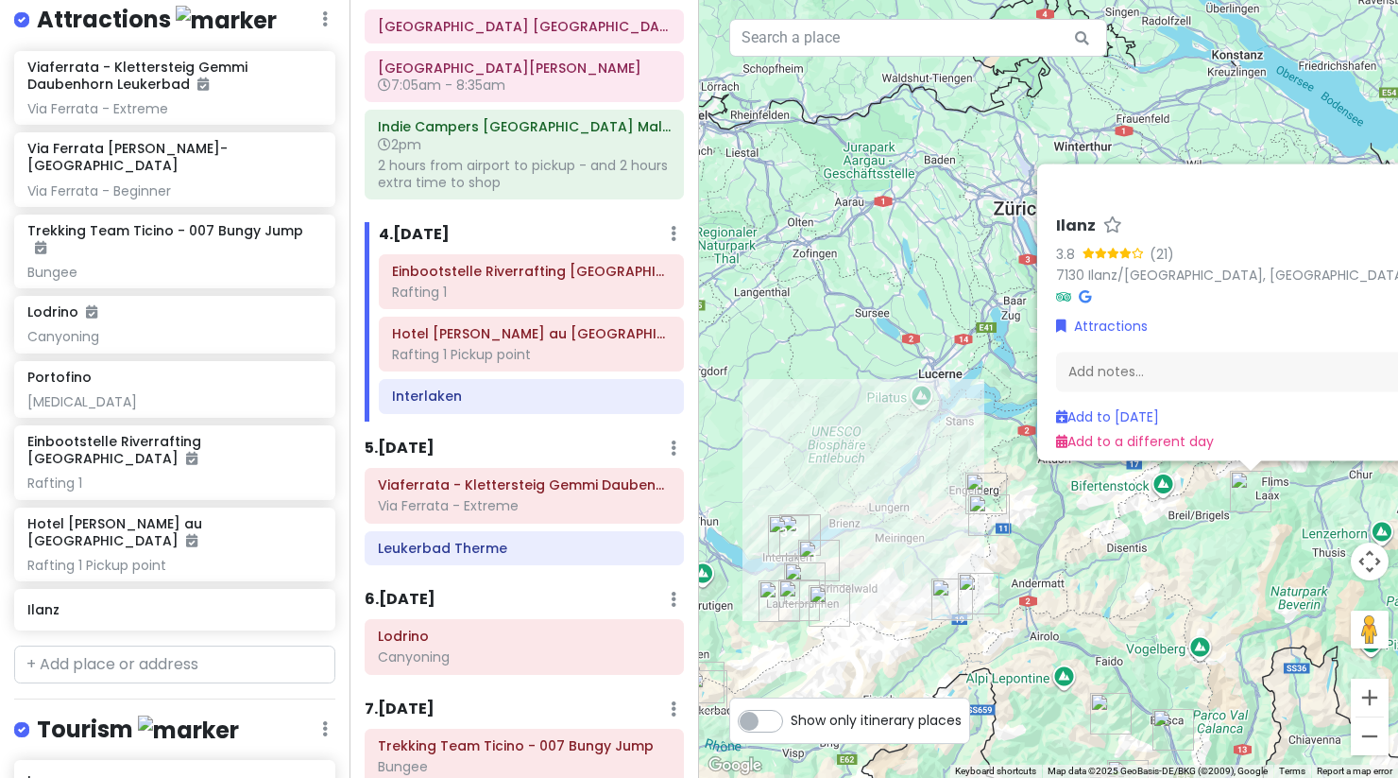
drag, startPoint x: 938, startPoint y: 614, endPoint x: 1070, endPoint y: 614, distance: 132.3
click at [1070, 614] on div "Ilanz 3.8 (21) 7130 Ilanz/[GEOGRAPHIC_DATA], [GEOGRAPHIC_DATA] Attractions Add …" at bounding box center [1048, 389] width 699 height 778
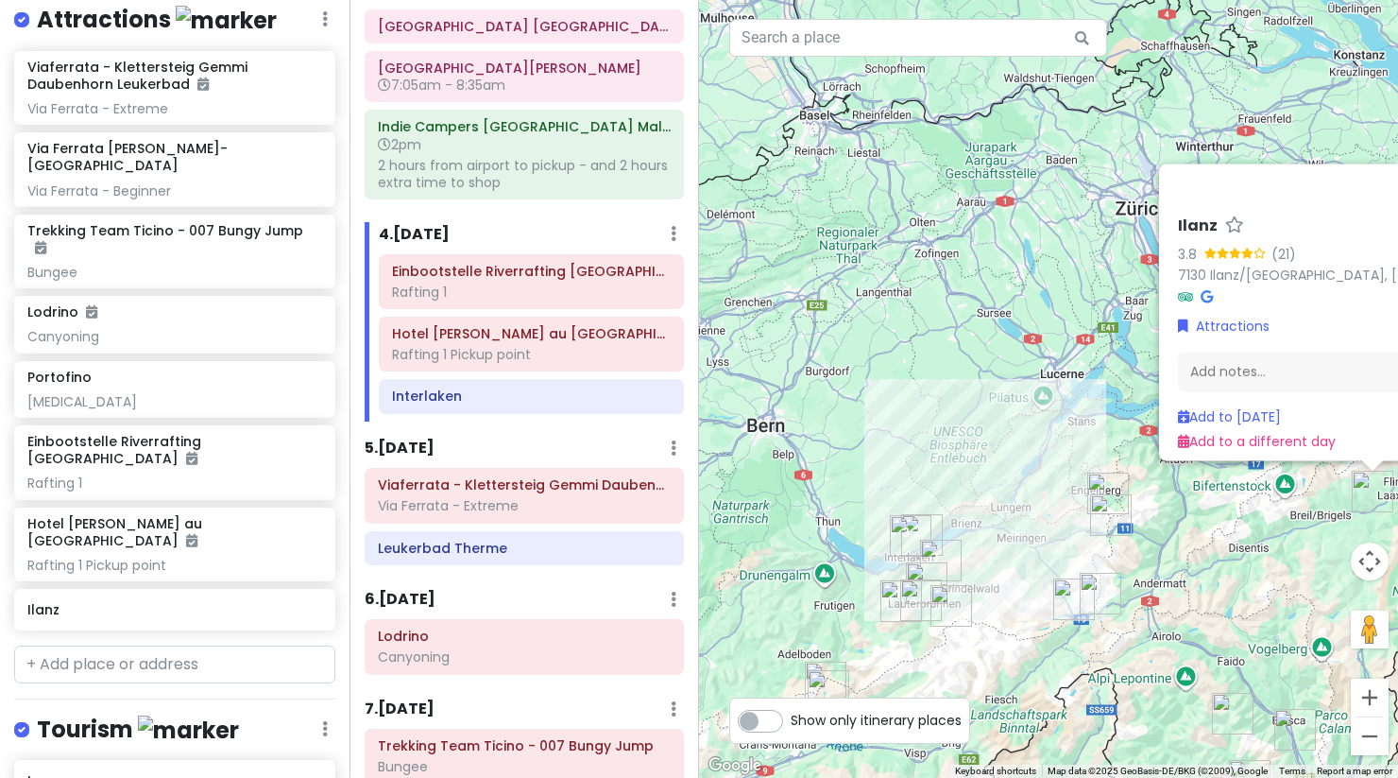
drag, startPoint x: 893, startPoint y: 634, endPoint x: 1023, endPoint y: 632, distance: 130.4
click at [1023, 632] on div "Ilanz 3.8 (21) 7130 Ilanz/[GEOGRAPHIC_DATA], [GEOGRAPHIC_DATA] Attractions Add …" at bounding box center [1048, 389] width 699 height 778
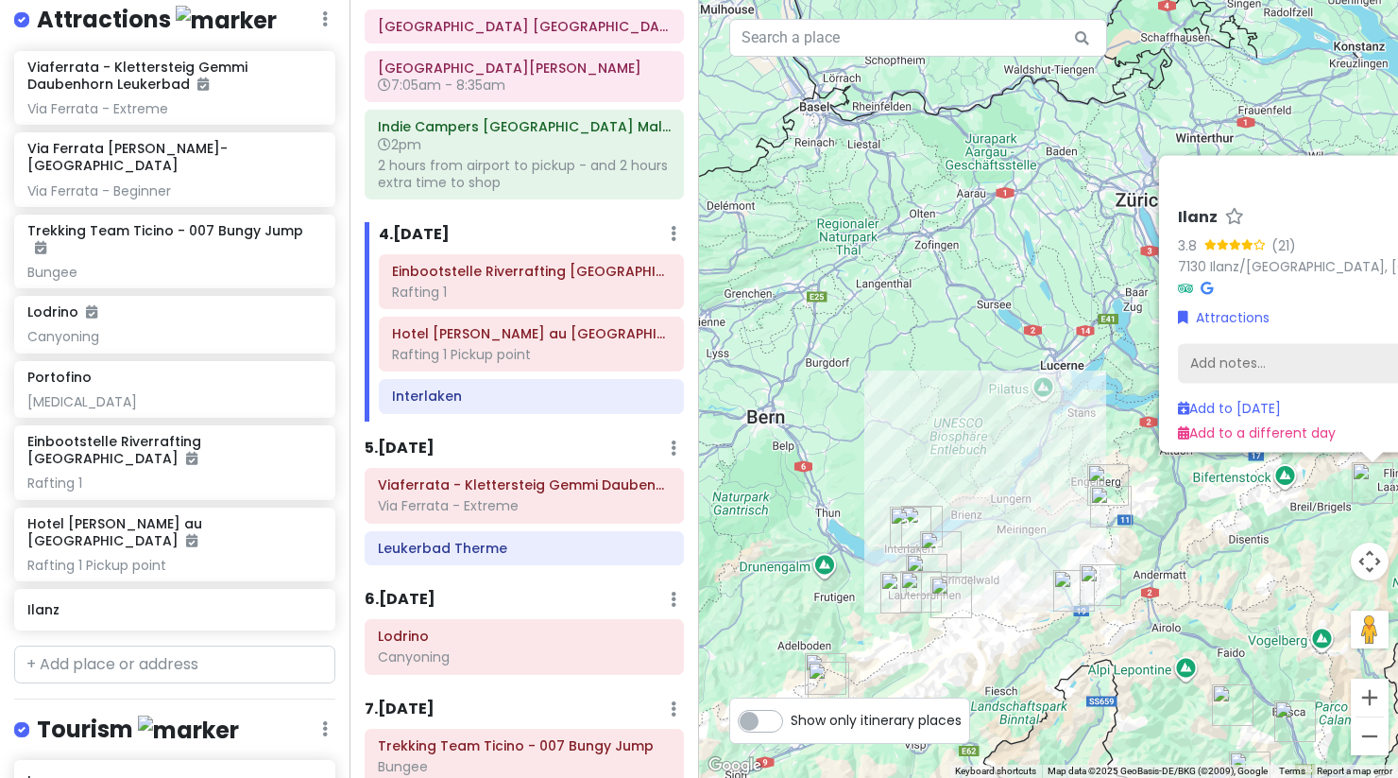
click at [1237, 348] on div "Add notes..." at bounding box center [1378, 363] width 401 height 40
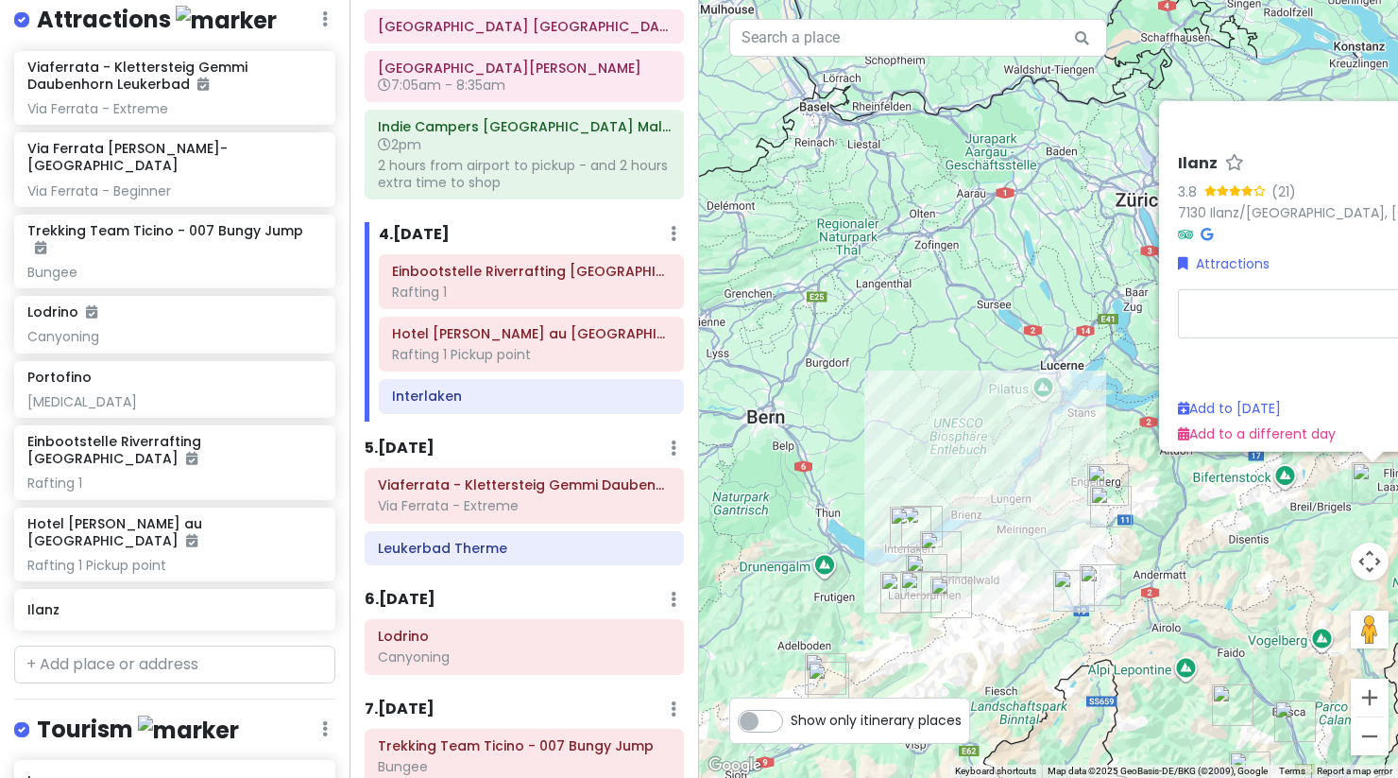
type textarea "x"
type textarea "R"
type textarea "x"
type textarea "Ra"
type textarea "x"
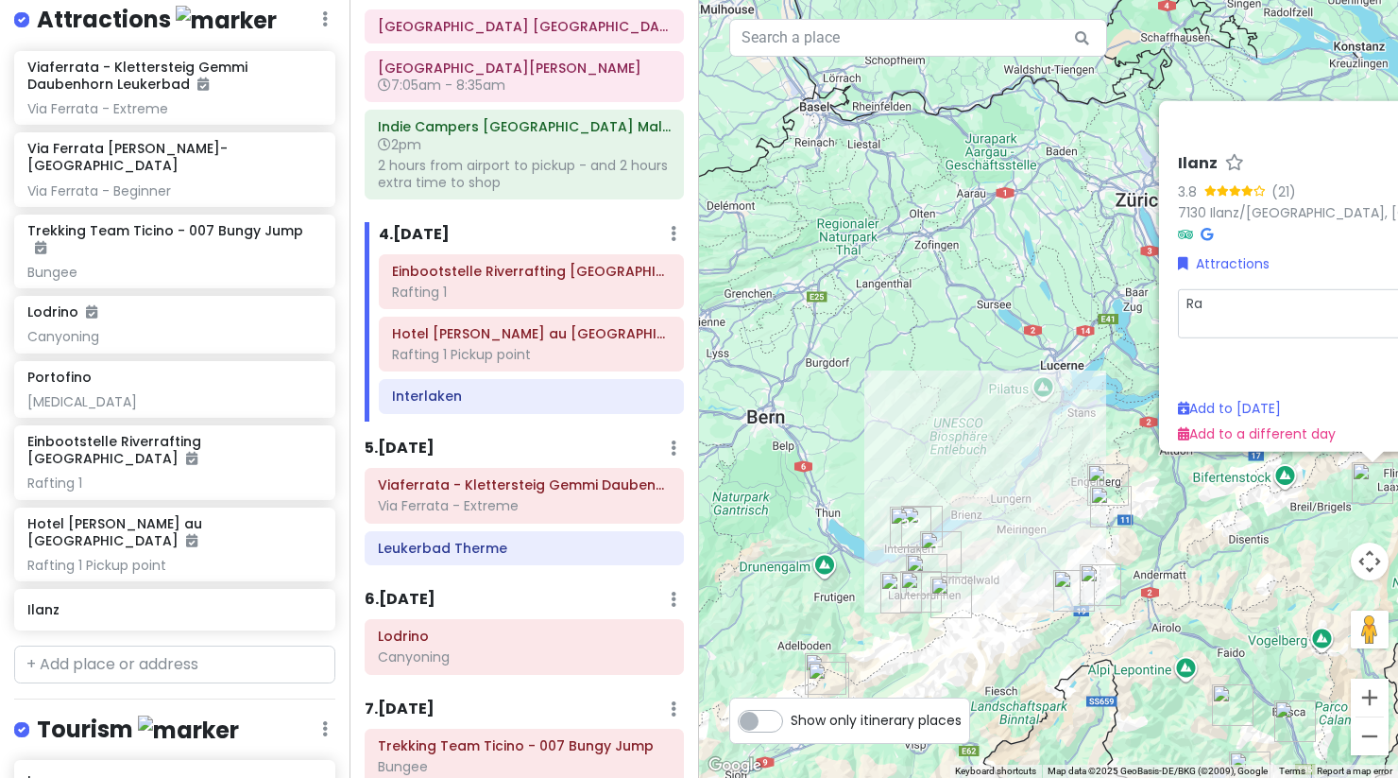
type textarea "Raf"
type textarea "x"
type textarea "Raft"
type textarea "x"
type textarea "Rafti"
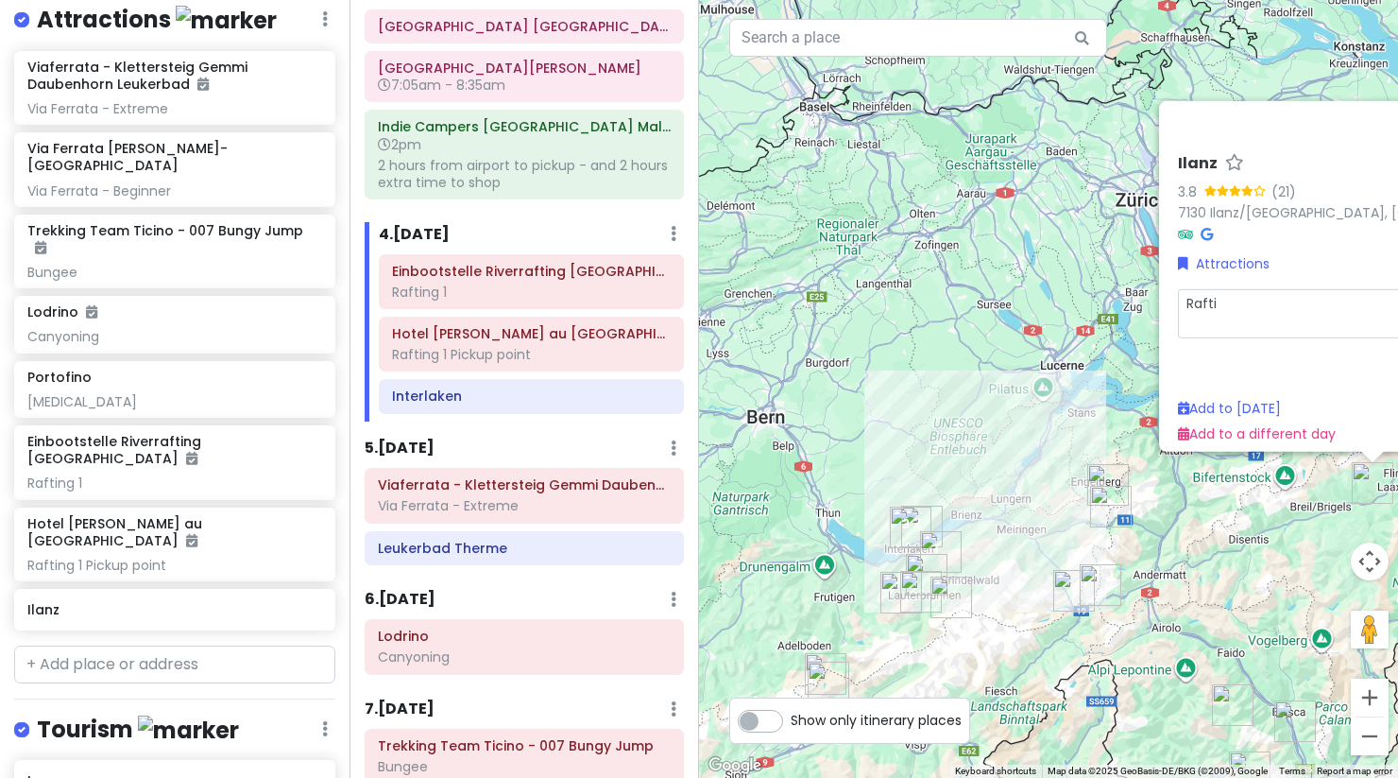
type textarea "x"
type textarea "Raftin"
type textarea "x"
type textarea "Rafting"
type textarea "x"
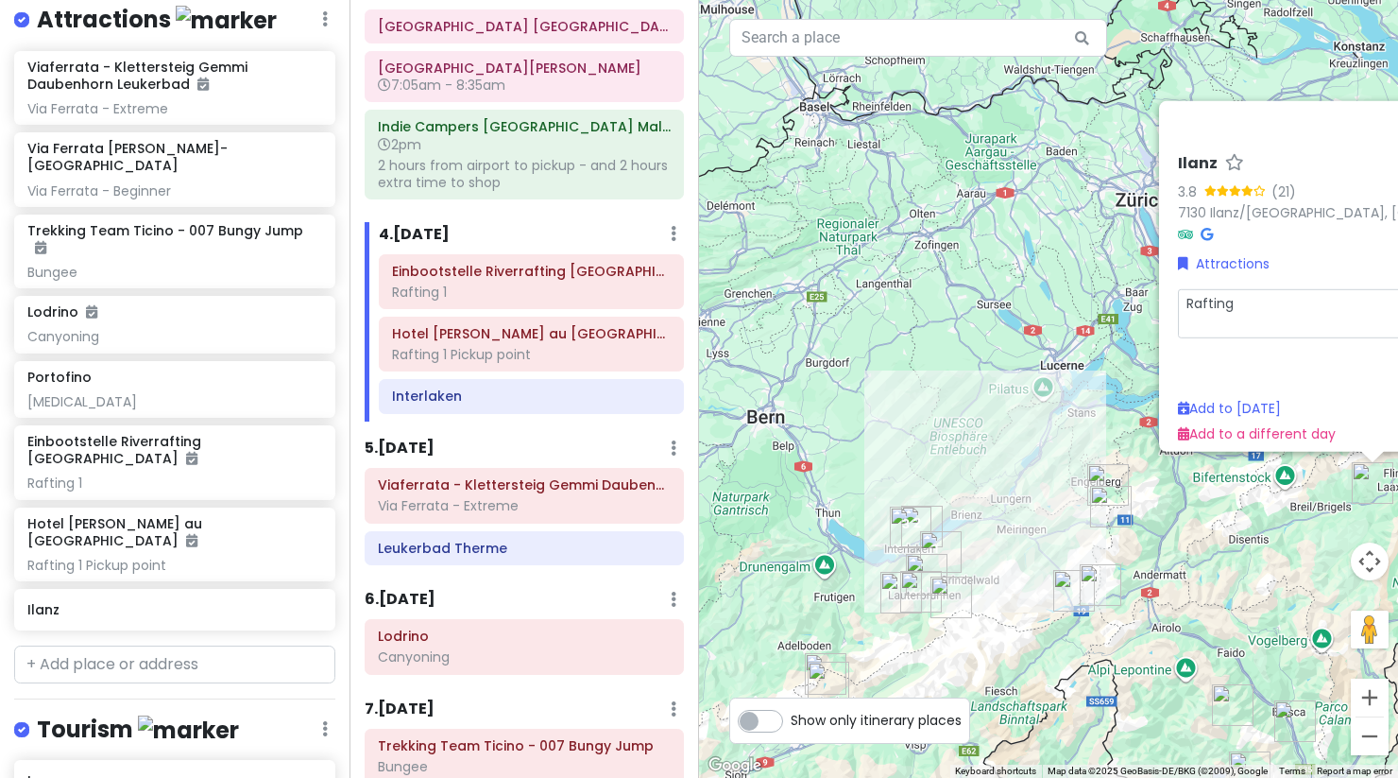
type textarea "Rafting"
type textarea "x"
type textarea "Rafting o"
type textarea "x"
type textarea "Rafting op"
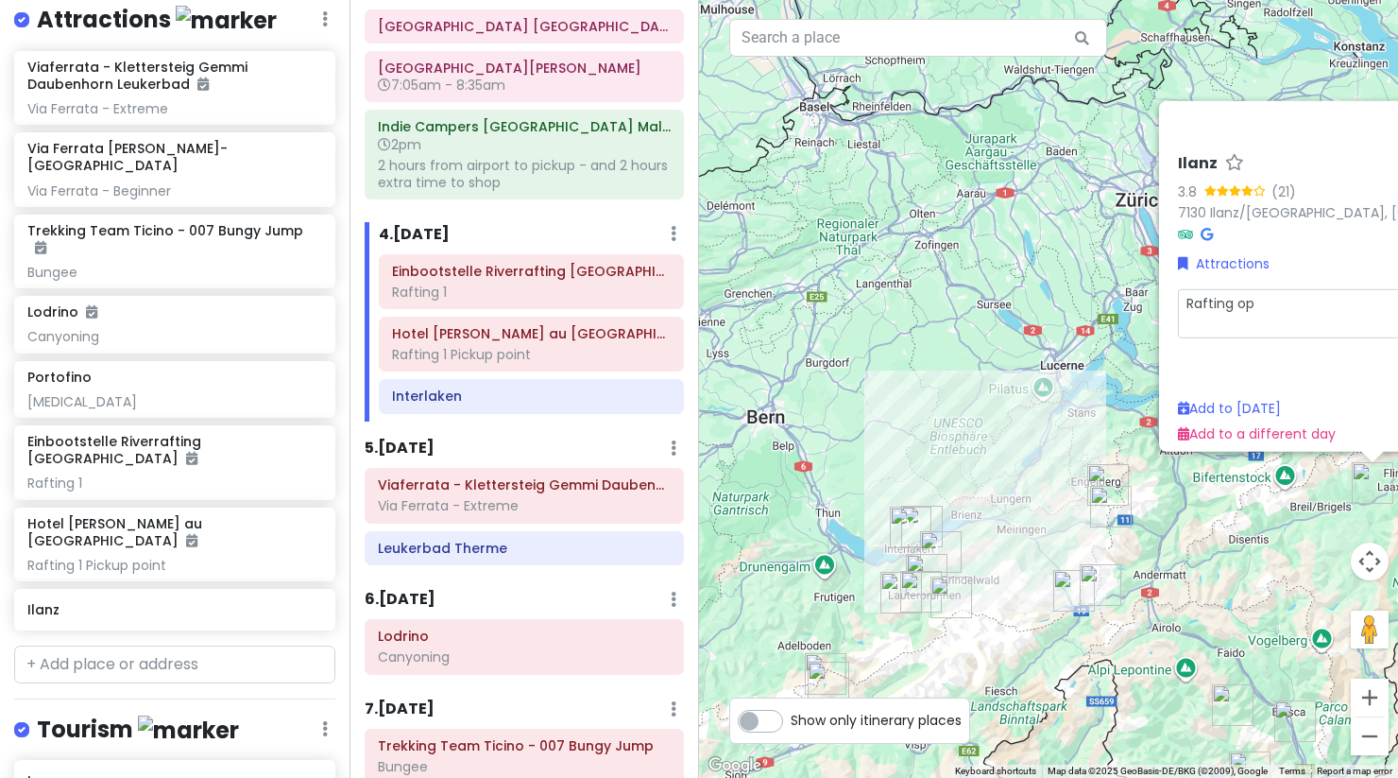
type textarea "x"
type textarea "Rafting opt"
type textarea "x"
type textarea "Rafting opti"
type textarea "x"
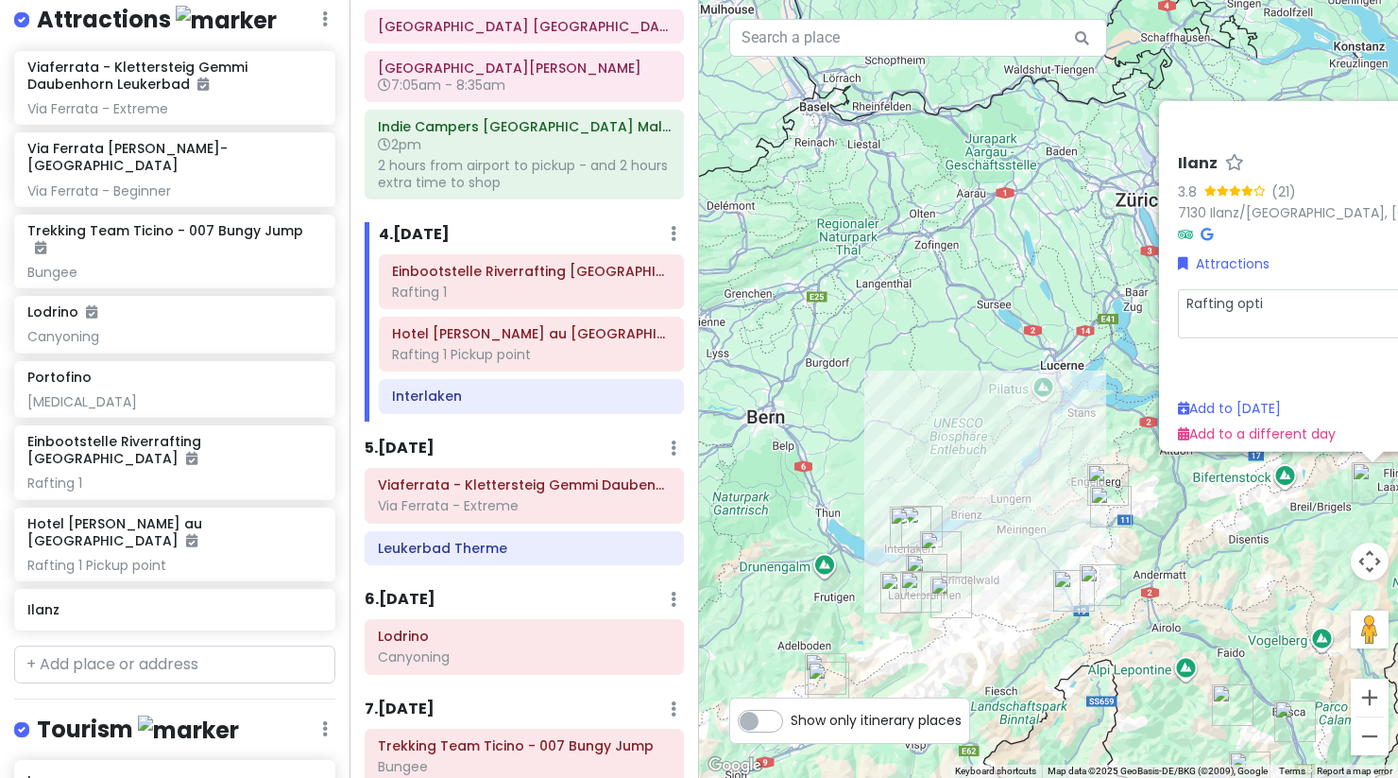
type textarea "Rafting optio"
type textarea "x"
type textarea "Rafting option"
type textarea "x"
type textarea "Rafting option"
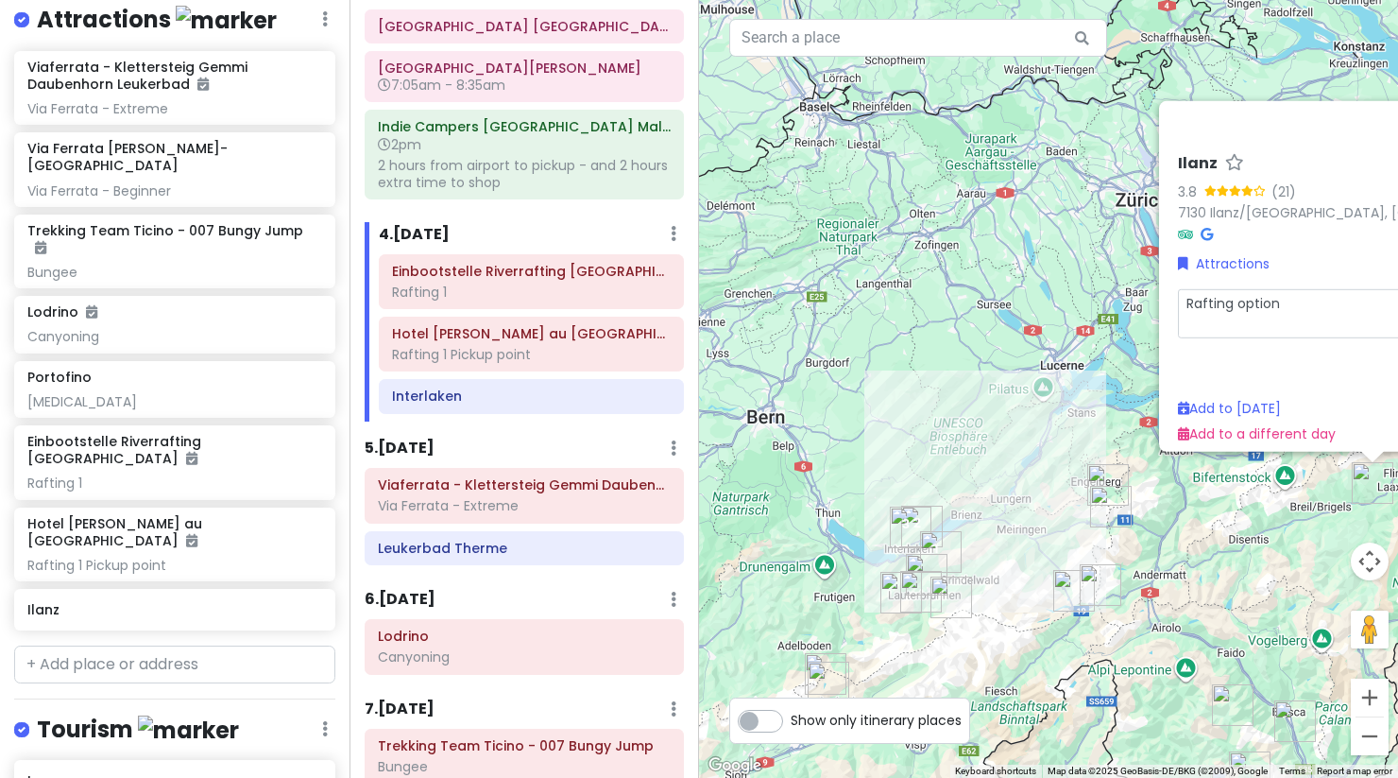
type textarea "x"
type textarea "Rafting option 1"
type textarea "x"
type textarea "Rafting option"
type textarea "x"
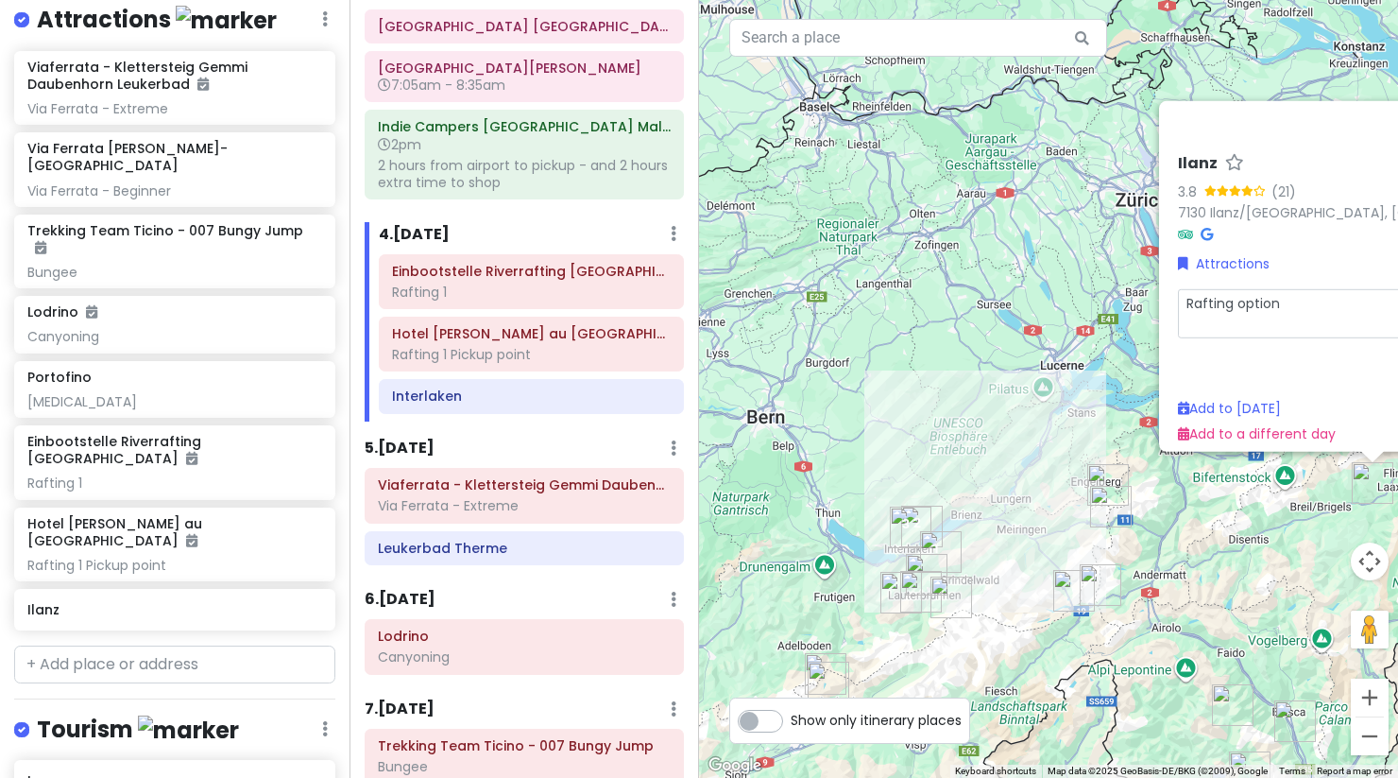
type textarea "Rafting [MEDICAL_DATA]"
type textarea "x"
type textarea "Rafting [MEDICAL_DATA]"
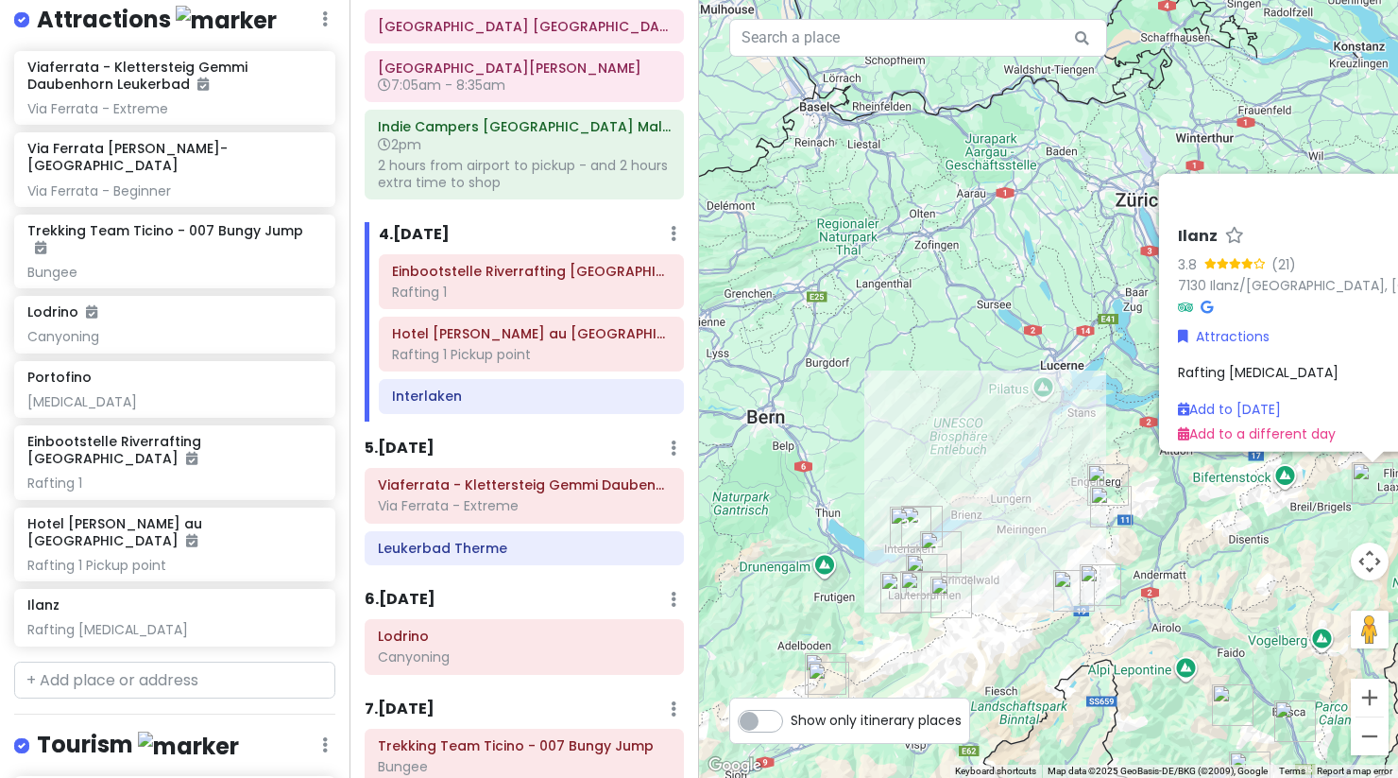
click at [1036, 387] on div "Ilanz 3.8 (21) 7130 Ilanz/[GEOGRAPHIC_DATA], [GEOGRAPHIC_DATA] Attractions Raft…" at bounding box center [1048, 389] width 699 height 778
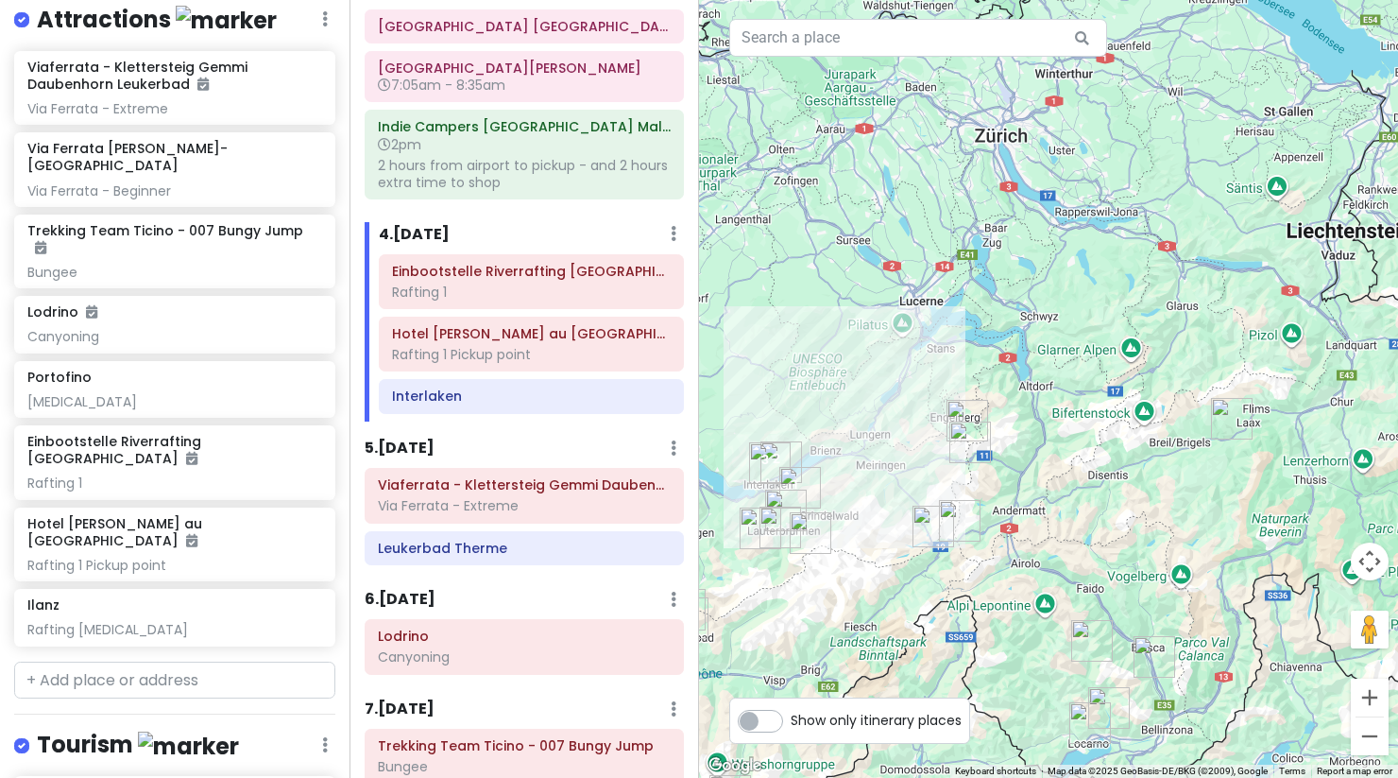
drag, startPoint x: 987, startPoint y: 582, endPoint x: 864, endPoint y: 518, distance: 139.5
click at [864, 518] on div at bounding box center [1048, 389] width 699 height 778
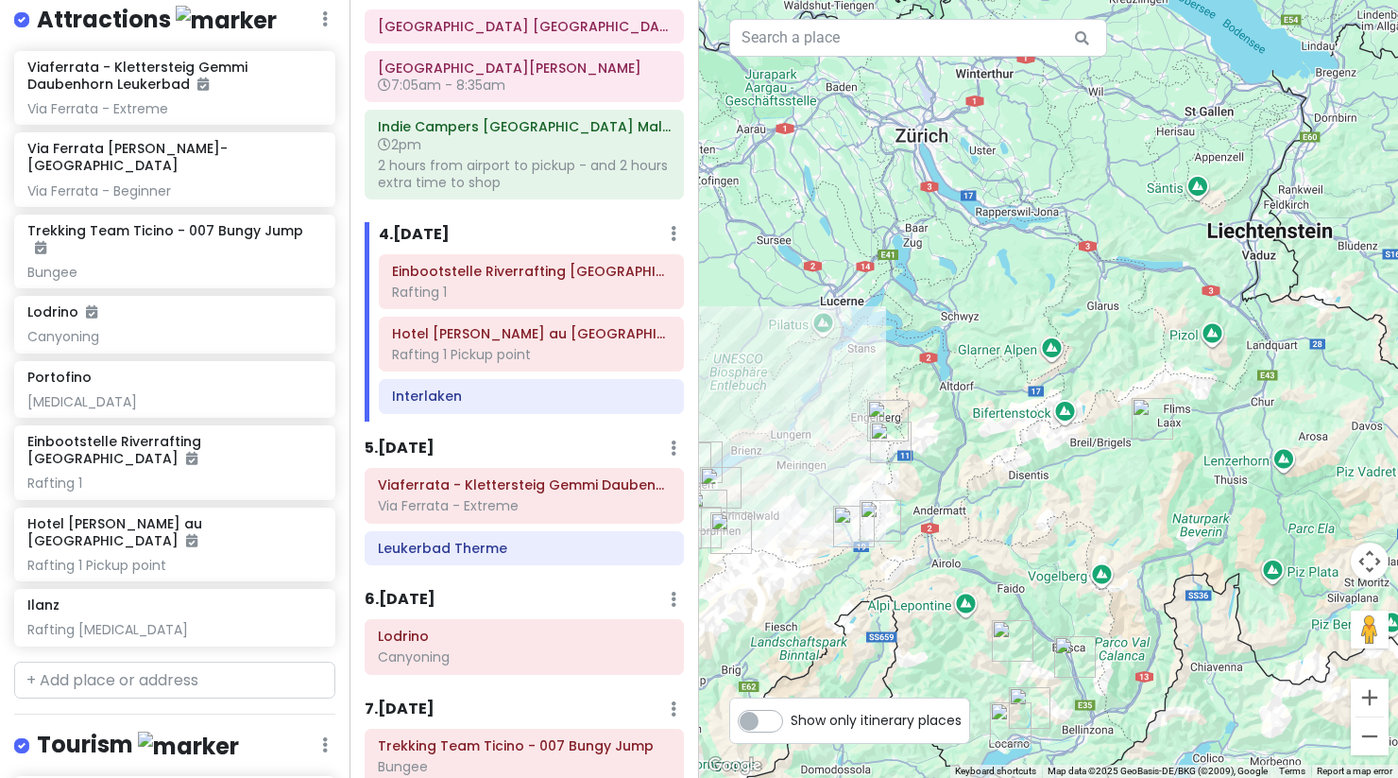
drag, startPoint x: 1147, startPoint y: 518, endPoint x: 1066, endPoint y: 518, distance: 81.3
click at [1066, 518] on div at bounding box center [1048, 389] width 699 height 778
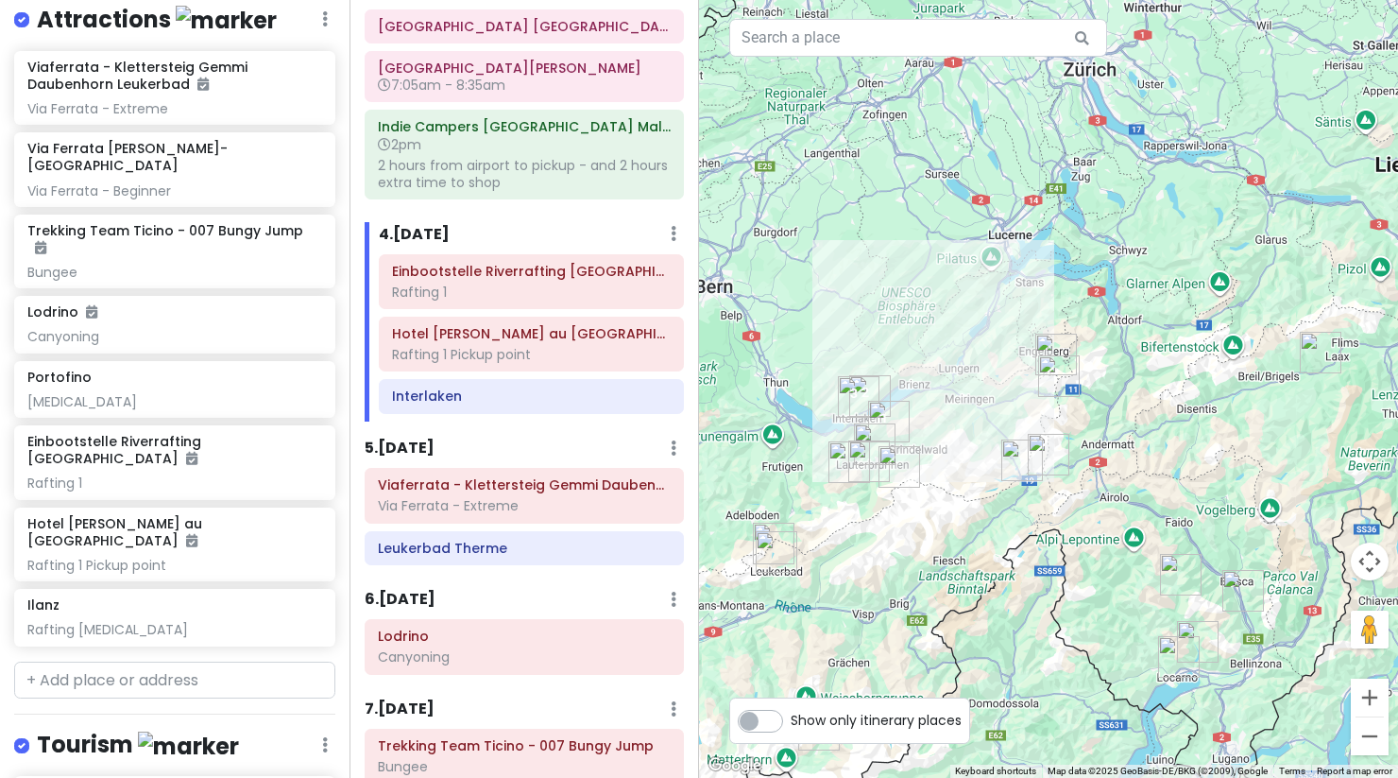
drag, startPoint x: 1008, startPoint y: 550, endPoint x: 1179, endPoint y: 483, distance: 183.7
click at [1179, 483] on div at bounding box center [1048, 389] width 699 height 778
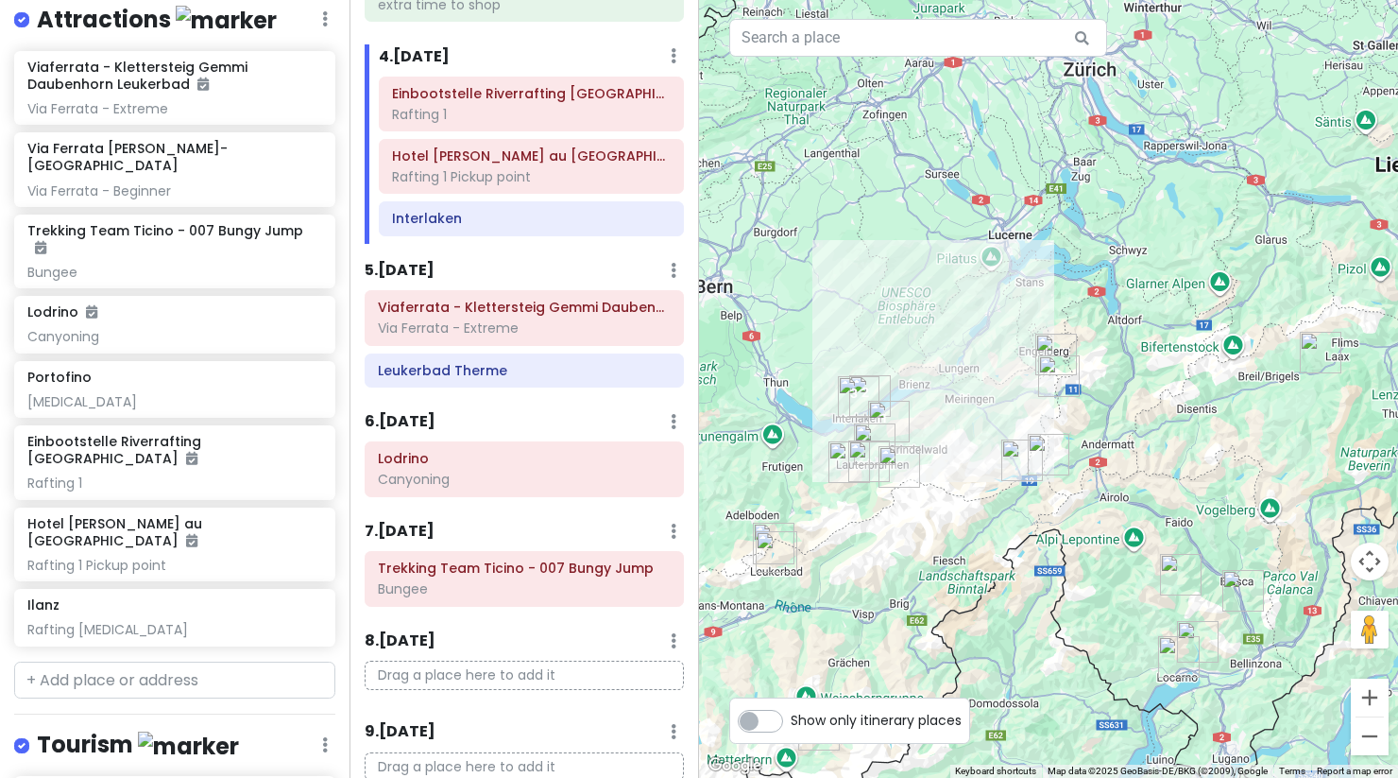
scroll to position [509, 0]
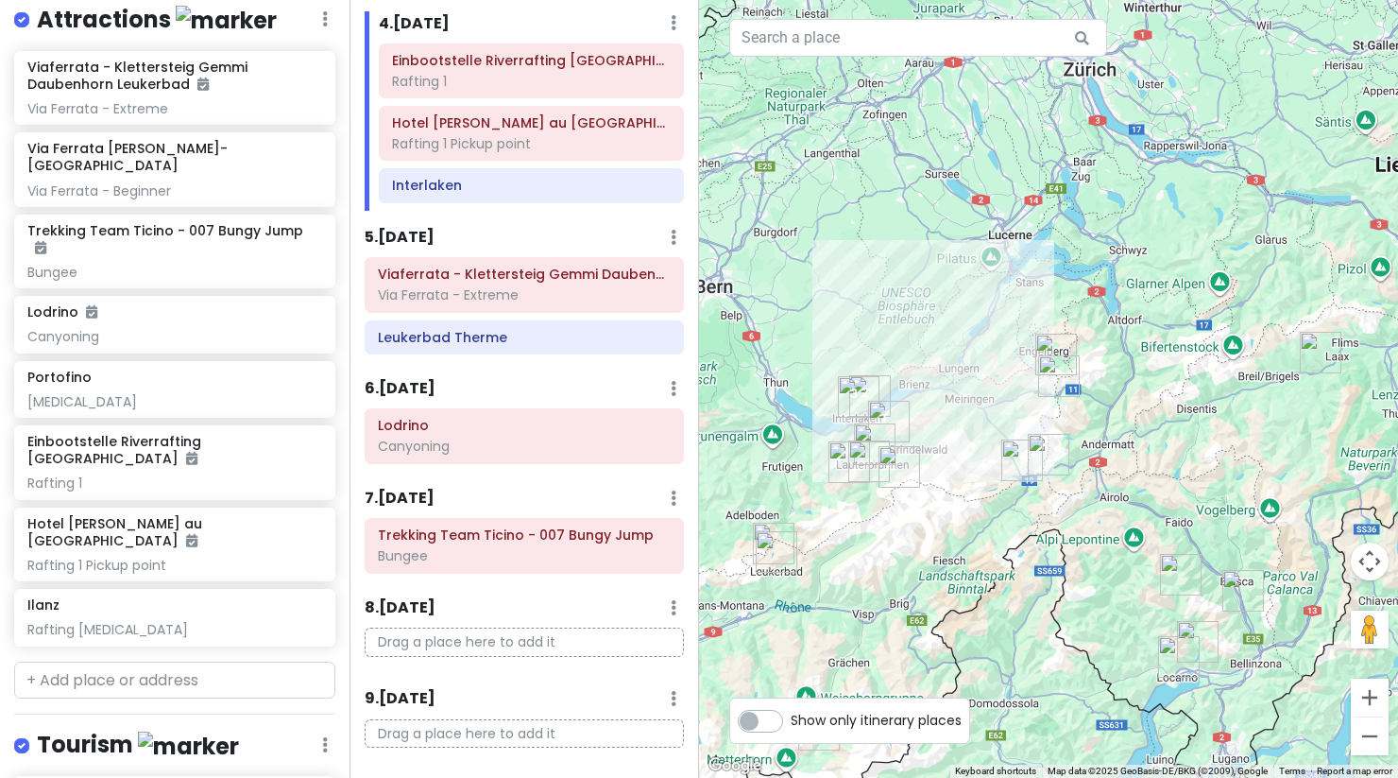
click at [764, 733] on div "Show only itinerary places" at bounding box center [849, 720] width 241 height 46
click at [791, 724] on label "Show only itinerary places" at bounding box center [876, 716] width 171 height 23
click at [791, 717] on input "Show only itinerary places" at bounding box center [797, 711] width 12 height 12
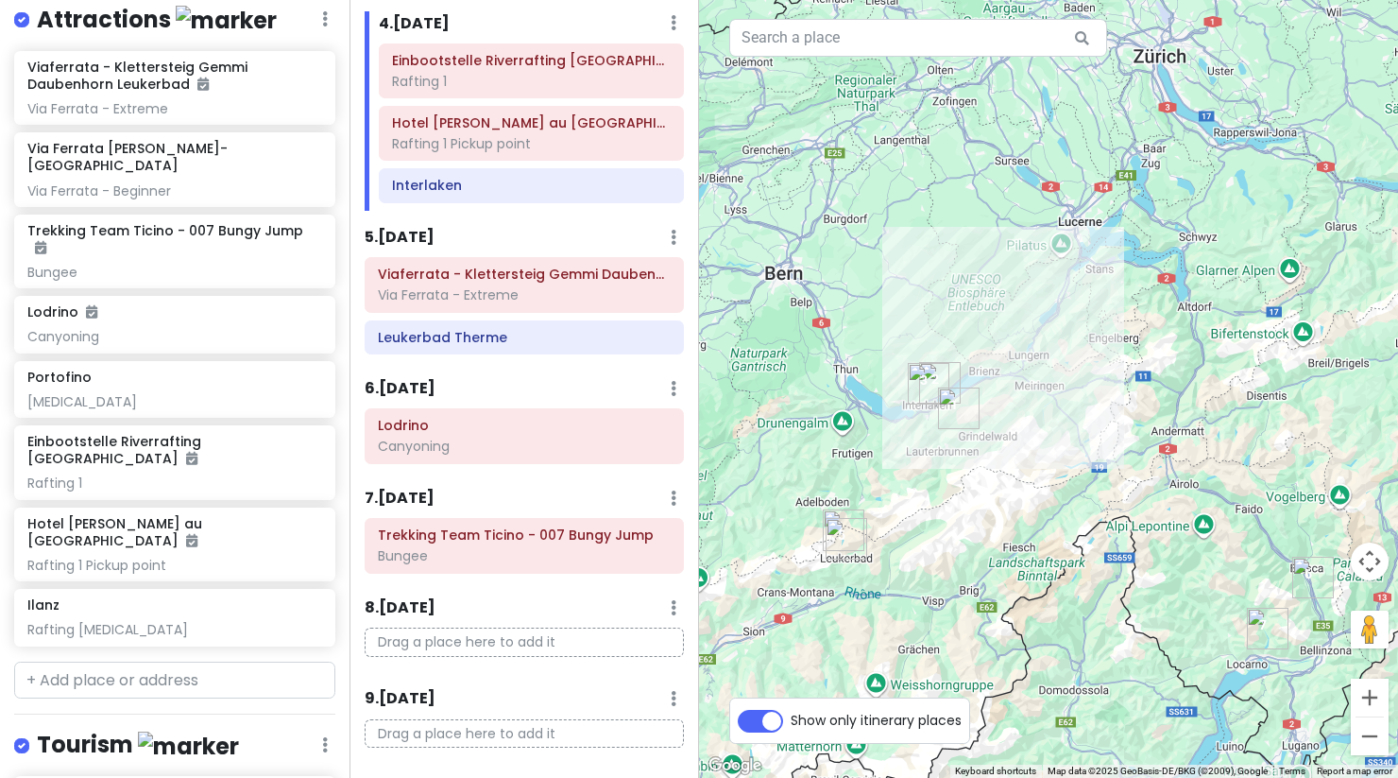
drag, startPoint x: 902, startPoint y: 640, endPoint x: 970, endPoint y: 626, distance: 69.3
click at [970, 626] on div at bounding box center [1048, 389] width 699 height 778
click at [957, 421] on img "Einbootstelle Riverrafting Lütschine" at bounding box center [959, 408] width 42 height 42
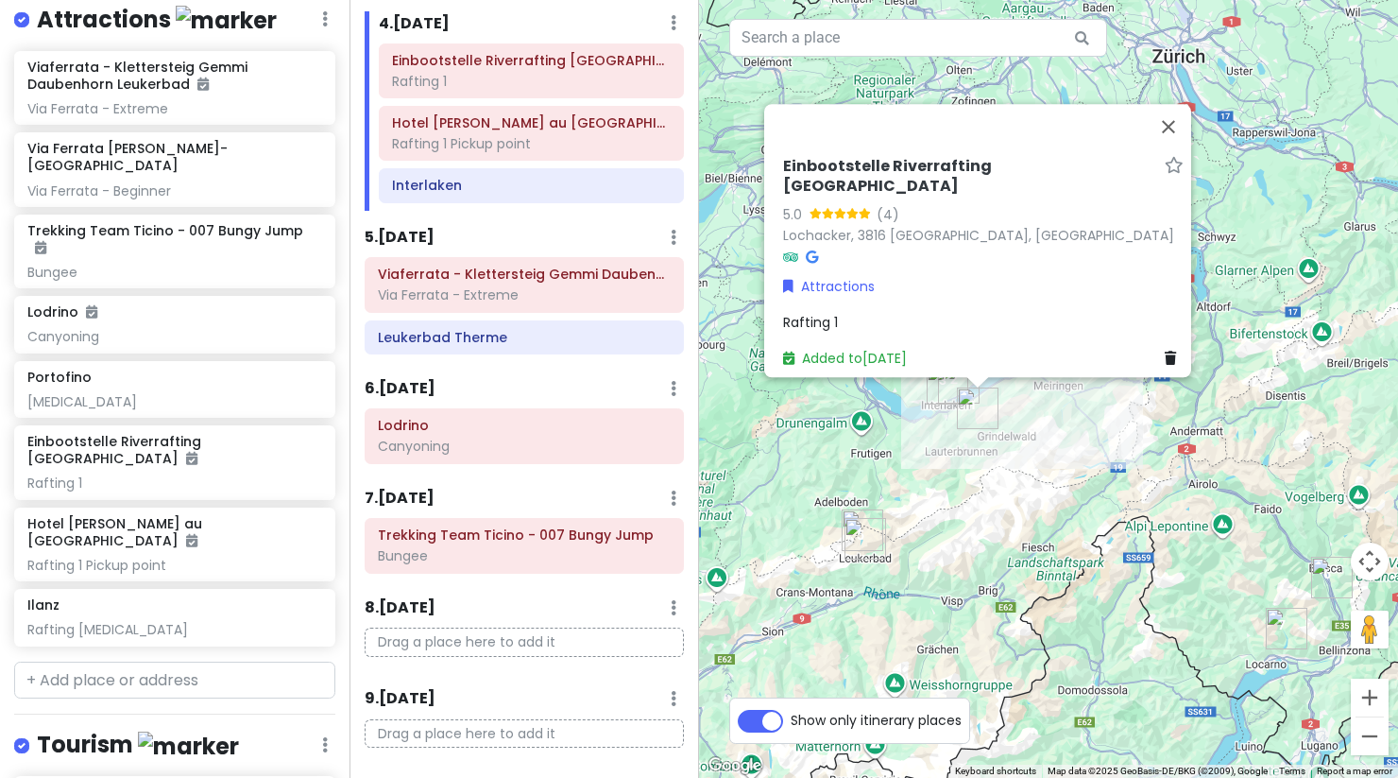
click at [933, 463] on img "Schilthorn" at bounding box center [936, 469] width 15 height 15
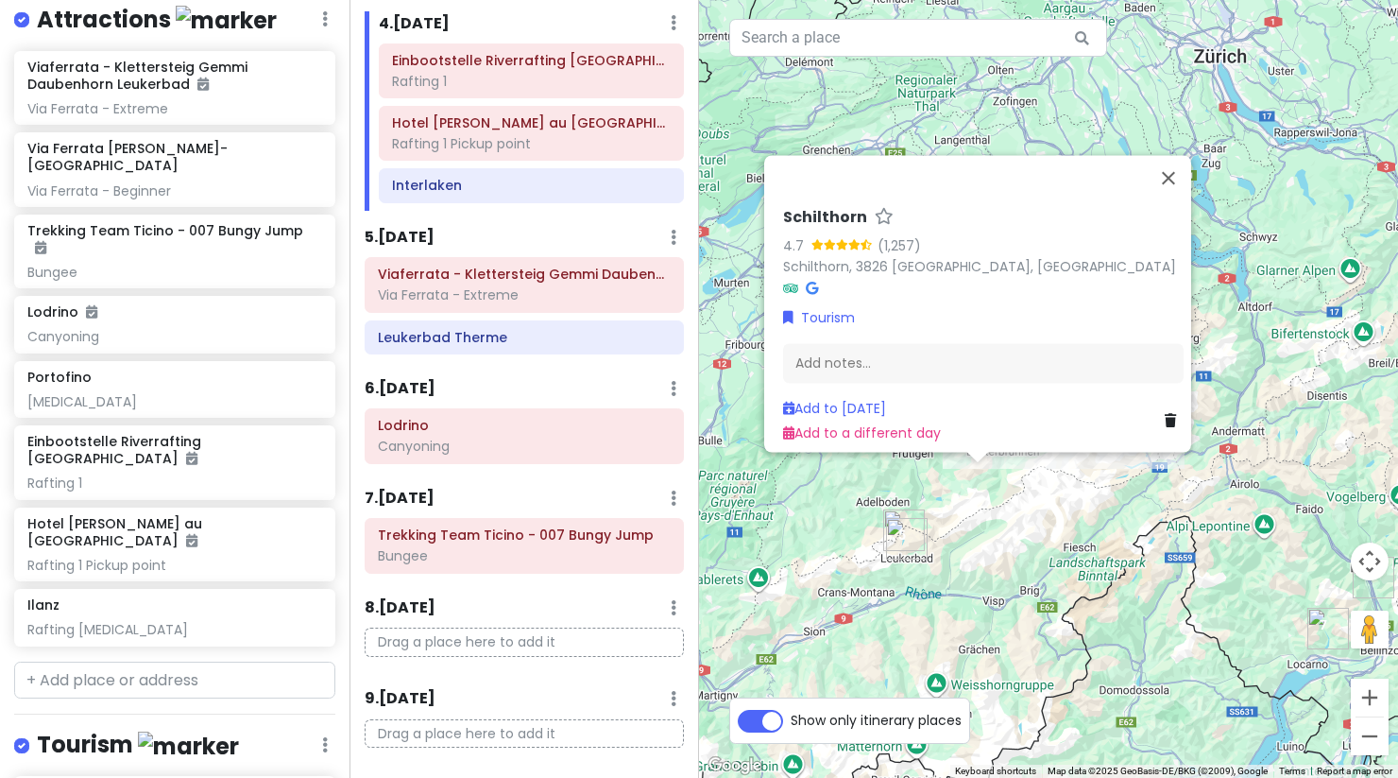
click at [957, 538] on div "Schilthorn 4.7 (1,257) [GEOGRAPHIC_DATA], 3826 [GEOGRAPHIC_DATA], [GEOGRAPHIC_D…" at bounding box center [1048, 389] width 699 height 778
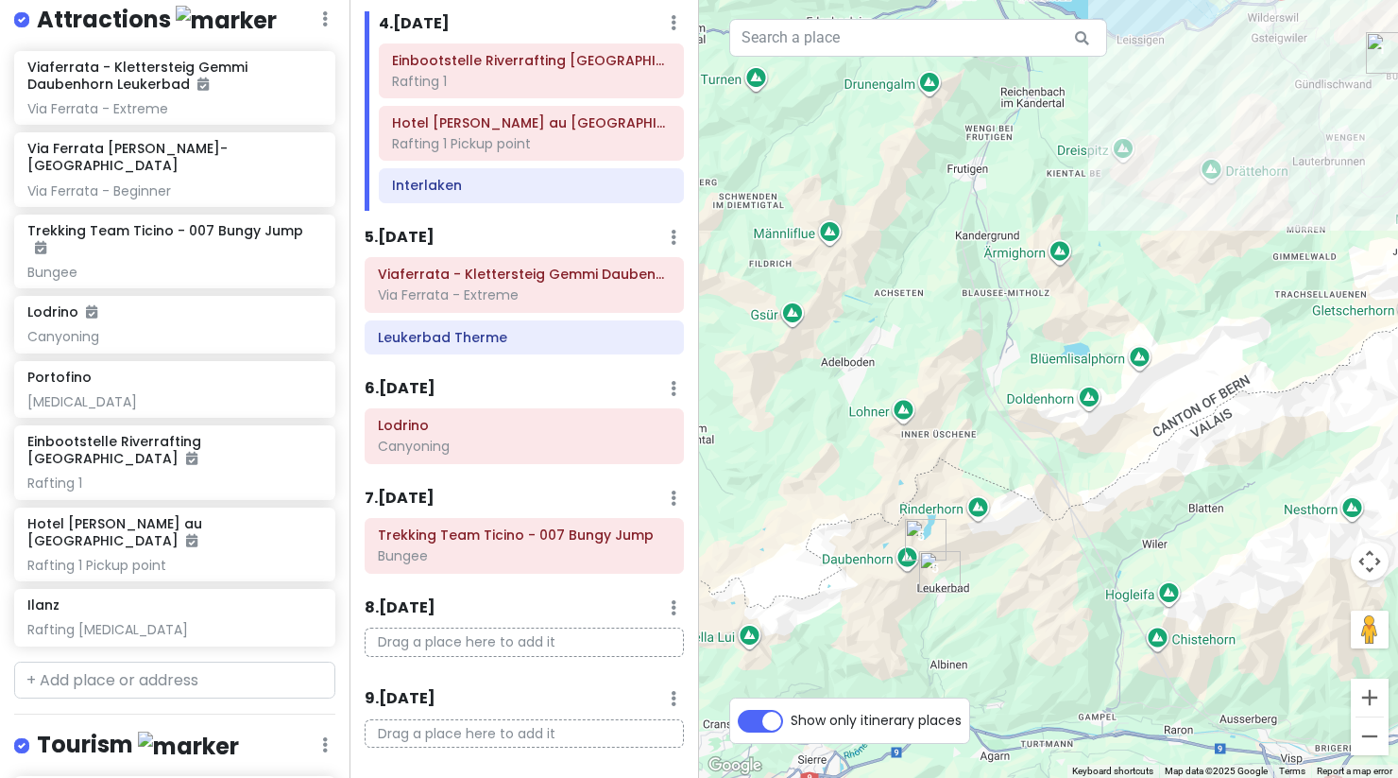
click at [936, 578] on img "Leukerbad Therme" at bounding box center [940, 572] width 42 height 42
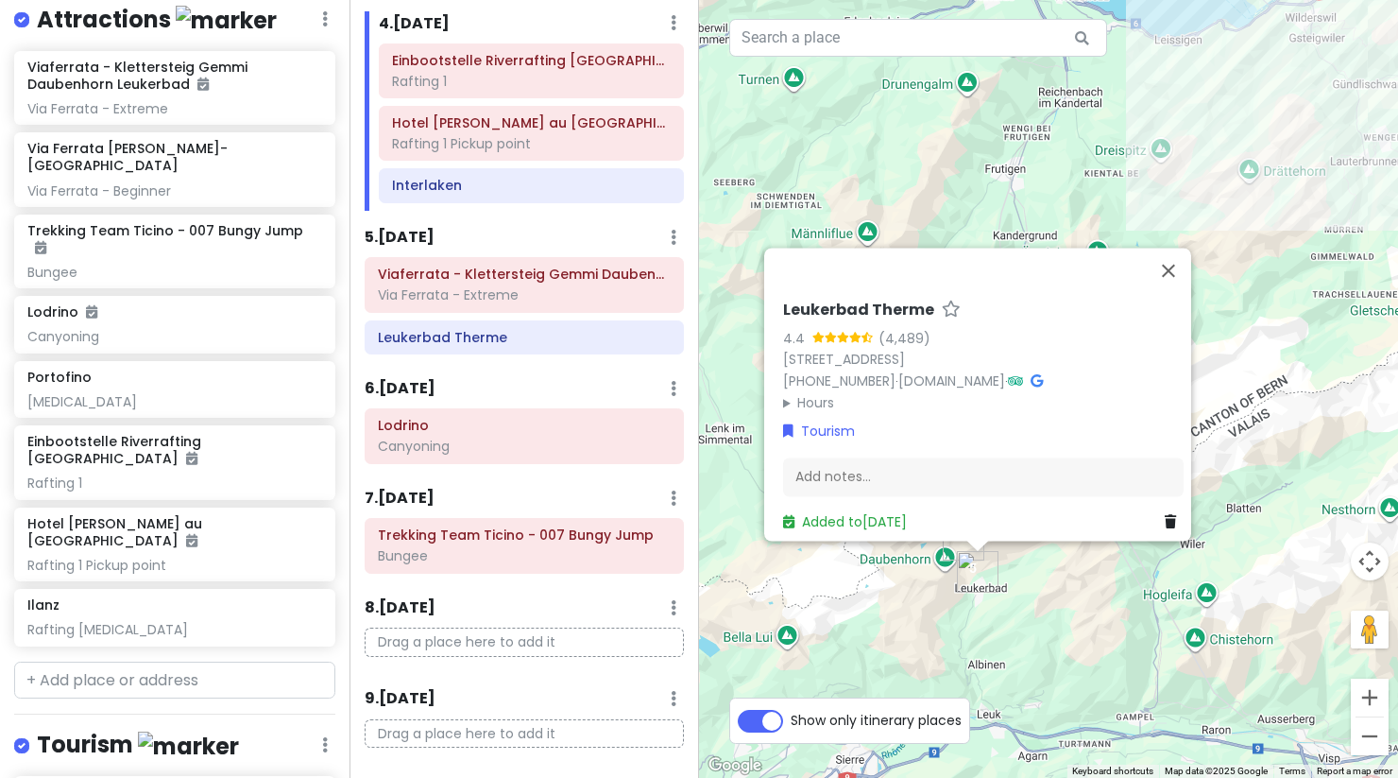
click at [899, 613] on div "Leukerbad Therme 4.4 (4,489) [STREET_ADDRESS] [PHONE_NUMBER] · [DOMAIN_NAME] · …" at bounding box center [1048, 389] width 699 height 778
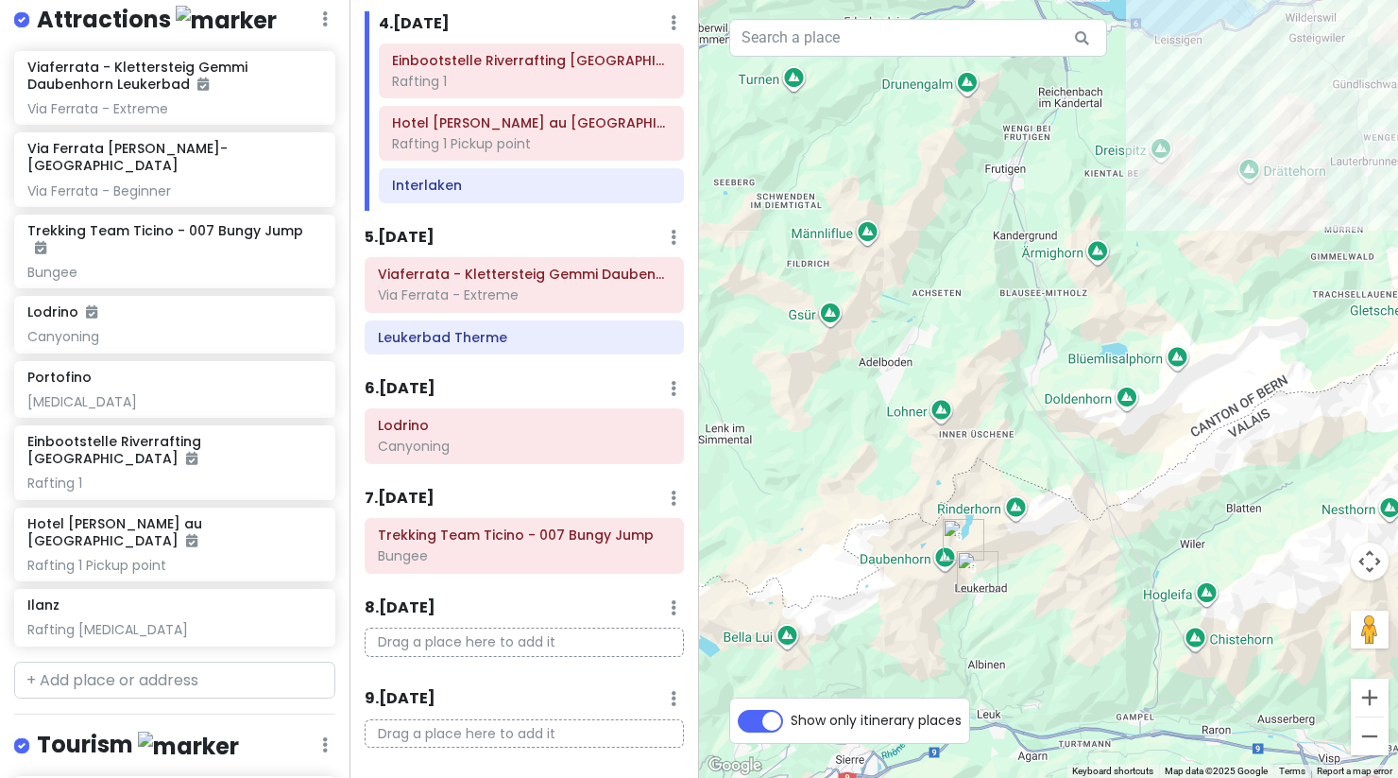
click at [956, 543] on img "Viaferrata - Klettersteig Gemmi Daubenhorn Leukerbad" at bounding box center [964, 540] width 42 height 42
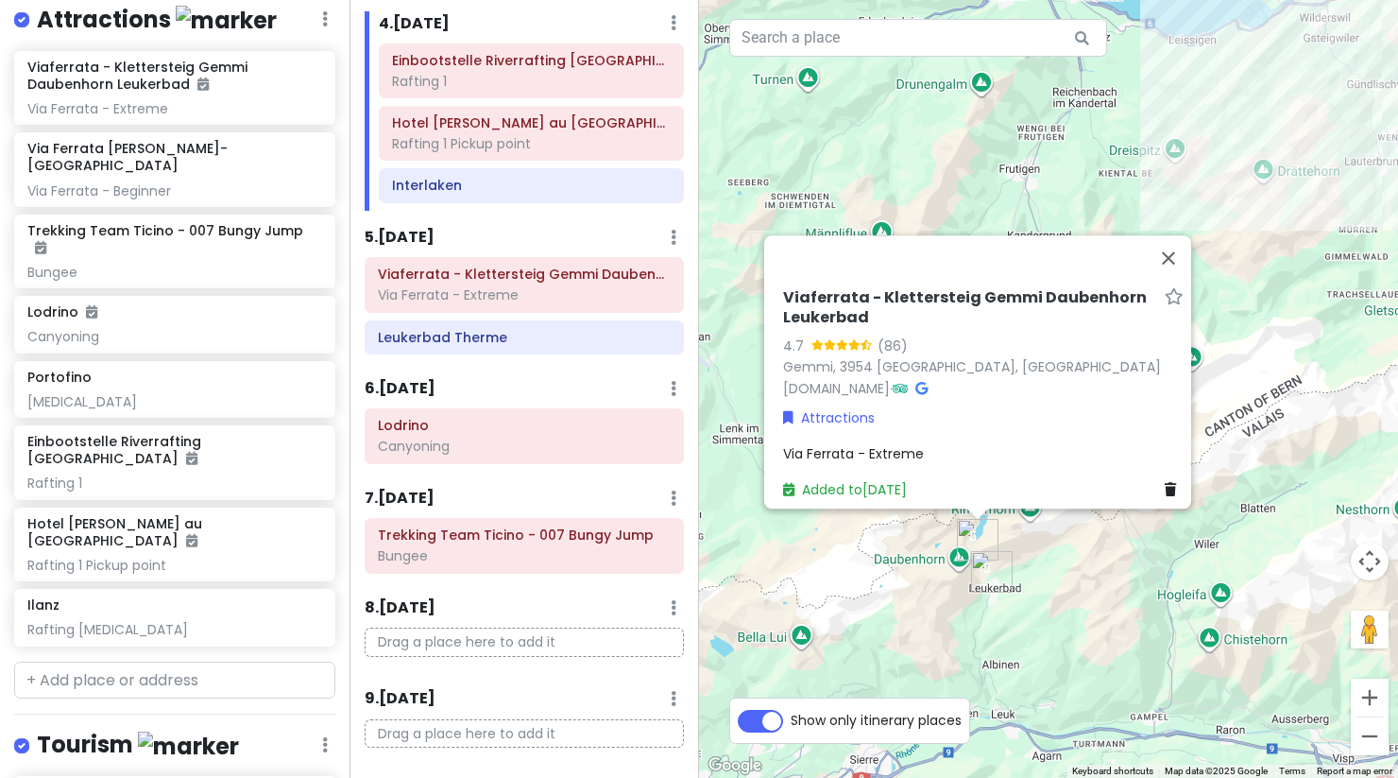
click at [1090, 608] on div "Viaferrata - Klettersteig [PERSON_NAME] 4.7 (86) Gemmi, 3954 [GEOGRAPHIC_DATA],…" at bounding box center [1048, 389] width 699 height 778
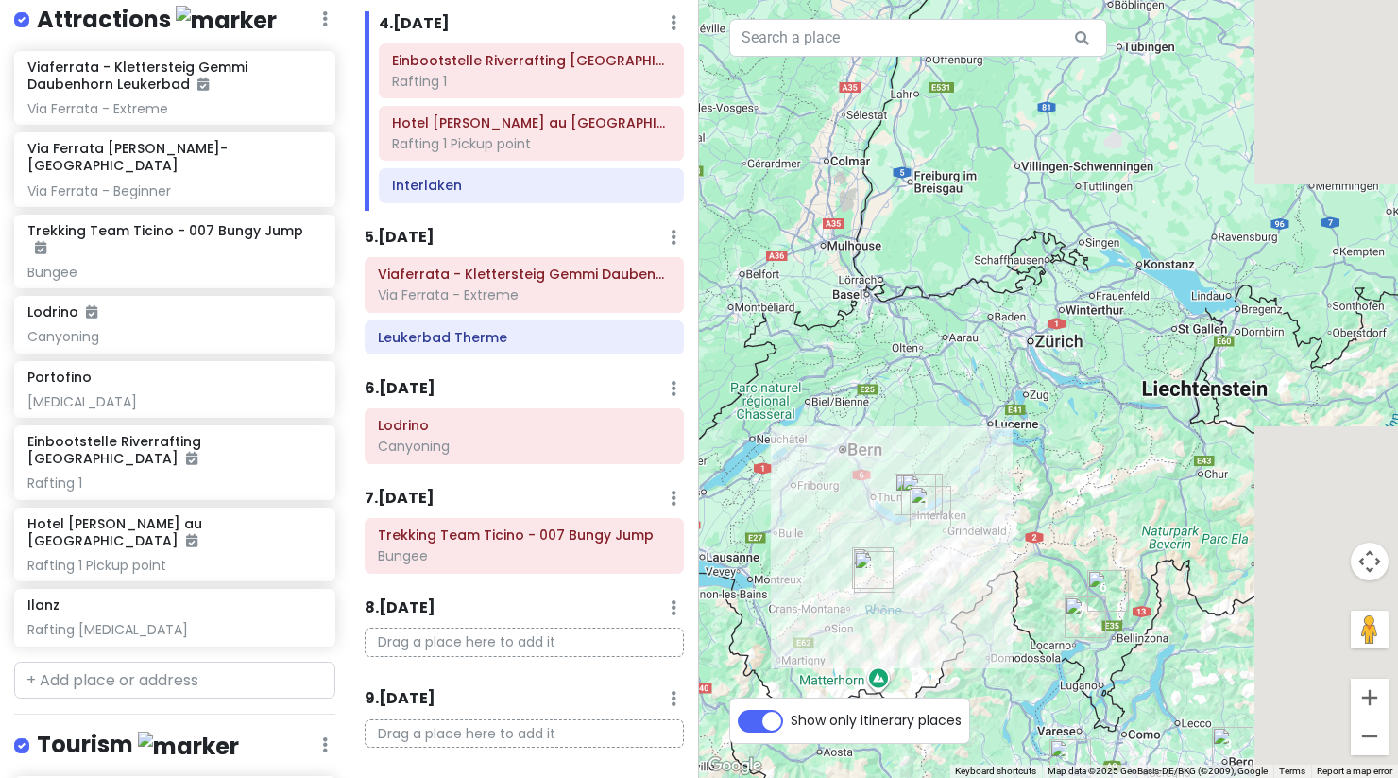
drag, startPoint x: 1090, startPoint y: 608, endPoint x: 820, endPoint y: 583, distance: 271.3
click at [819, 583] on div at bounding box center [1048, 389] width 699 height 778
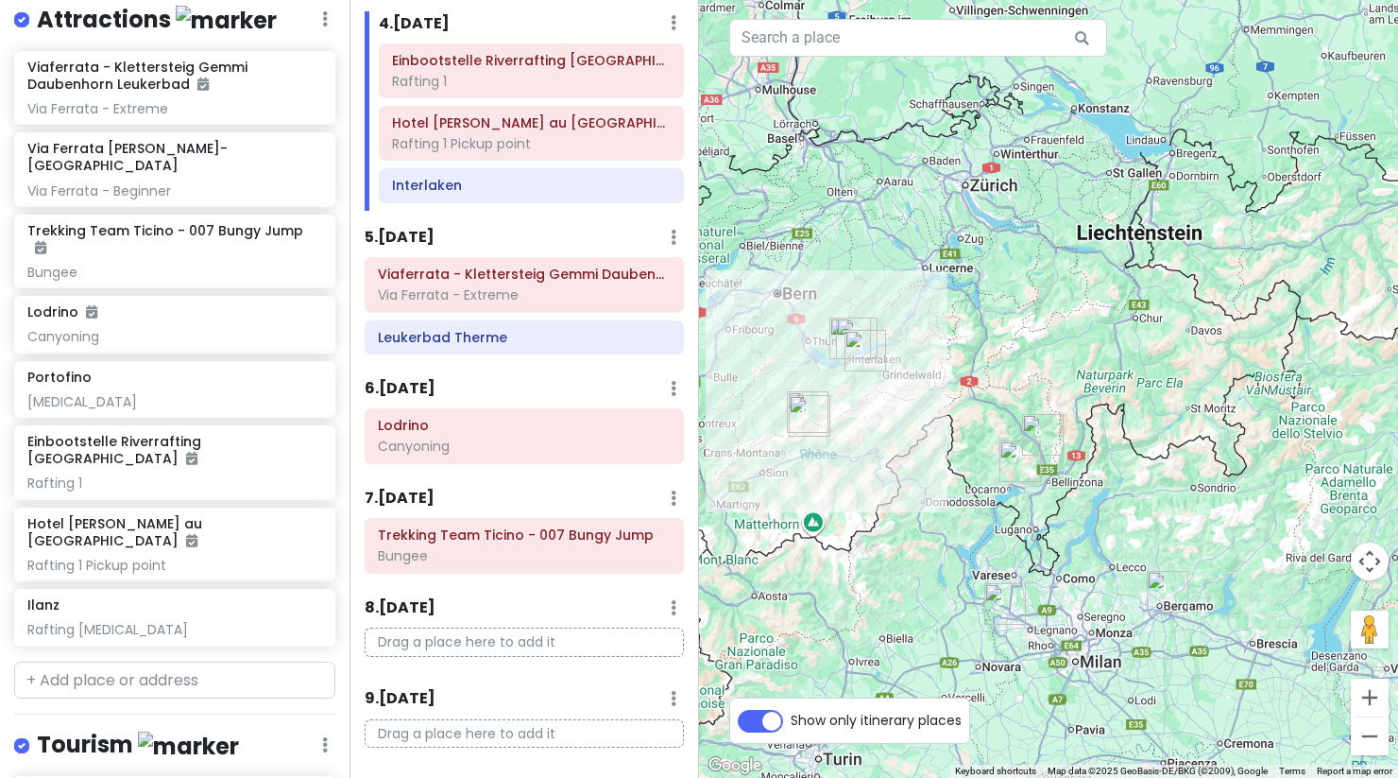
drag, startPoint x: 881, startPoint y: 675, endPoint x: 881, endPoint y: 522, distance: 153.1
click at [881, 522] on div at bounding box center [1048, 389] width 699 height 778
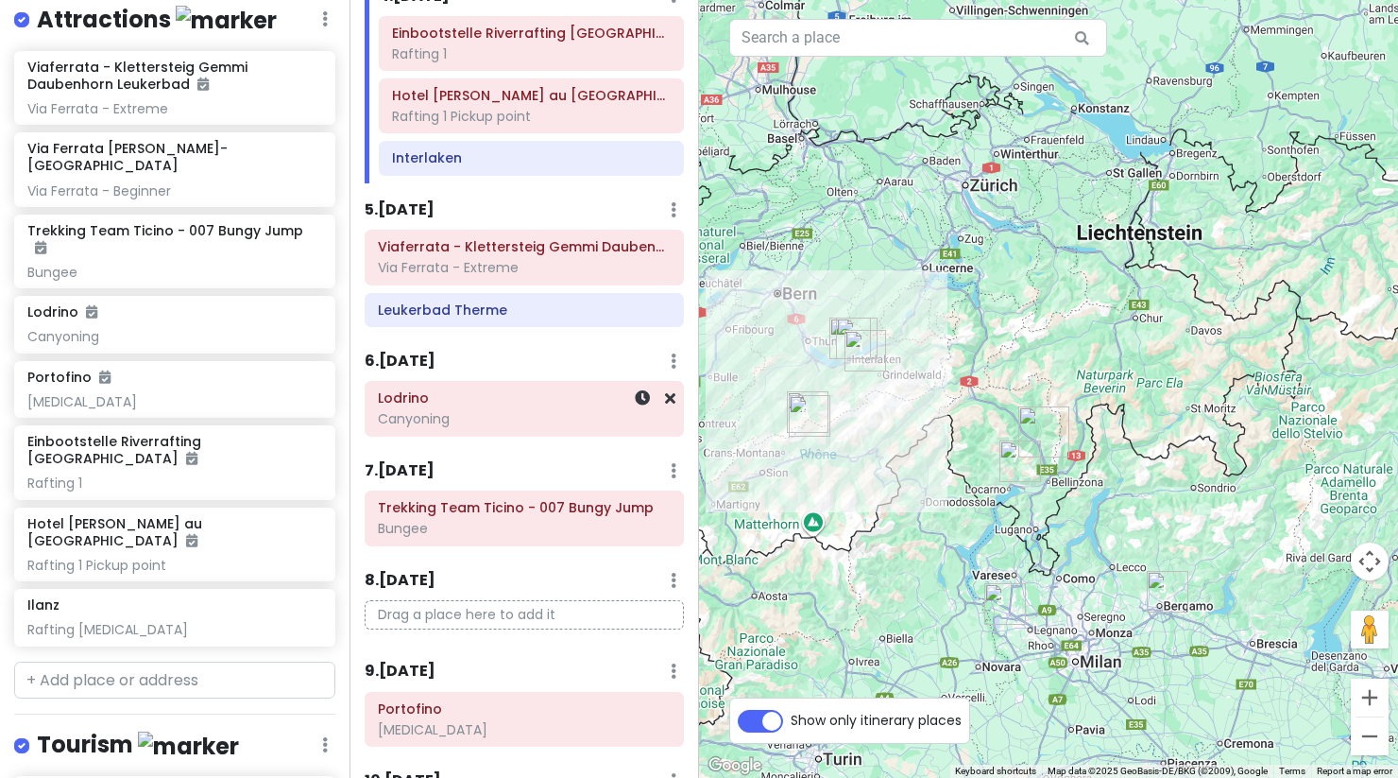
scroll to position [566, 0]
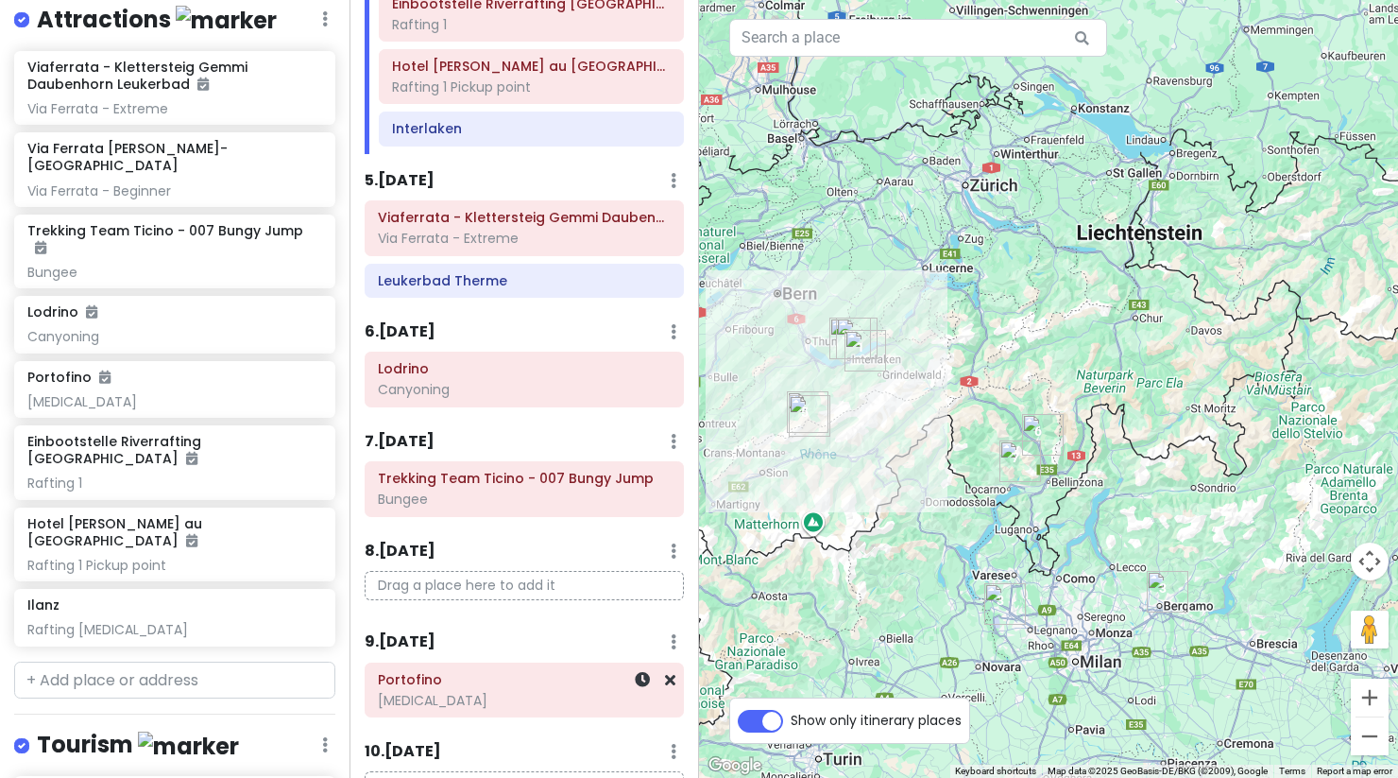
click at [491, 699] on div "[MEDICAL_DATA]" at bounding box center [524, 700] width 293 height 17
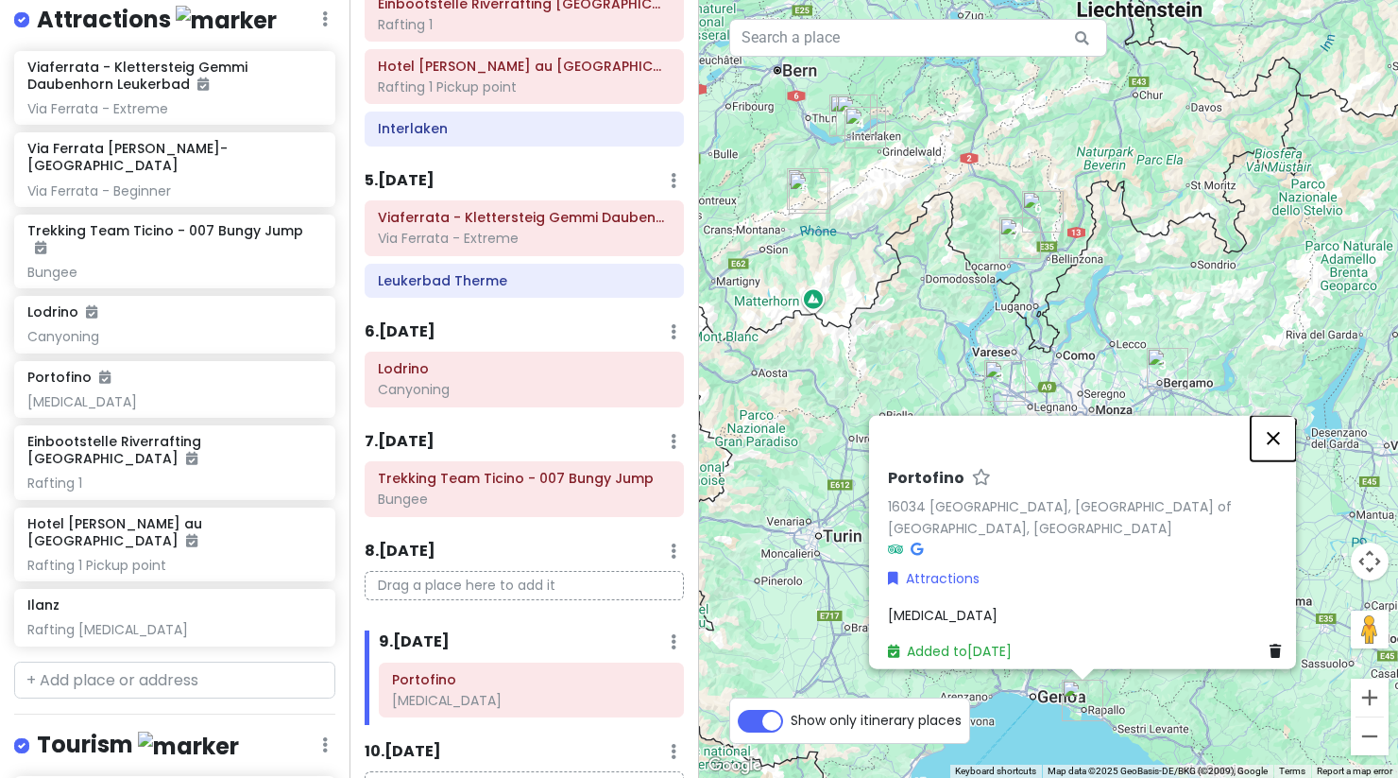
click at [1278, 448] on button "Close" at bounding box center [1273, 437] width 45 height 45
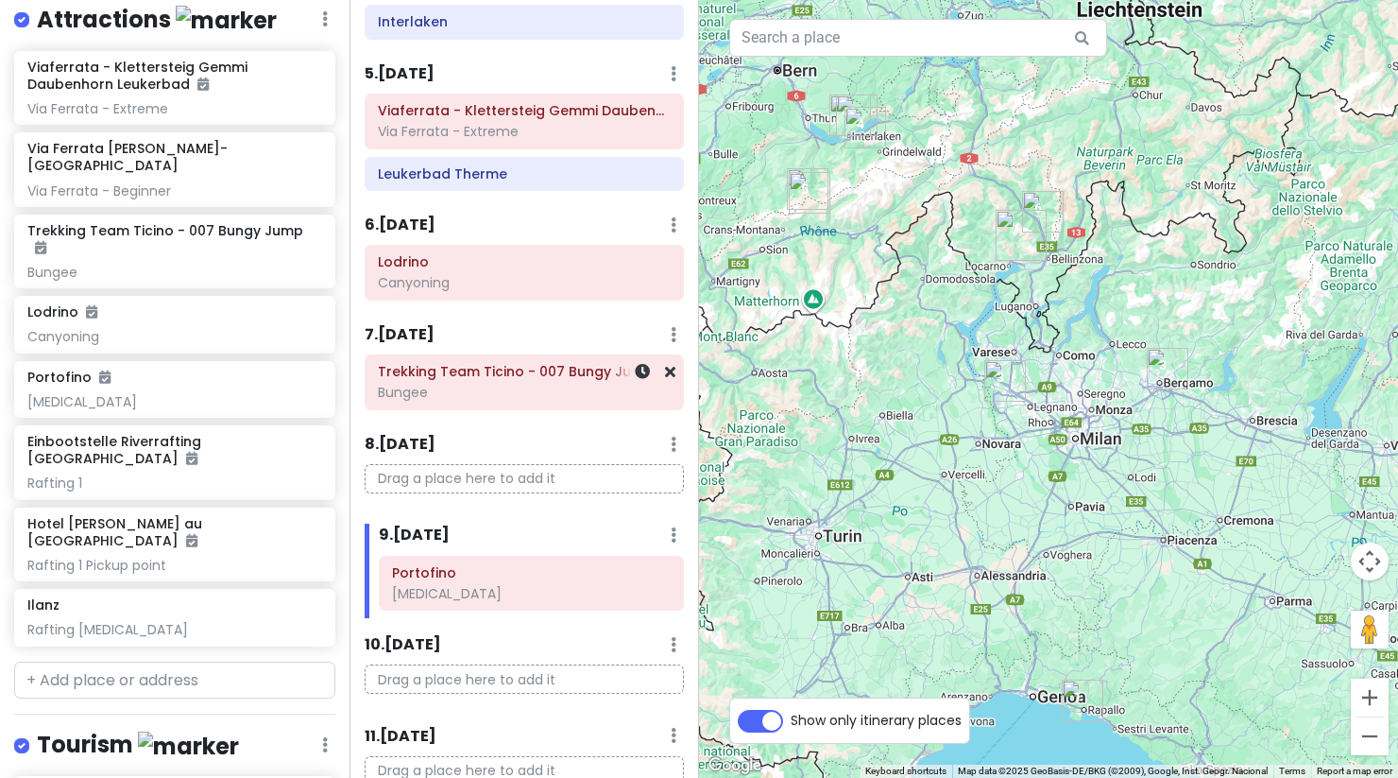
scroll to position [714, 0]
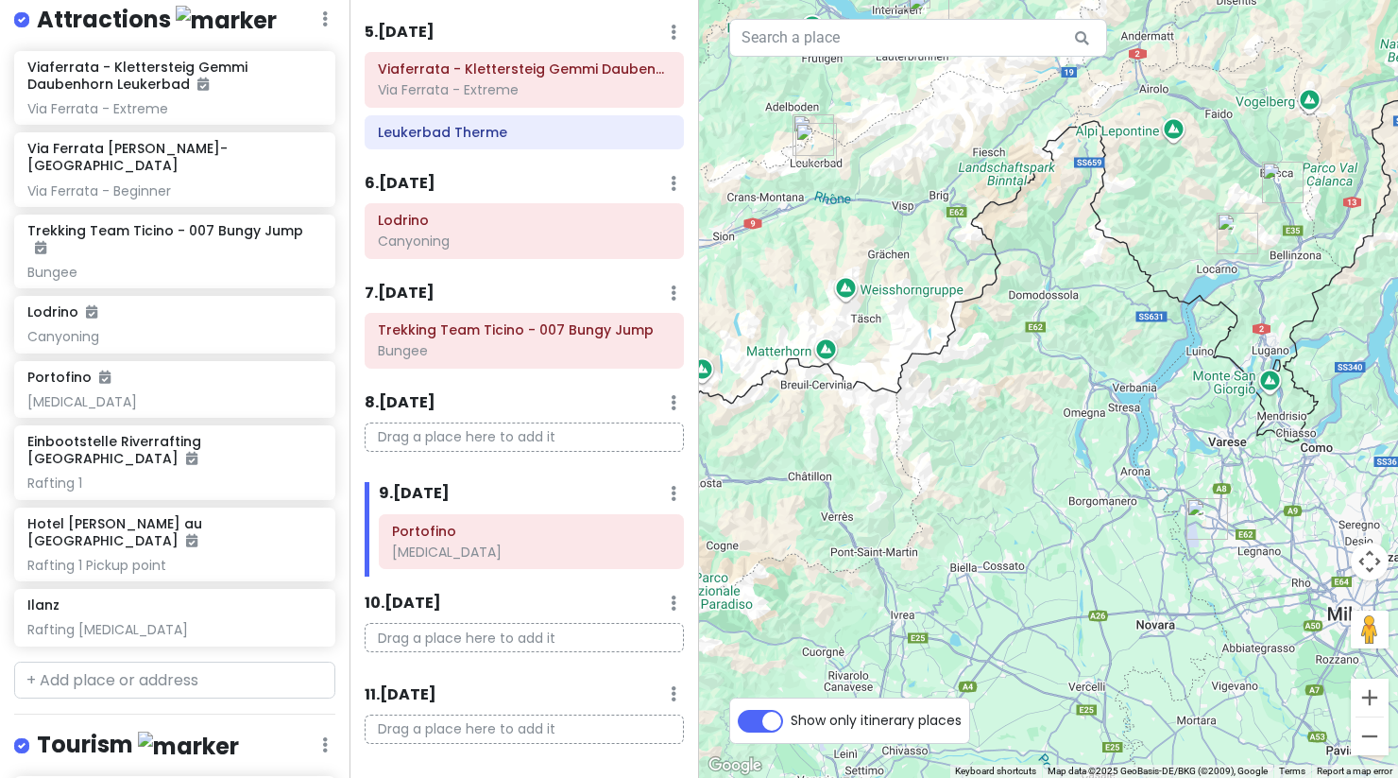
click at [791, 715] on label "Show only itinerary places" at bounding box center [876, 716] width 171 height 23
click at [791, 715] on input "Show only itinerary places" at bounding box center [797, 711] width 12 height 12
checkbox input "false"
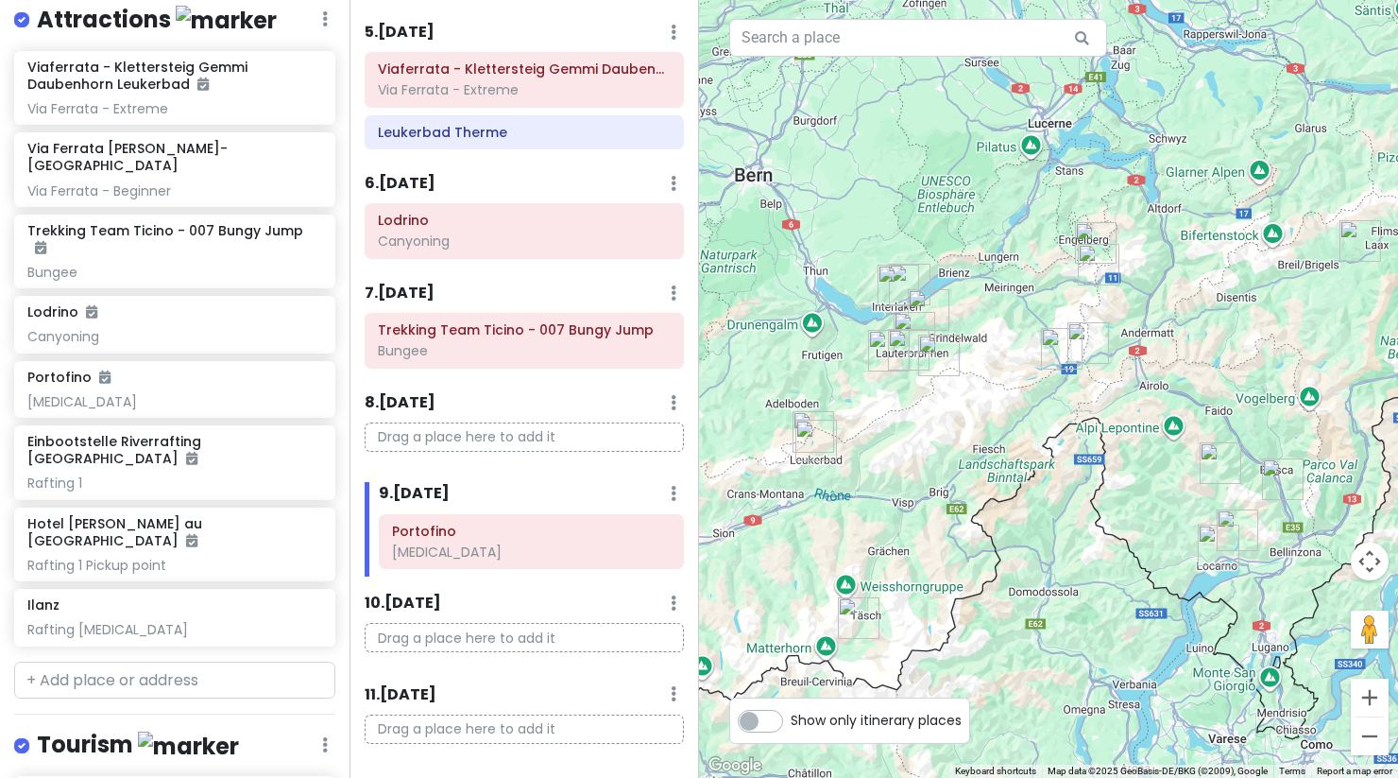
drag, startPoint x: 978, startPoint y: 259, endPoint x: 978, endPoint y: 563, distance: 304.2
click at [978, 563] on div at bounding box center [1048, 389] width 699 height 778
click at [808, 447] on img "Leukerbad Therme" at bounding box center [817, 440] width 42 height 42
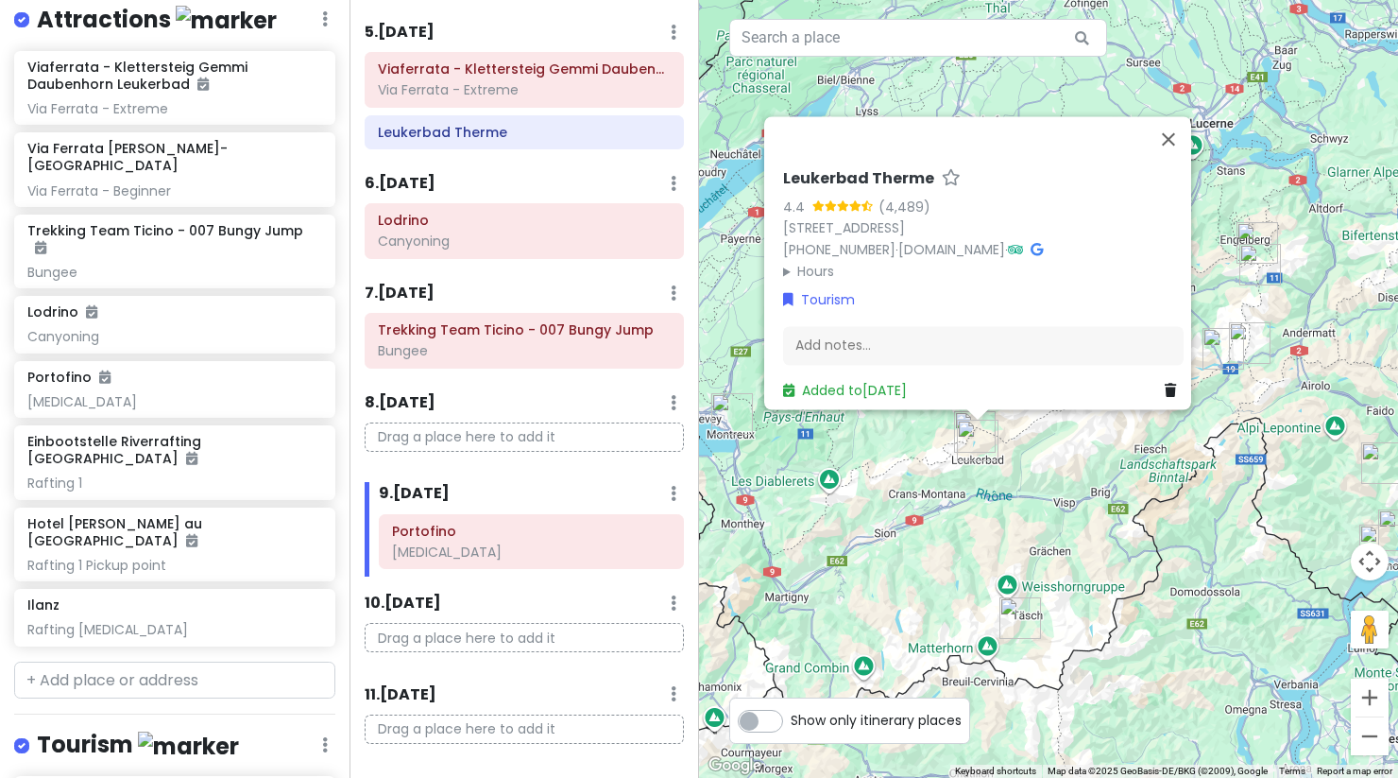
click at [915, 473] on div "Leukerbad Therme 4.4 (4,489) [STREET_ADDRESS] [PHONE_NUMBER] · [DOMAIN_NAME] · …" at bounding box center [1048, 389] width 699 height 778
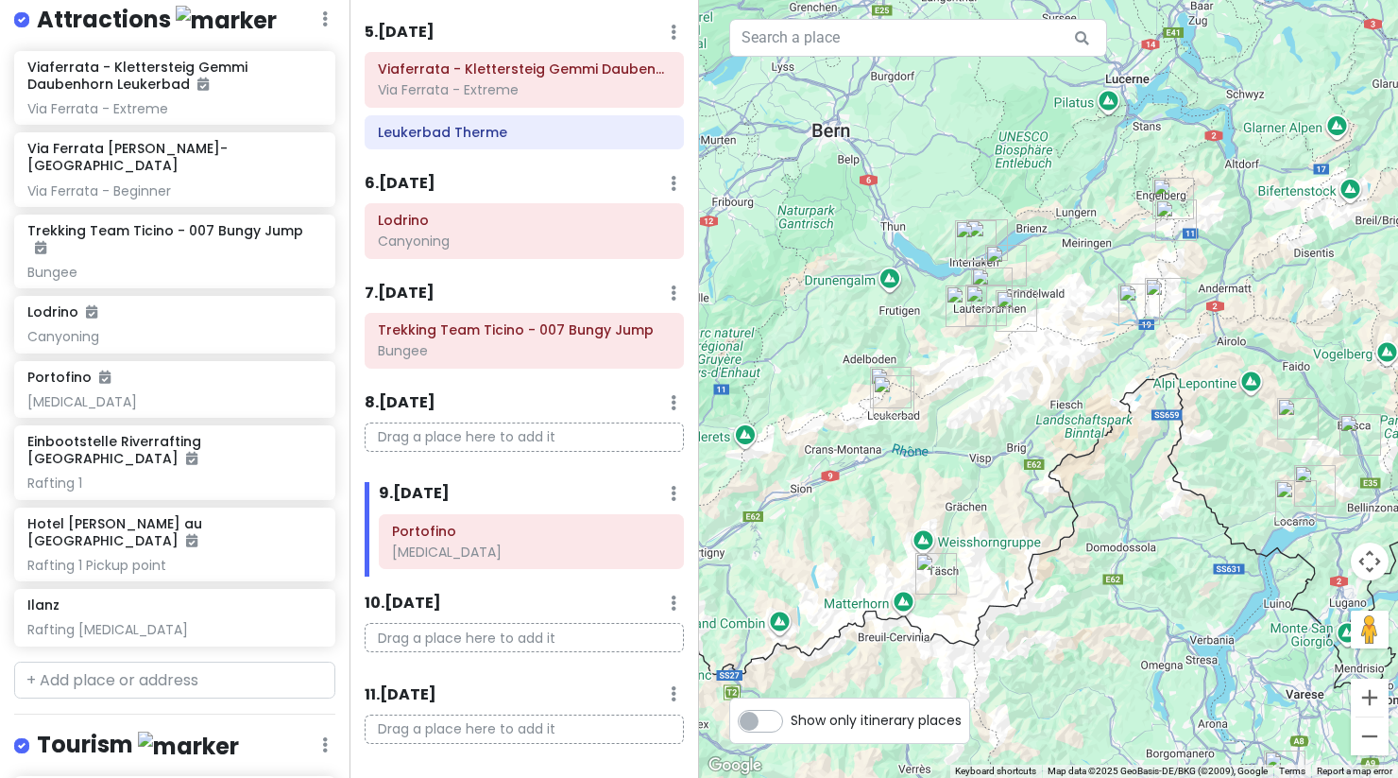
drag, startPoint x: 885, startPoint y: 473, endPoint x: 777, endPoint y: 406, distance: 127.7
click at [777, 407] on div at bounding box center [1048, 389] width 699 height 778
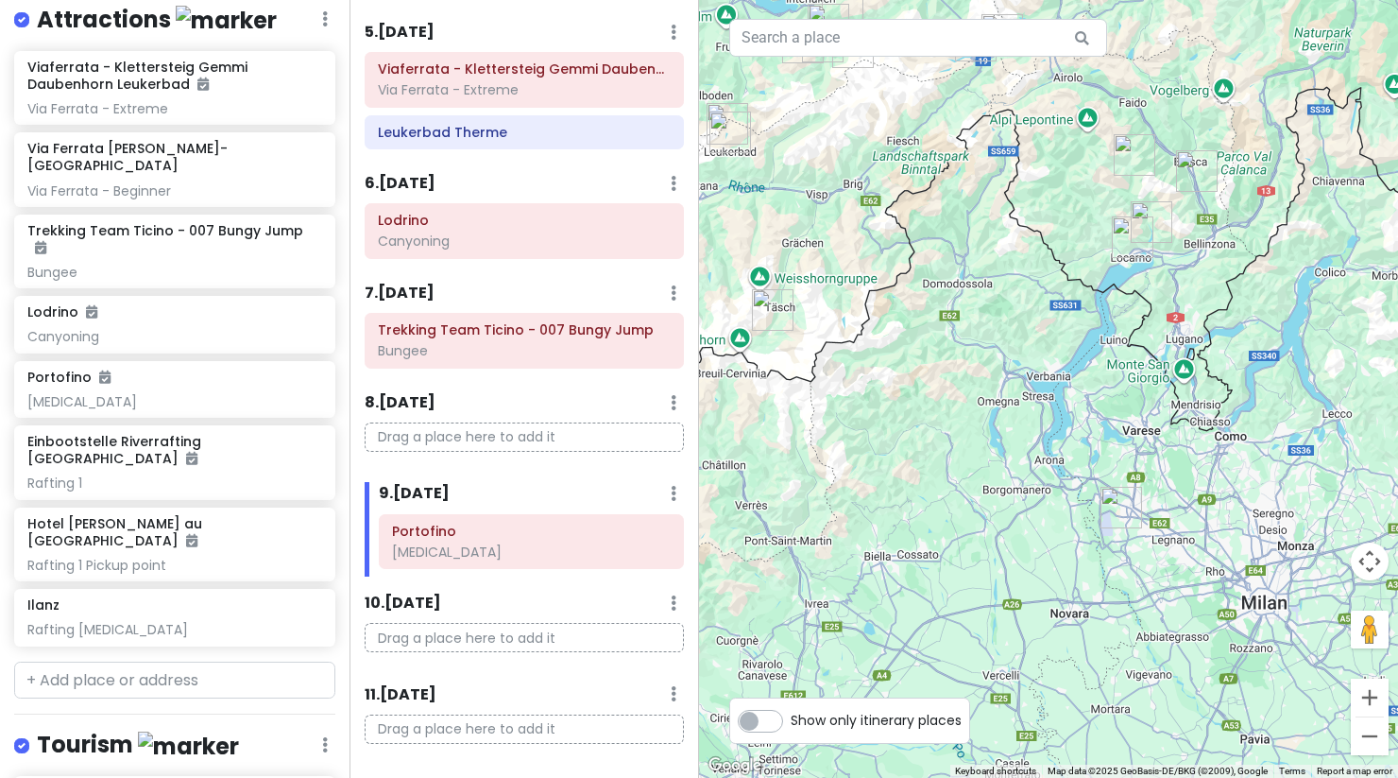
drag, startPoint x: 1096, startPoint y: 566, endPoint x: 970, endPoint y: 273, distance: 318.7
click at [969, 273] on div at bounding box center [1048, 389] width 699 height 778
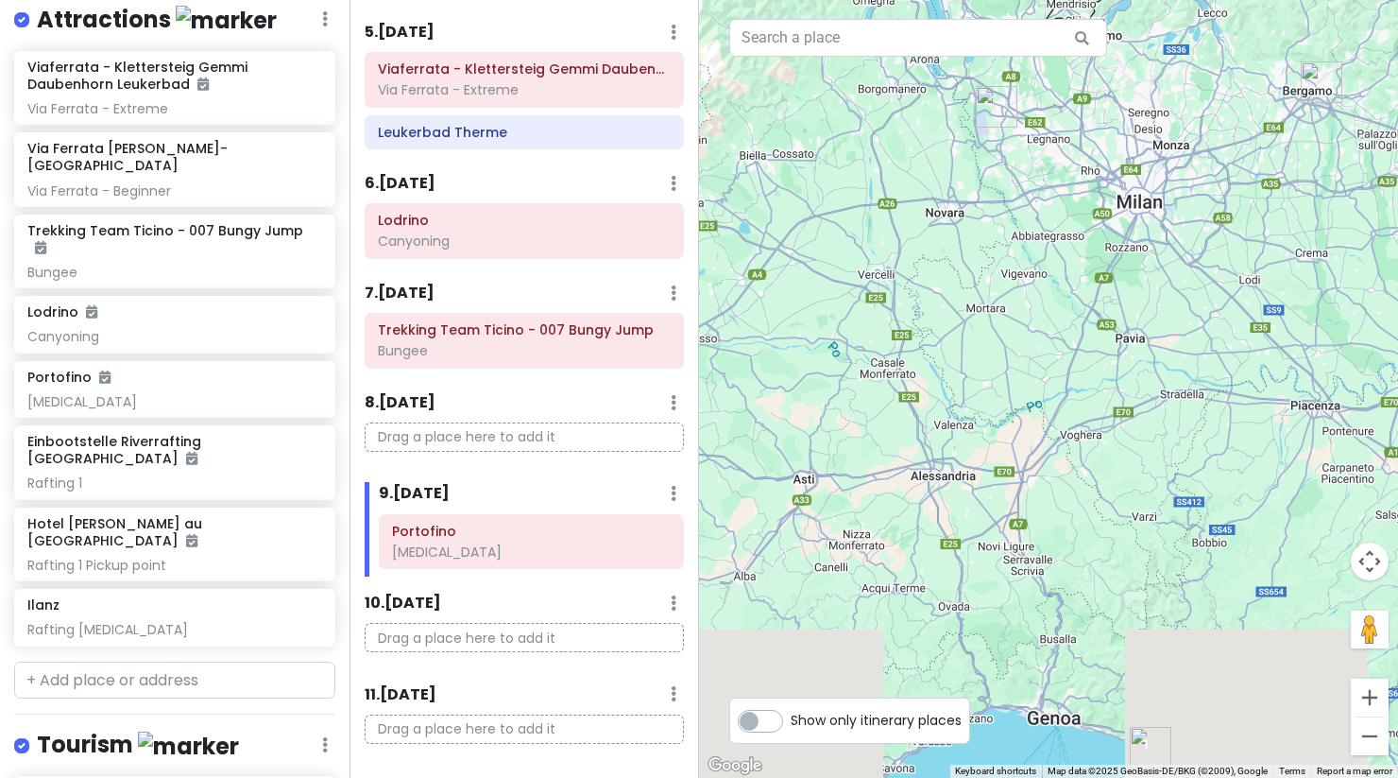
drag, startPoint x: 1096, startPoint y: 537, endPoint x: 958, endPoint y: 200, distance: 363.5
click at [958, 200] on div at bounding box center [1048, 389] width 699 height 778
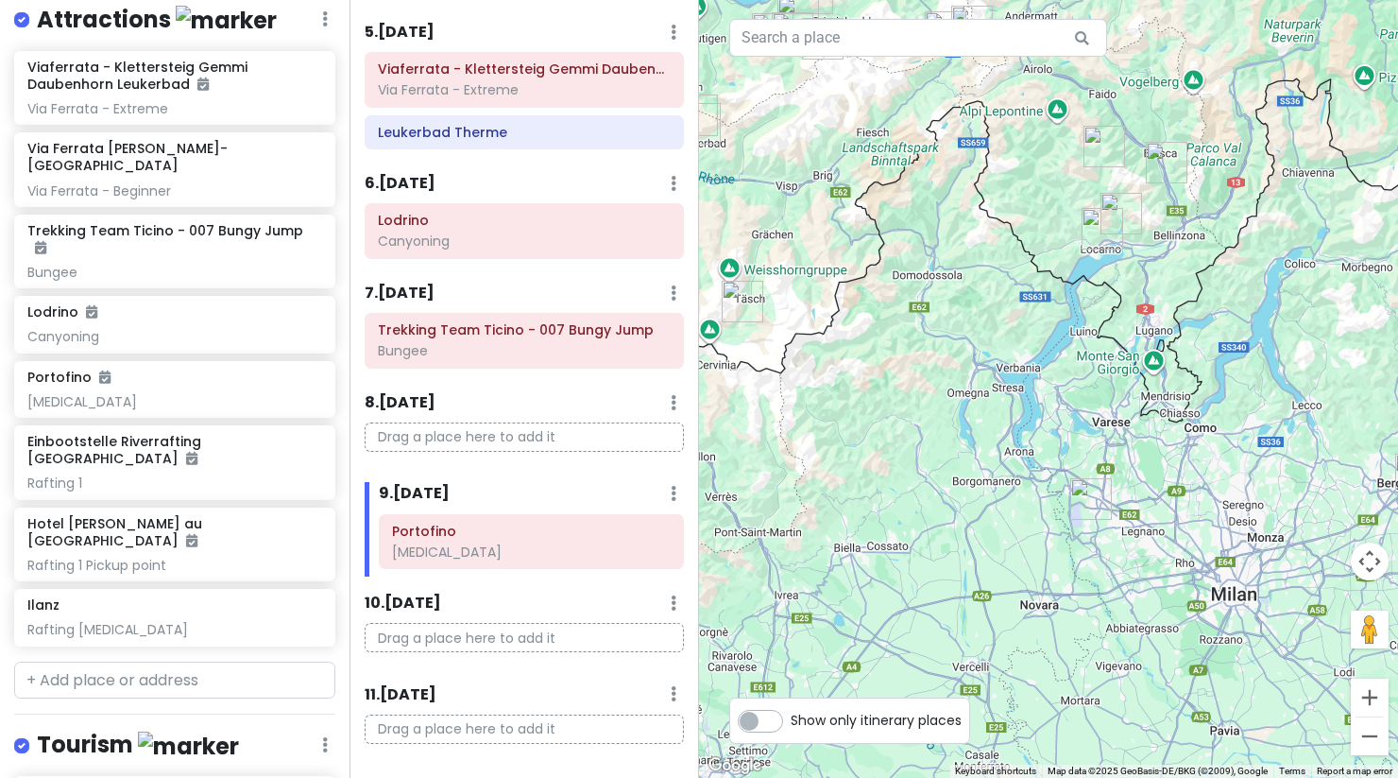
drag, startPoint x: 958, startPoint y: 200, endPoint x: 1053, endPoint y: 602, distance: 412.7
click at [1053, 602] on div at bounding box center [1048, 389] width 699 height 778
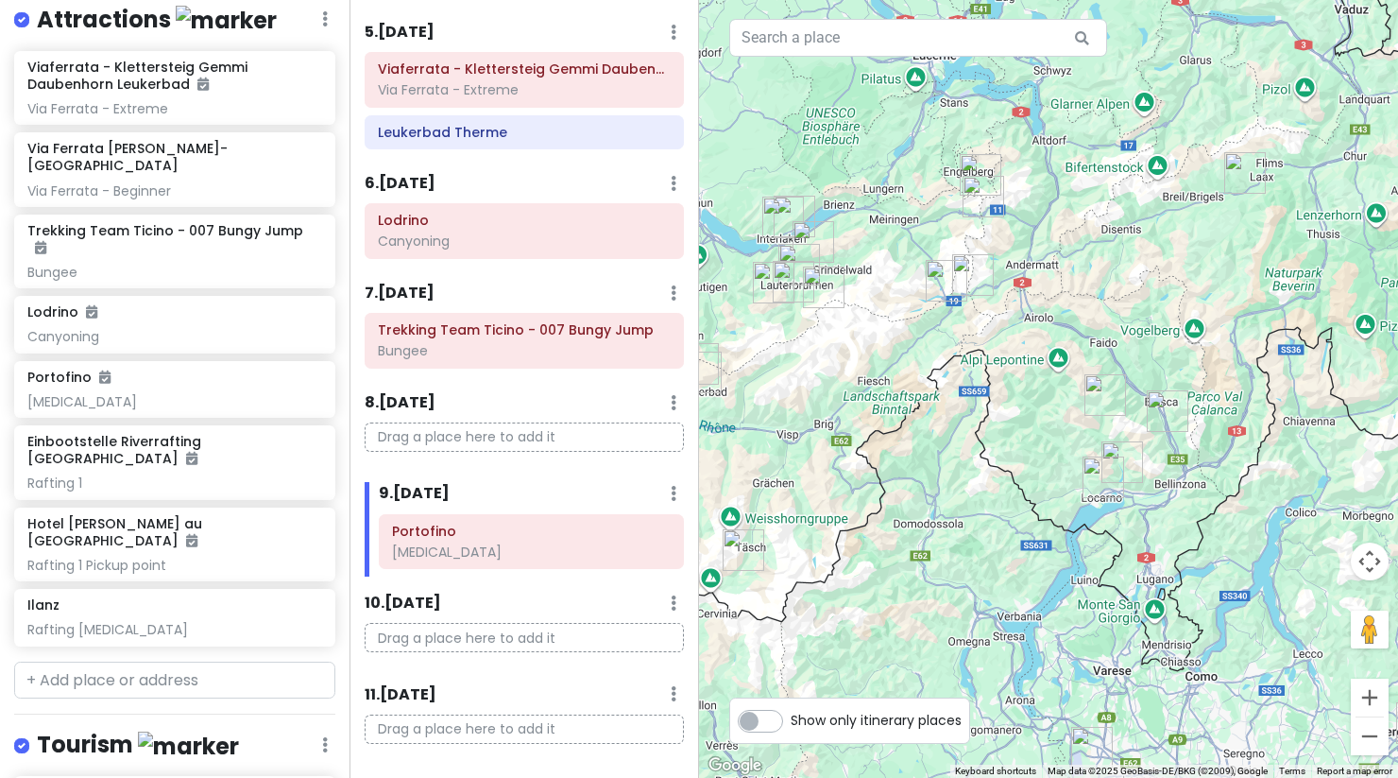
drag, startPoint x: 1060, startPoint y: 276, endPoint x: 1059, endPoint y: 524, distance: 248.5
click at [1059, 524] on div at bounding box center [1048, 389] width 699 height 778
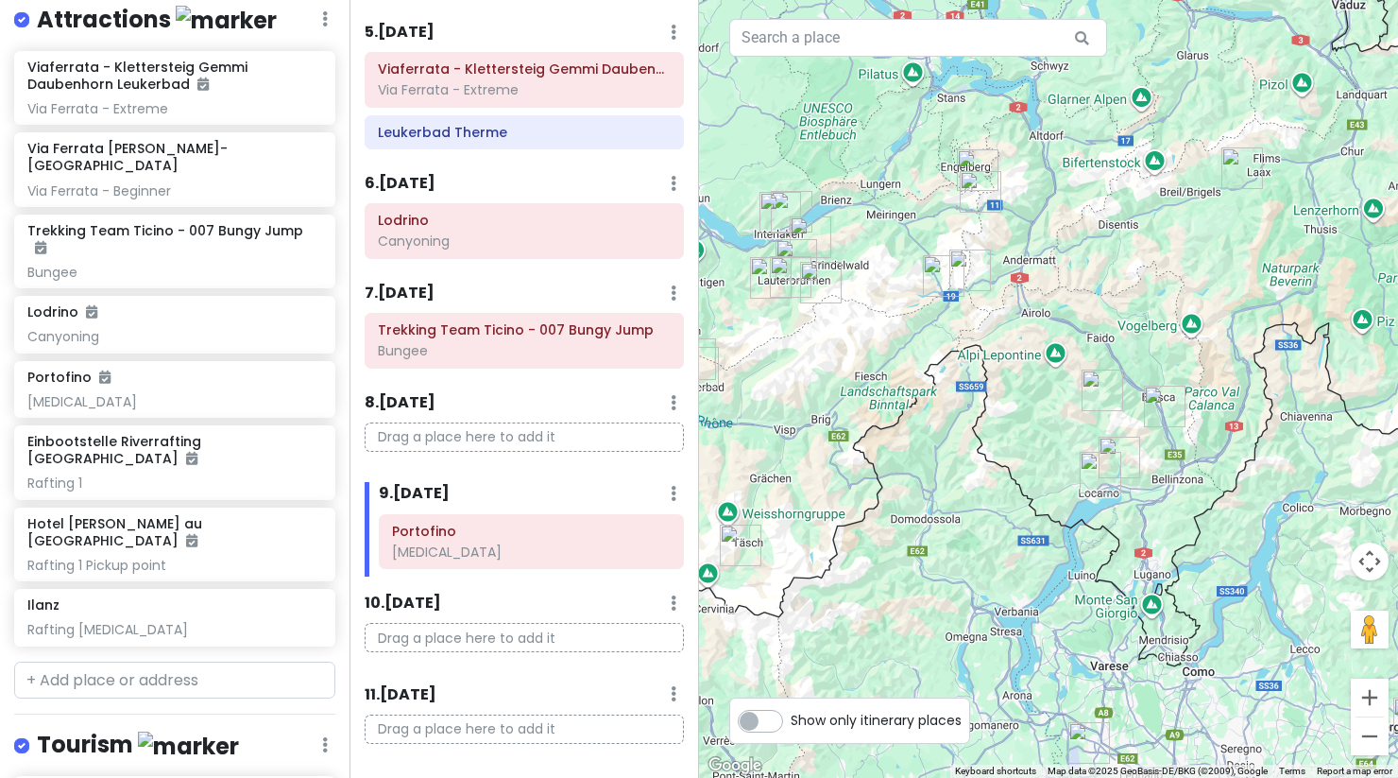
click at [979, 201] on img "Susten Pass" at bounding box center [981, 192] width 42 height 42
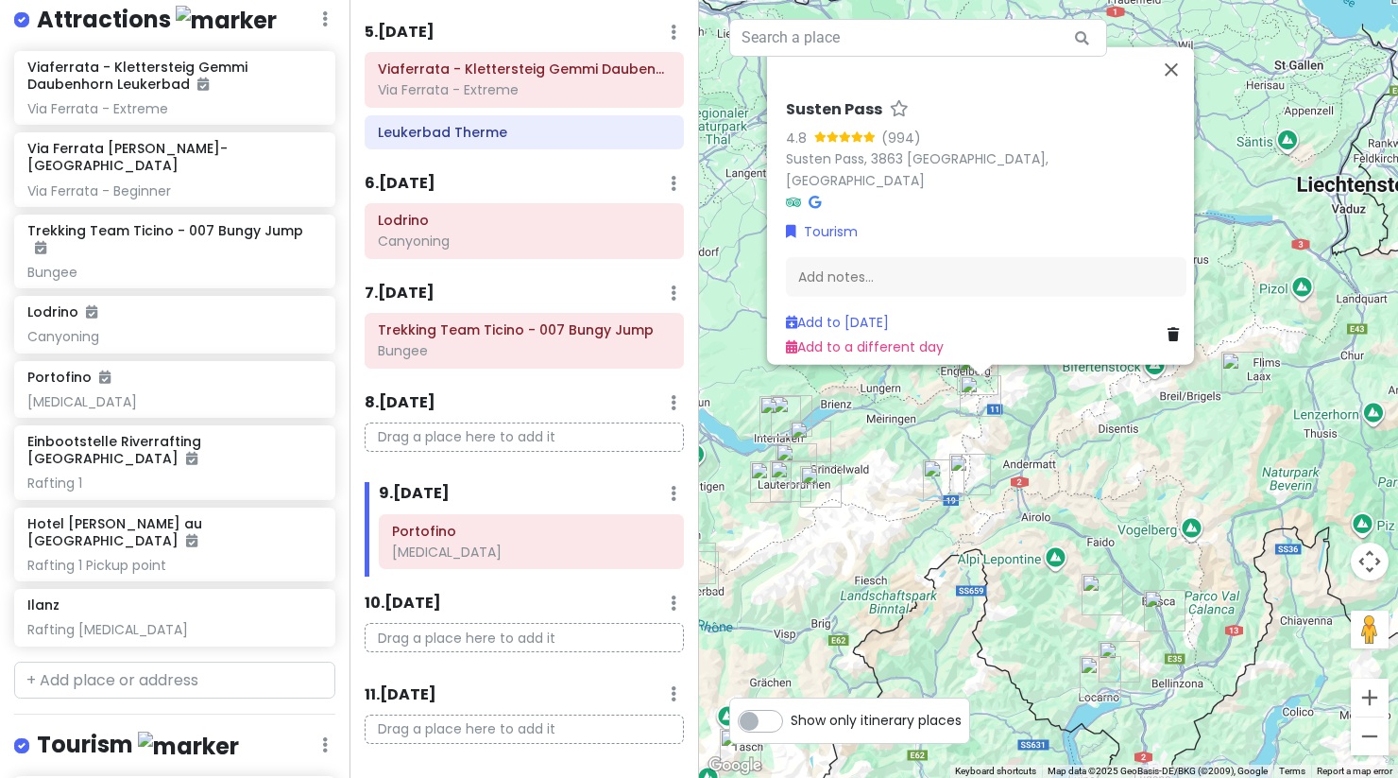
click at [1027, 426] on div "Susten Pass 4.8 (994) Susten Pass, 3863 [GEOGRAPHIC_DATA], [GEOGRAPHIC_DATA] To…" at bounding box center [1048, 389] width 699 height 778
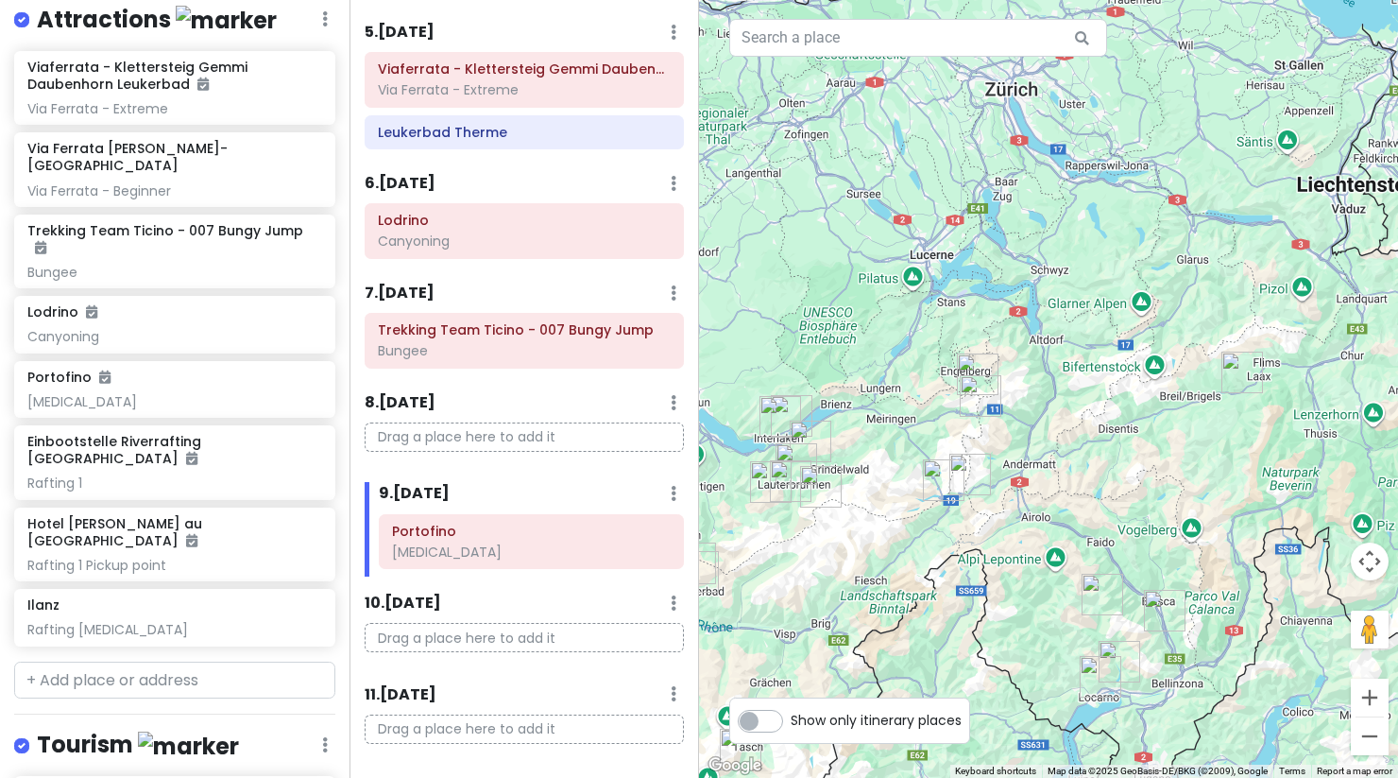
click at [975, 363] on img "Titlis" at bounding box center [978, 374] width 42 height 42
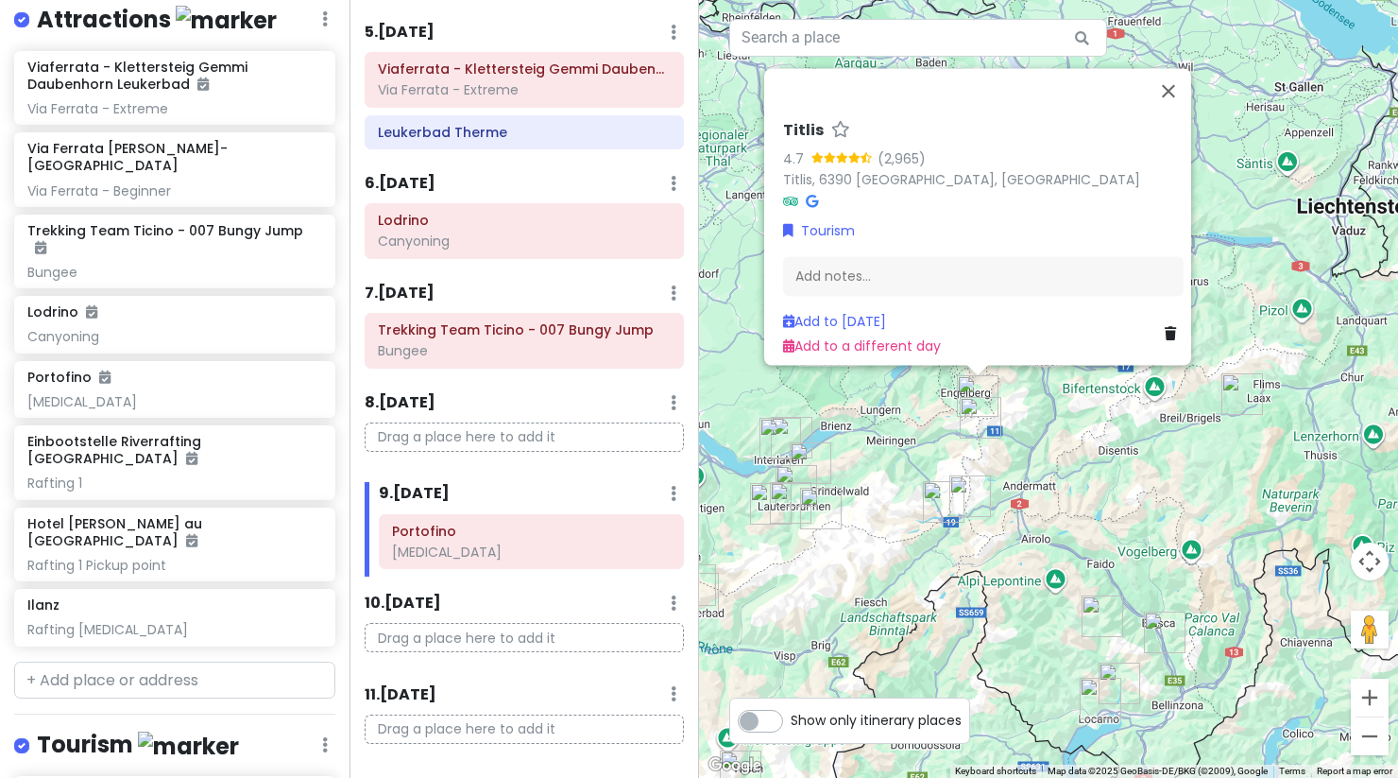
click at [939, 502] on img "Grimsel Pass" at bounding box center [944, 502] width 42 height 42
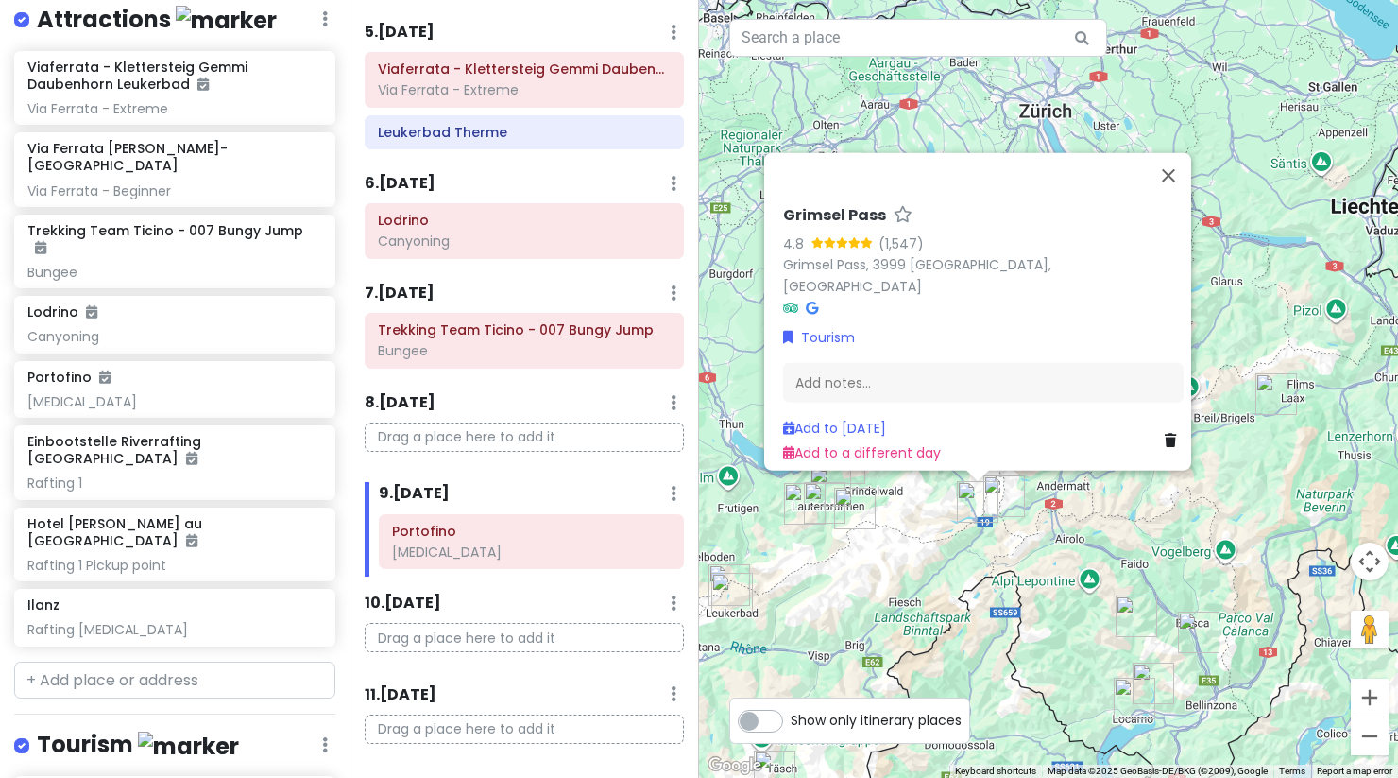
click at [1004, 505] on img "Furka Pass" at bounding box center [1005, 496] width 42 height 42
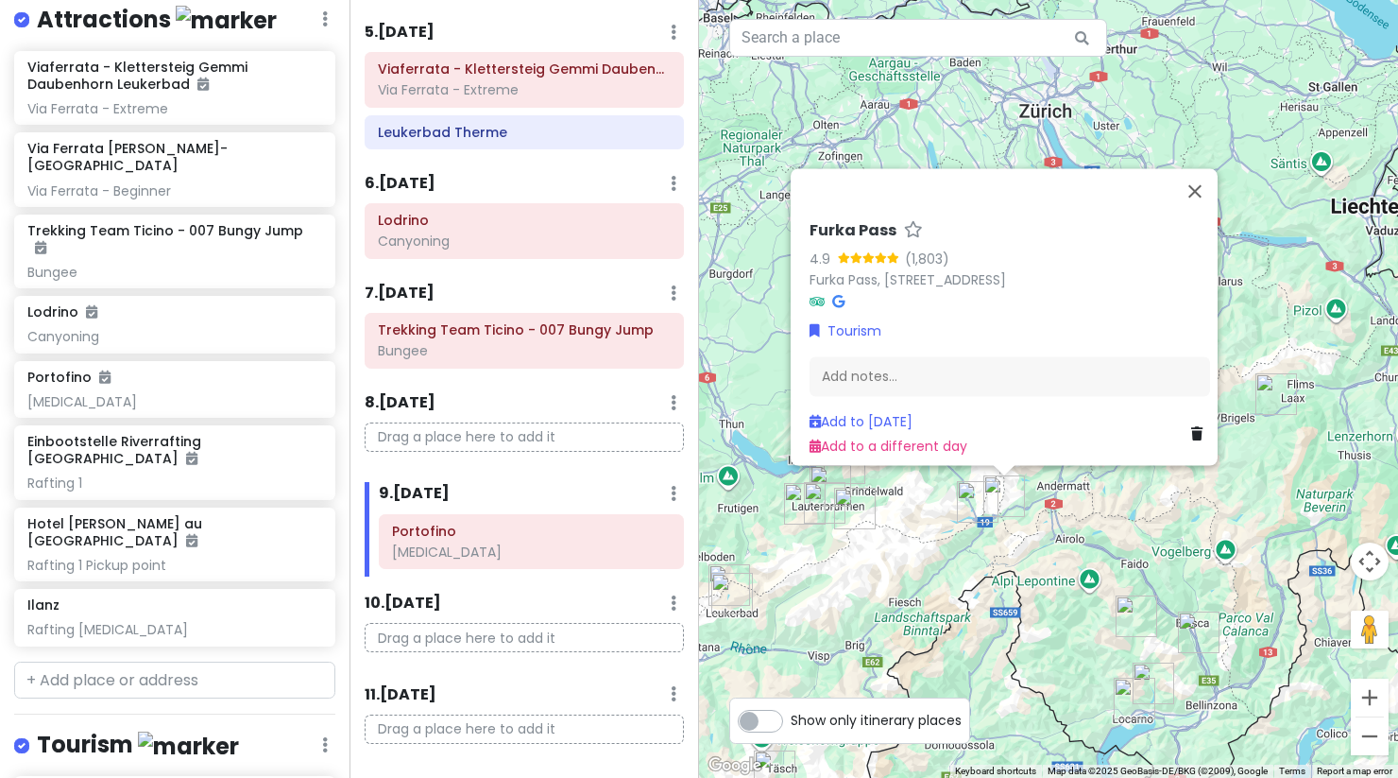
click at [918, 596] on div "Furka Pass 4.9 (1,803) [GEOGRAPHIC_DATA], 3999 [GEOGRAPHIC_DATA], [GEOGRAPHIC_D…" at bounding box center [1048, 389] width 699 height 778
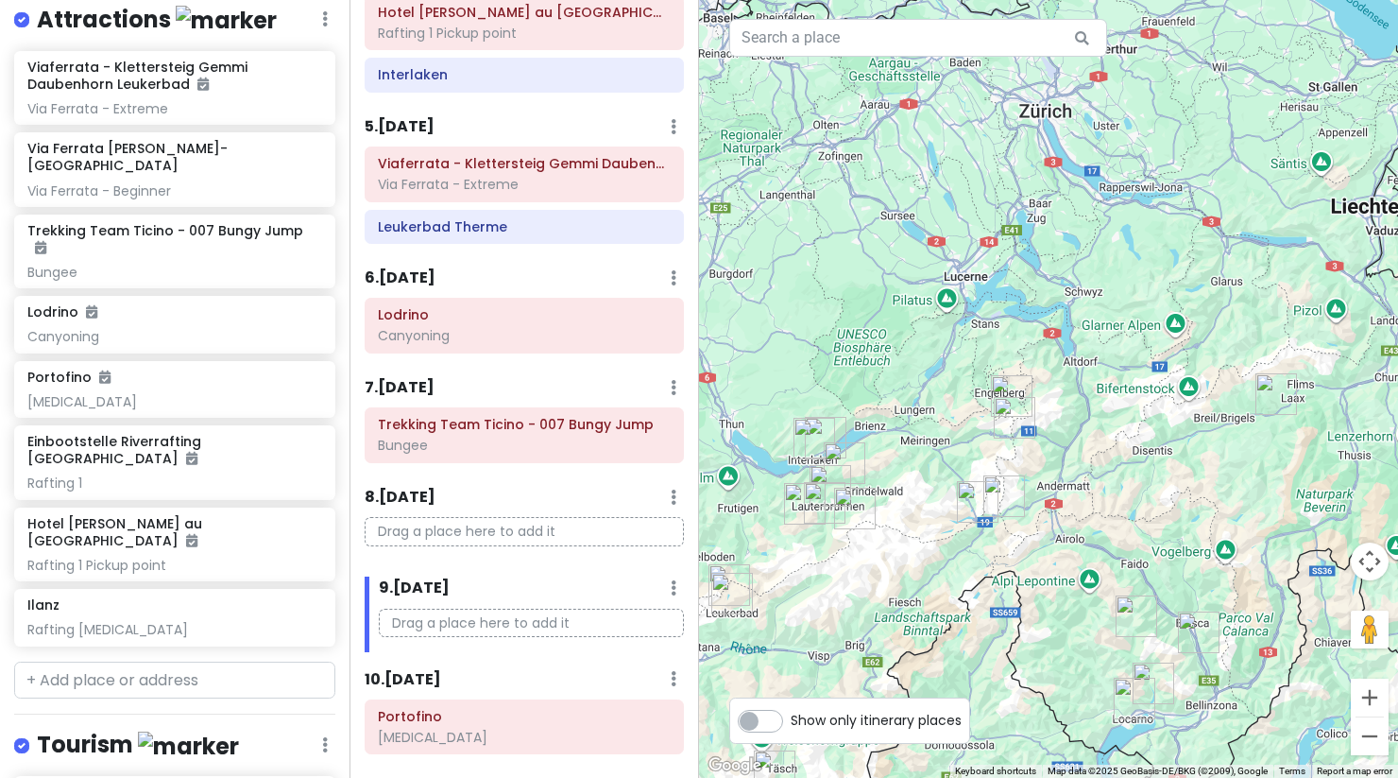
scroll to position [621, 0]
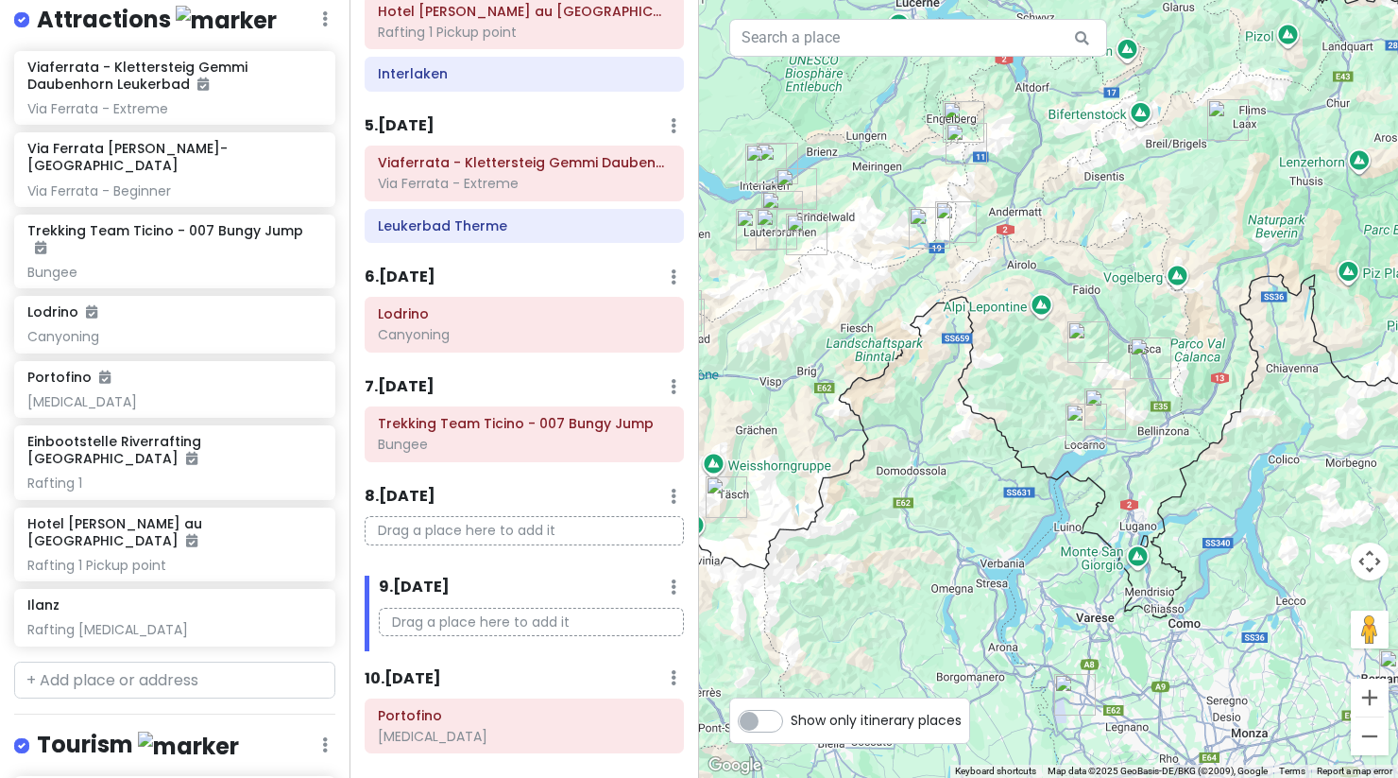
drag, startPoint x: 978, startPoint y: 373, endPoint x: 958, endPoint y: 161, distance: 213.5
click at [958, 161] on div at bounding box center [1048, 389] width 699 height 778
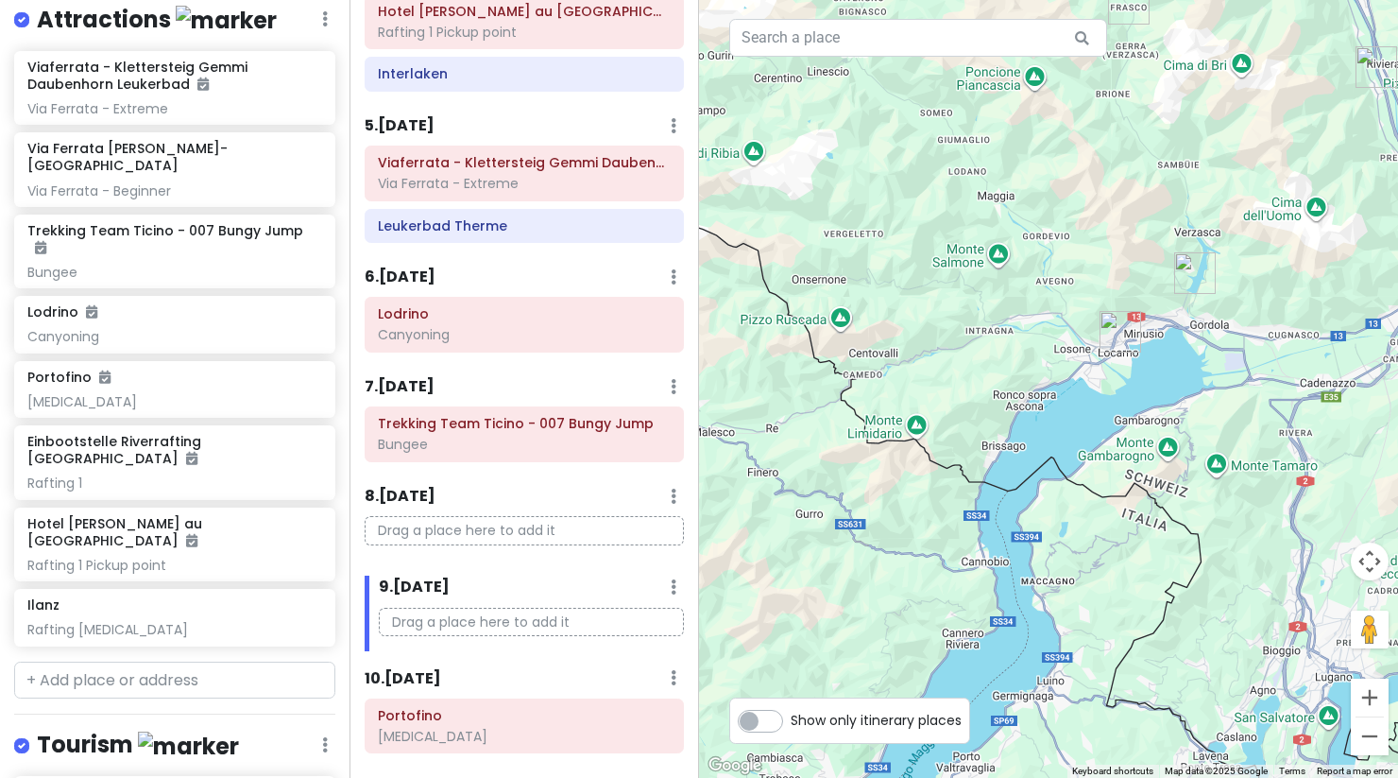
drag, startPoint x: 1243, startPoint y: 351, endPoint x: 1108, endPoint y: 408, distance: 146.9
click at [1108, 408] on div at bounding box center [1048, 389] width 699 height 778
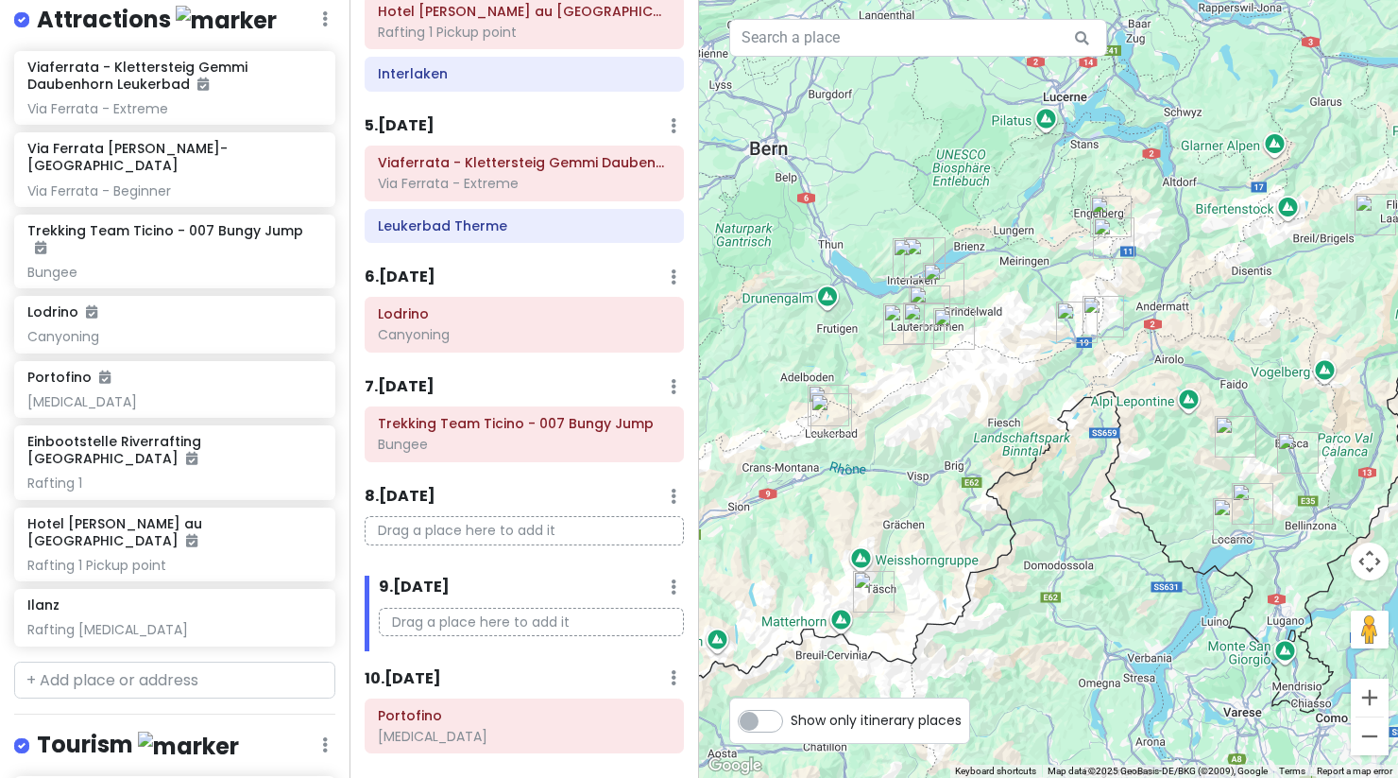
drag, startPoint x: 996, startPoint y: 427, endPoint x: 1132, endPoint y: 568, distance: 195.8
click at [1132, 568] on div at bounding box center [1048, 389] width 699 height 778
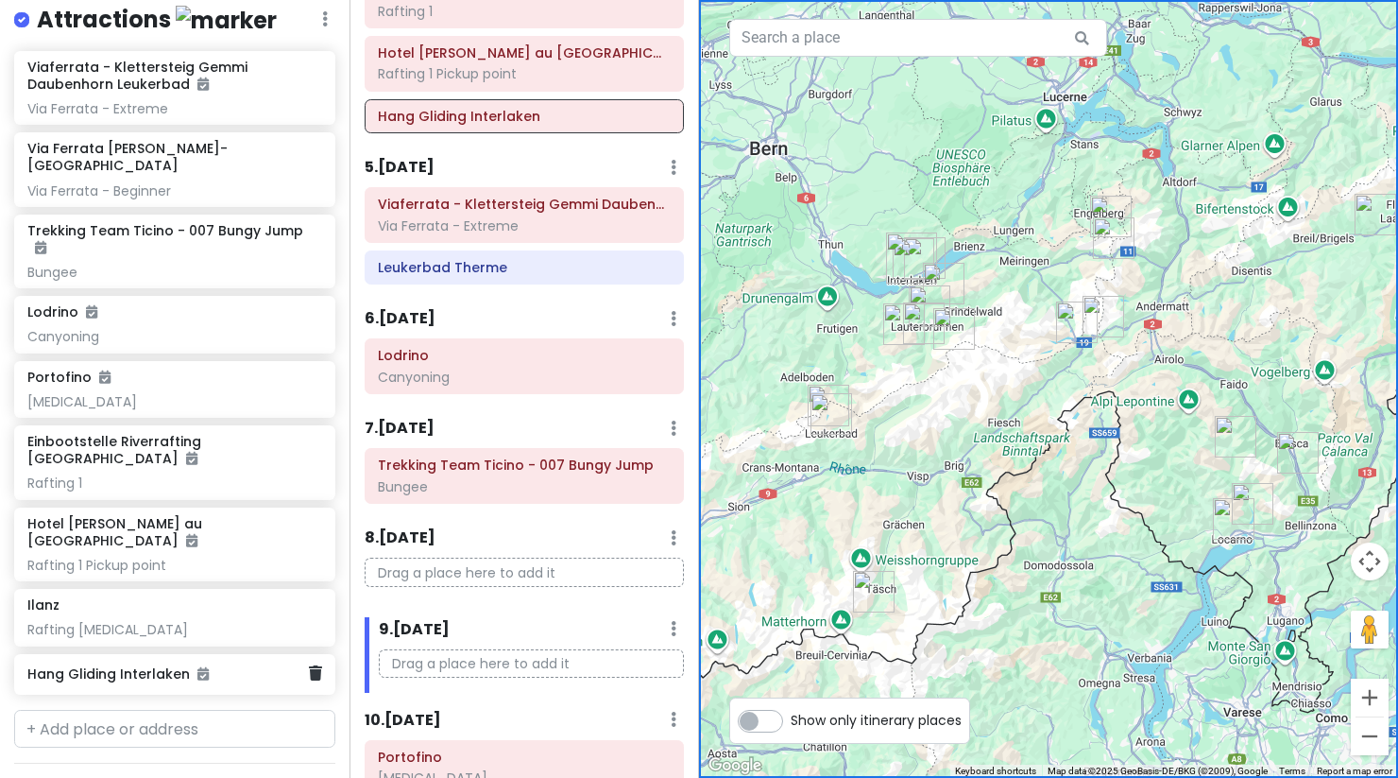
click at [241, 665] on h6 "Hang Gliding Interlaken" at bounding box center [167, 673] width 281 height 17
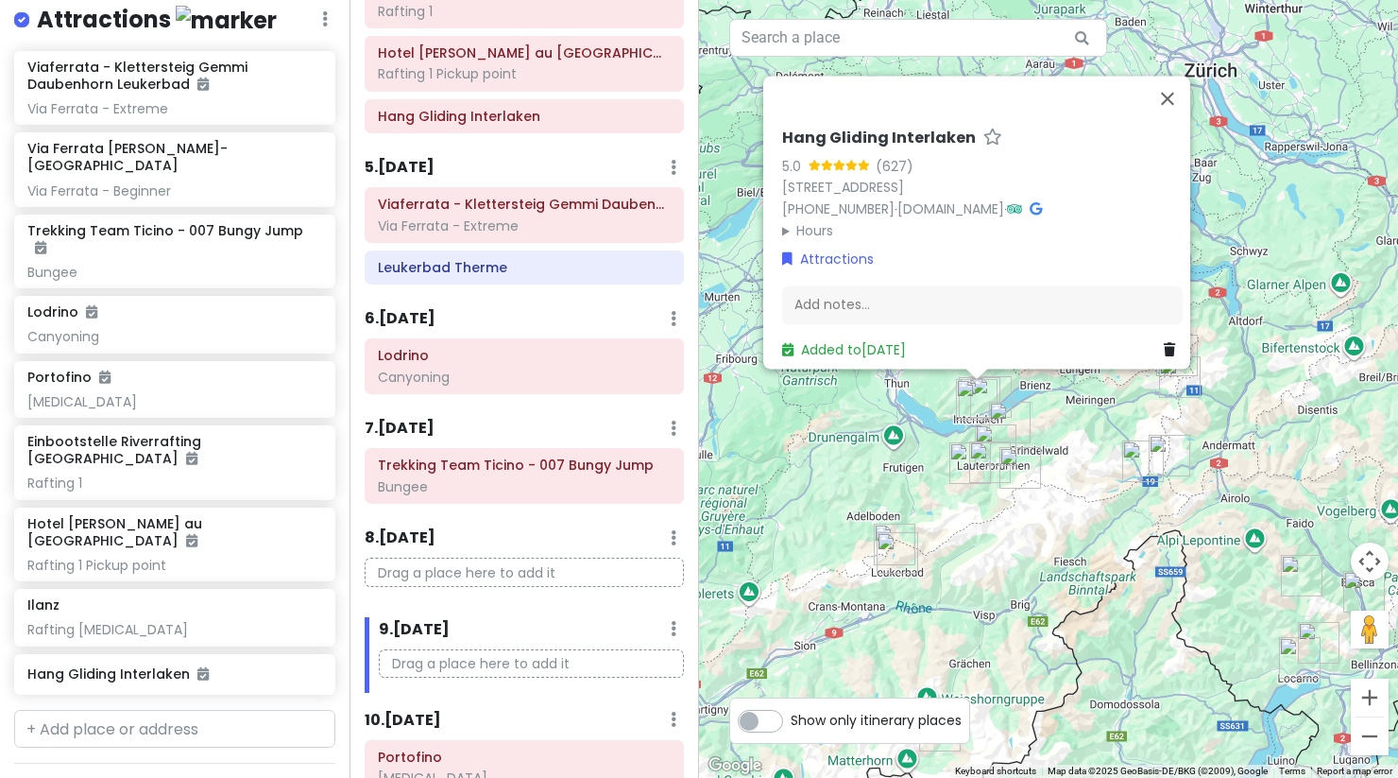
click at [940, 539] on div "Hang Gliding Interlaken 5.0 (627) [STREET_ADDRESS] [PHONE_NUMBER] · [DOMAIN_NAM…" at bounding box center [1048, 389] width 699 height 778
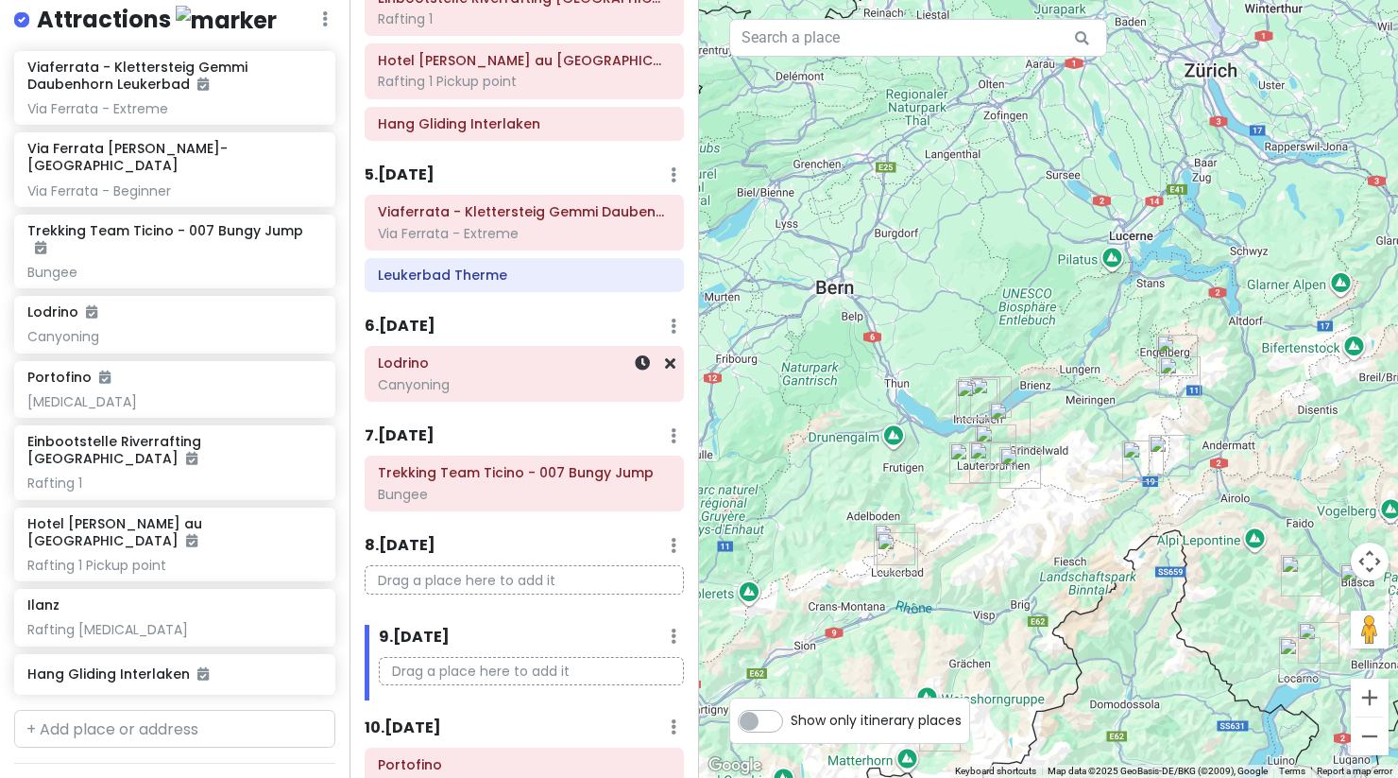
scroll to position [614, 0]
